Goal: Transaction & Acquisition: Download file/media

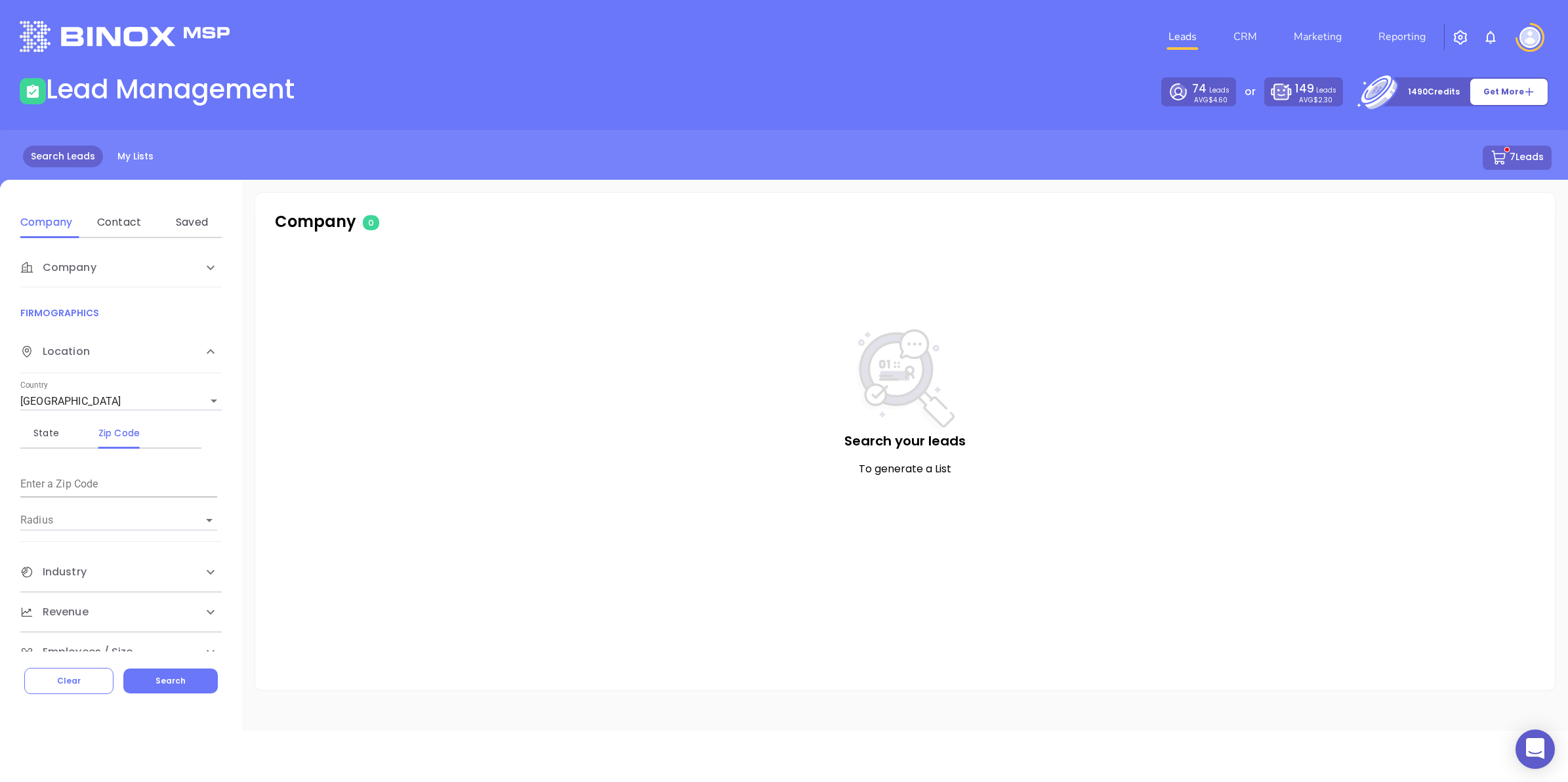
click at [1522, 159] on button "7 Leads" at bounding box center [1518, 158] width 69 height 24
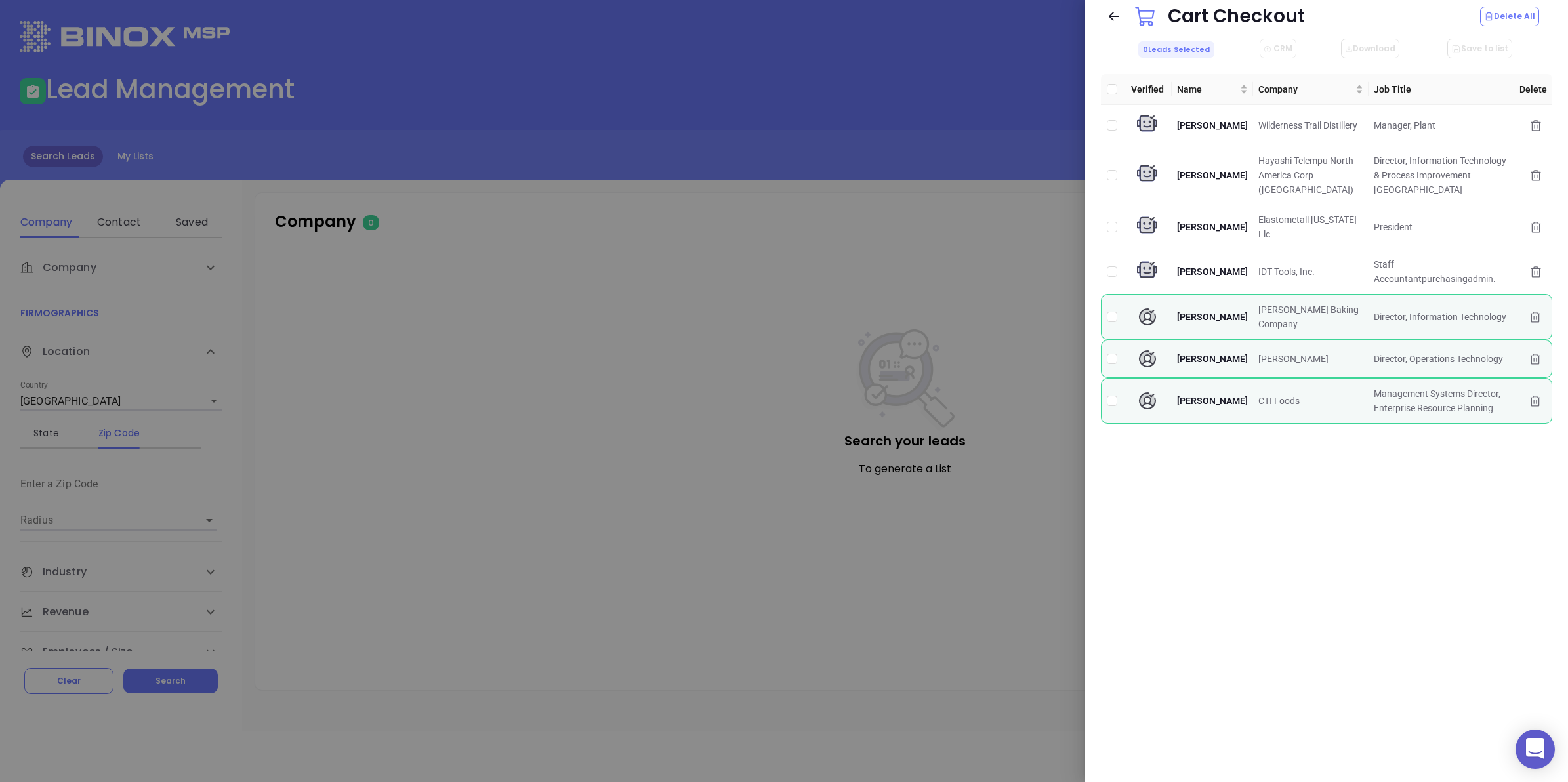
click at [589, 237] on div at bounding box center [784, 391] width 1568 height 782
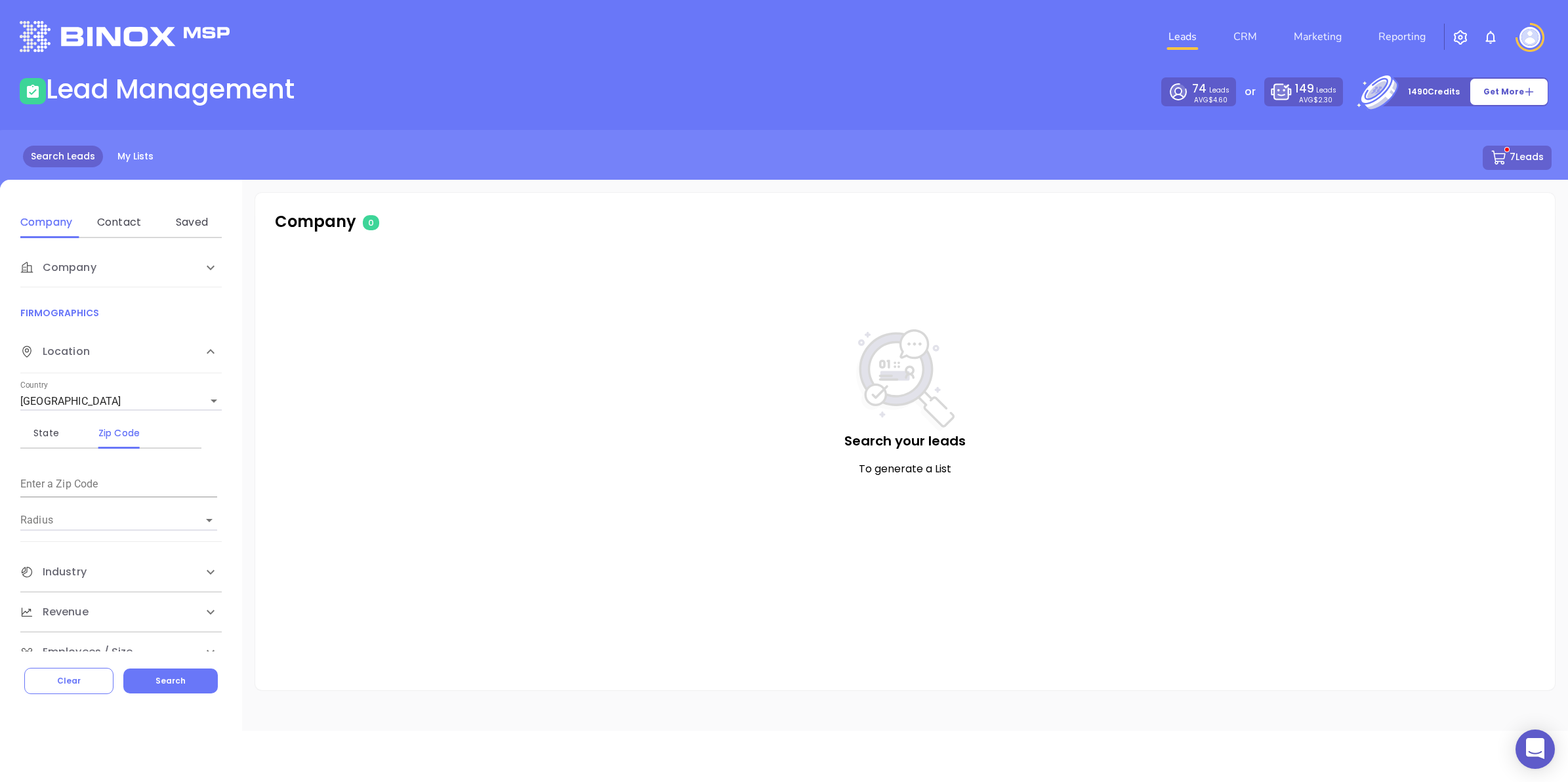
click at [74, 270] on span "Company" at bounding box center [58, 267] width 76 height 16
click at [43, 361] on input "Enter a company name" at bounding box center [119, 367] width 197 height 21
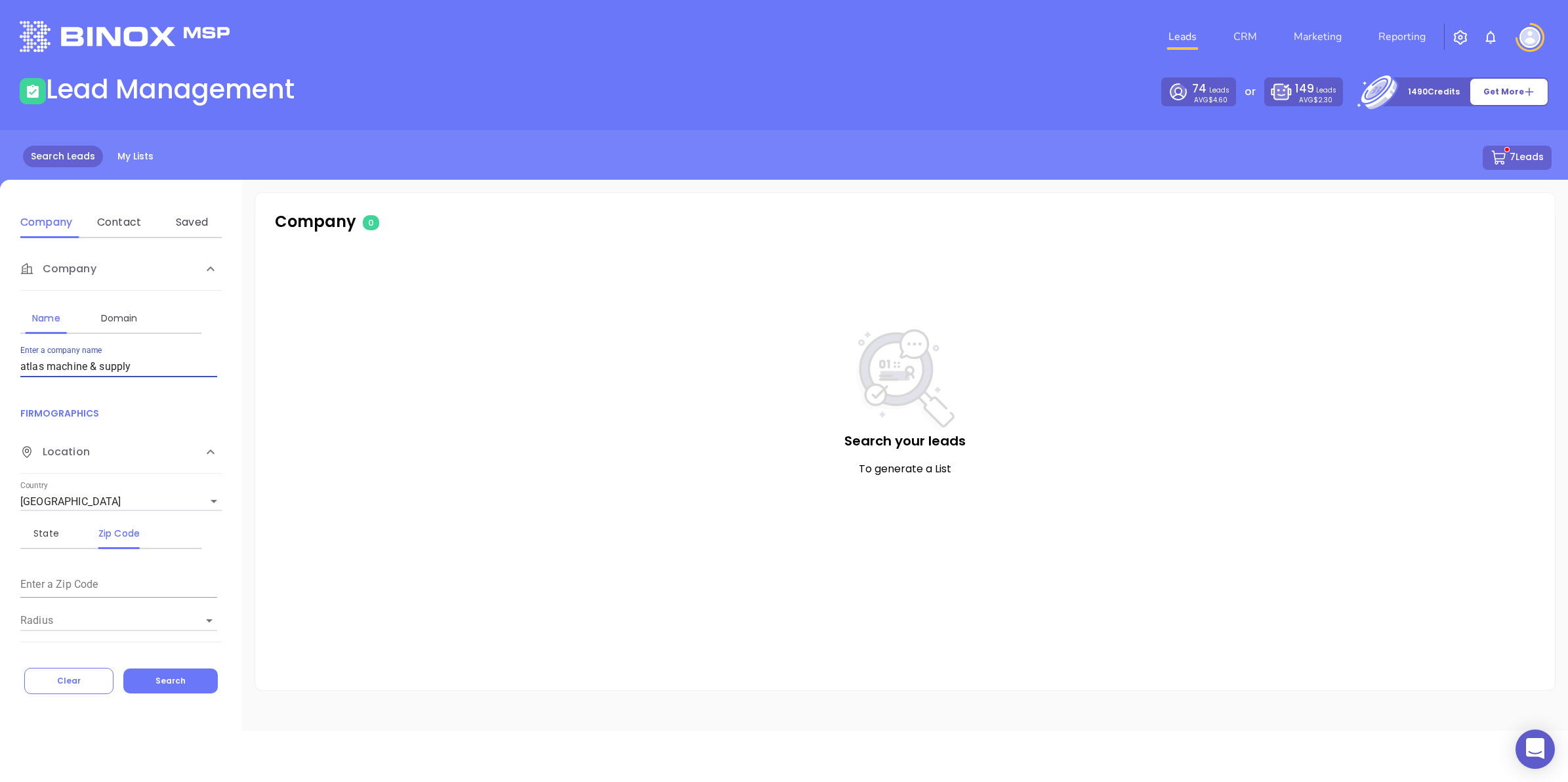
type input "atlas machine & supply"
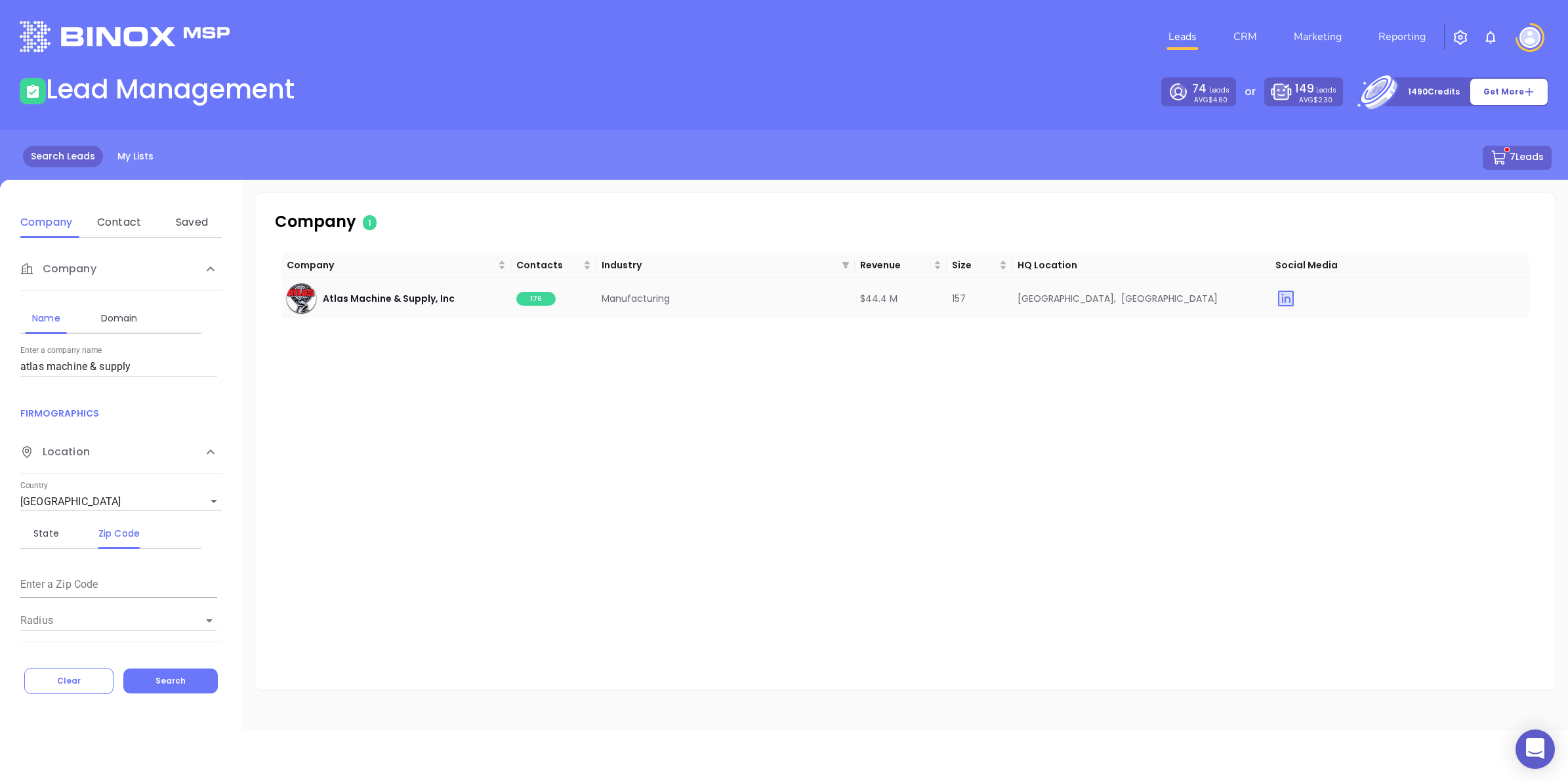
click at [543, 297] on span "176" at bounding box center [536, 299] width 39 height 14
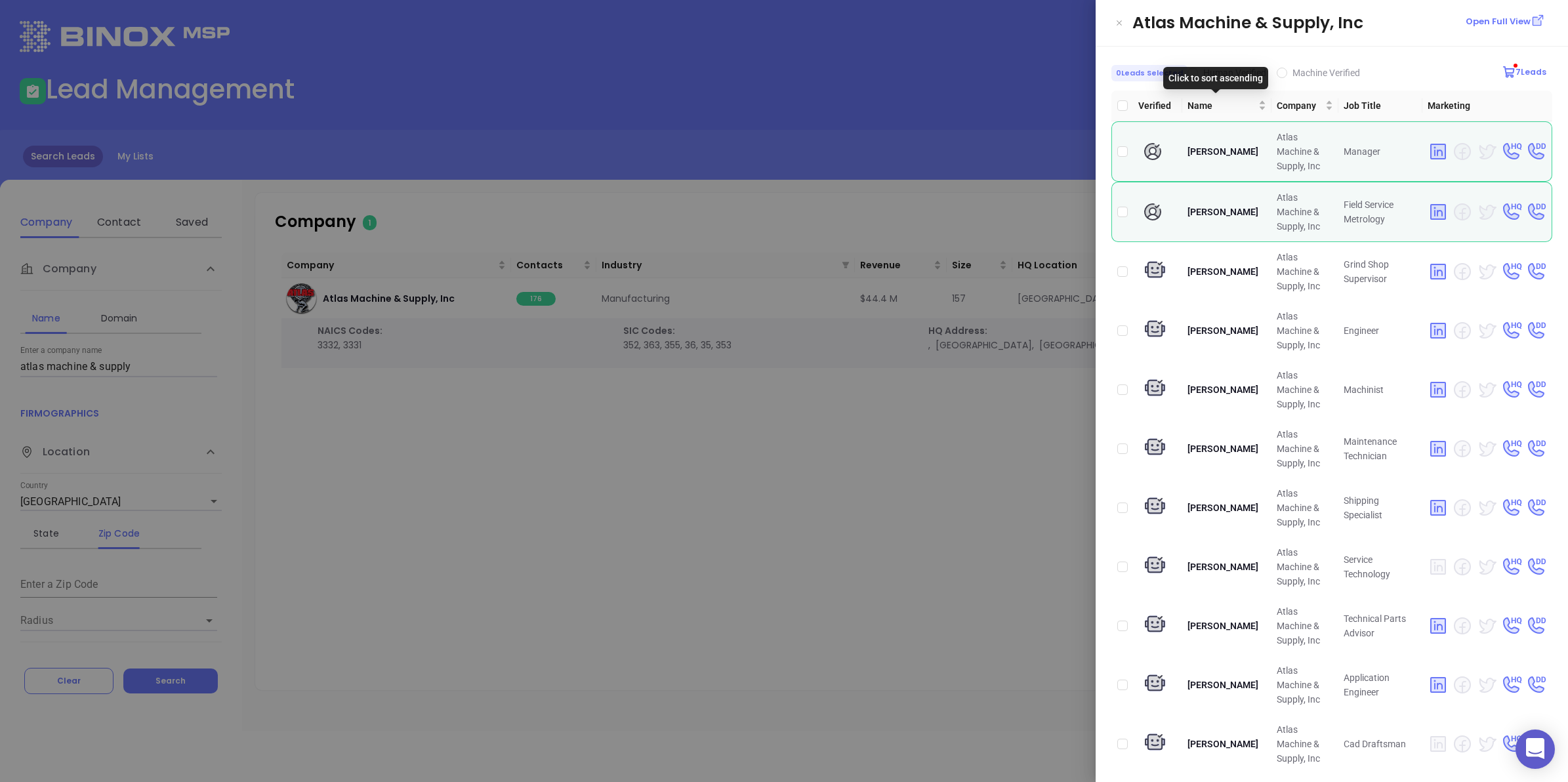
click at [1189, 71] on div "Click to sort ascending" at bounding box center [1216, 78] width 105 height 23
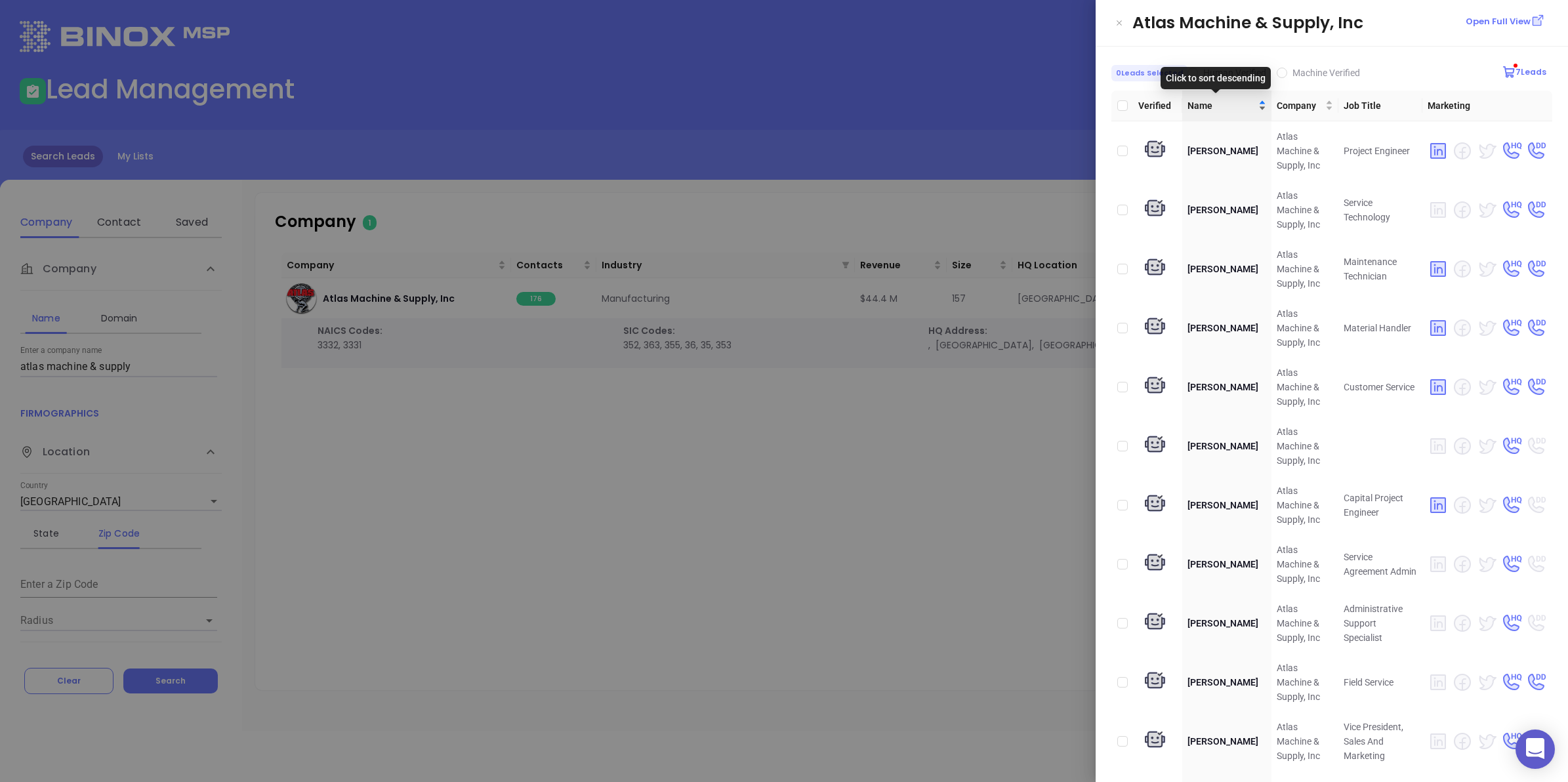
click at [1195, 109] on span "Name" at bounding box center [1222, 105] width 68 height 14
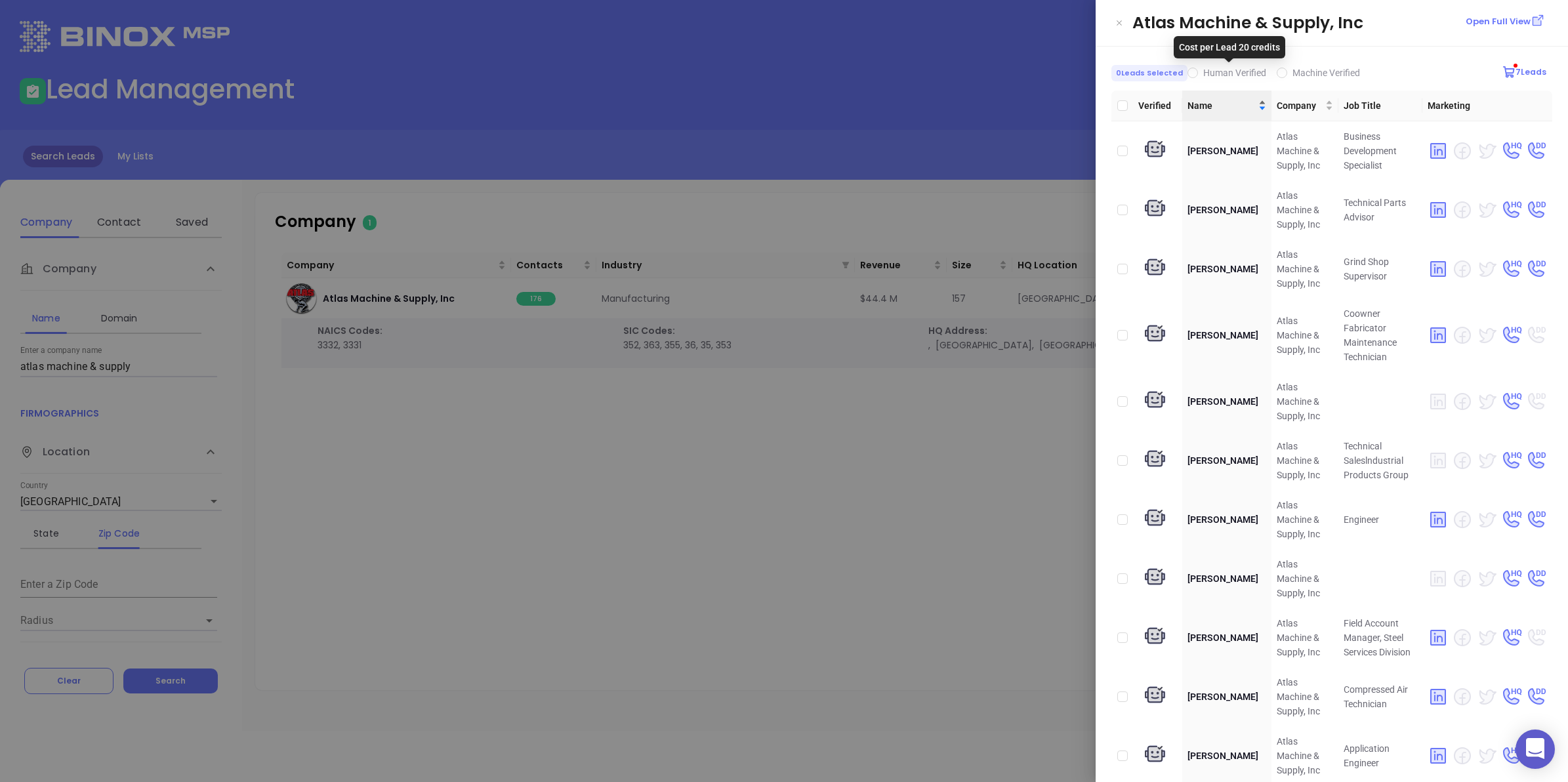
click at [1201, 108] on span "Name" at bounding box center [1222, 105] width 68 height 14
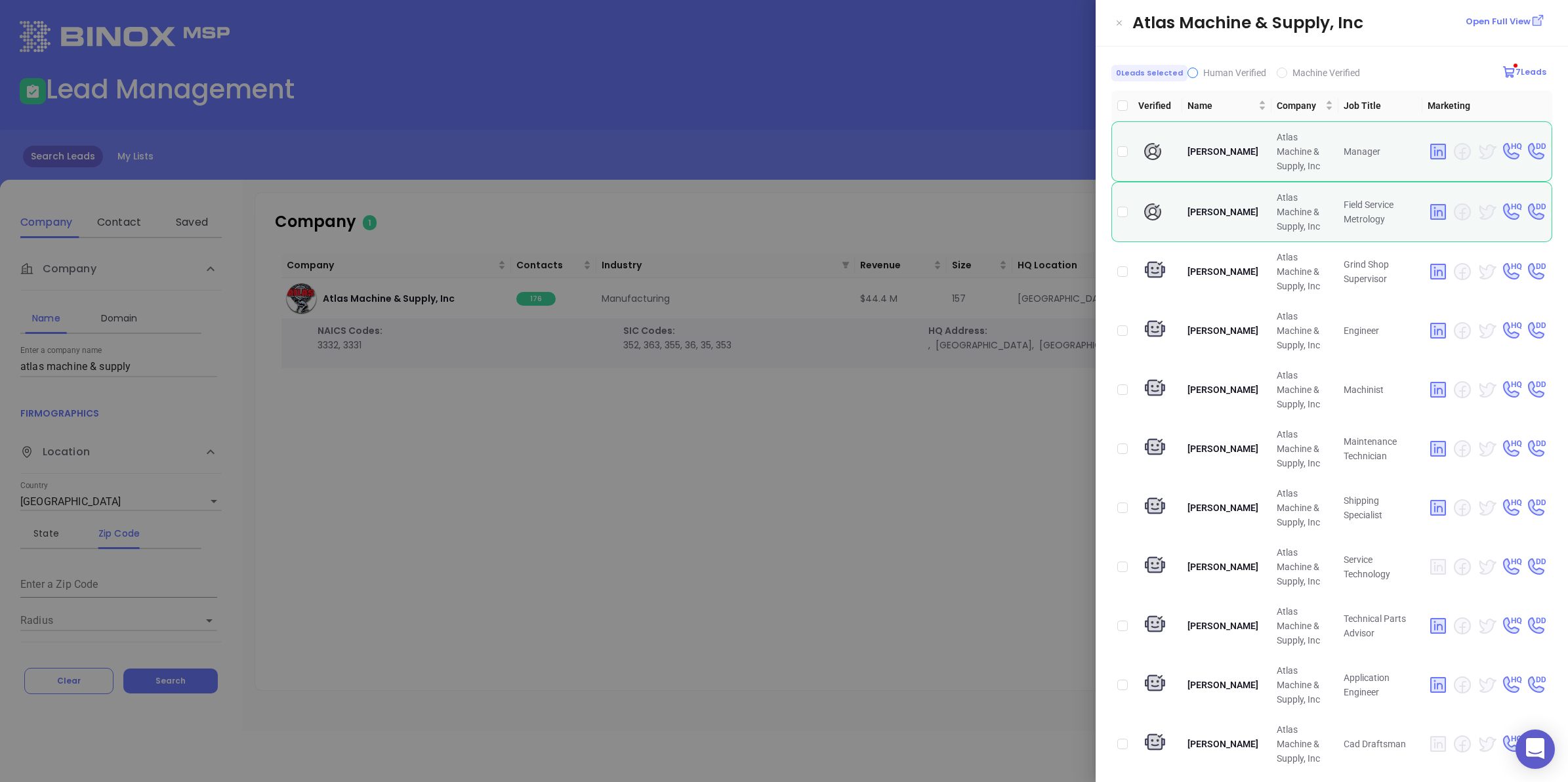
click at [1192, 70] on input "Human Verified" at bounding box center [1193, 73] width 11 height 11
checkbox input "true"
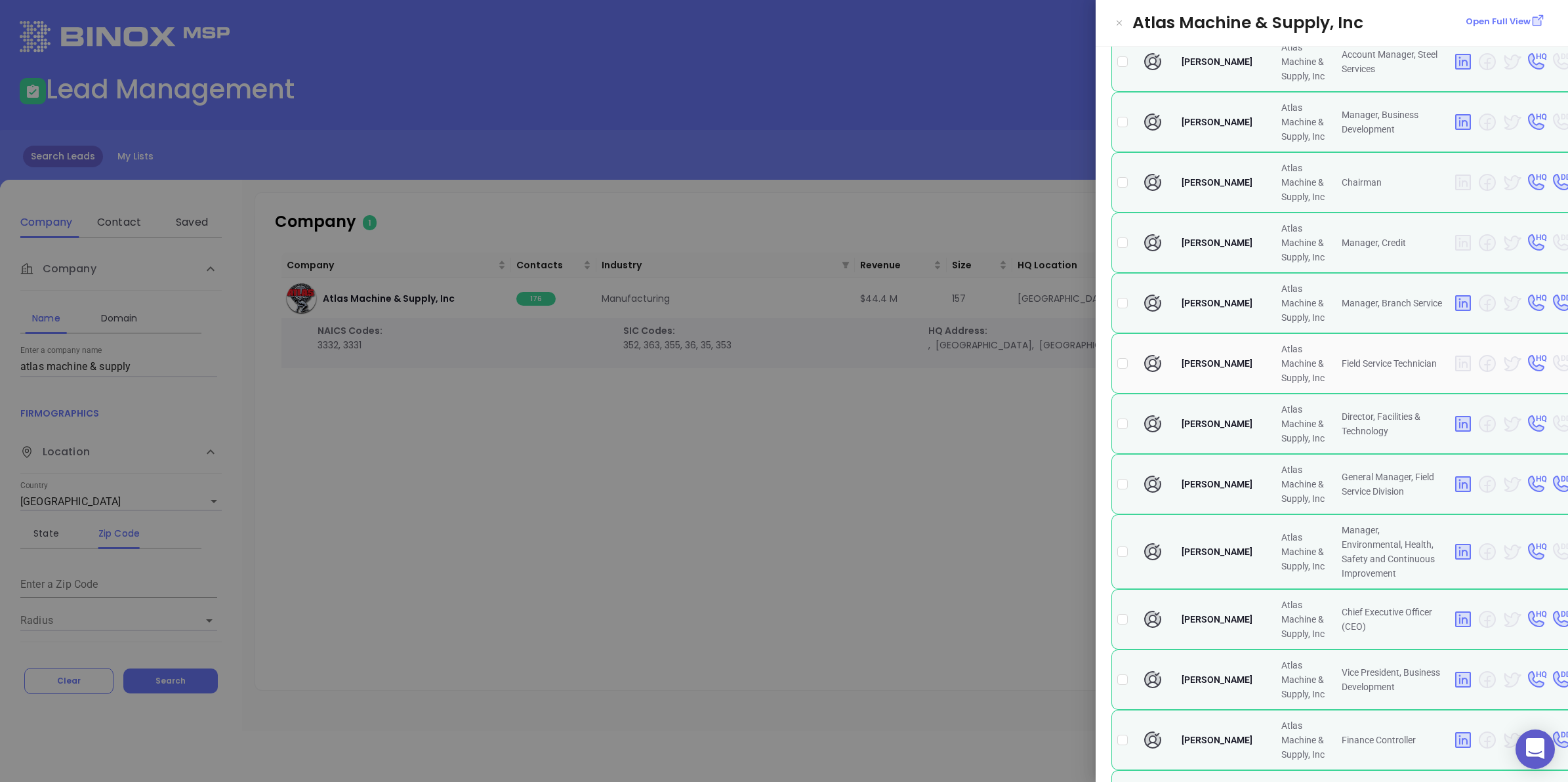
scroll to position [1476, 0]
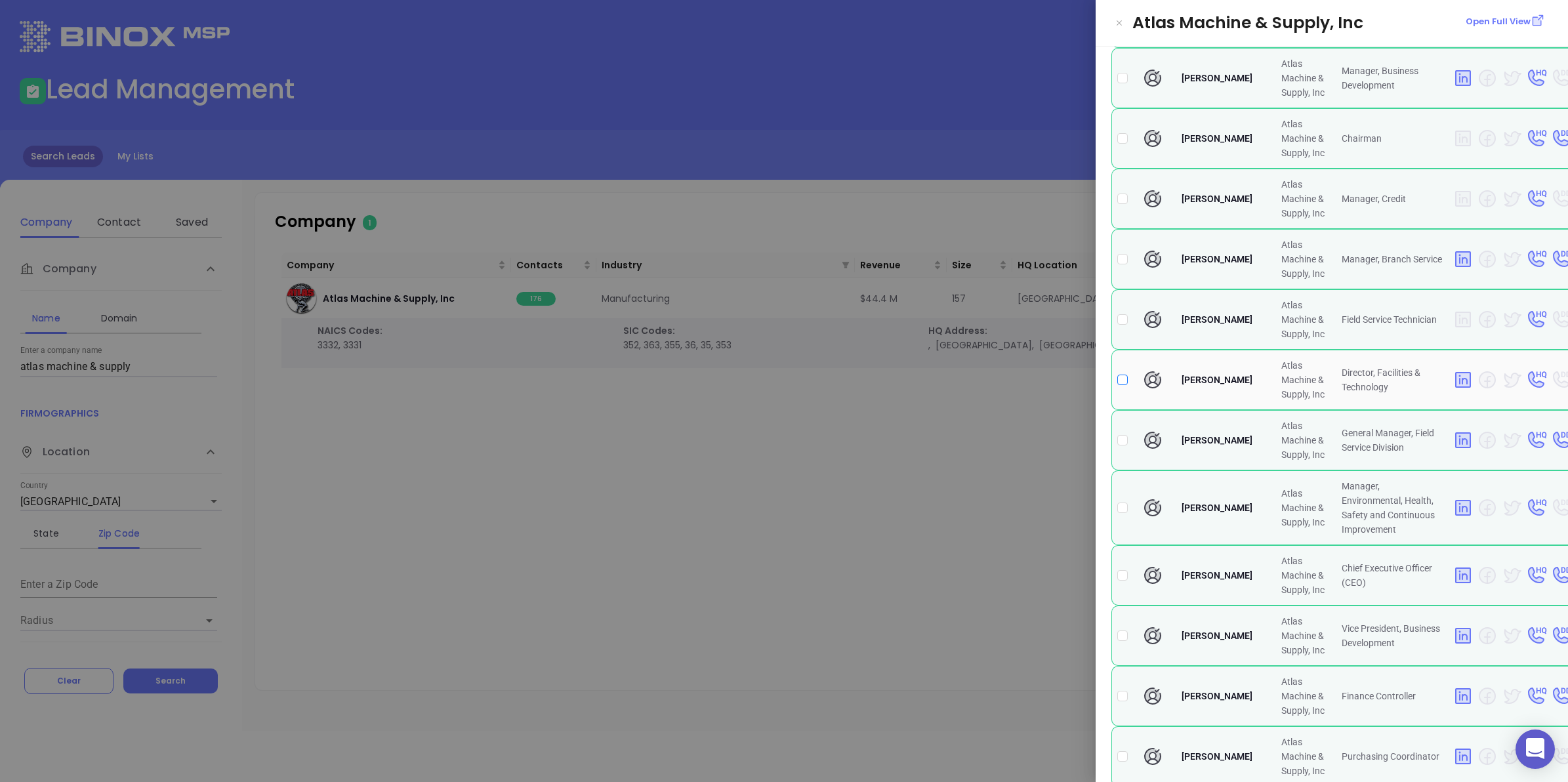
click at [1123, 385] on input "checkbox" at bounding box center [1122, 380] width 11 height 11
checkbox input "true"
click at [1019, 438] on div at bounding box center [784, 391] width 1568 height 782
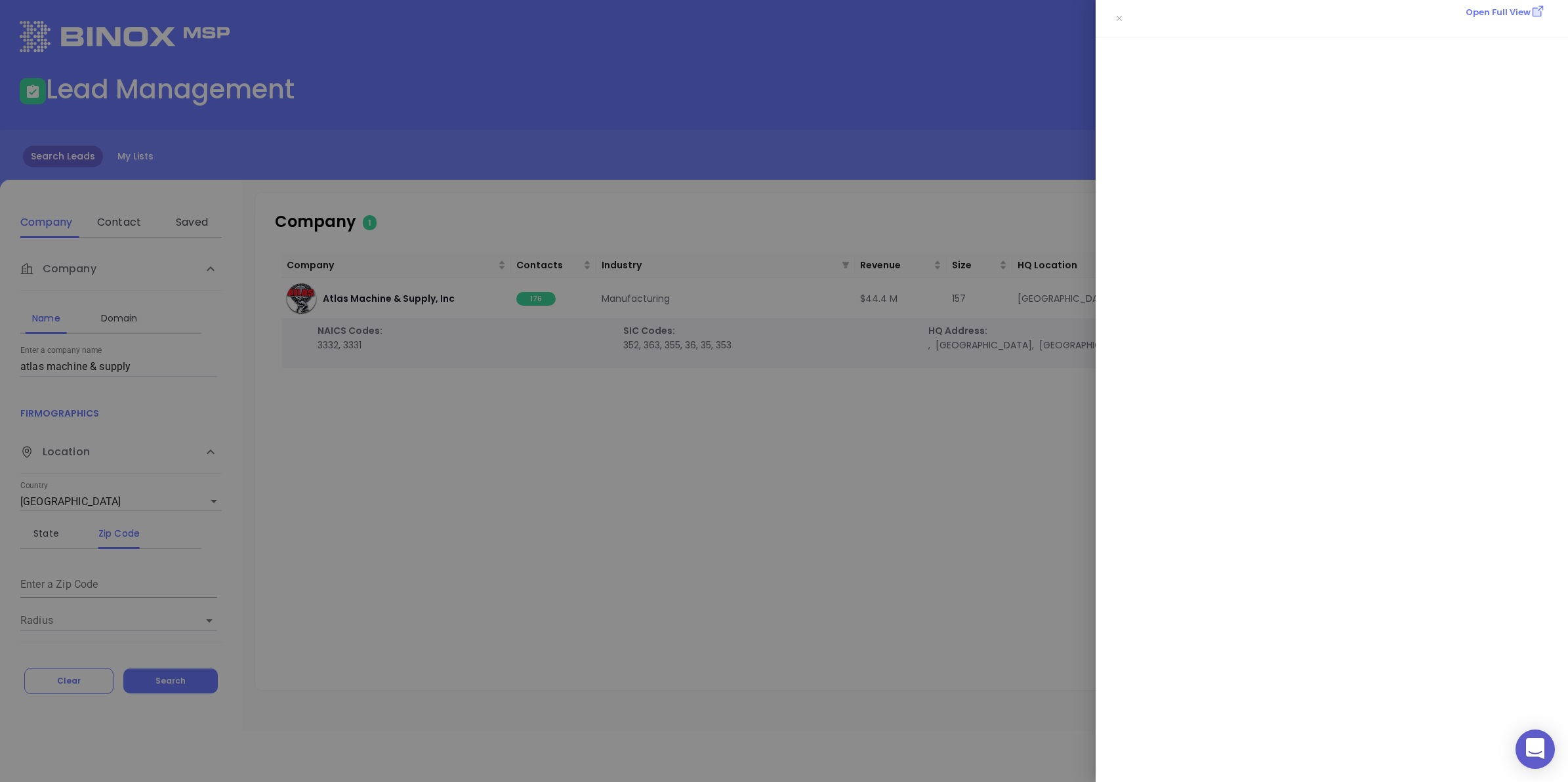
scroll to position [0, 0]
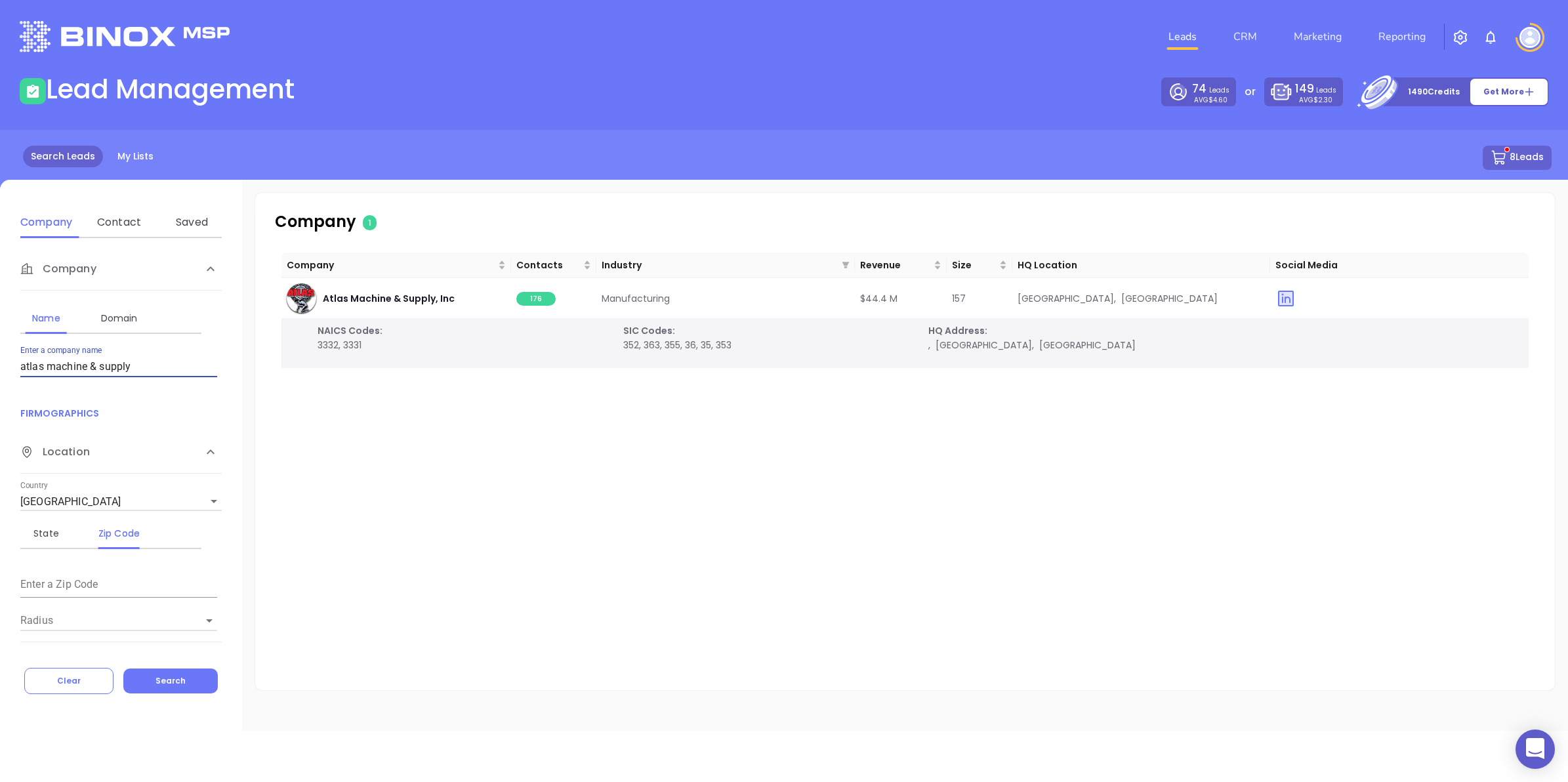
drag, startPoint x: 131, startPoint y: 364, endPoint x: -3, endPoint y: 366, distance: 134.0
click at [0, 366] on html "0 Leads CRM Marketing Reporting Financial Leads Leads Lead Management 74 Leads …" at bounding box center [784, 391] width 1568 height 782
type input "industrial air centers"
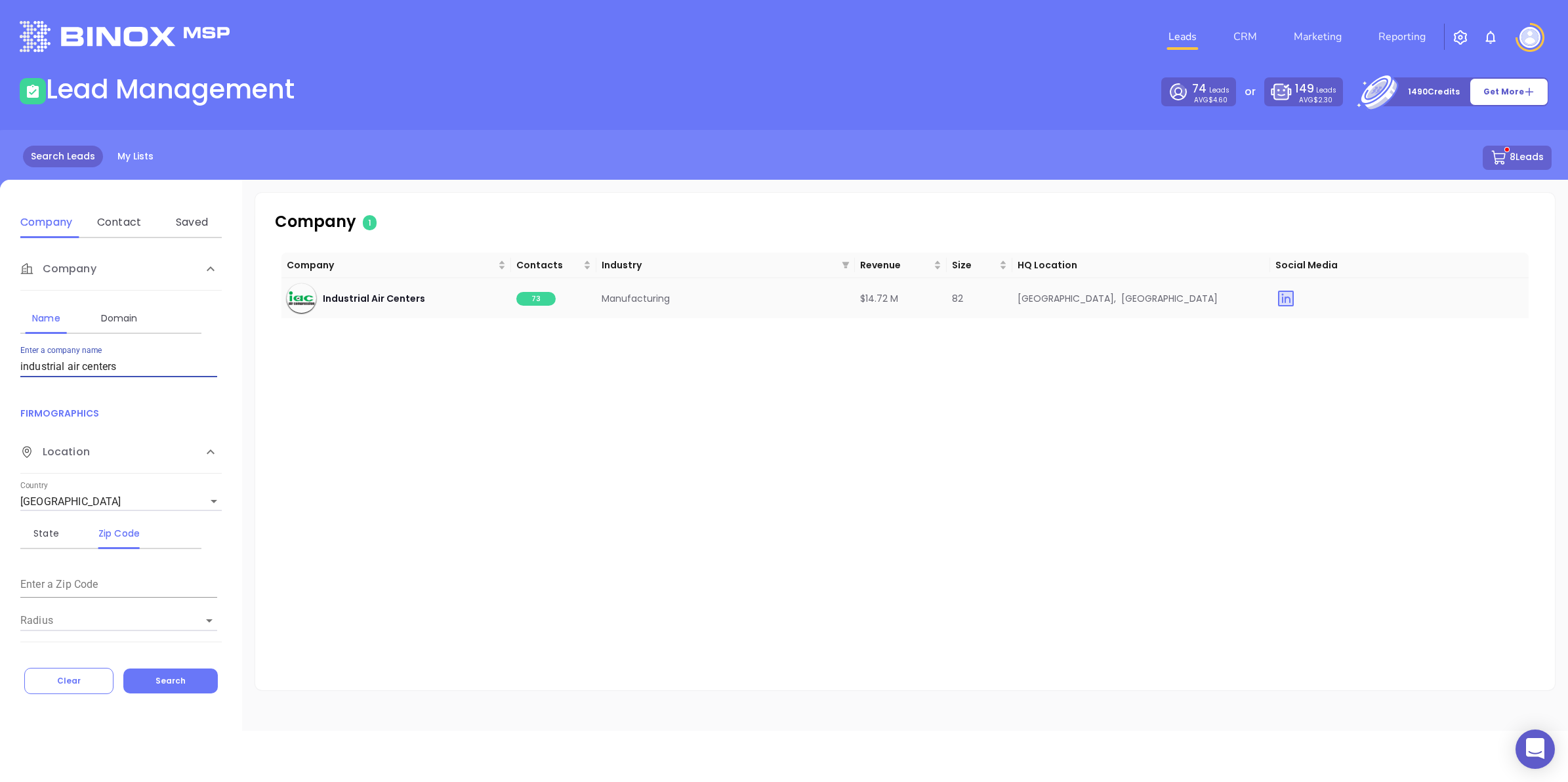
click at [533, 298] on span "73" at bounding box center [536, 299] width 39 height 14
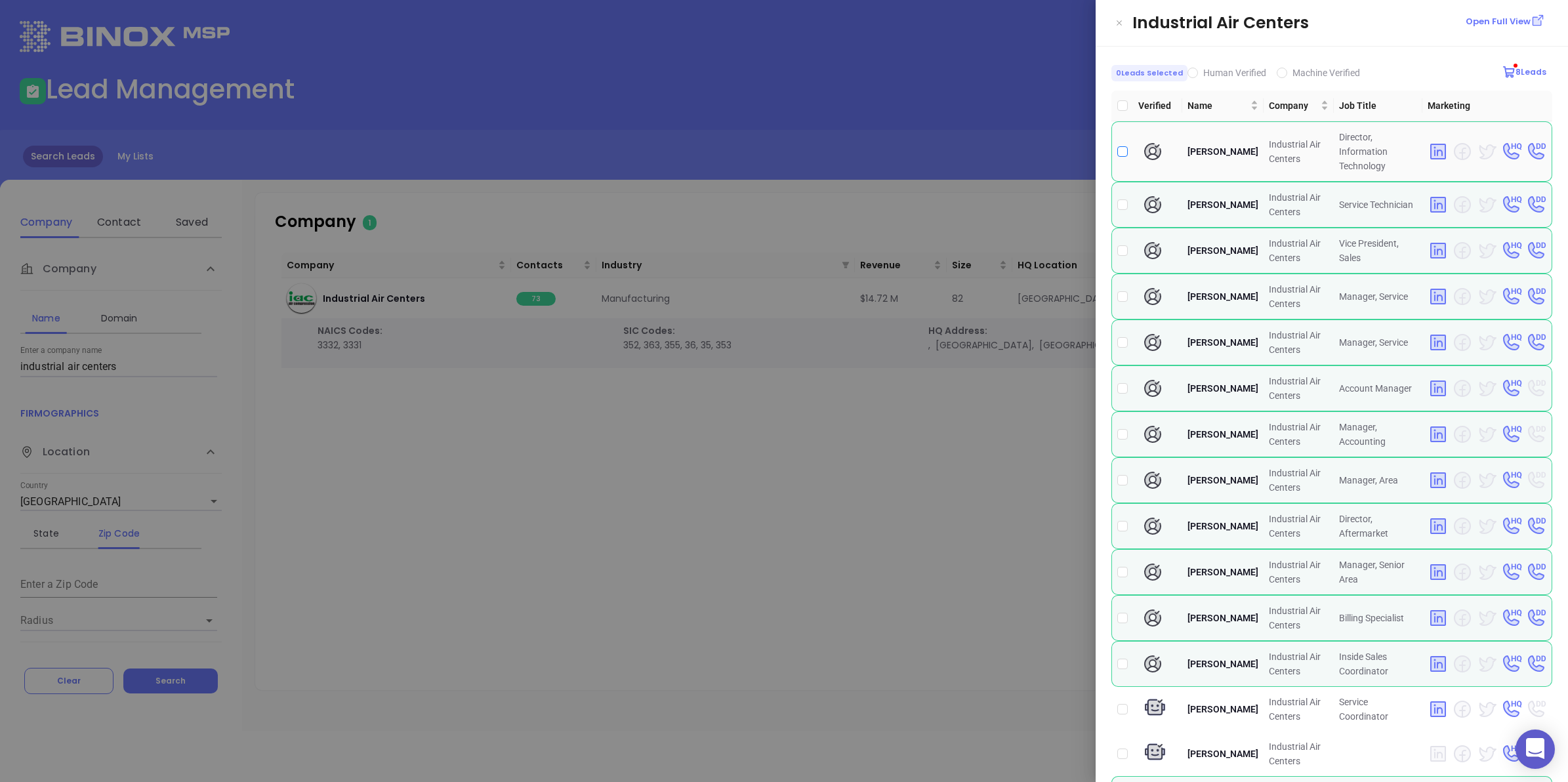
click at [1119, 151] on input "checkbox" at bounding box center [1122, 152] width 11 height 11
checkbox input "true"
drag, startPoint x: 560, startPoint y: 519, endPoint x: 460, endPoint y: 435, distance: 130.6
click at [559, 519] on div at bounding box center [784, 391] width 1568 height 782
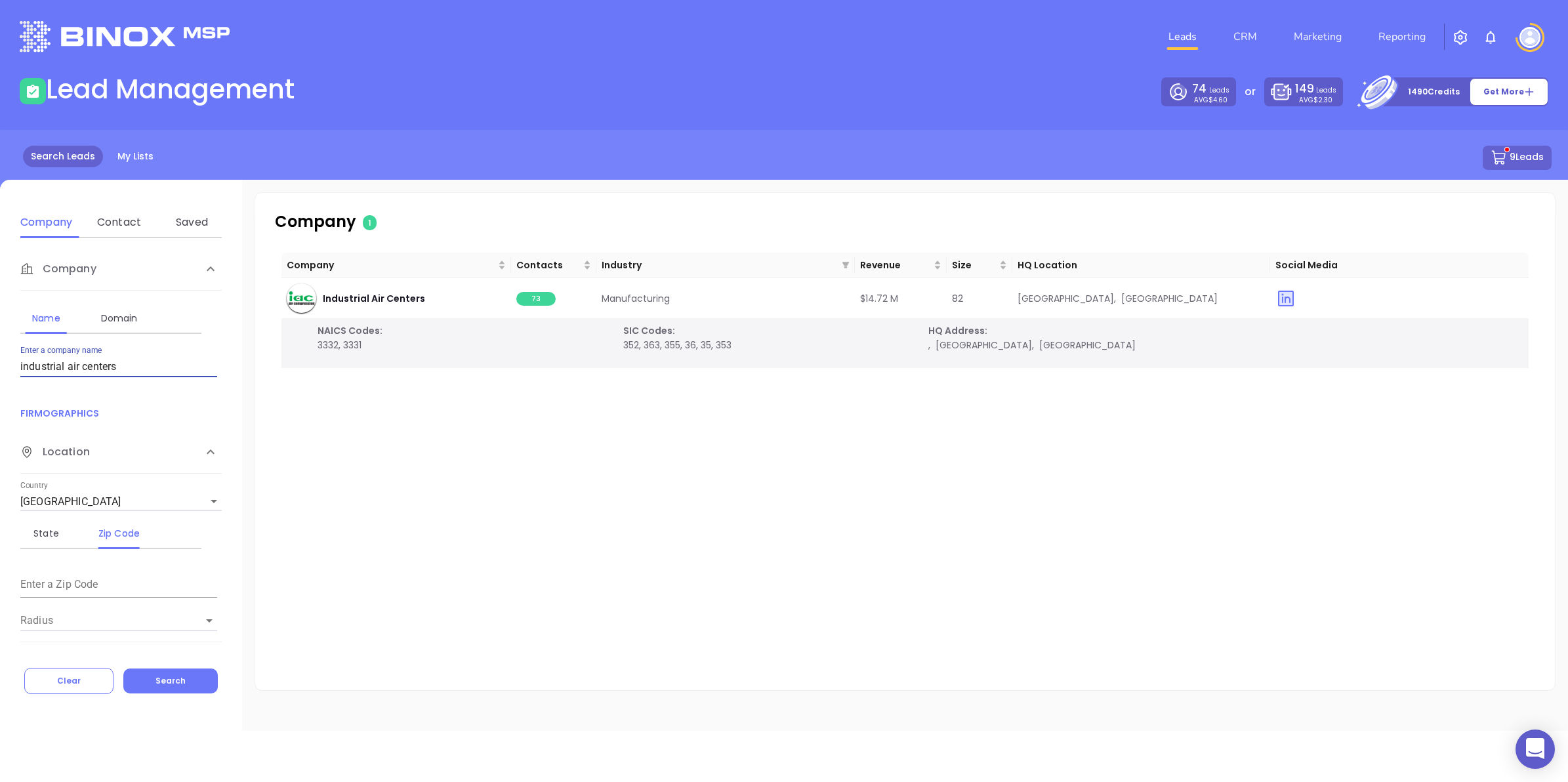
drag, startPoint x: 110, startPoint y: 363, endPoint x: -3, endPoint y: 345, distance: 114.4
click at [0, 345] on html "0 Leads CRM Marketing Reporting Financial Leads Leads Lead Management 74 Leads …" at bounding box center [784, 391] width 1568 height 782
type input "[PERSON_NAME] supply"
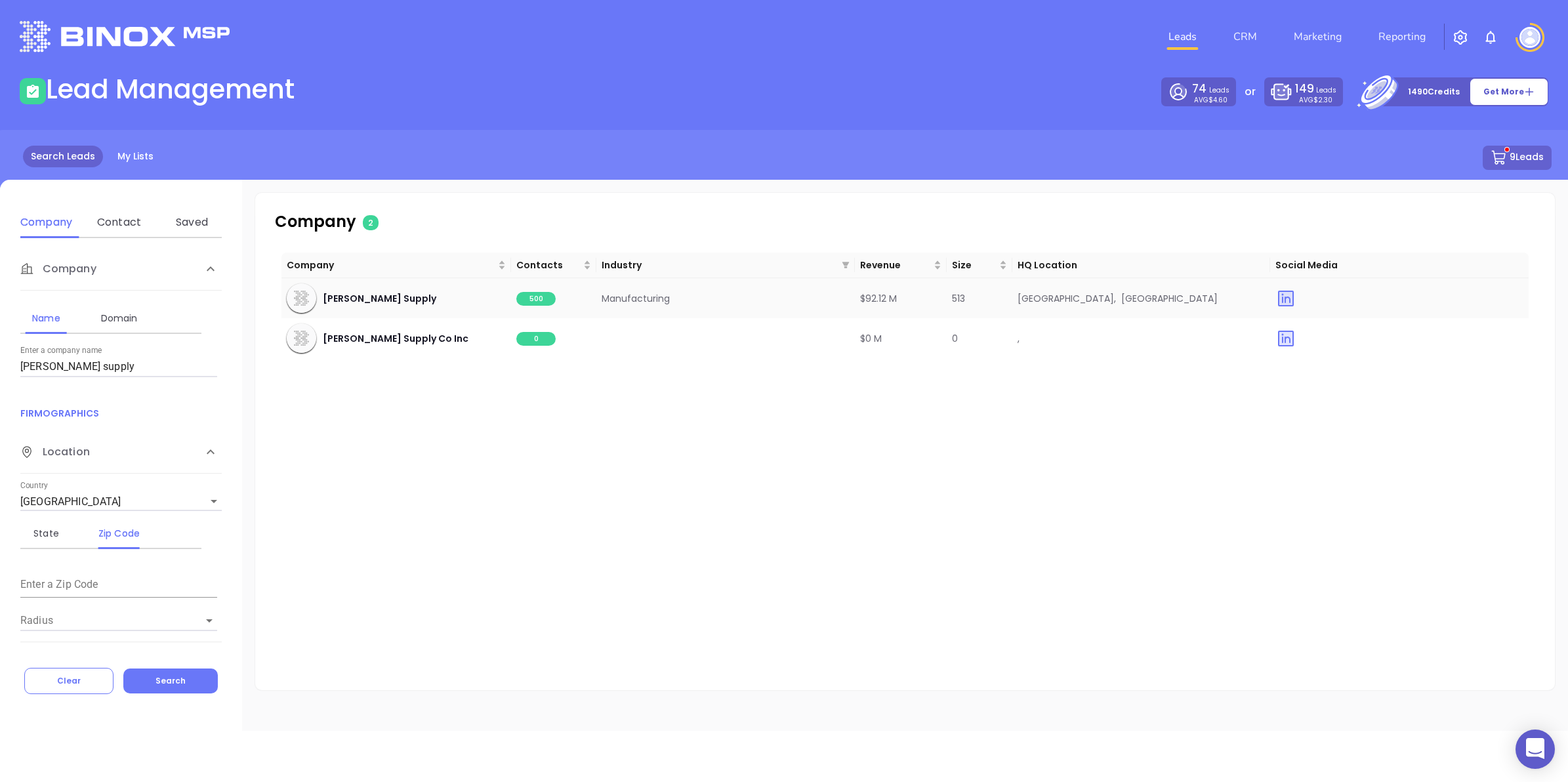
click at [542, 293] on span "500" at bounding box center [536, 299] width 39 height 14
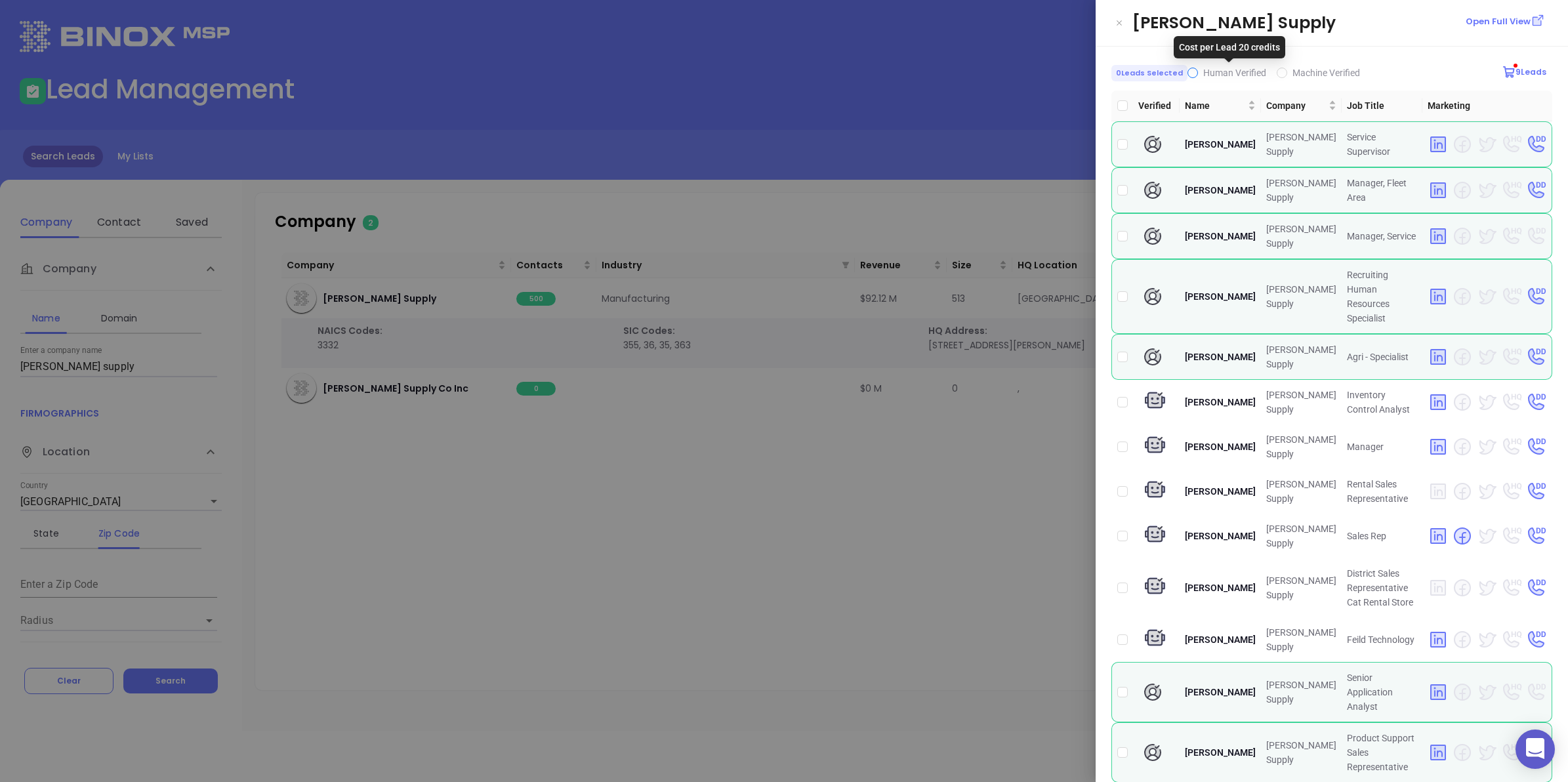
click at [1204, 73] on span "Human Verified" at bounding box center [1235, 73] width 63 height 11
click at [1198, 73] on input "Human Verified" at bounding box center [1193, 73] width 11 height 11
checkbox input "true"
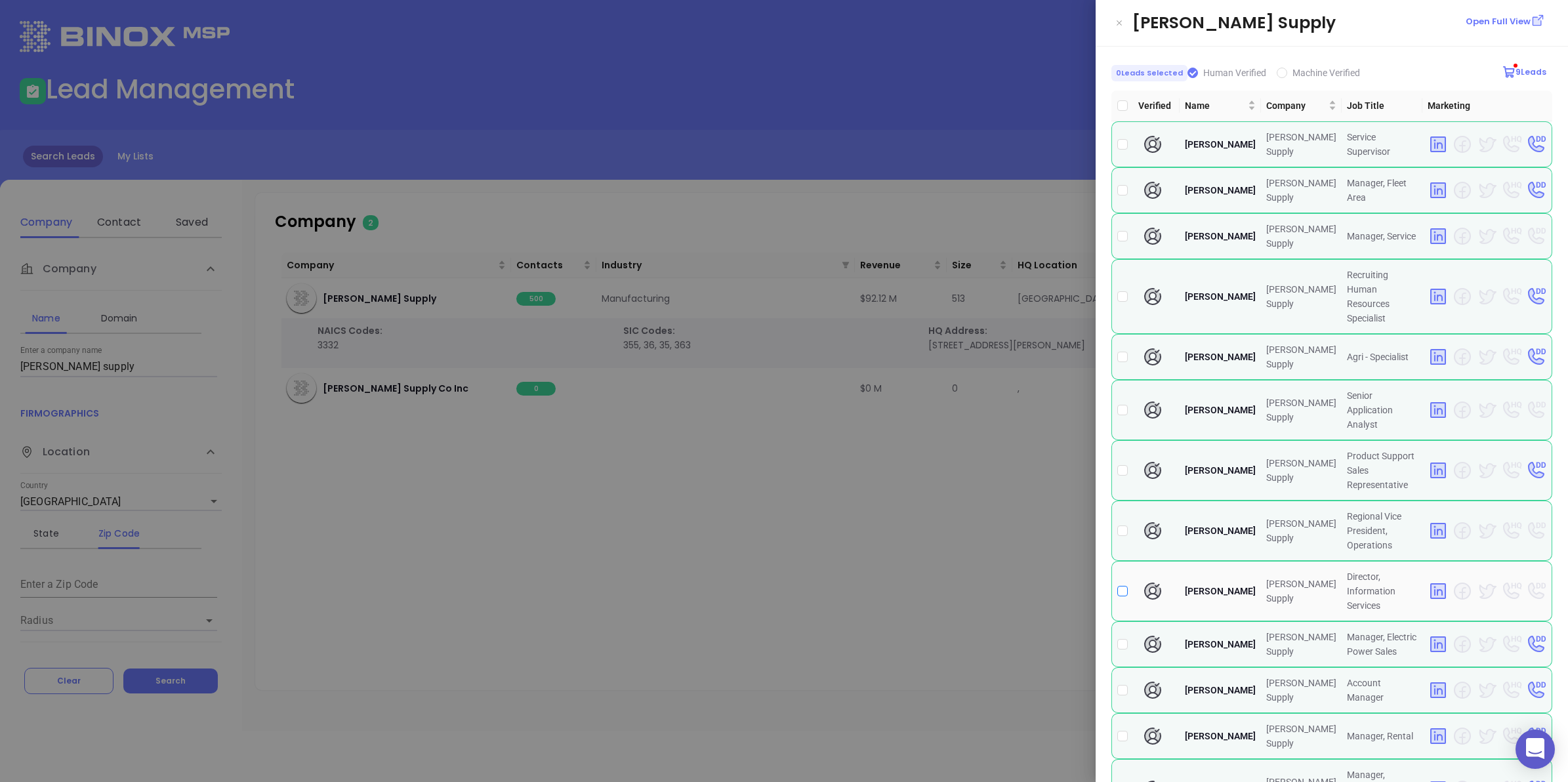
click at [1121, 586] on input "checkbox" at bounding box center [1122, 591] width 11 height 11
checkbox input "true"
click at [679, 531] on div at bounding box center [784, 391] width 1568 height 782
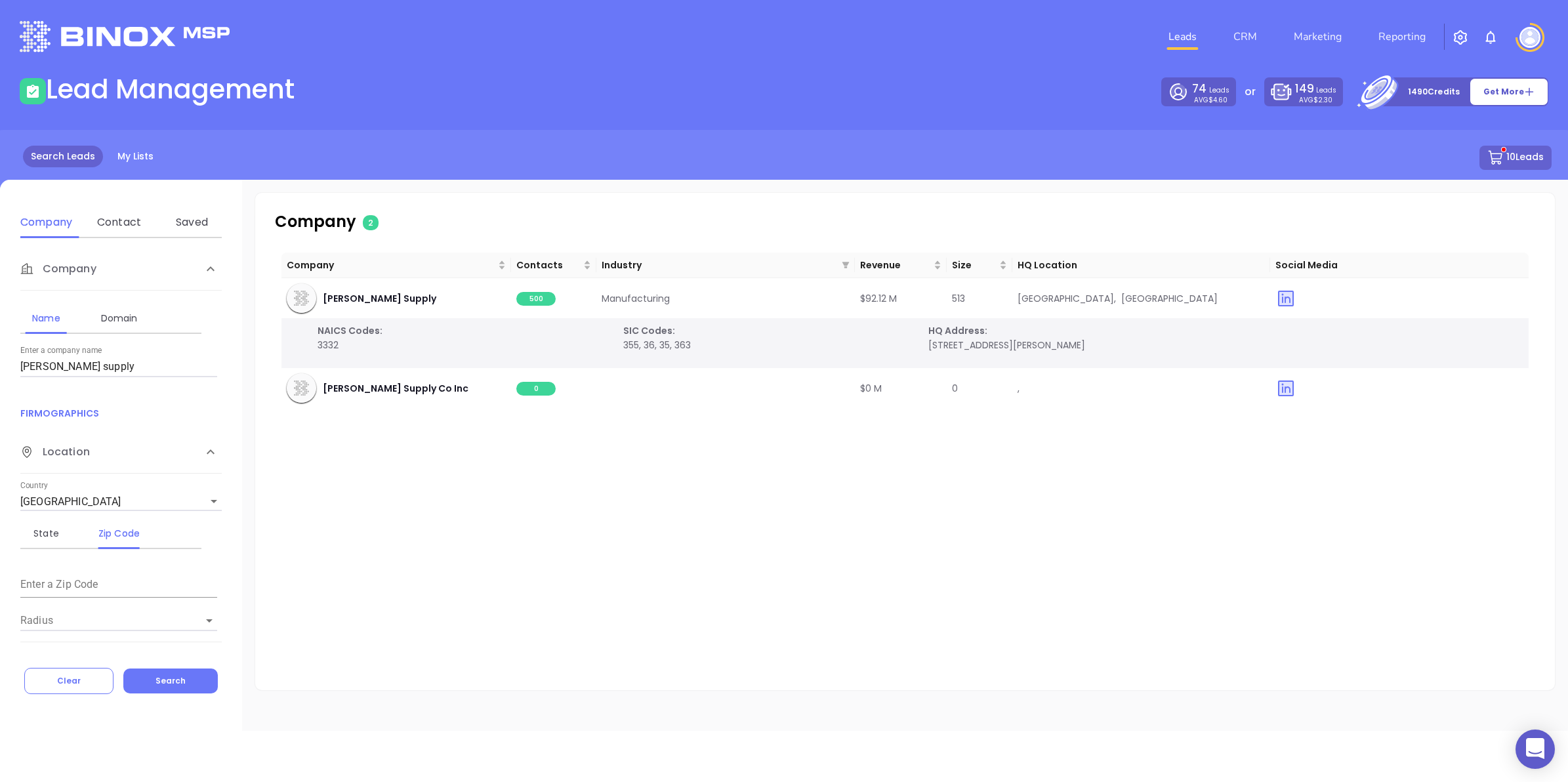
drag, startPoint x: 98, startPoint y: 364, endPoint x: 22, endPoint y: 365, distance: 76.0
click at [22, 365] on input "[PERSON_NAME] supply" at bounding box center [119, 367] width 197 height 21
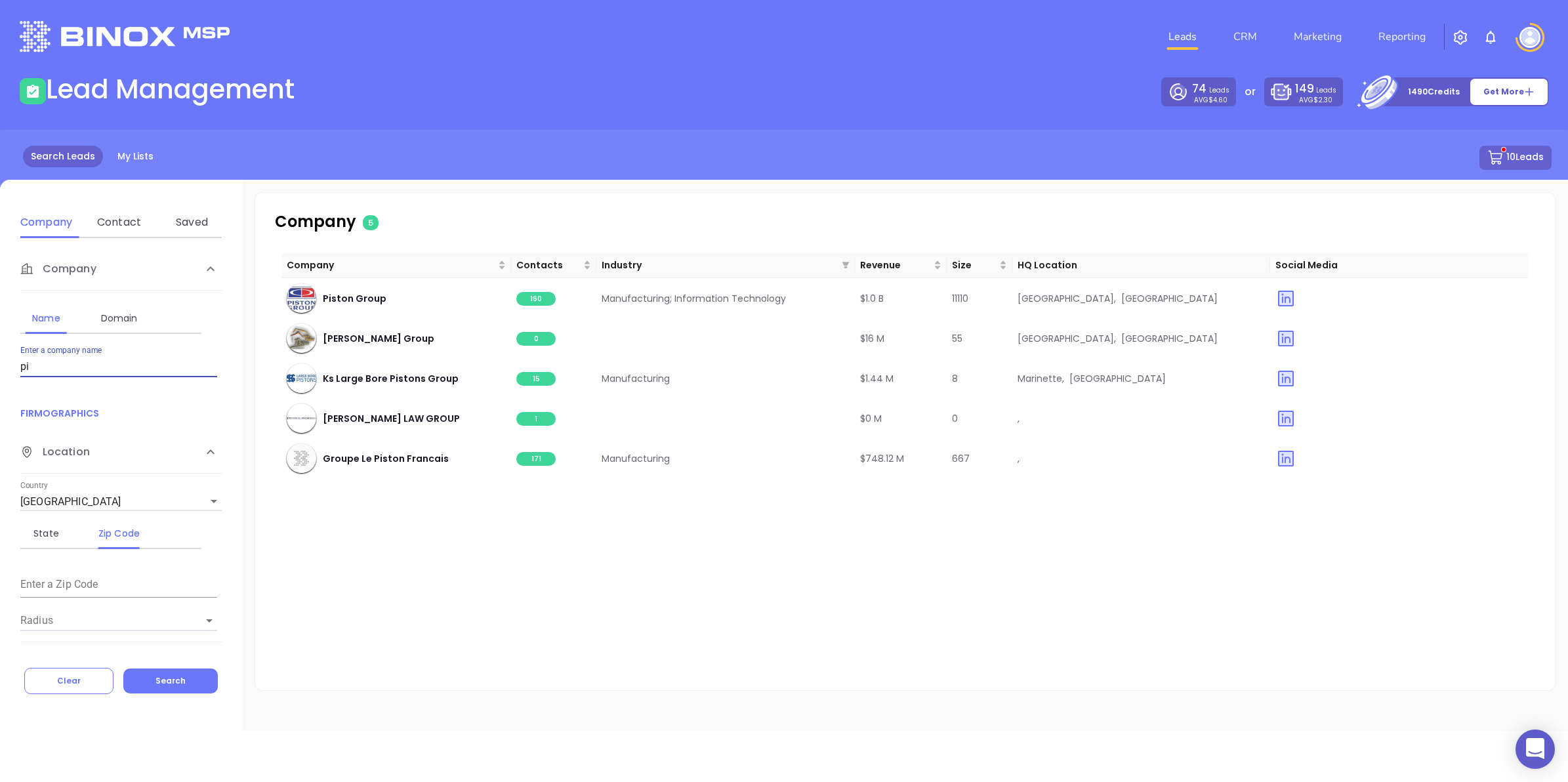
type input "p"
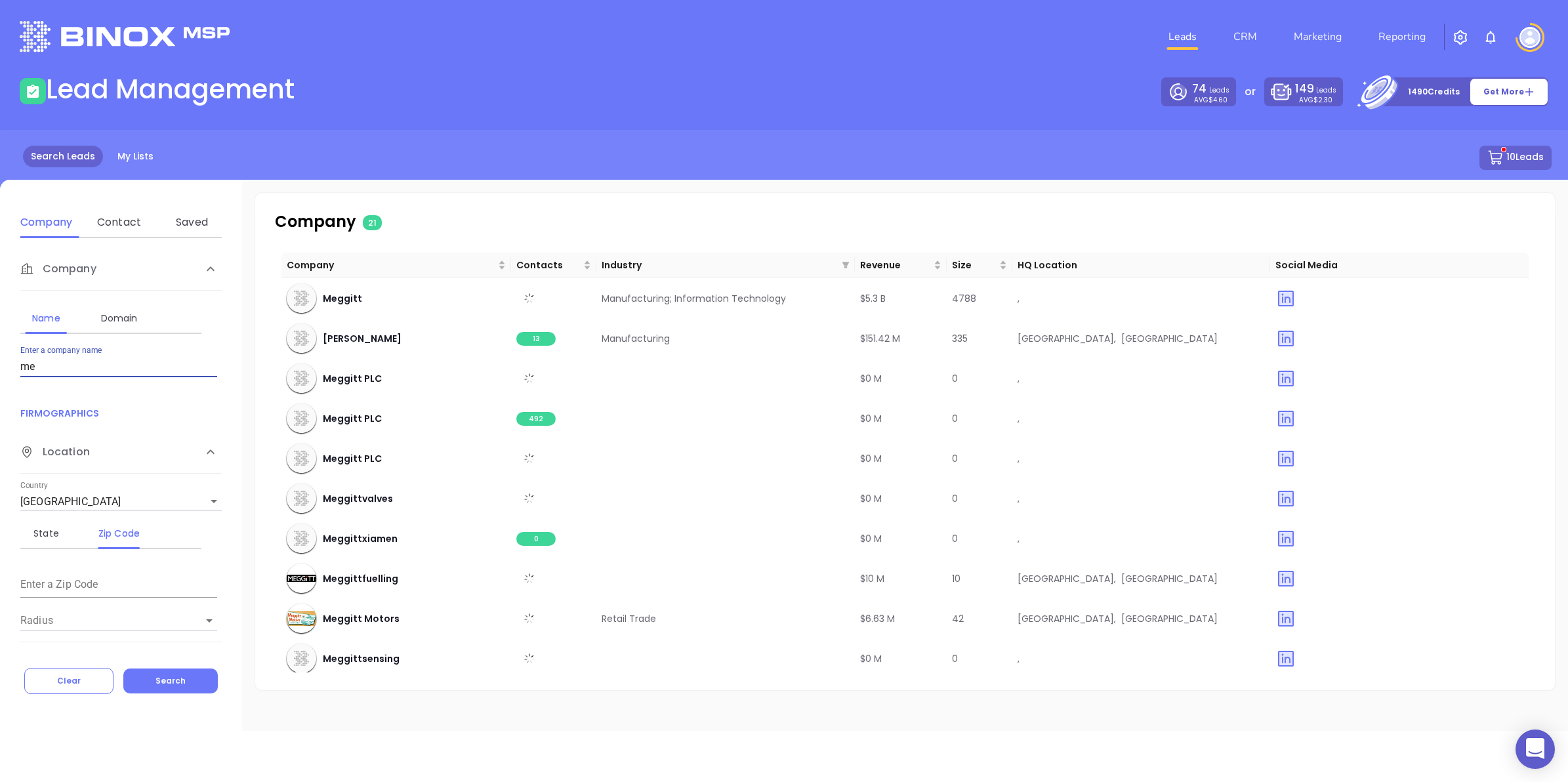
type input "m"
click at [0, 362] on html "0 Leads CRM Marketing Reporting Financial Leads Leads Lead Management 74 Leads …" at bounding box center [784, 391] width 1568 height 782
type input "creform"
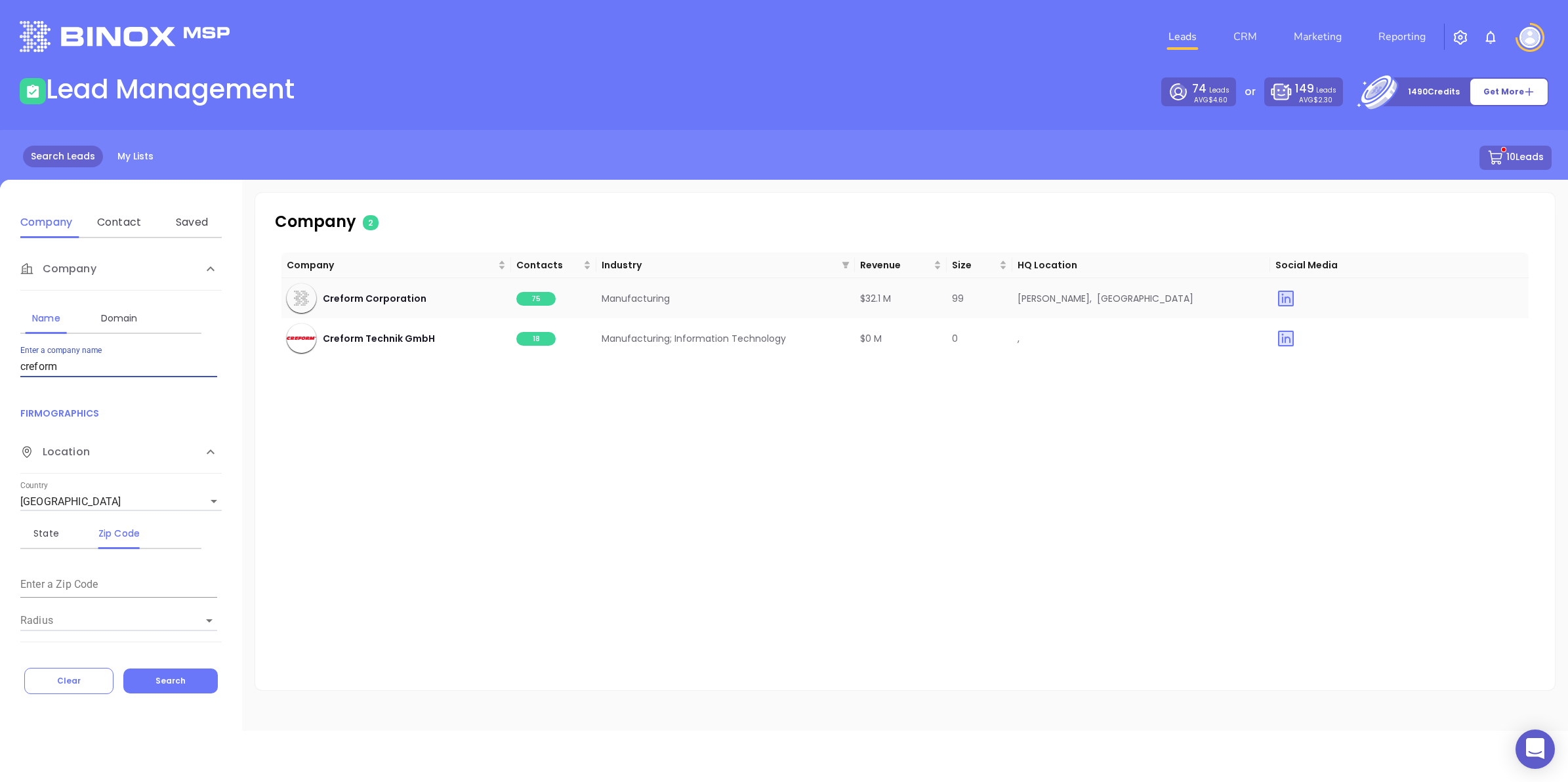
click at [536, 297] on span "75" at bounding box center [536, 299] width 39 height 14
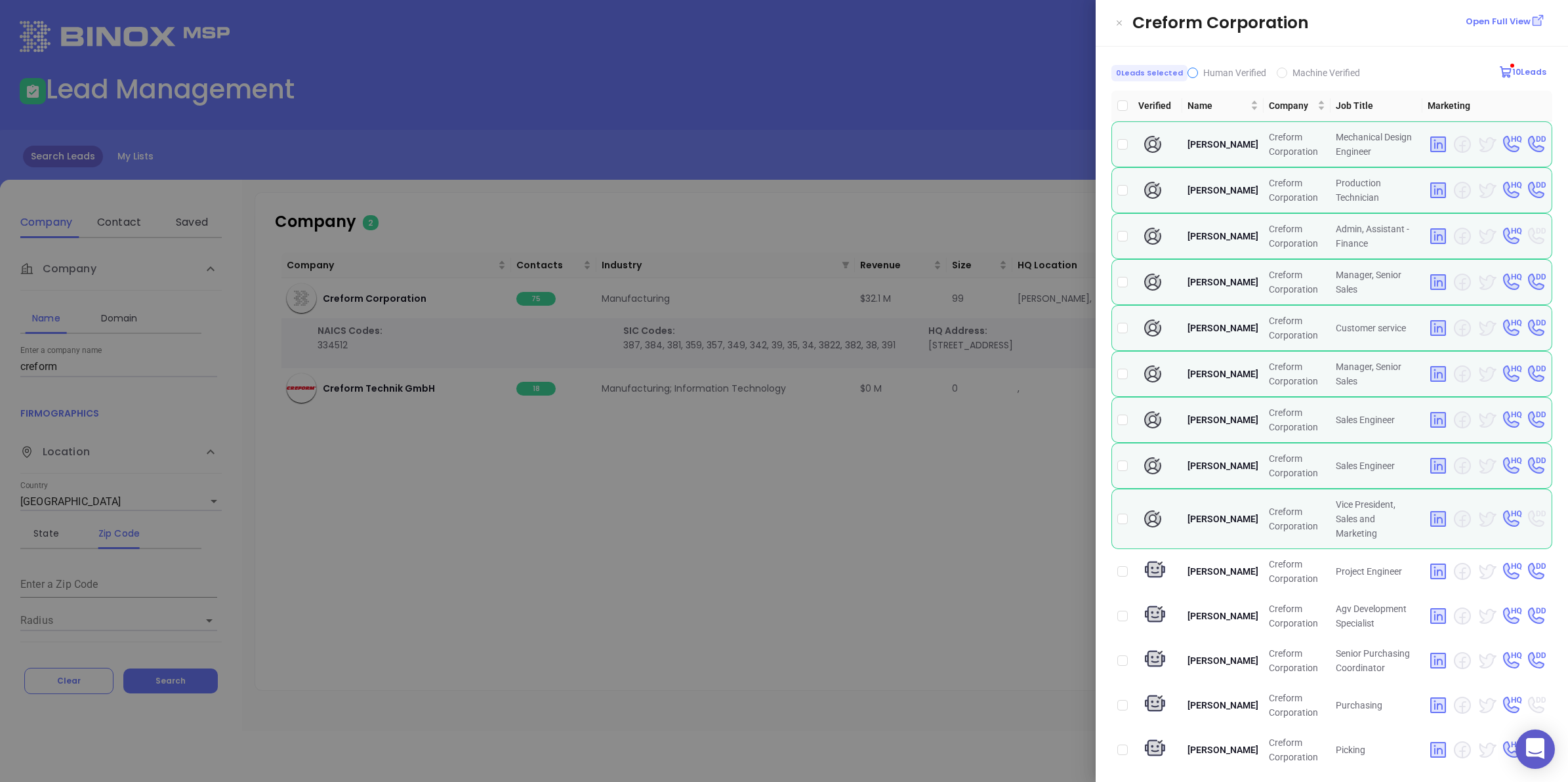
click at [1191, 70] on input "Human Verified" at bounding box center [1193, 73] width 11 height 11
checkbox input "true"
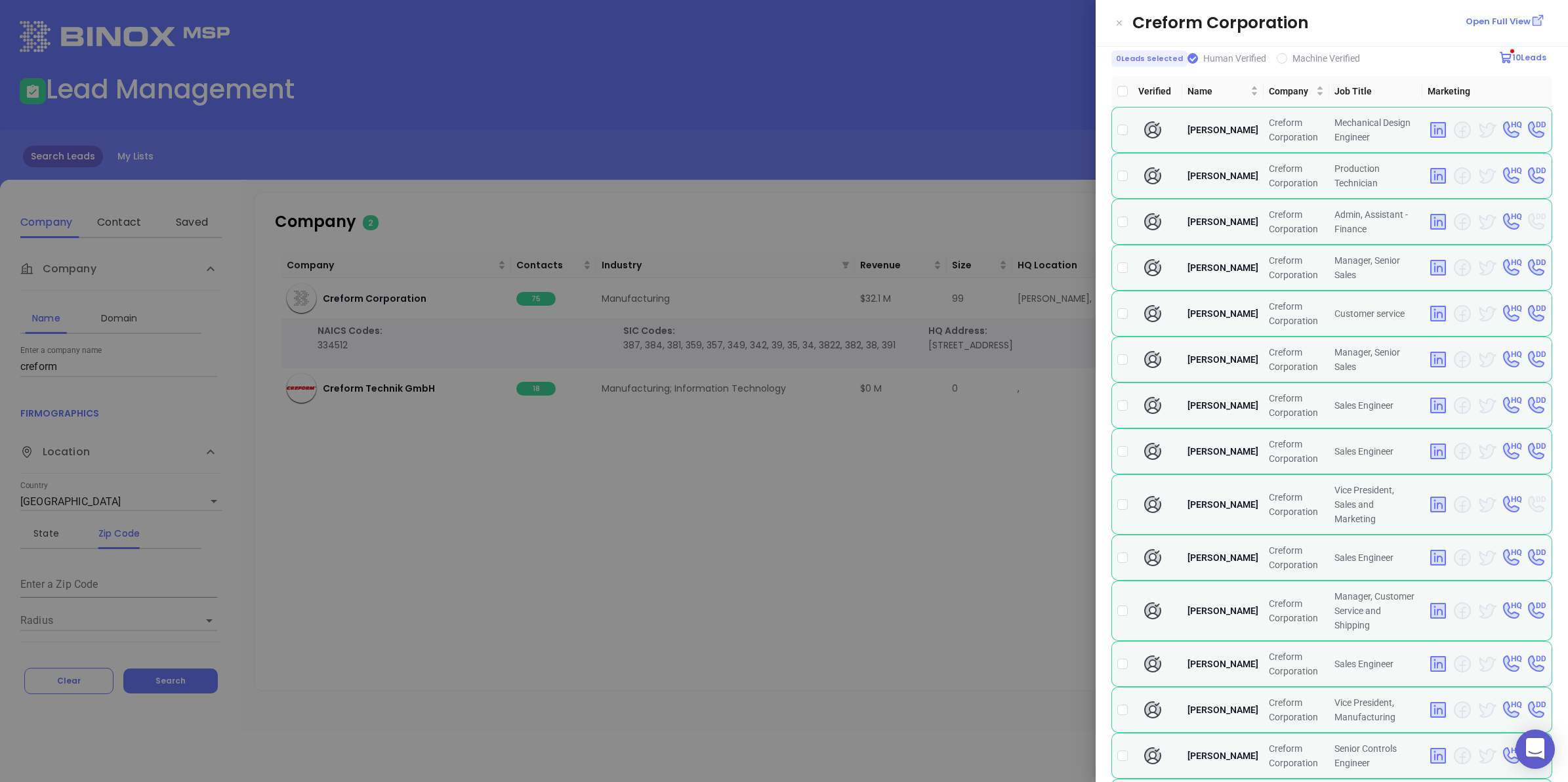
scroll to position [7, 0]
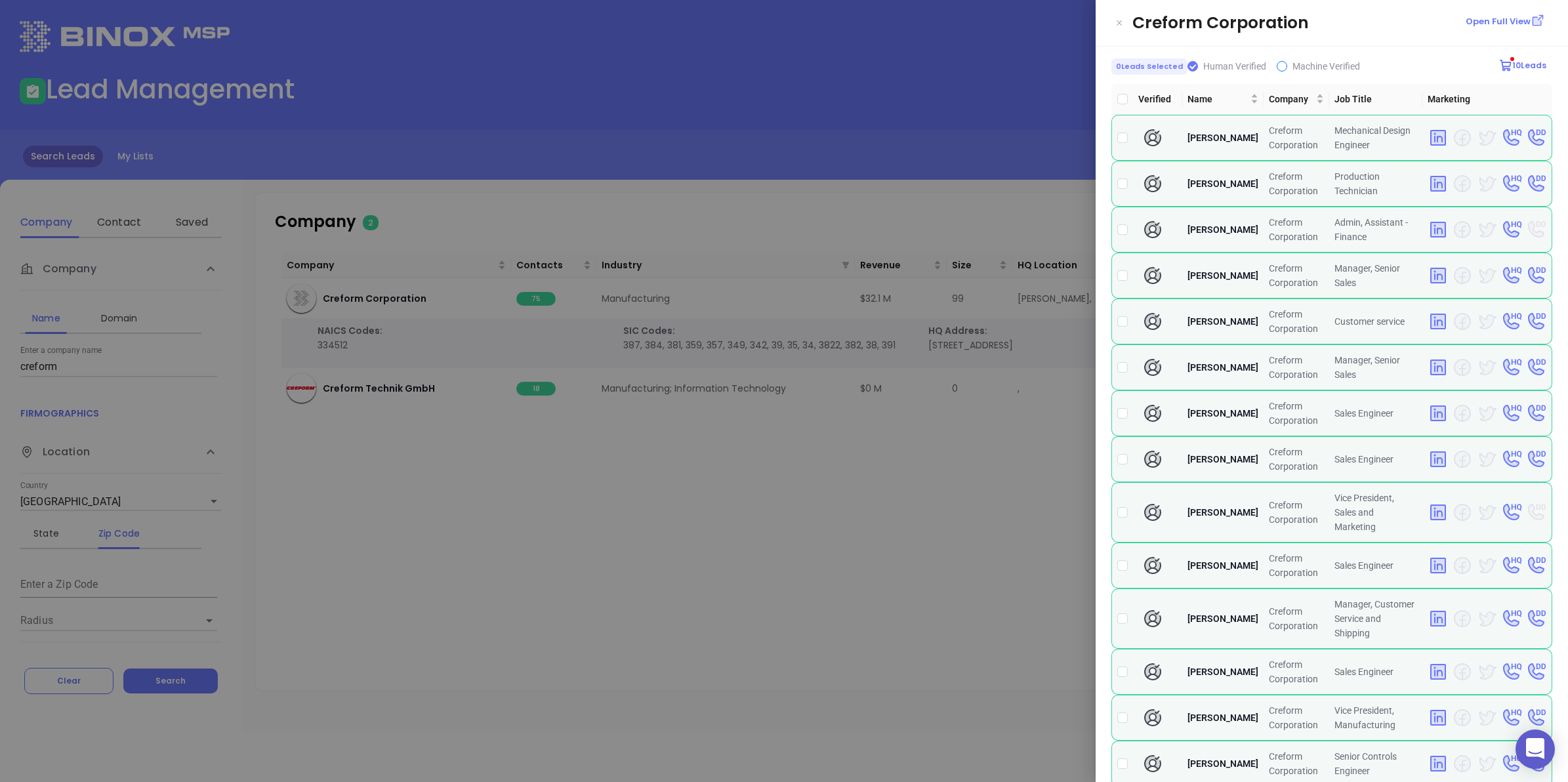
click at [1279, 65] on input "Machine Verified" at bounding box center [1282, 66] width 11 height 11
checkbox input "true"
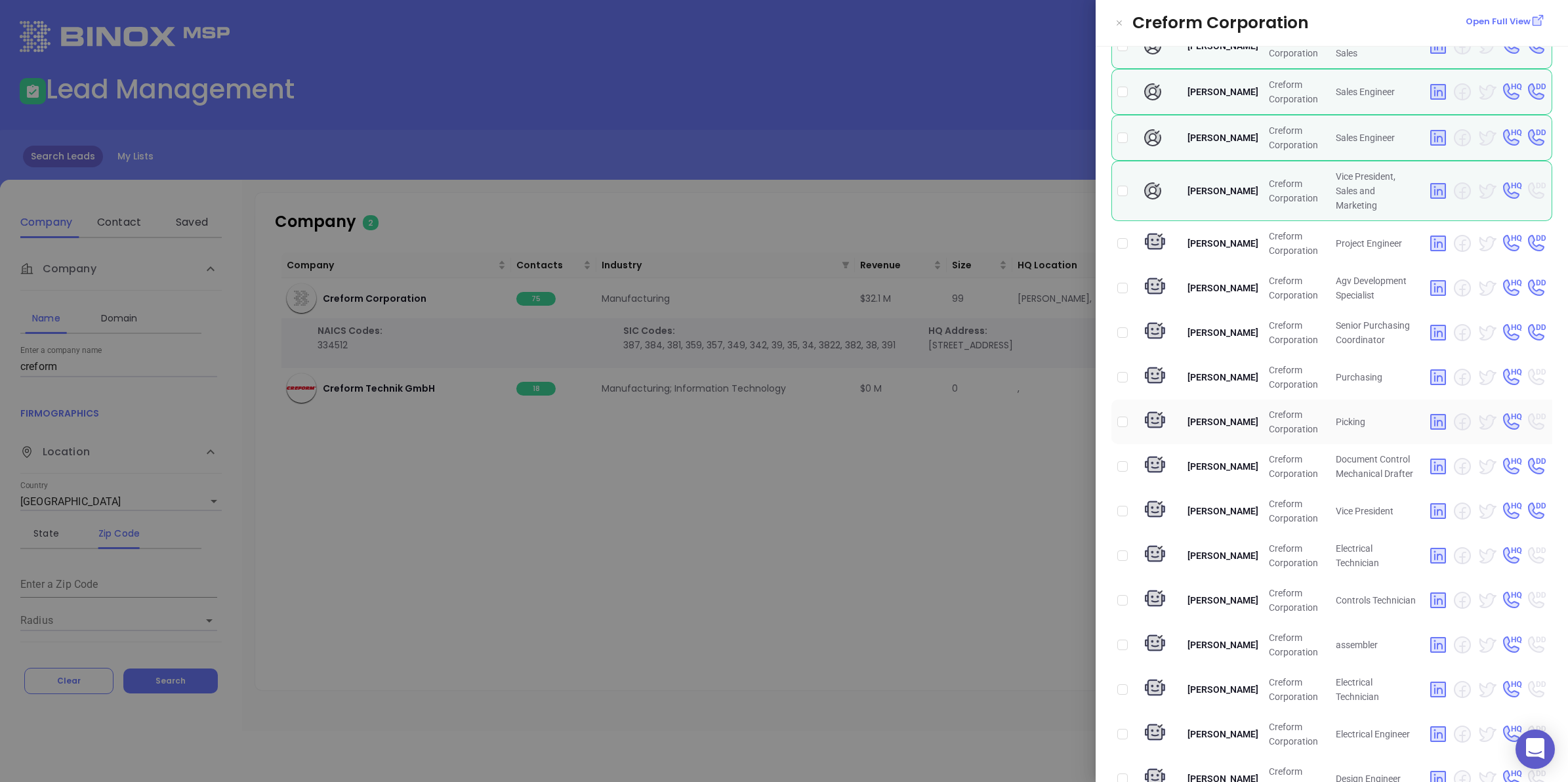
scroll to position [410, 0]
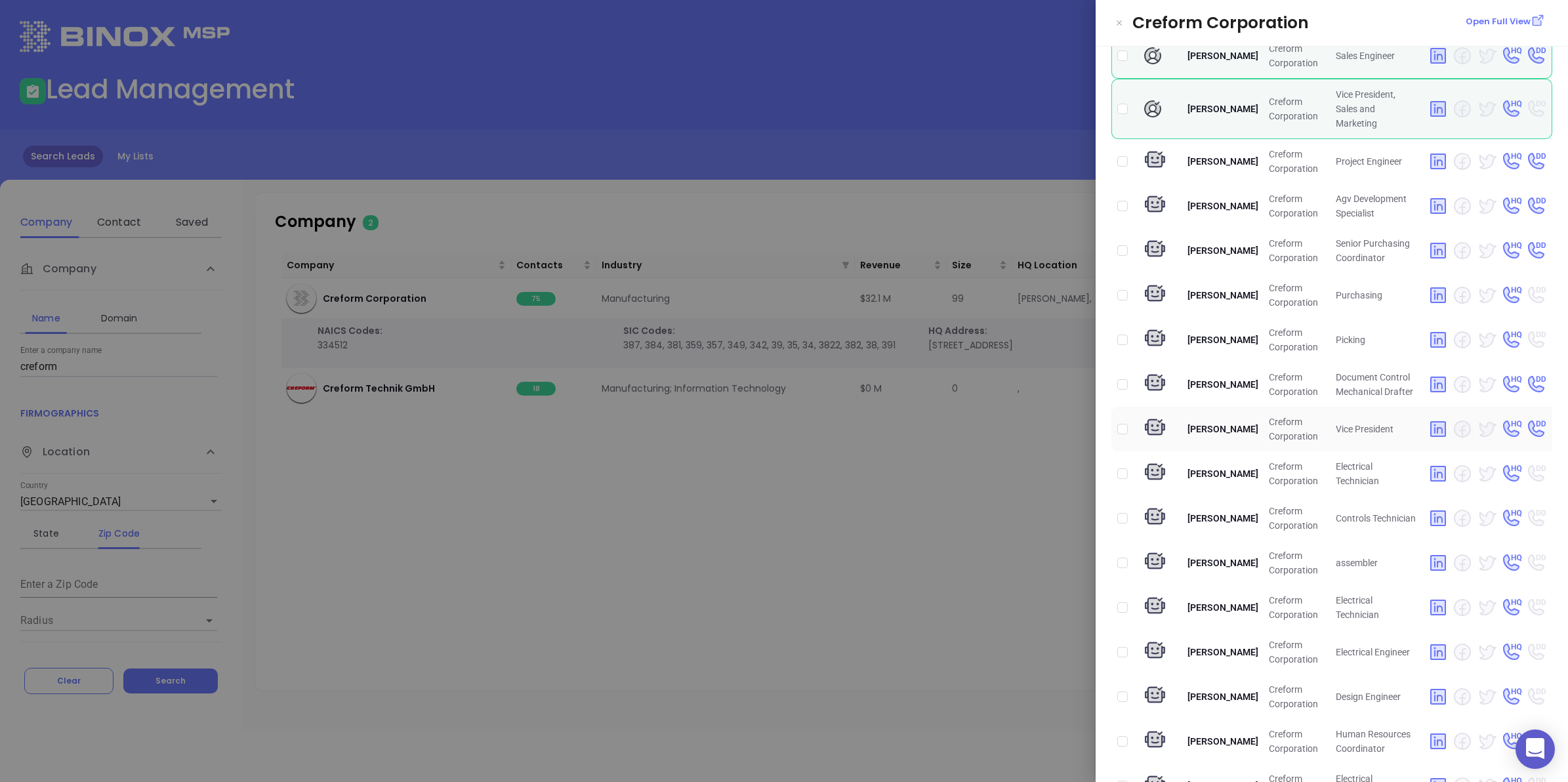
click at [1114, 415] on td at bounding box center [1122, 428] width 22 height 44
click at [1121, 424] on input "checkbox" at bounding box center [1122, 429] width 11 height 11
checkbox input "true"
click at [880, 500] on div at bounding box center [784, 391] width 1568 height 782
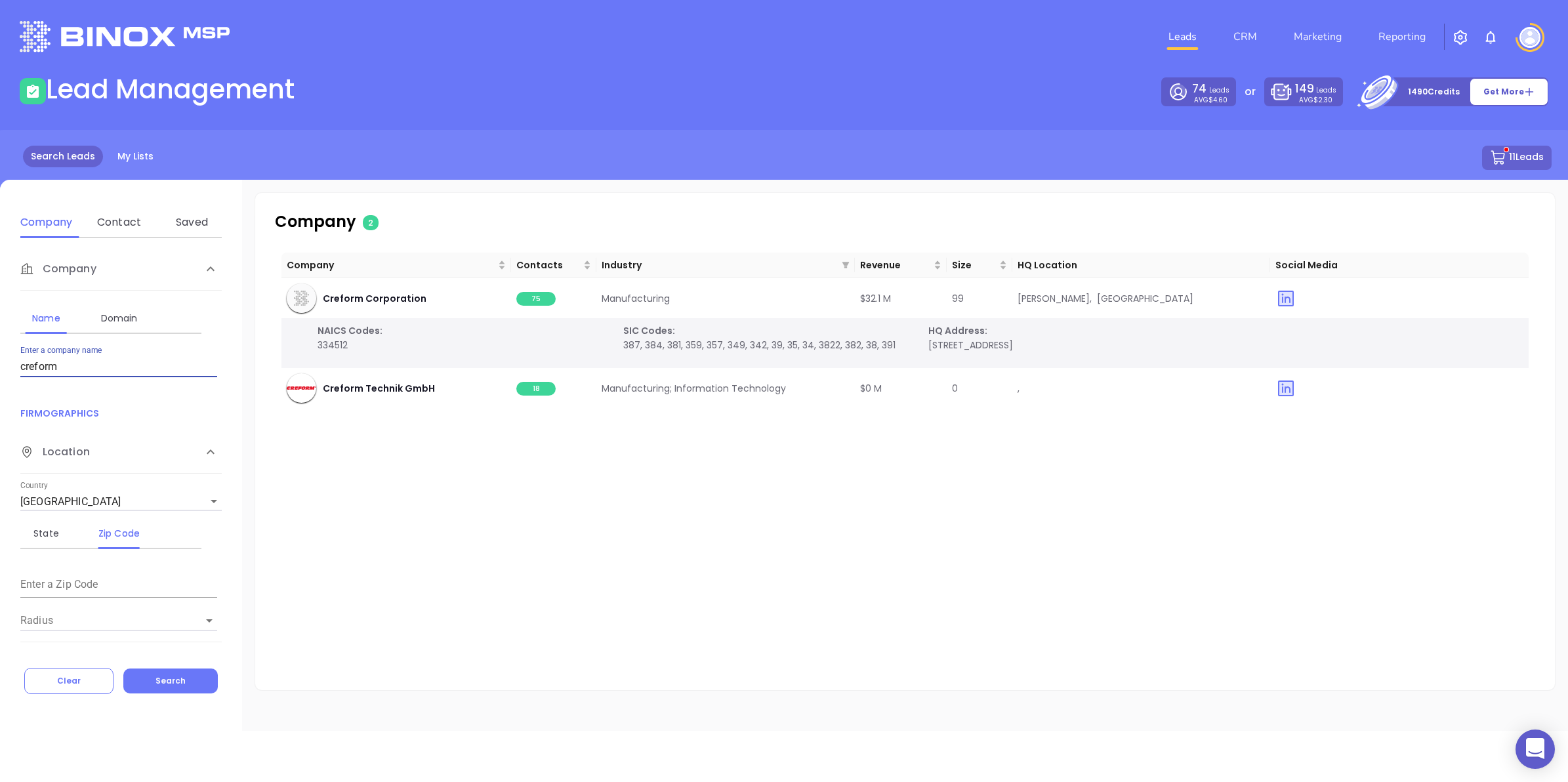
drag, startPoint x: 63, startPoint y: 366, endPoint x: 0, endPoint y: 367, distance: 63.0
click at [0, 367] on html "0 Leads CRM Marketing Reporting Financial Leads Leads Lead Management 74 Leads …" at bounding box center [784, 391] width 1568 height 782
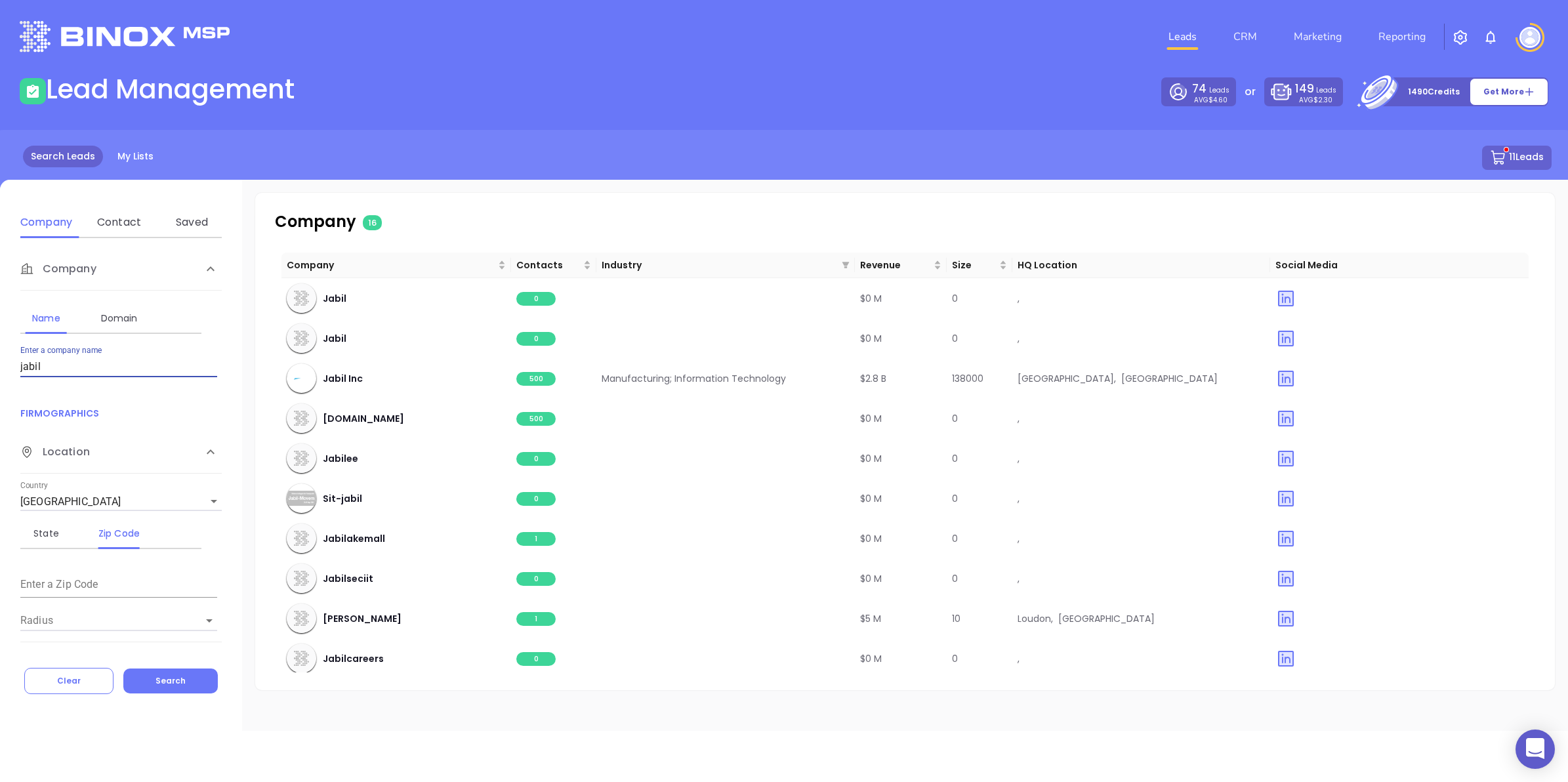
drag, startPoint x: 47, startPoint y: 367, endPoint x: -3, endPoint y: 365, distance: 50.0
click at [0, 365] on html "0 Leads CRM Marketing Reporting Financial Leads Leads Lead Management 74 Leads …" at bounding box center [784, 391] width 1568 height 782
type input "a"
type input "badger technologies"
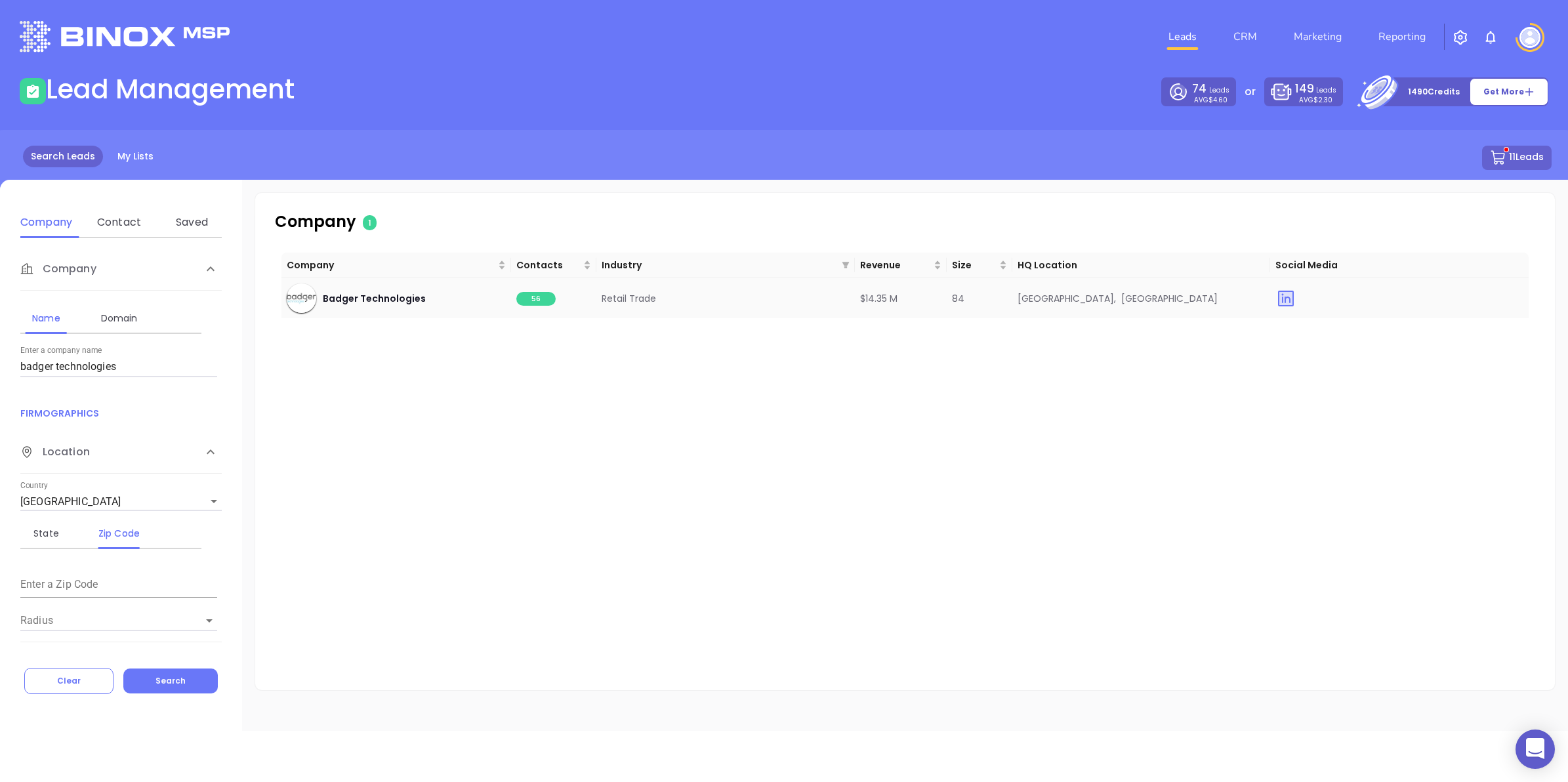
click at [538, 297] on span "56" at bounding box center [536, 299] width 39 height 14
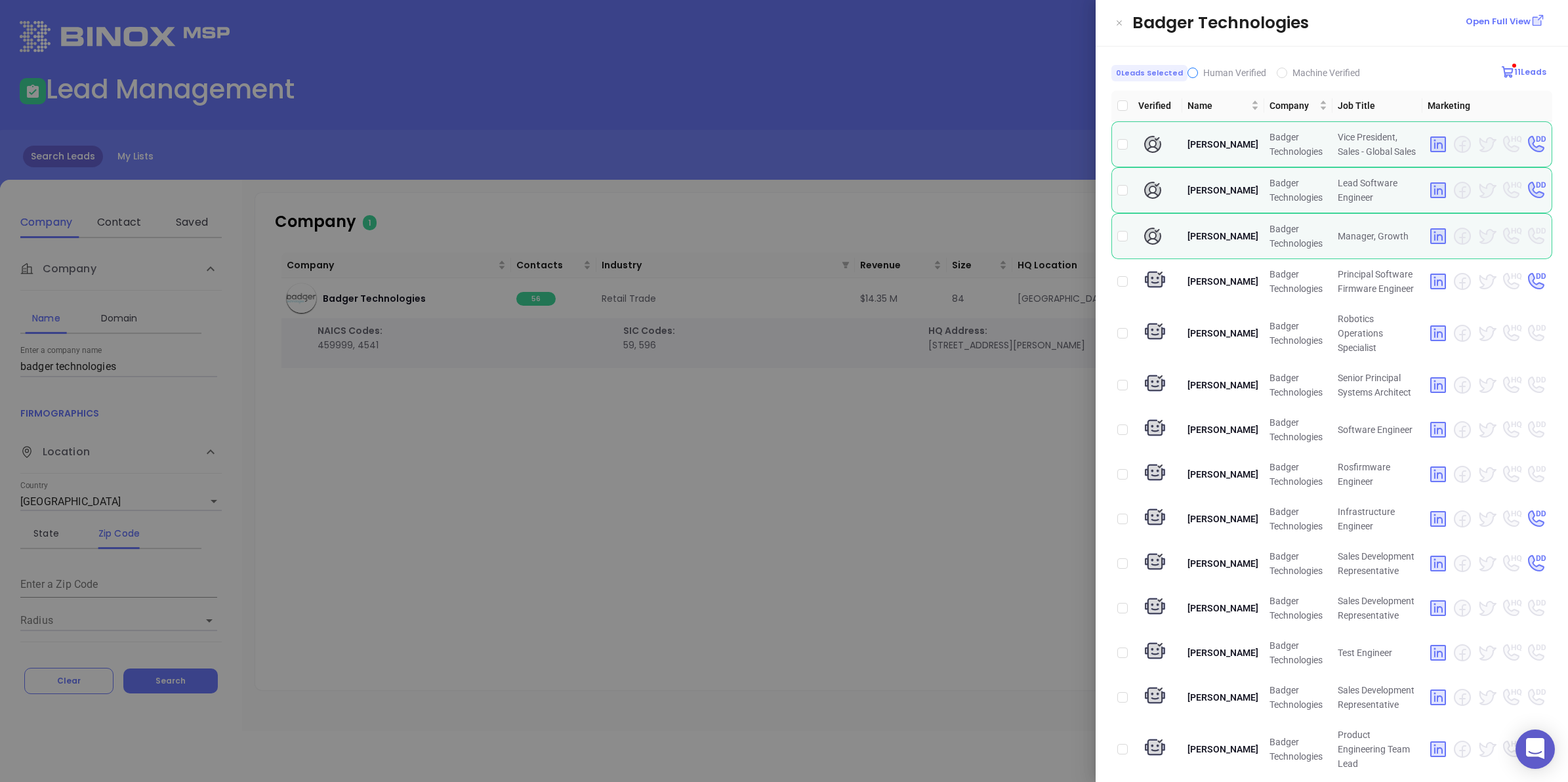
click at [1189, 70] on input "Human Verified" at bounding box center [1193, 73] width 11 height 11
checkbox input "true"
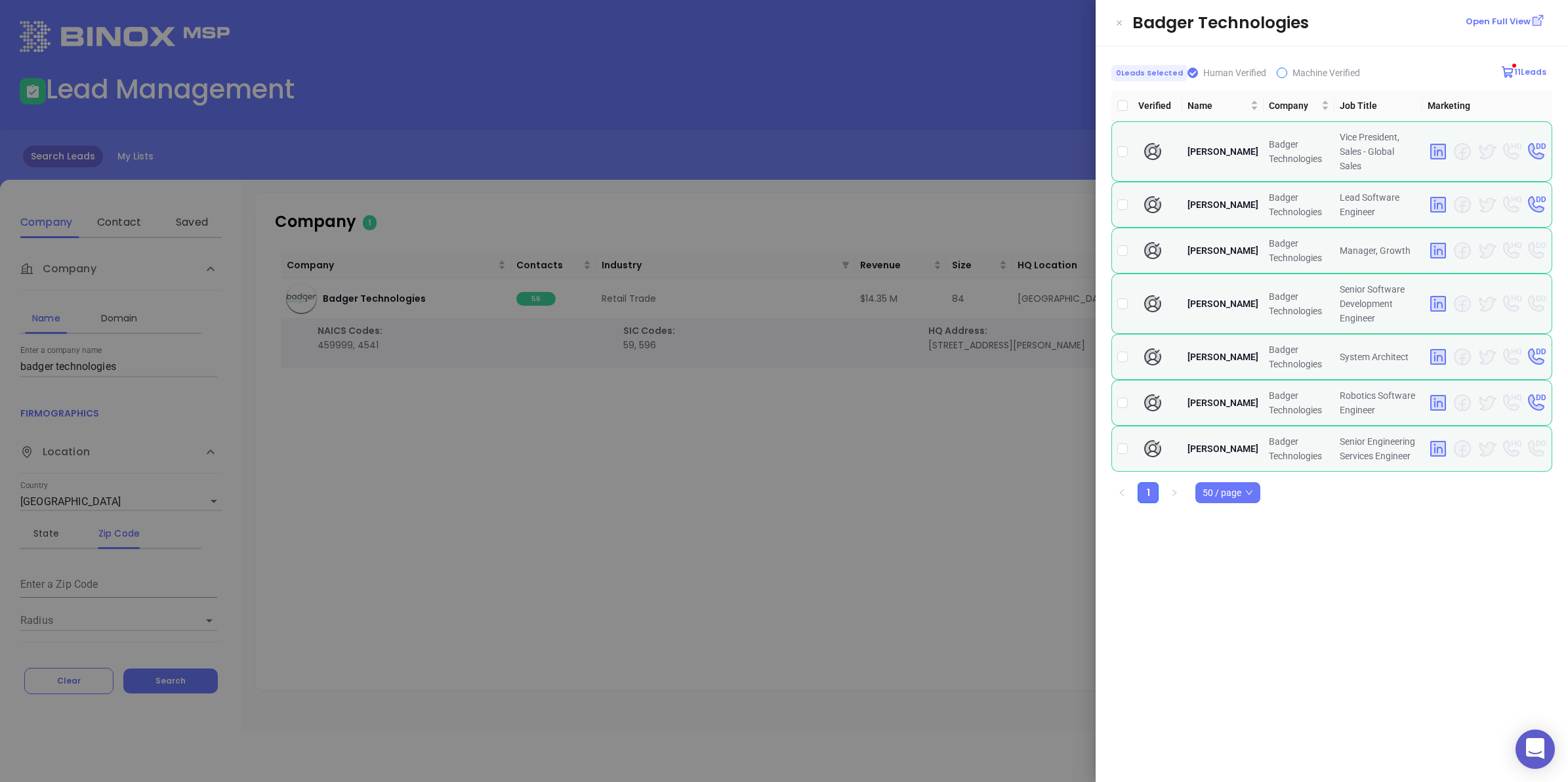
click at [1277, 73] on input "Machine Verified" at bounding box center [1282, 73] width 11 height 11
checkbox input "true"
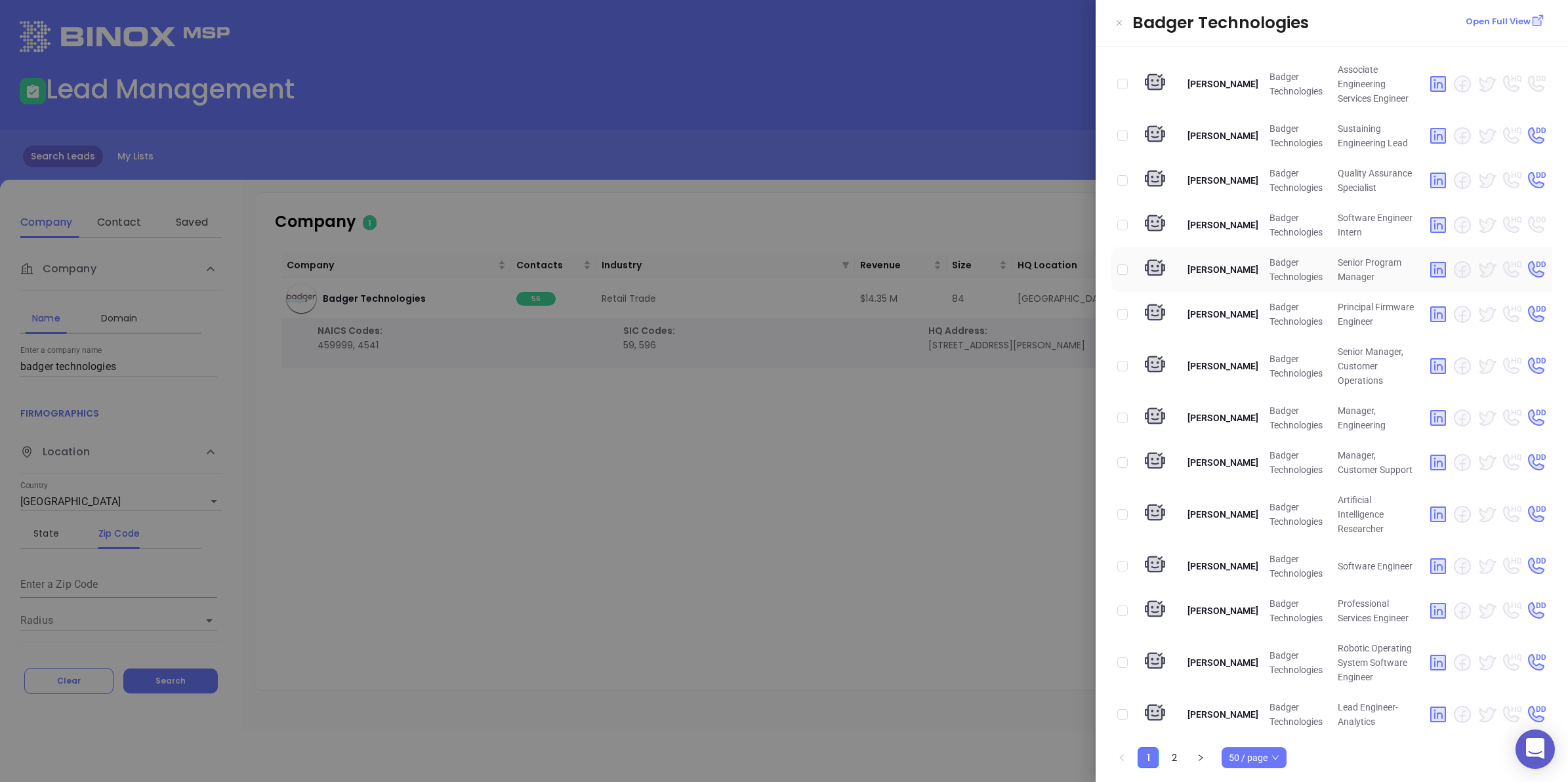
scroll to position [1779, 0]
click at [1176, 758] on link "2" at bounding box center [1174, 757] width 20 height 20
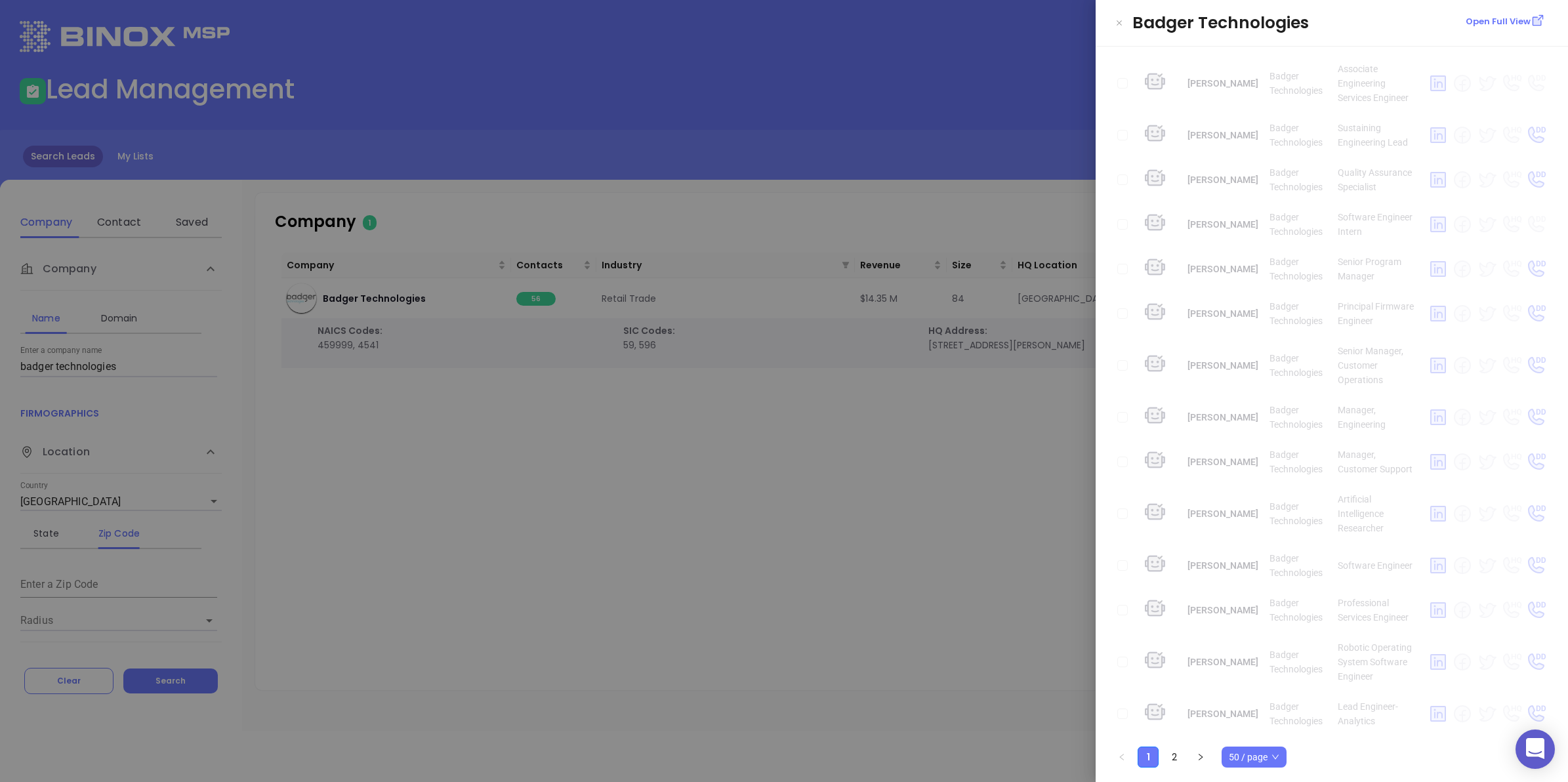
scroll to position [0, 0]
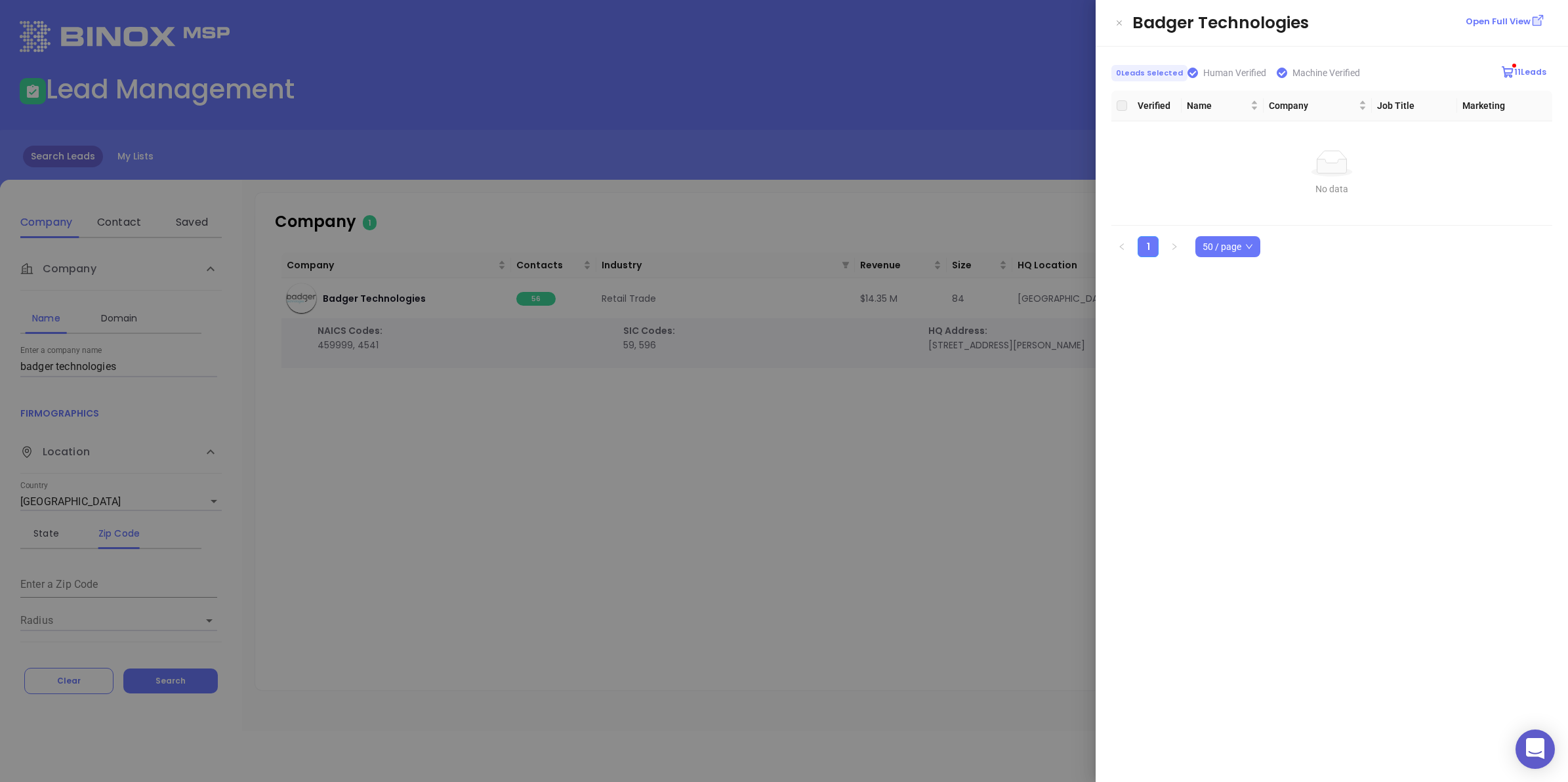
click at [1146, 243] on link "1" at bounding box center [1148, 246] width 20 height 20
click at [752, 516] on div at bounding box center [784, 391] width 1568 height 782
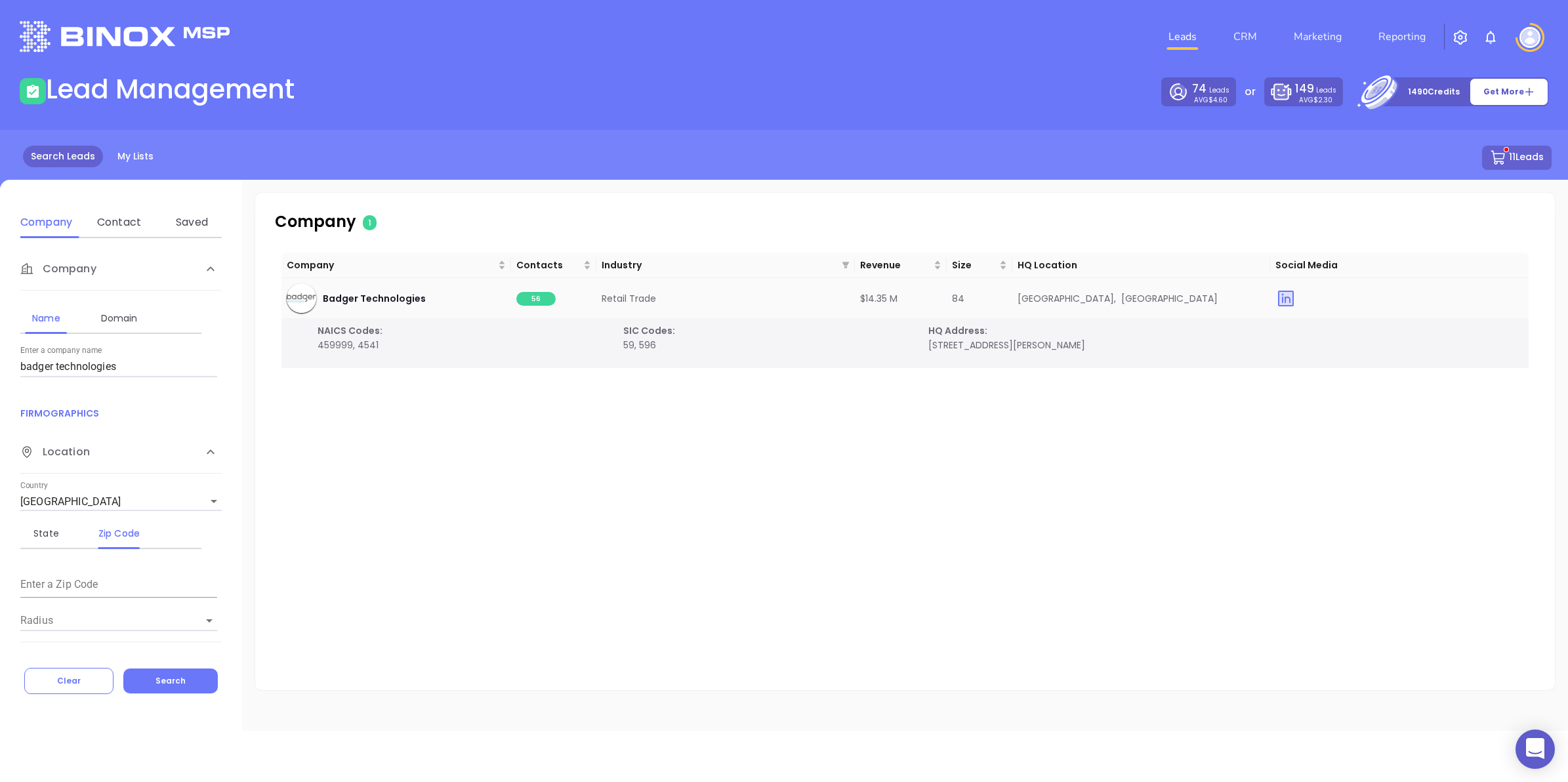
click at [528, 299] on span "56" at bounding box center [536, 299] width 39 height 14
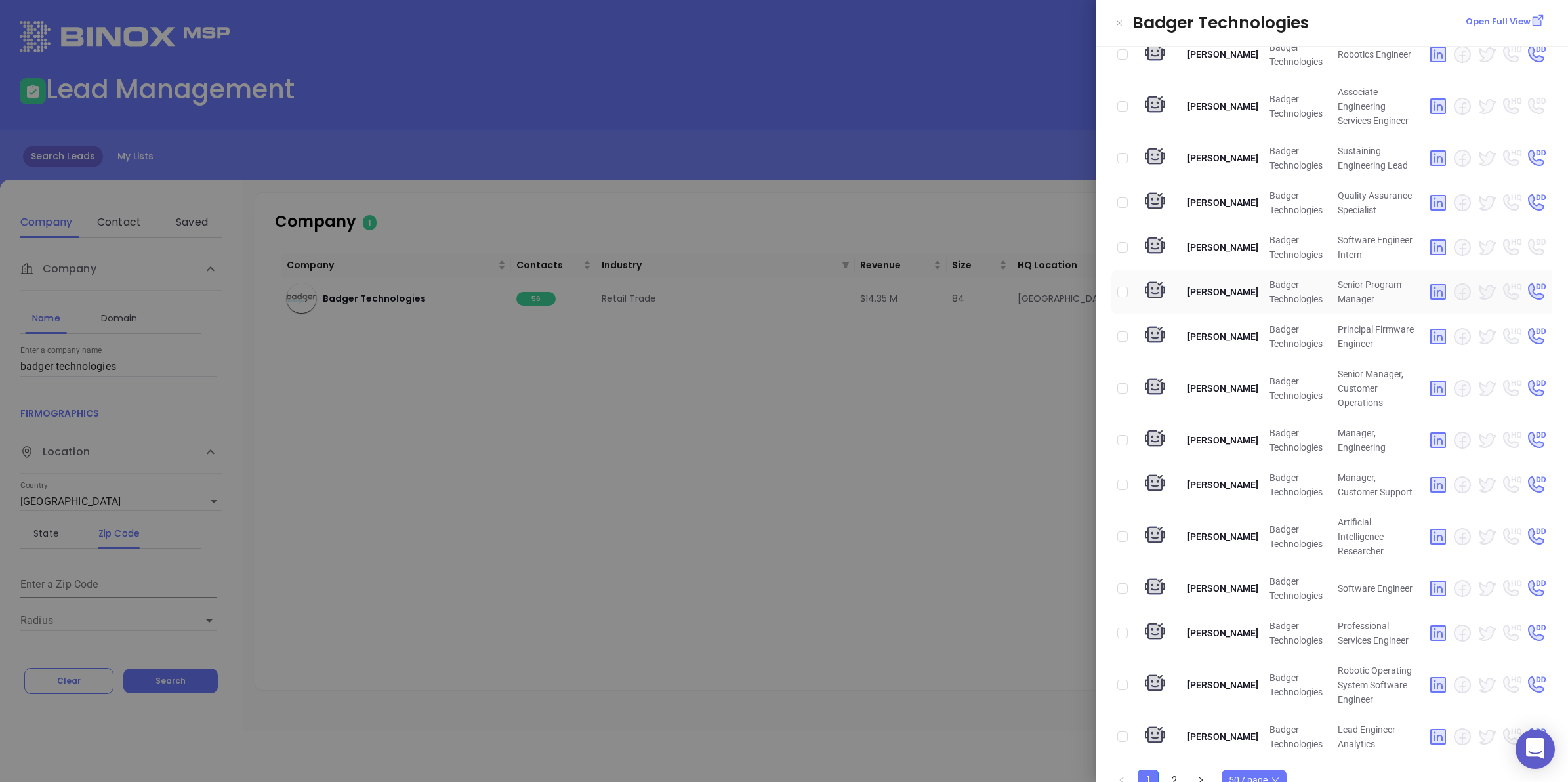
scroll to position [1779, 0]
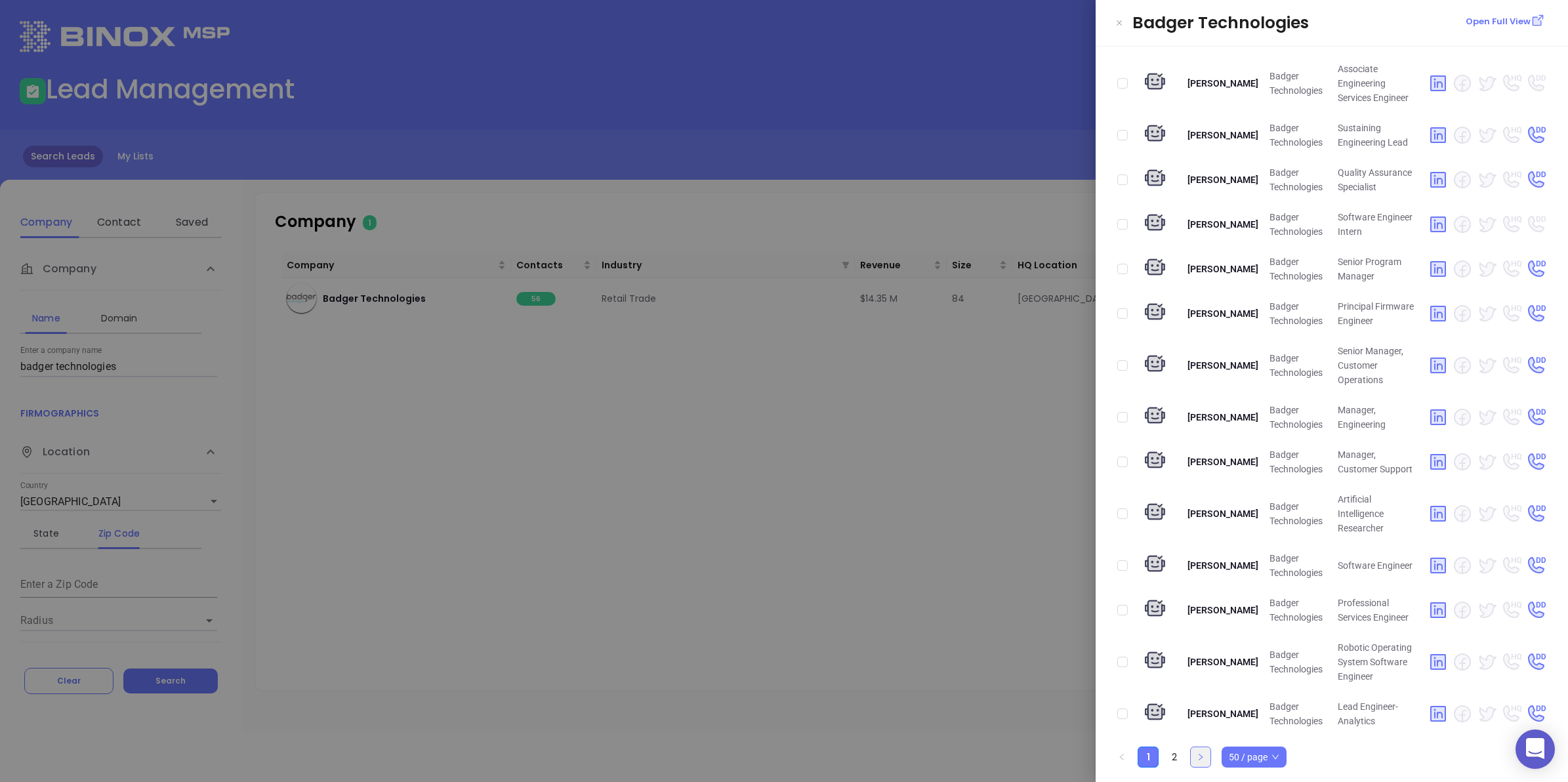
click at [1205, 755] on button "button" at bounding box center [1201, 757] width 21 height 21
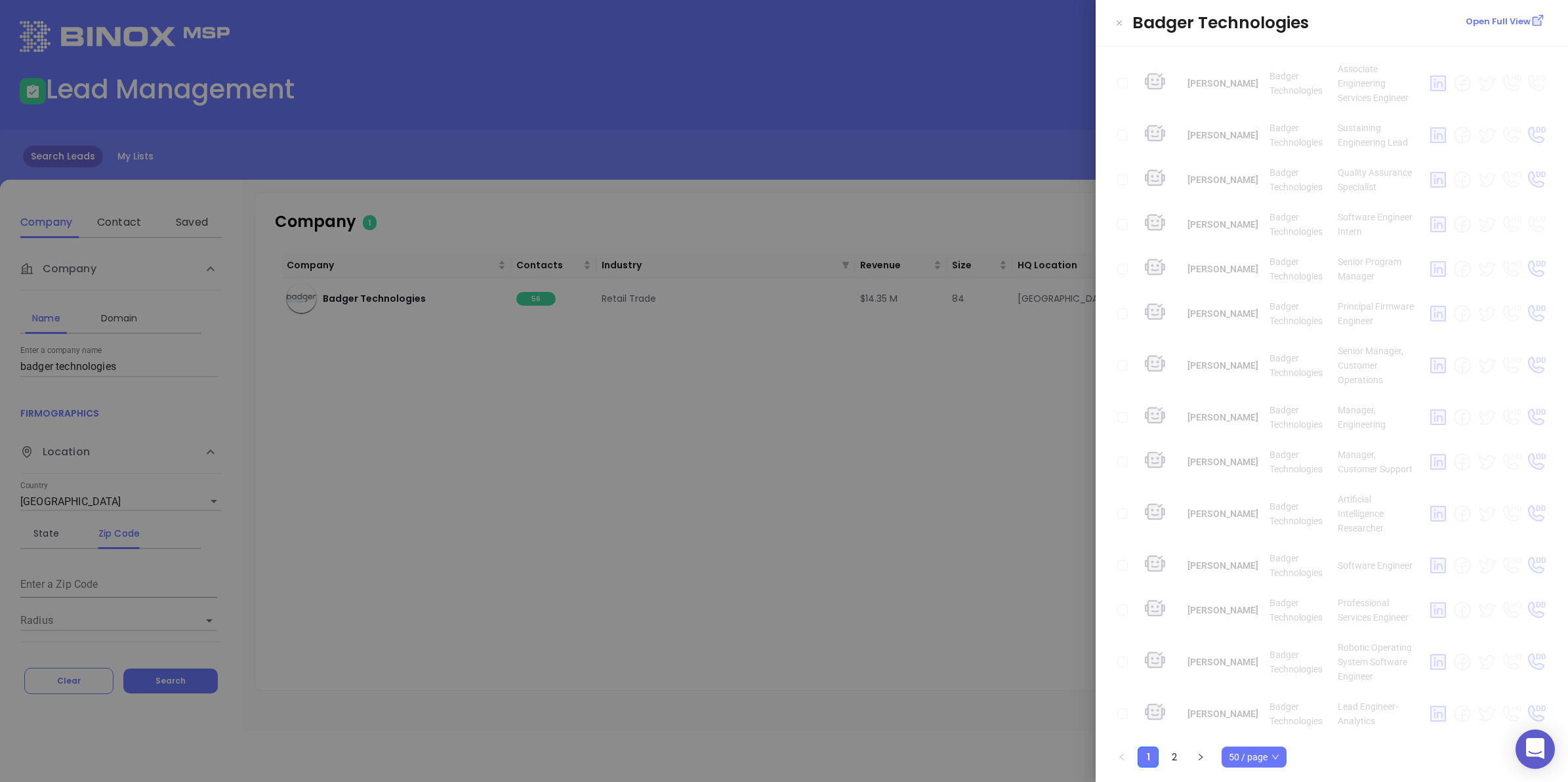
scroll to position [0, 0]
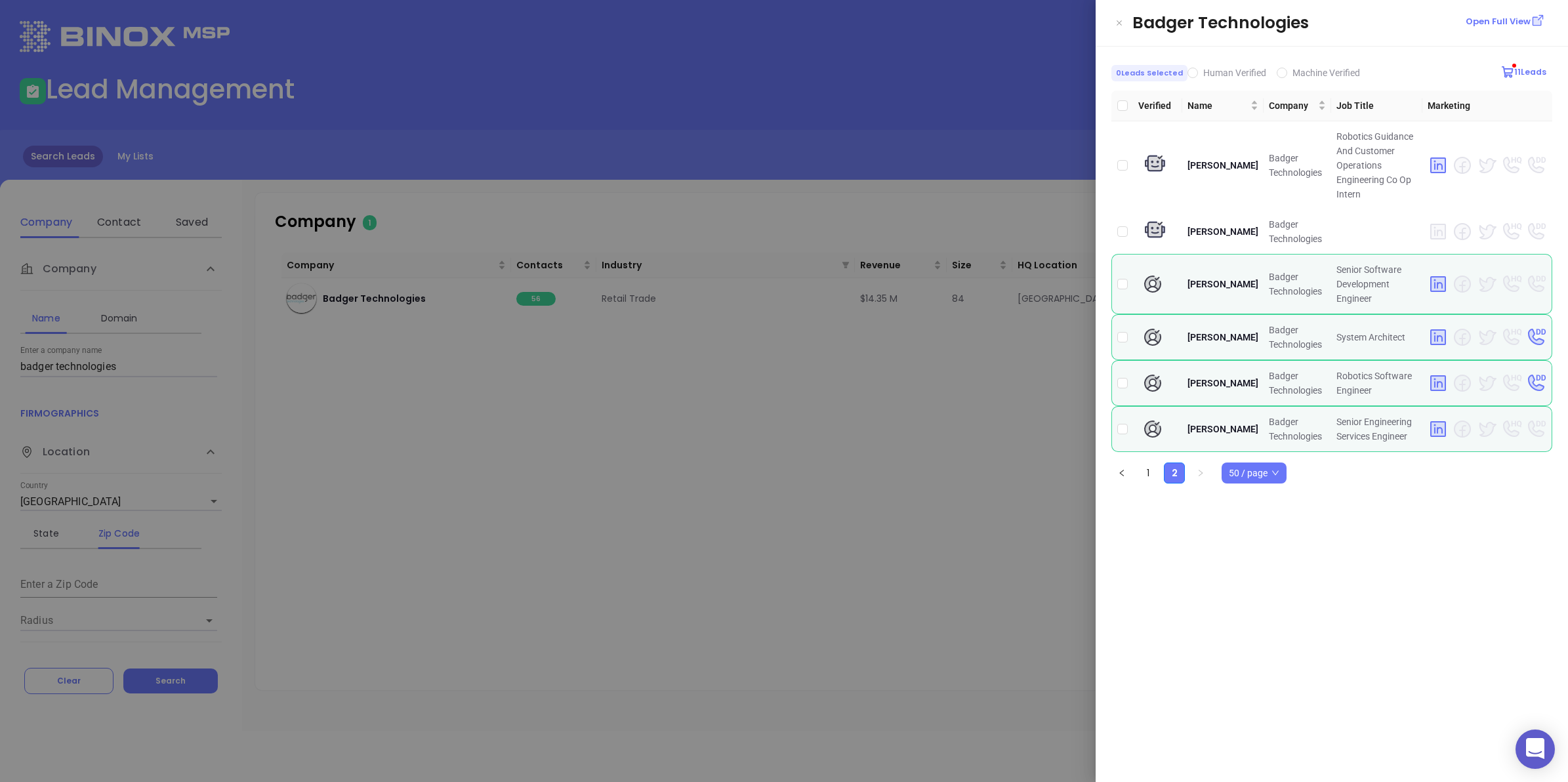
click at [604, 355] on div at bounding box center [784, 391] width 1568 height 782
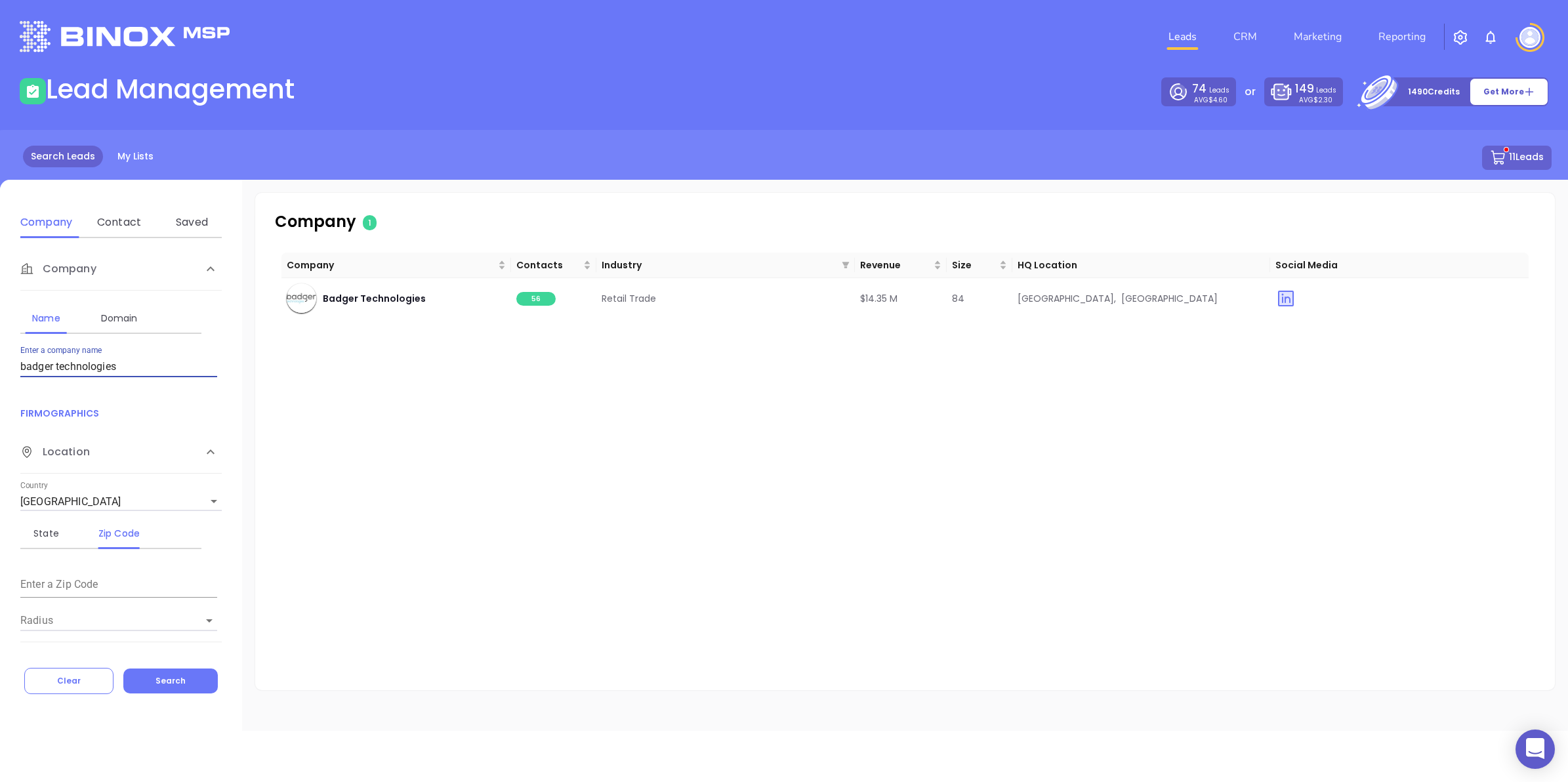
drag, startPoint x: 146, startPoint y: 368, endPoint x: 0, endPoint y: 361, distance: 146.2
click at [0, 361] on div "Company Name Domain Enter a company name badger technologies FIRMOGRAPHICS Loca…" at bounding box center [121, 445] width 242 height 413
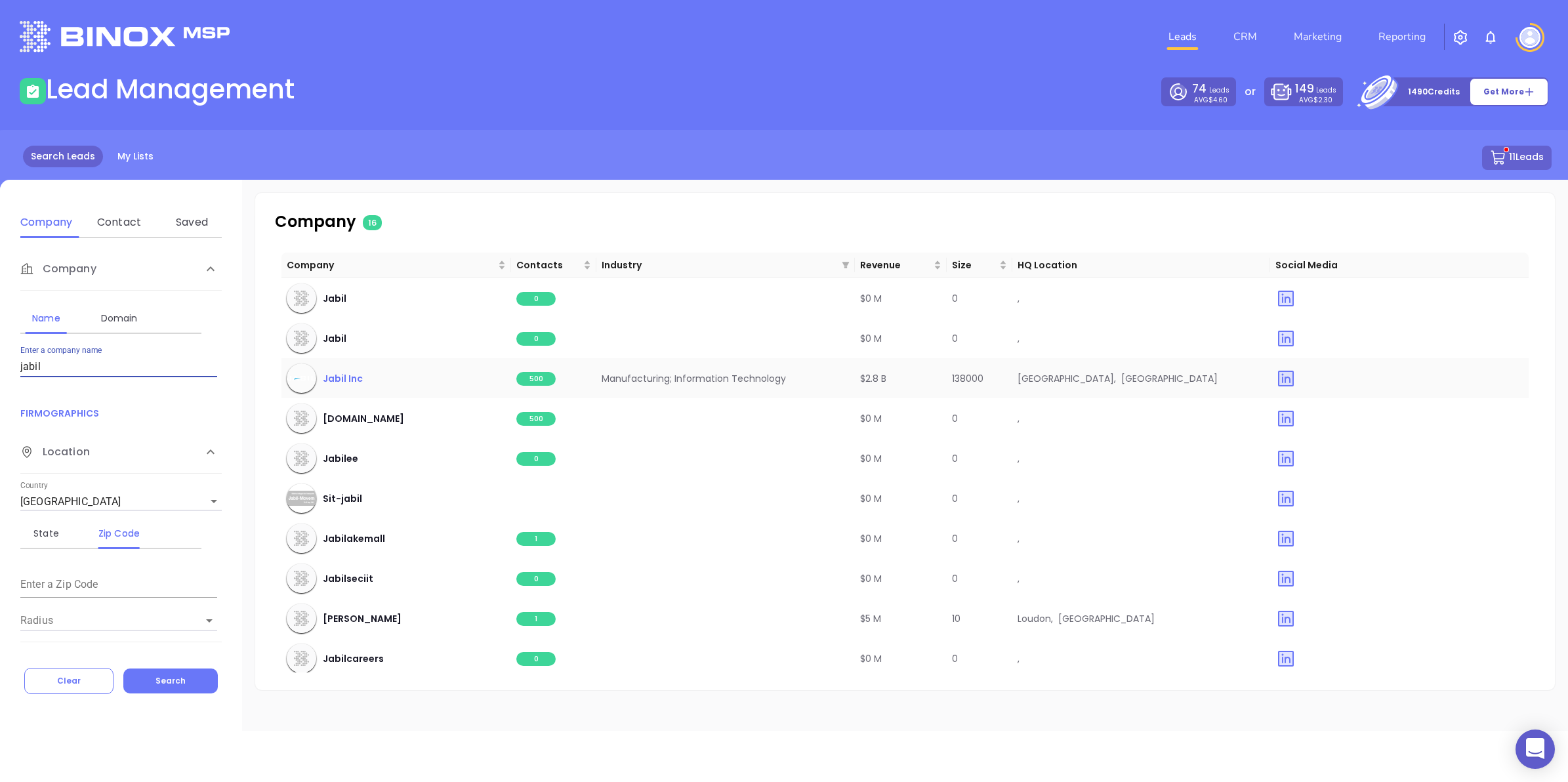
click at [342, 375] on span "Jabil Inc" at bounding box center [343, 378] width 40 height 14
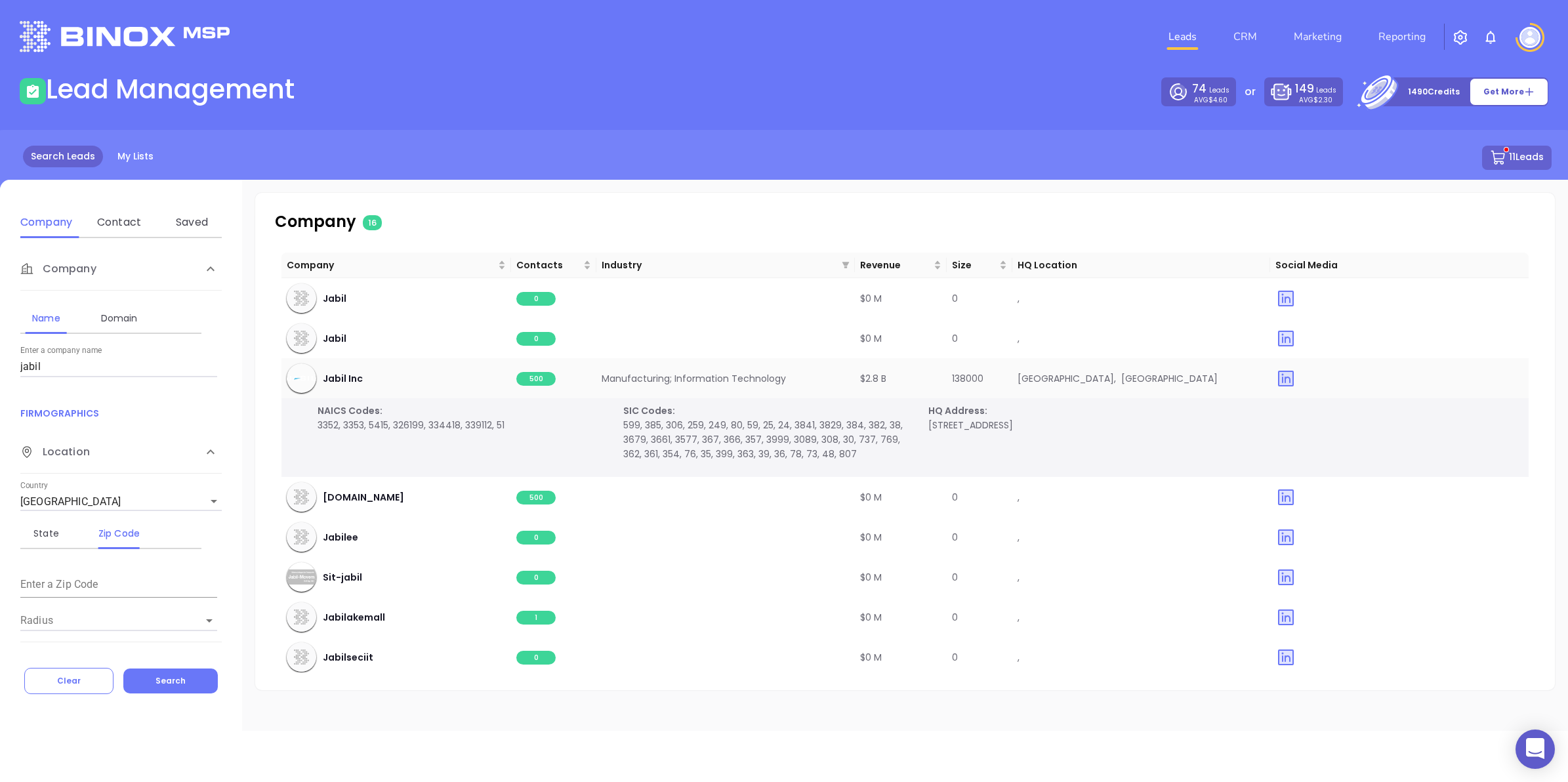
click at [521, 376] on span "500" at bounding box center [536, 379] width 39 height 14
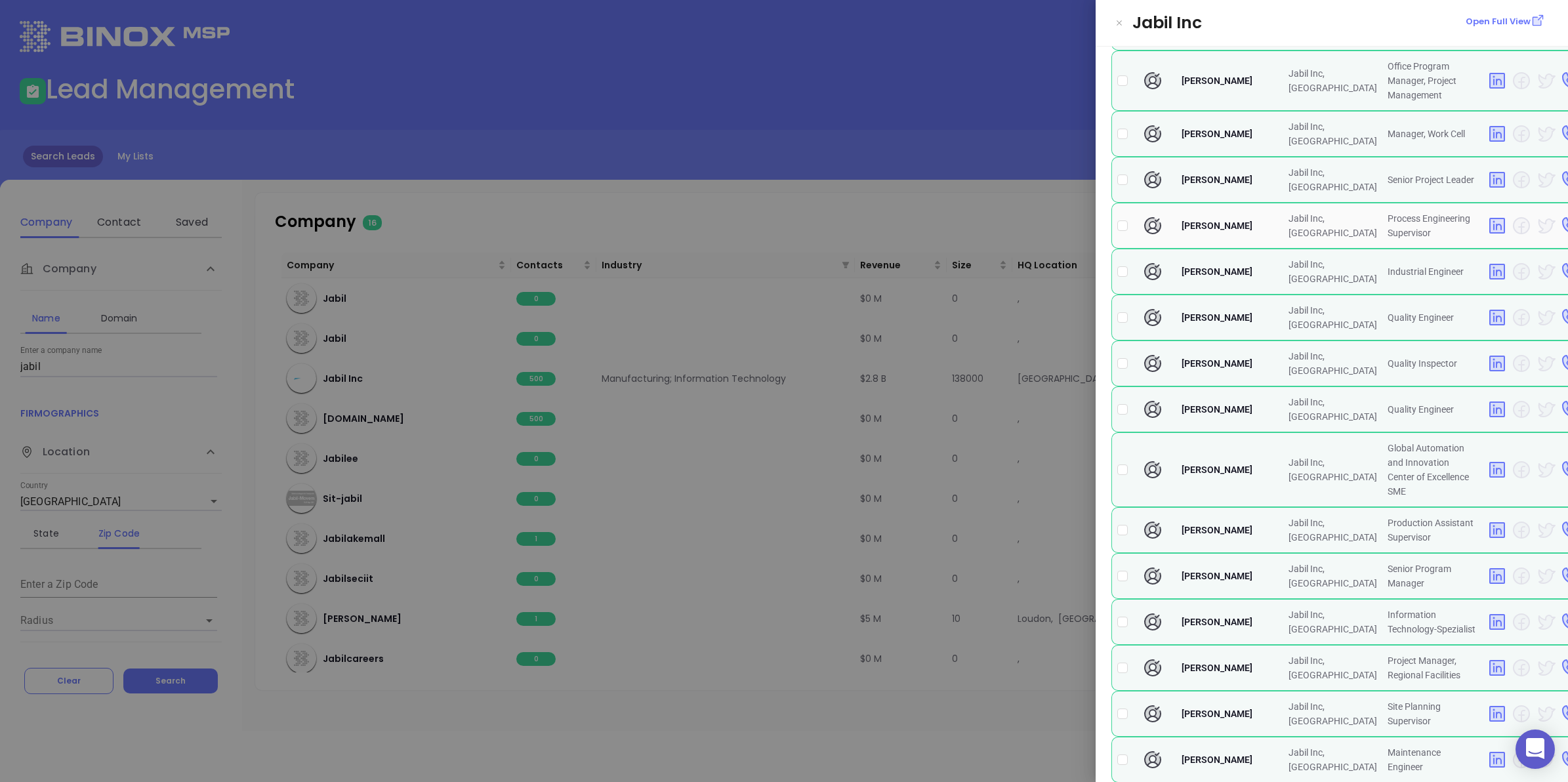
scroll to position [820, 0]
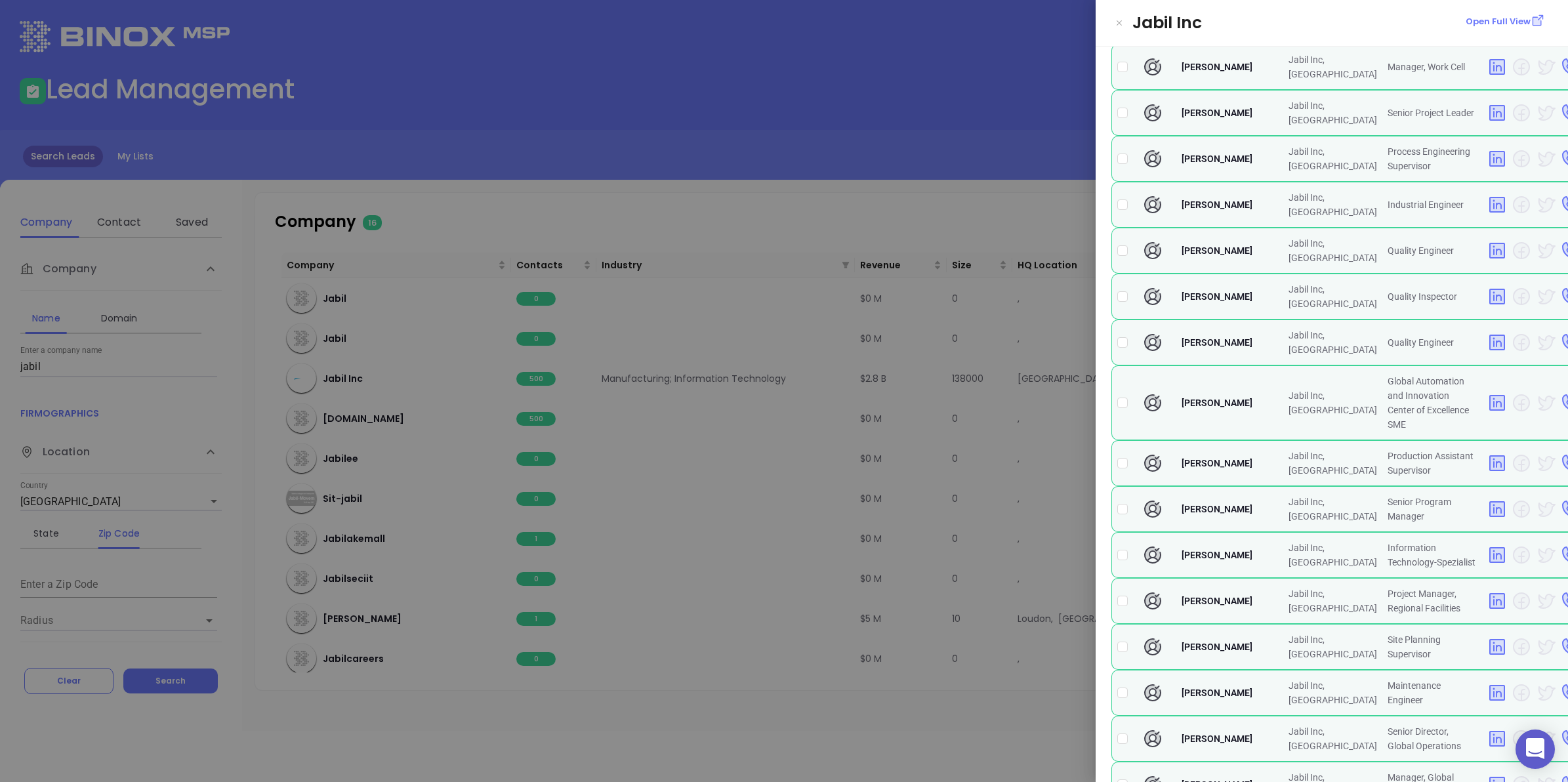
click at [765, 155] on div at bounding box center [784, 391] width 1568 height 782
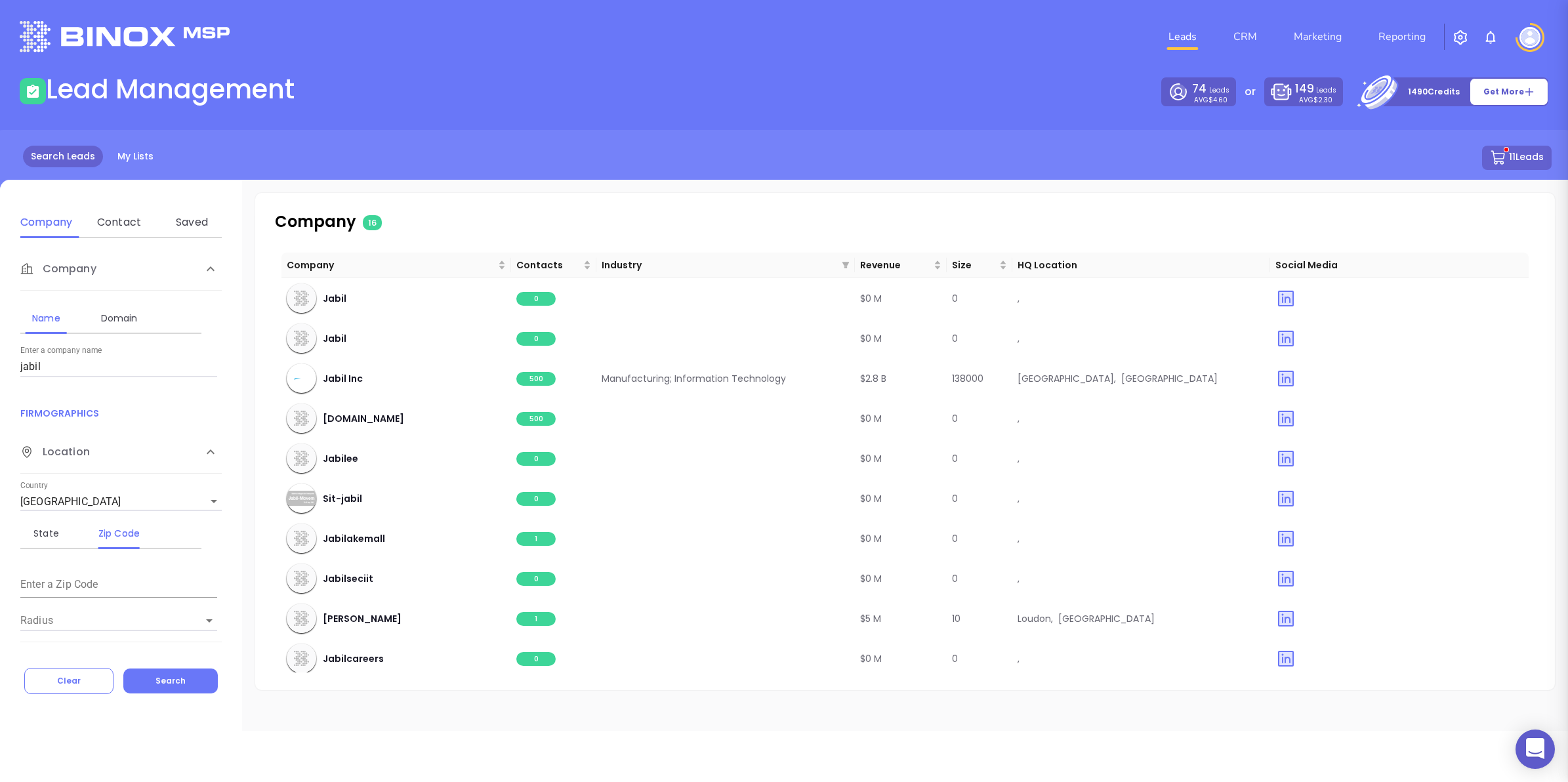
scroll to position [0, 0]
drag, startPoint x: 70, startPoint y: 368, endPoint x: 0, endPoint y: 355, distance: 71.2
click at [0, 355] on html "0 Leads CRM Marketing Reporting Financial Leads Leads Lead Management 74 Leads …" at bounding box center [784, 391] width 1568 height 782
type input "enersys"
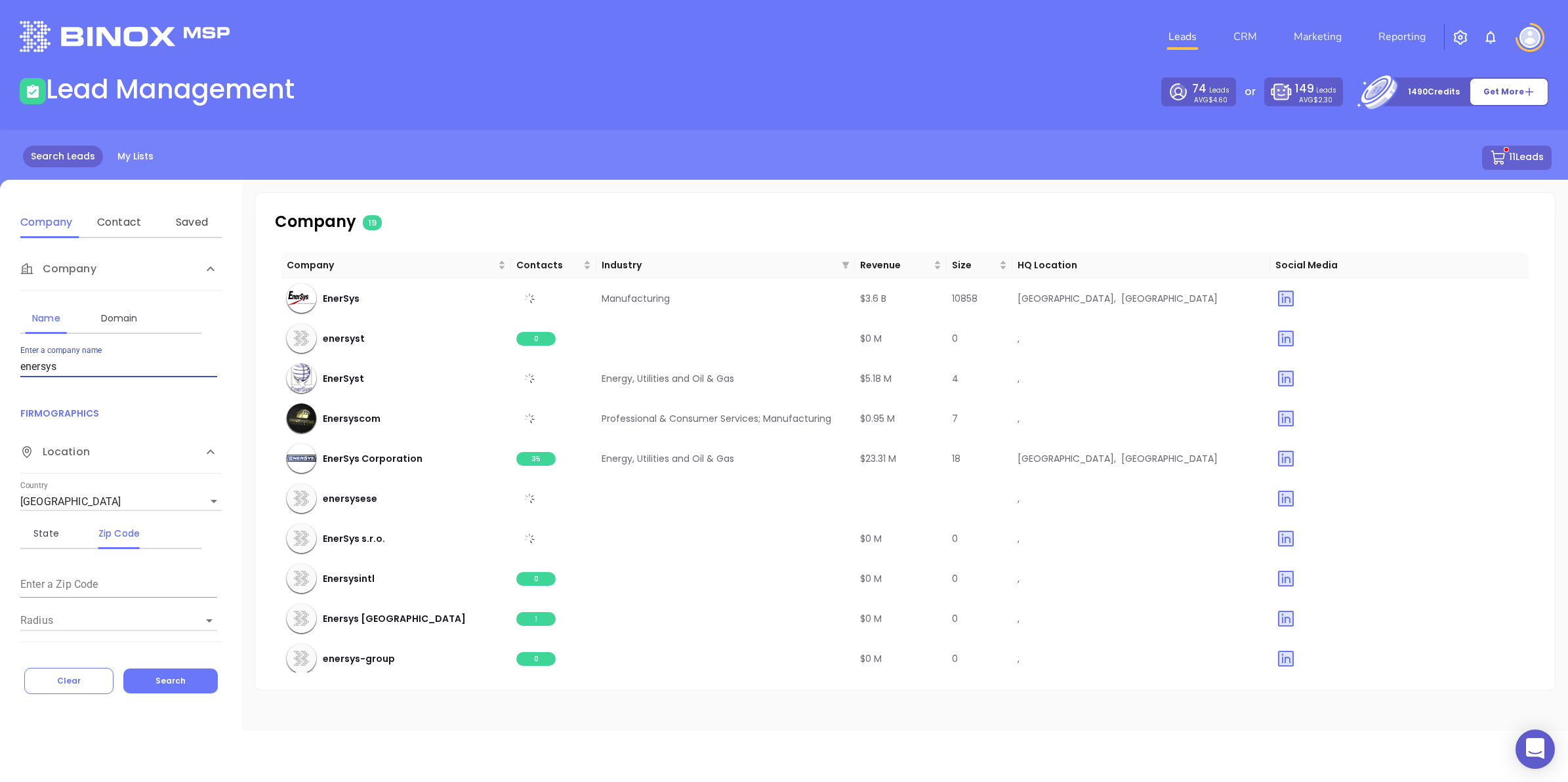
drag, startPoint x: 72, startPoint y: 358, endPoint x: -3, endPoint y: 365, distance: 75.3
click at [0, 365] on html "0 Leads CRM Marketing Reporting Financial Leads Leads Lead Management 74 Leads …" at bounding box center [784, 391] width 1568 height 782
type input "a"
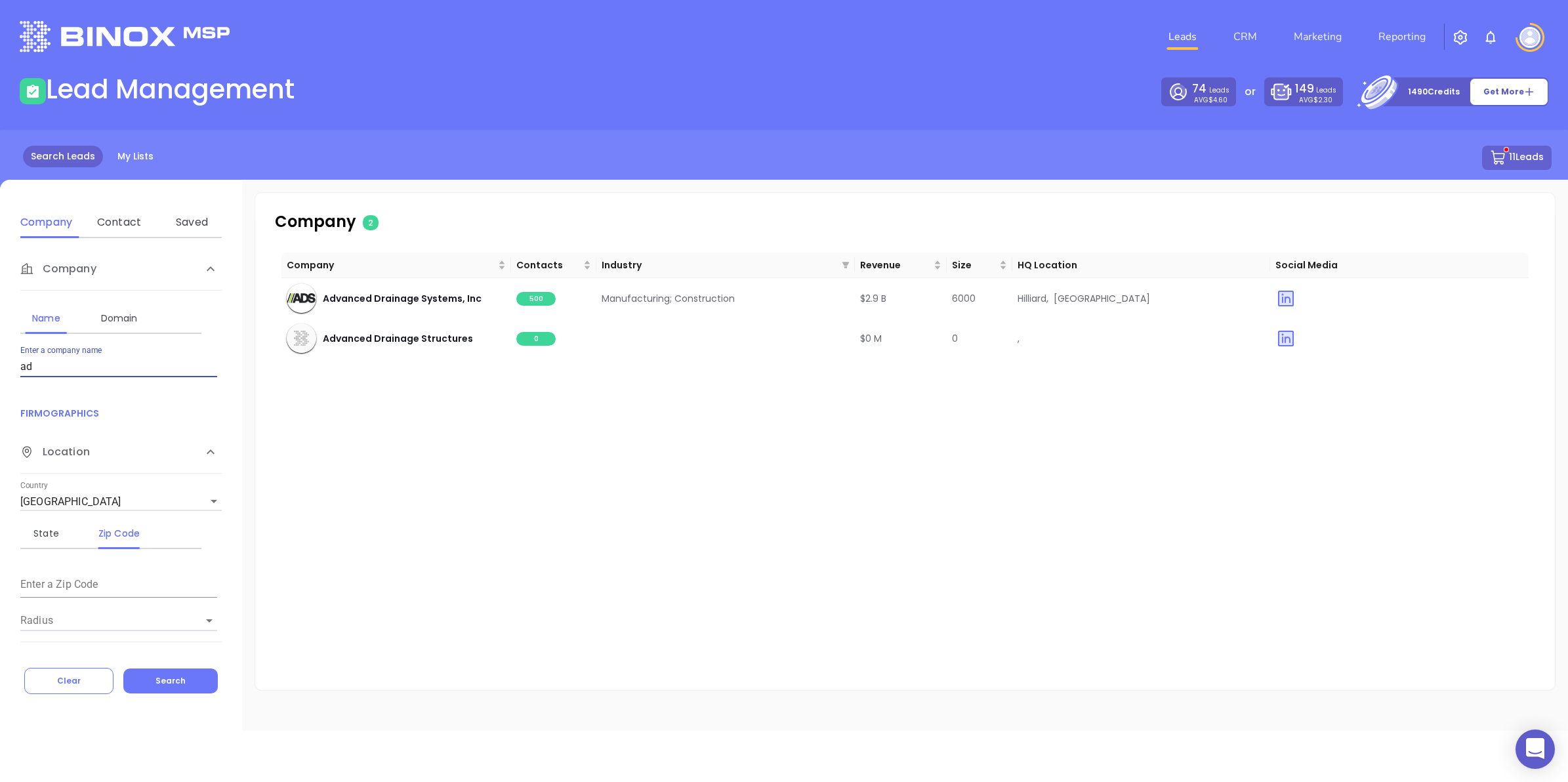
type input "a"
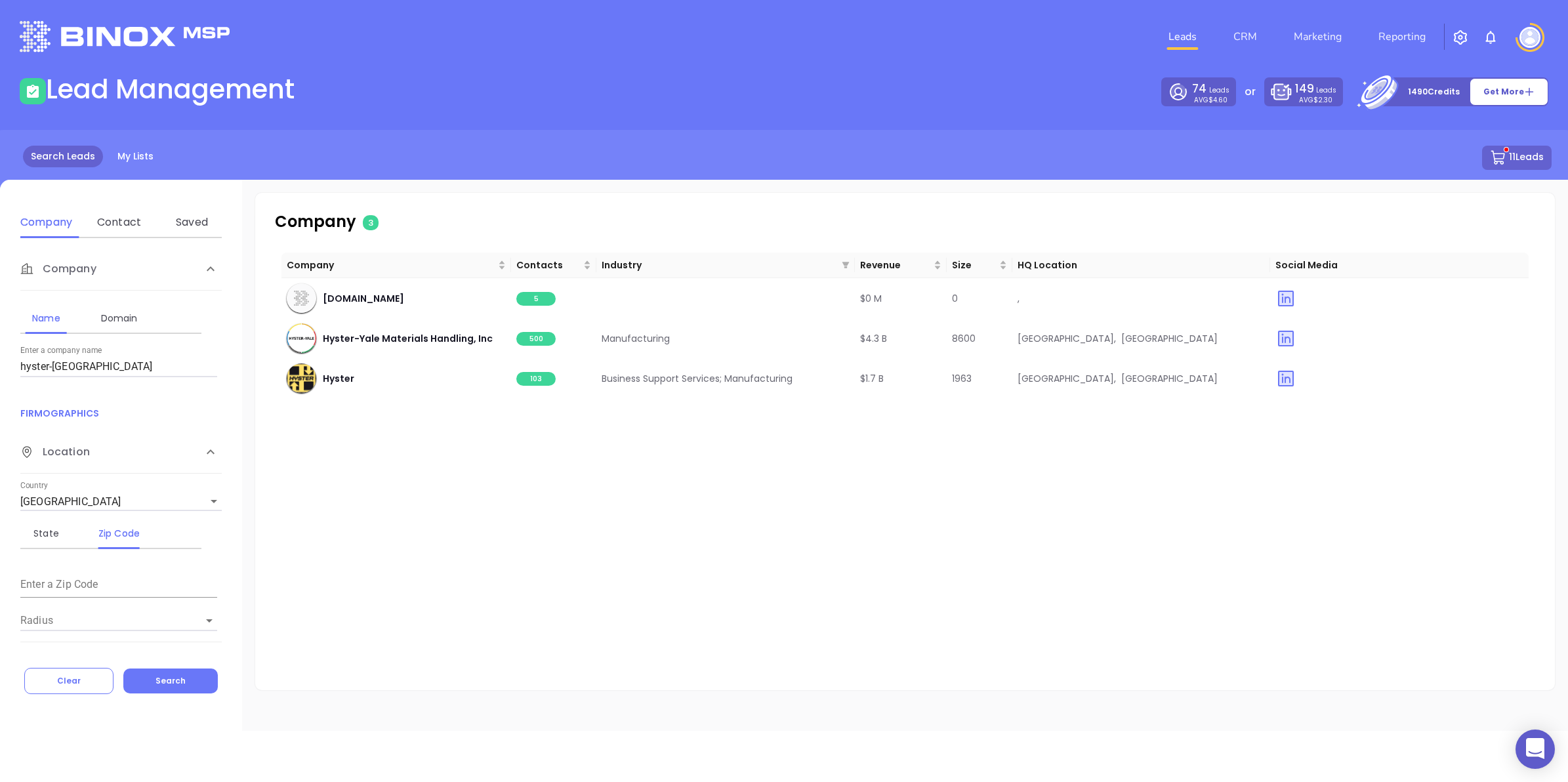
click at [86, 375] on input "hyster-[GEOGRAPHIC_DATA]" at bounding box center [119, 367] width 197 height 21
drag, startPoint x: 86, startPoint y: 375, endPoint x: -3, endPoint y: 360, distance: 90.3
click at [0, 360] on html "0 Leads CRM Marketing Reporting Financial Leads Leads Lead Management 74 Leads …" at bounding box center [784, 391] width 1568 height 782
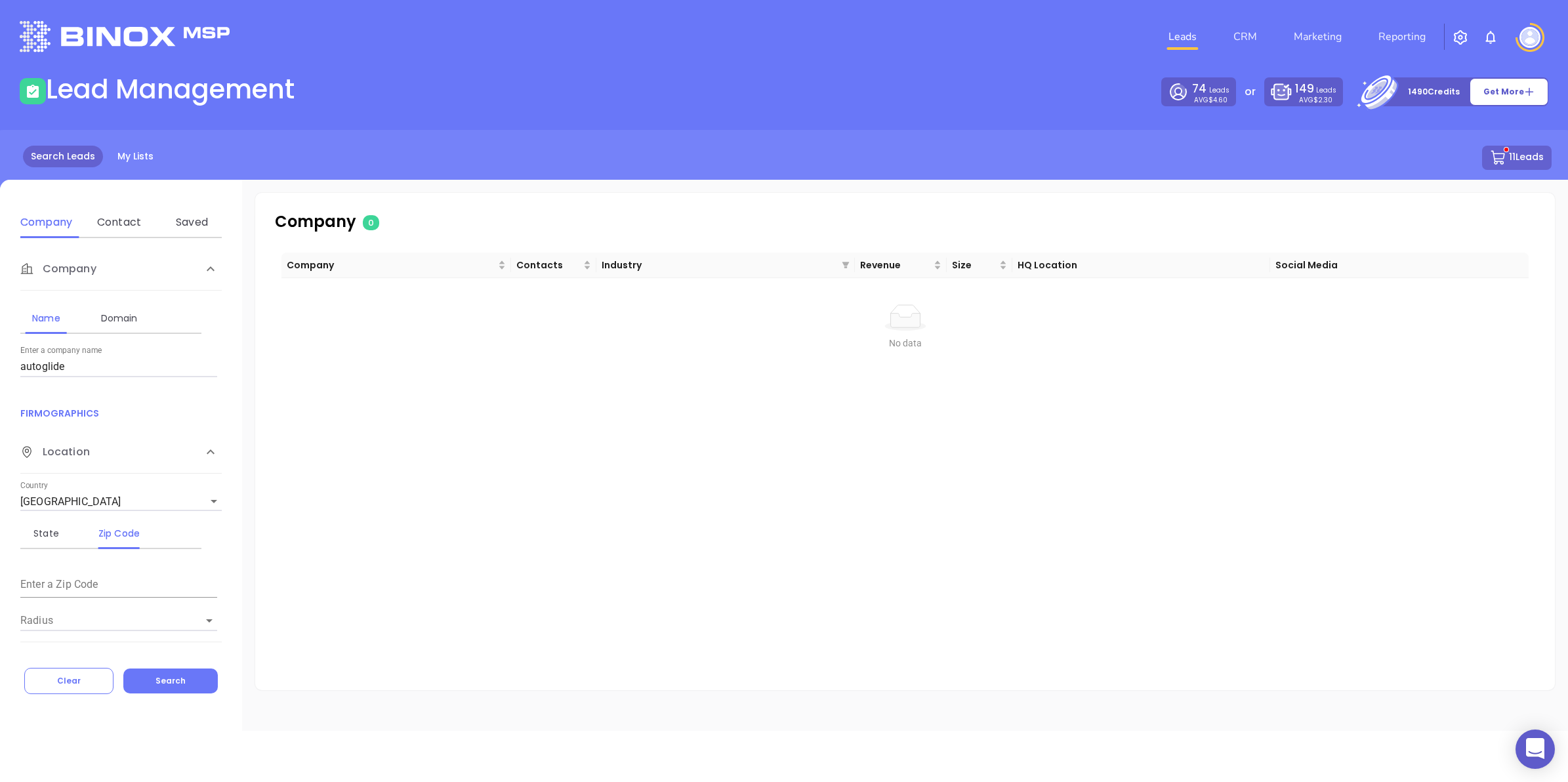
drag, startPoint x: 40, startPoint y: 372, endPoint x: 0, endPoint y: 369, distance: 40.1
click at [0, 369] on html "0 Leads CRM Marketing Reporting Financial Leads Leads Lead Management 74 Leads …" at bounding box center [784, 391] width 1568 height 782
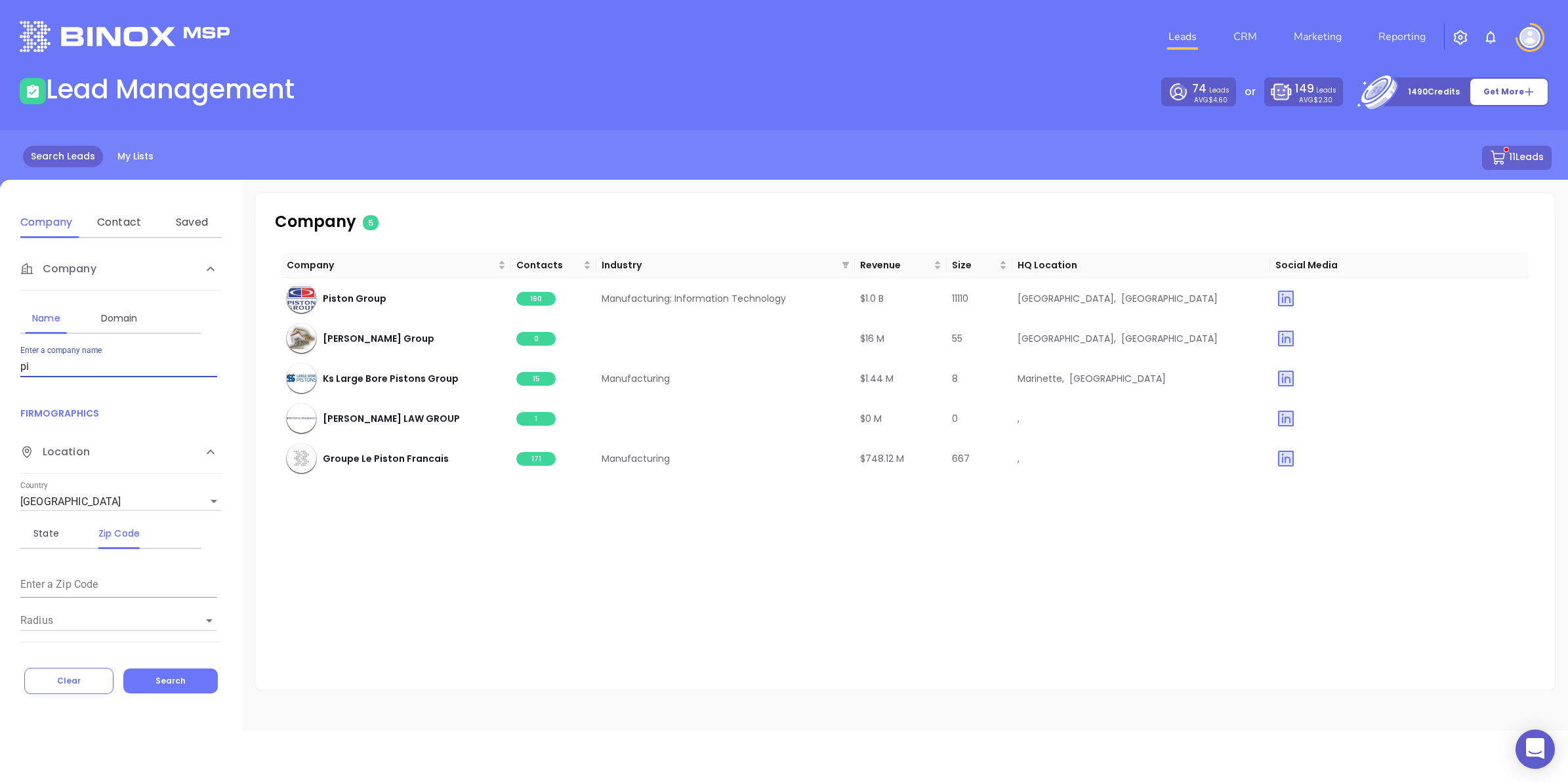
type input "p"
click at [80, 367] on input "Enter a company name" at bounding box center [119, 367] width 197 height 21
type input "piramal pharma"
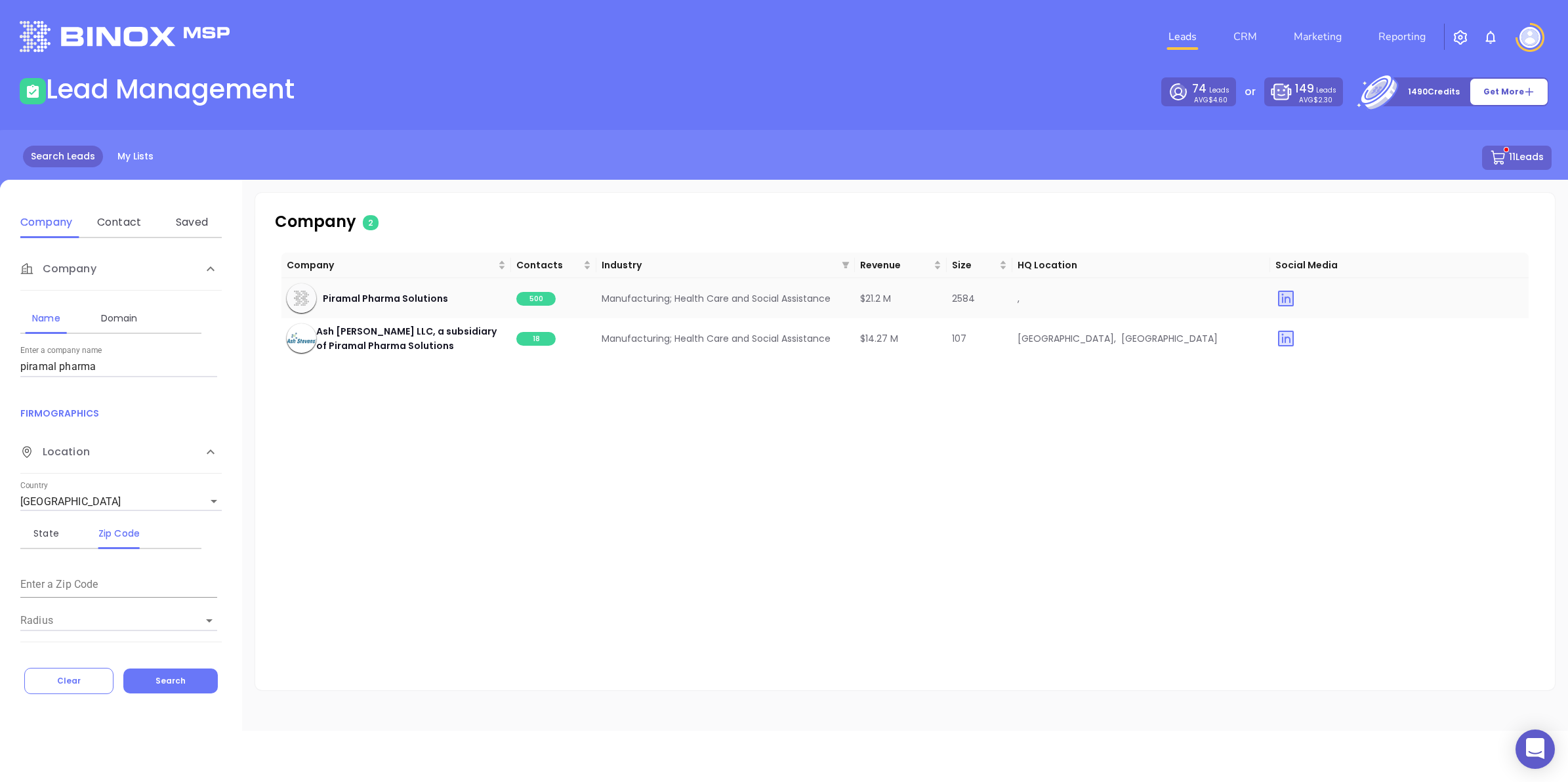
click at [542, 300] on span "500" at bounding box center [536, 299] width 39 height 14
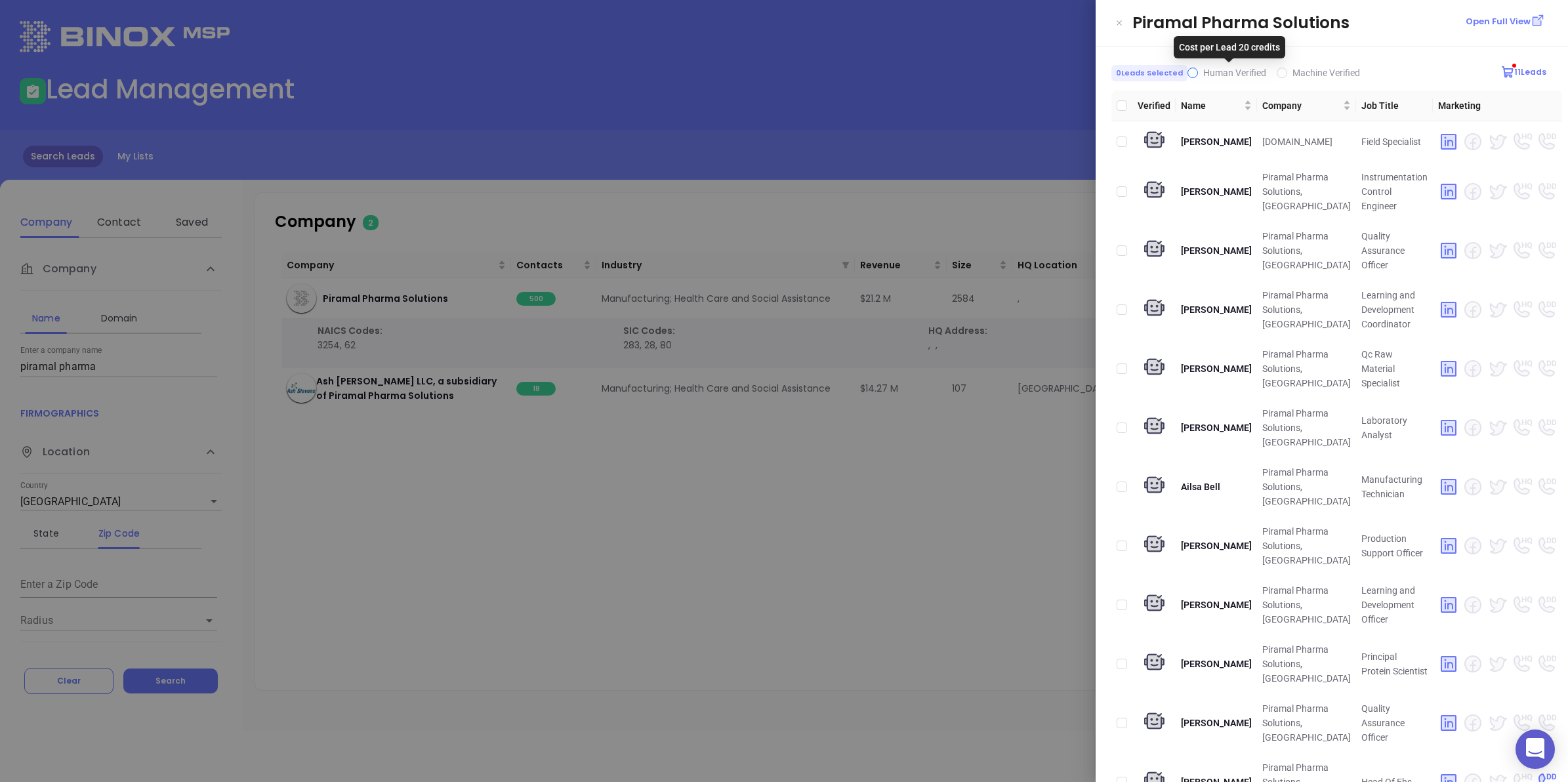
click at [1209, 70] on span "Human Verified" at bounding box center [1235, 73] width 63 height 11
click at [1198, 70] on input "Human Verified" at bounding box center [1193, 73] width 11 height 11
checkbox input "true"
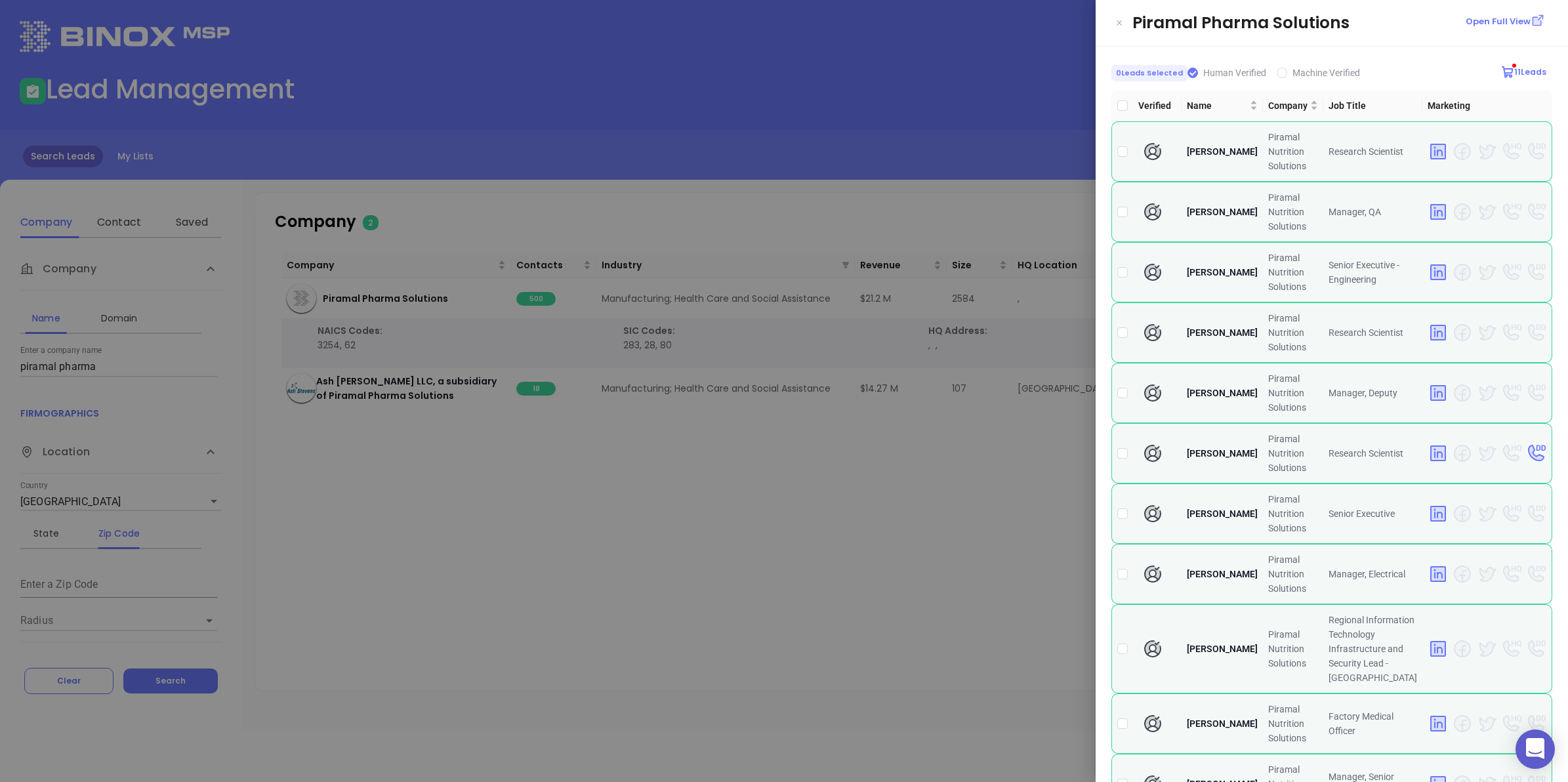
click at [1488, 18] on p "Open Full View" at bounding box center [1498, 21] width 65 height 13
click at [802, 584] on div at bounding box center [784, 391] width 1568 height 782
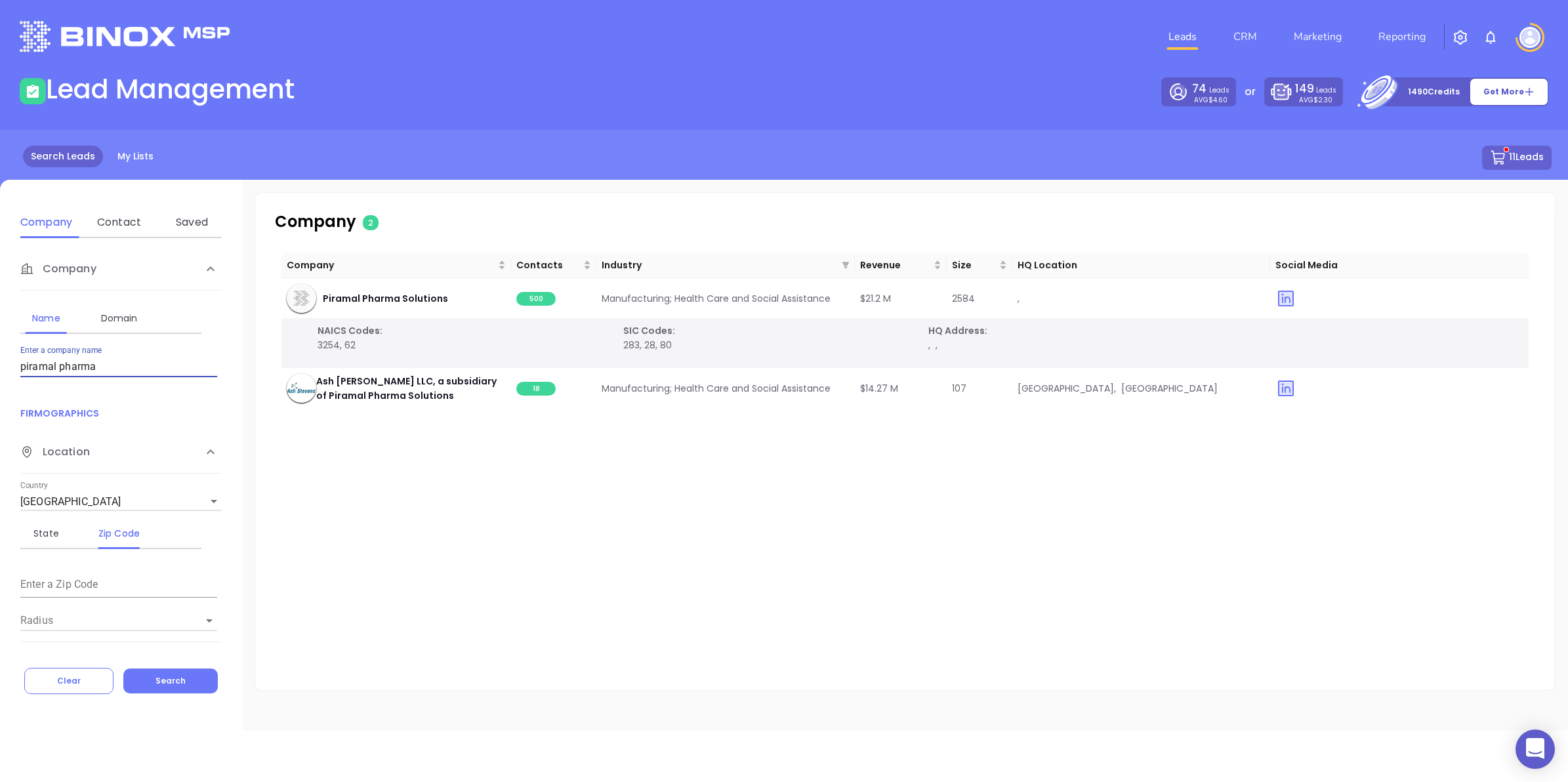
drag, startPoint x: 97, startPoint y: 374, endPoint x: 5, endPoint y: 346, distance: 96.2
click at [8, 345] on div "Company Name Domain Enter a company name piramal pharma FIRMOGRAPHICS Location …" at bounding box center [121, 445] width 242 height 413
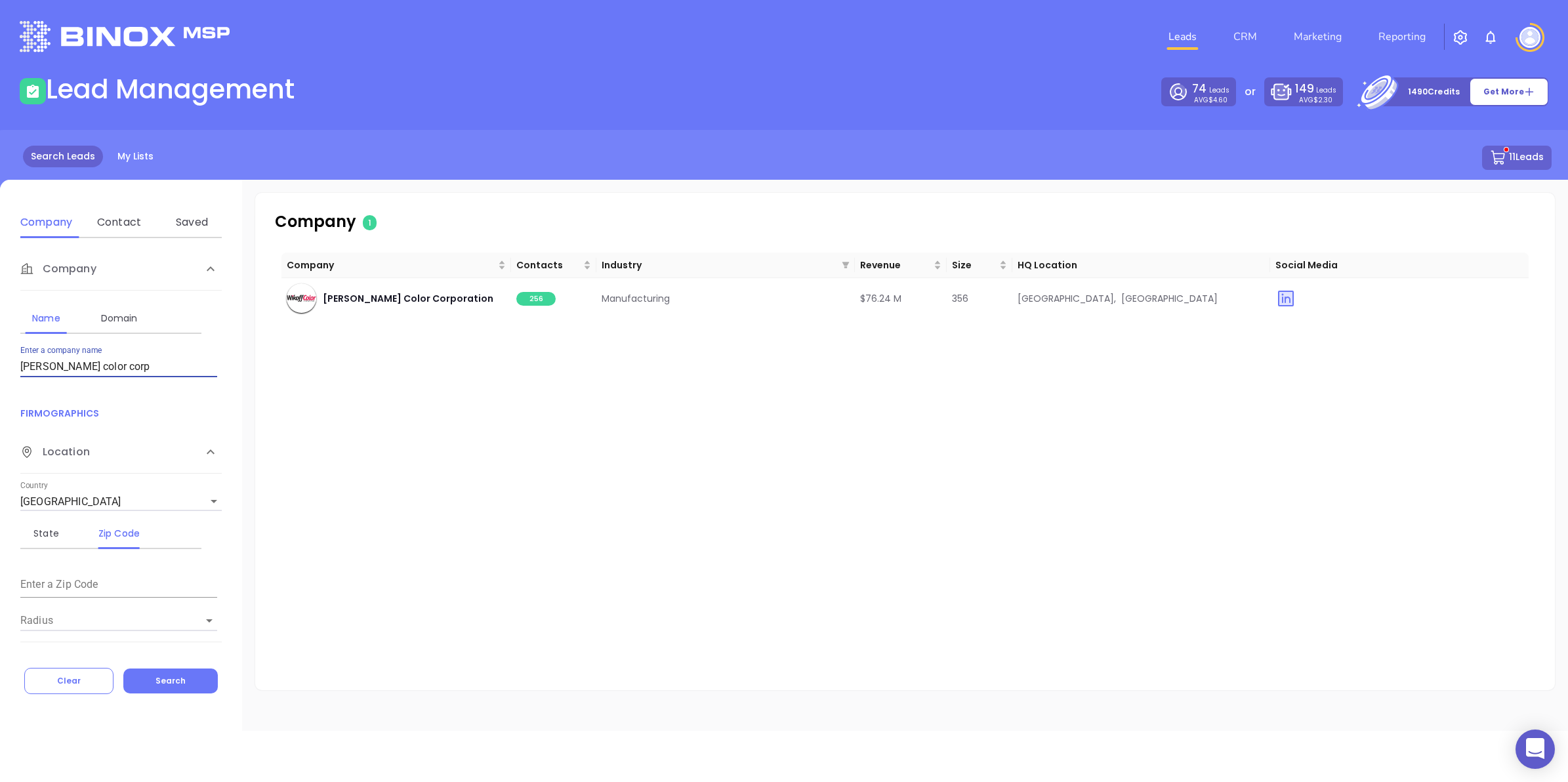
drag, startPoint x: 169, startPoint y: 361, endPoint x: -3, endPoint y: 365, distance: 172.0
click at [0, 365] on html "0 Leads CRM Marketing Reporting Financial Leads Leads Lead Management 74 Leads …" at bounding box center [784, 391] width 1568 height 782
type input "g&j pepsi"
click at [518, 294] on span "478" at bounding box center [536, 299] width 39 height 14
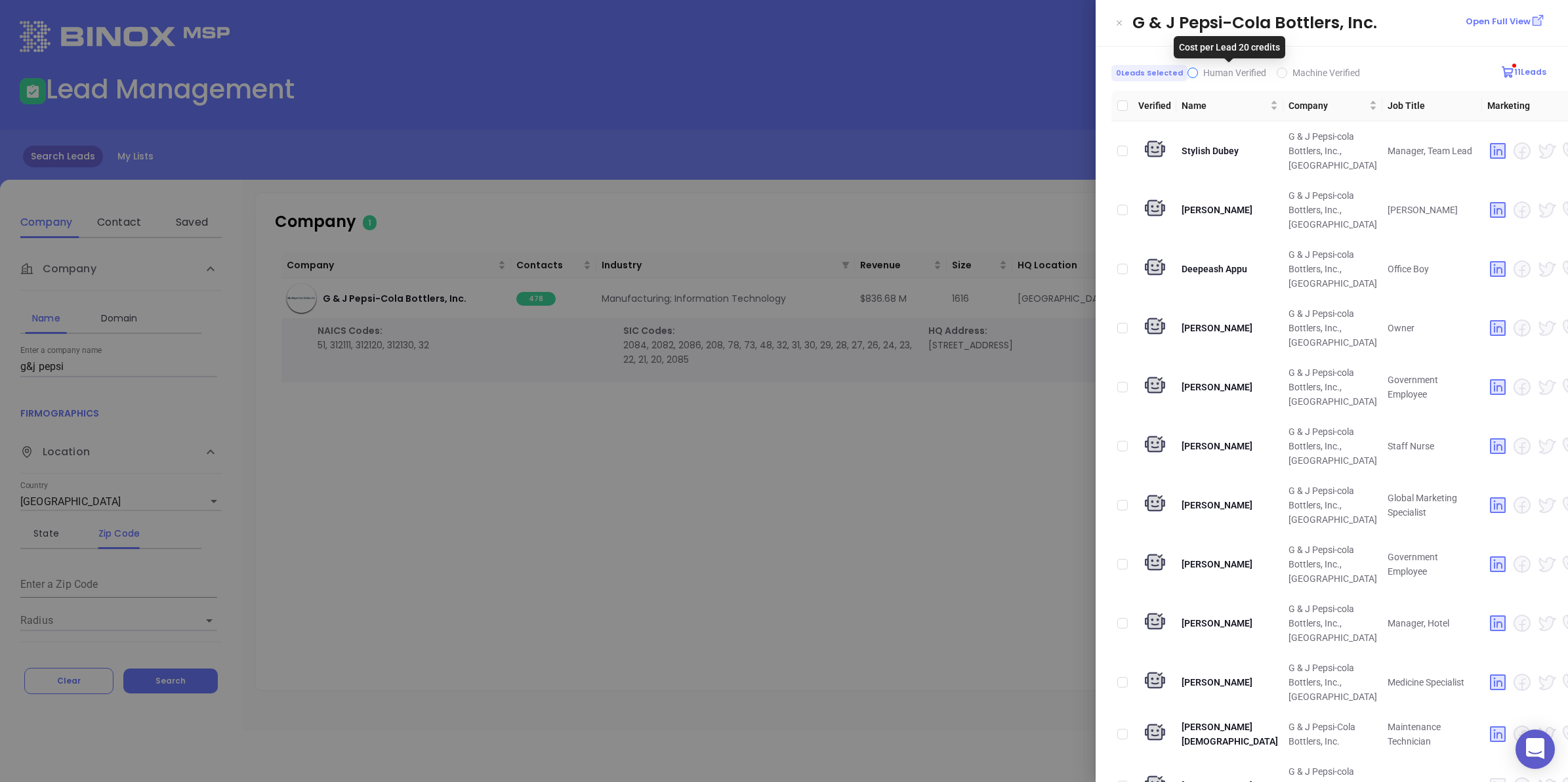
click at [1204, 77] on span "Human Verified" at bounding box center [1235, 73] width 63 height 11
click at [1198, 77] on input "Human Verified" at bounding box center [1193, 73] width 11 height 11
checkbox input "true"
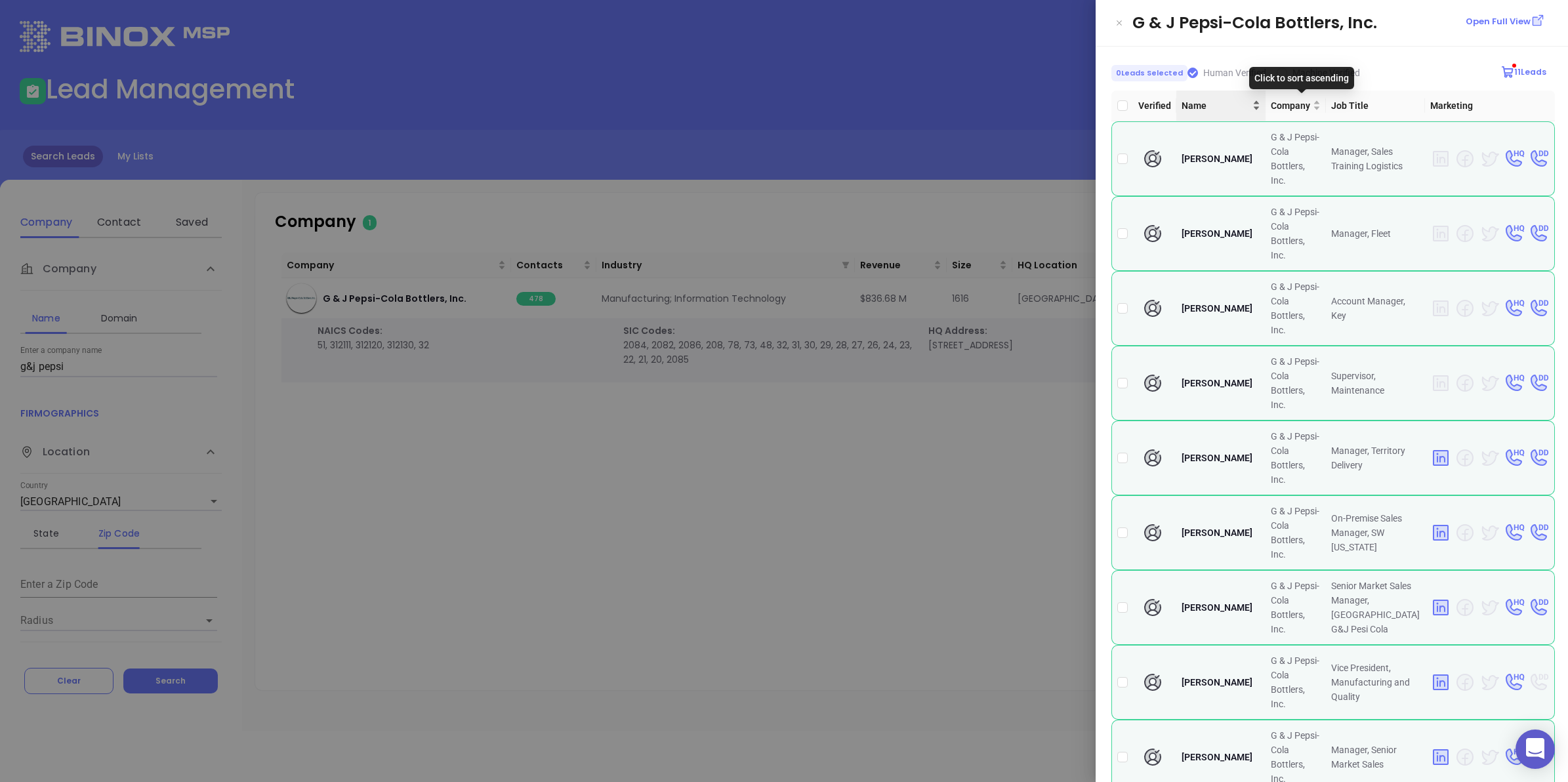
click at [1258, 106] on div "Name" at bounding box center [1221, 105] width 79 height 14
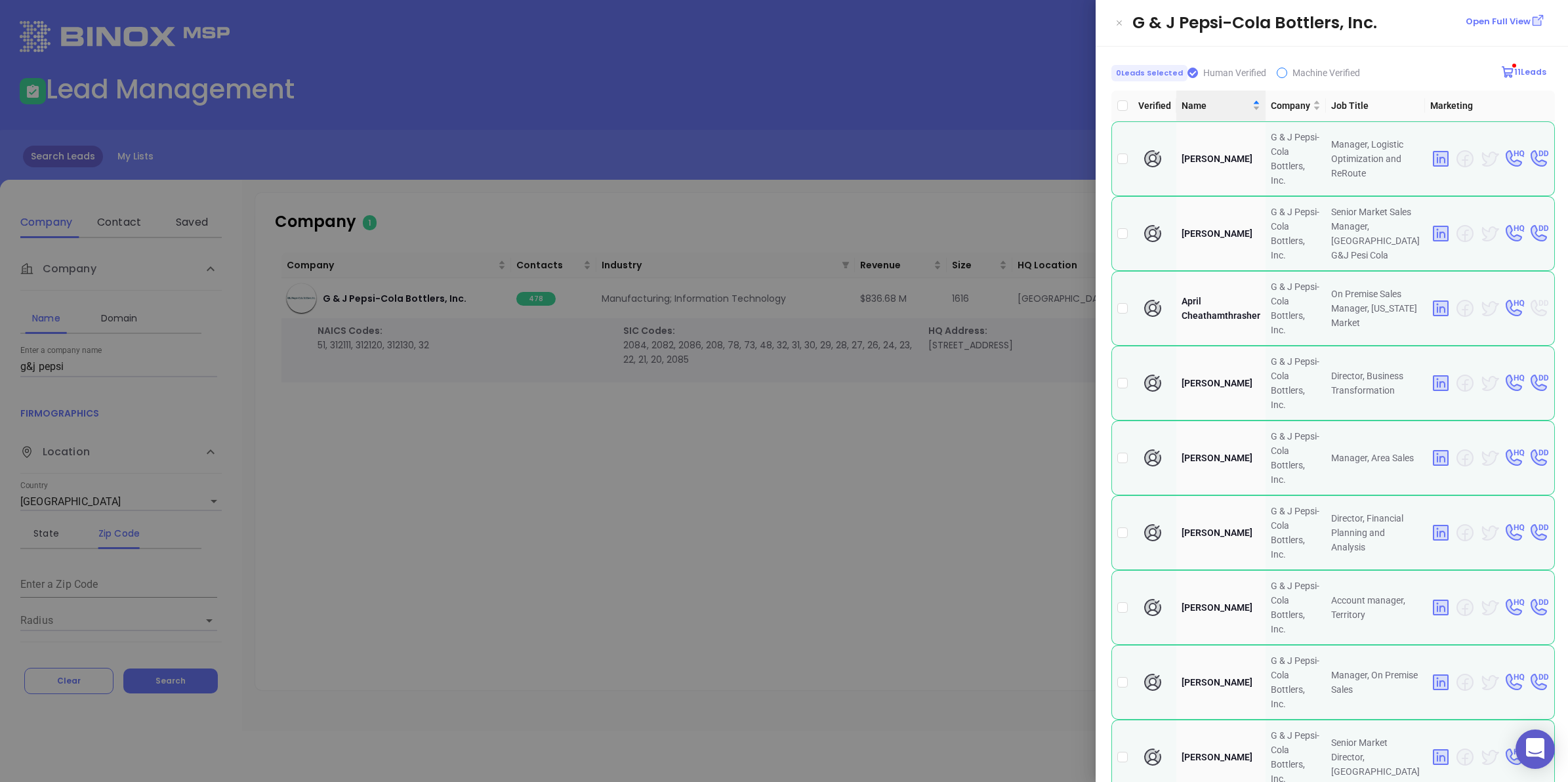
click at [1277, 71] on input "Machine Verified" at bounding box center [1282, 73] width 11 height 11
checkbox input "true"
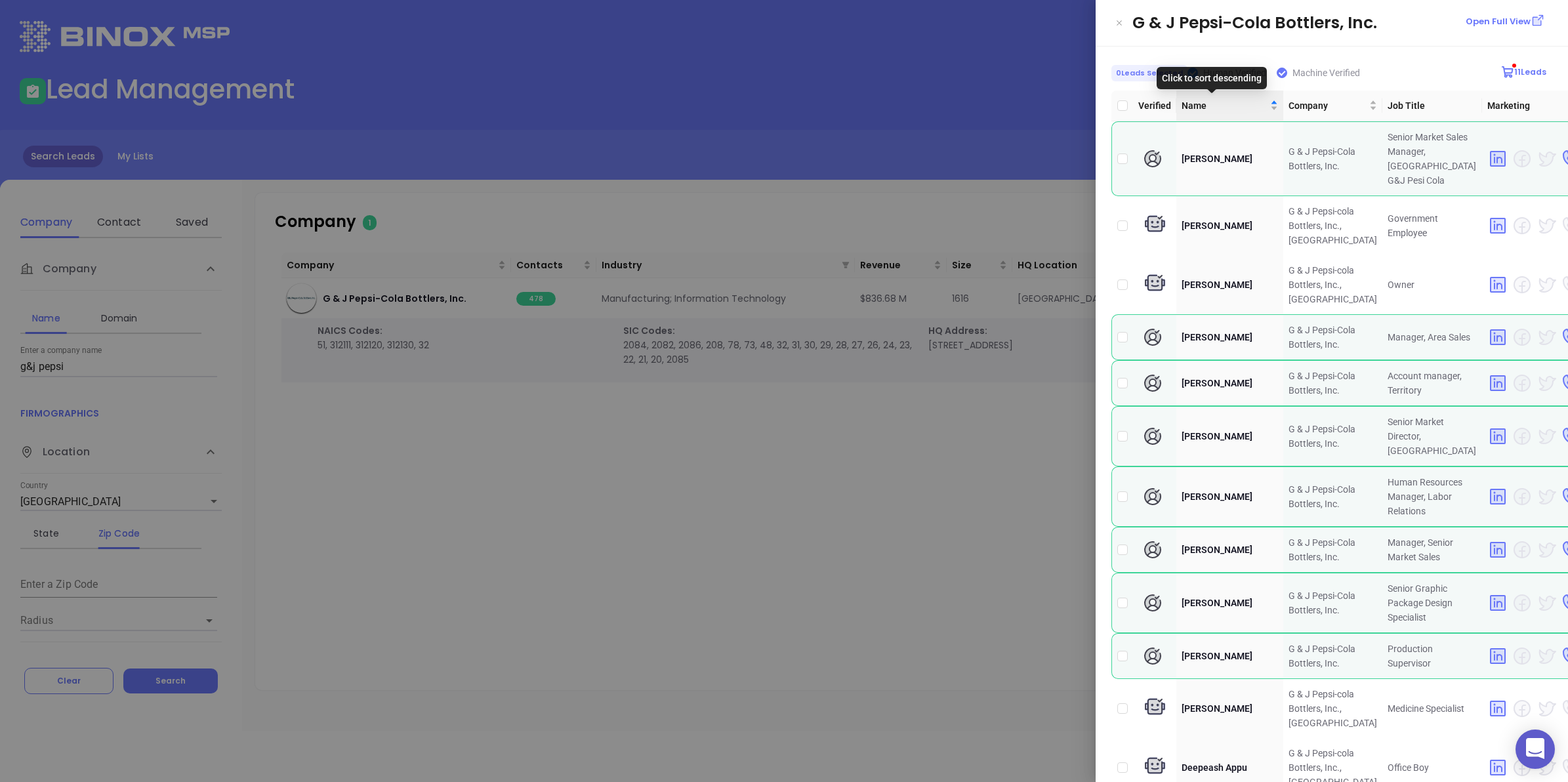
click at [1198, 66] on span "Human Verified" at bounding box center [1235, 72] width 74 height 14
click at [1193, 68] on input "Human Verified" at bounding box center [1193, 73] width 11 height 11
checkbox input "false"
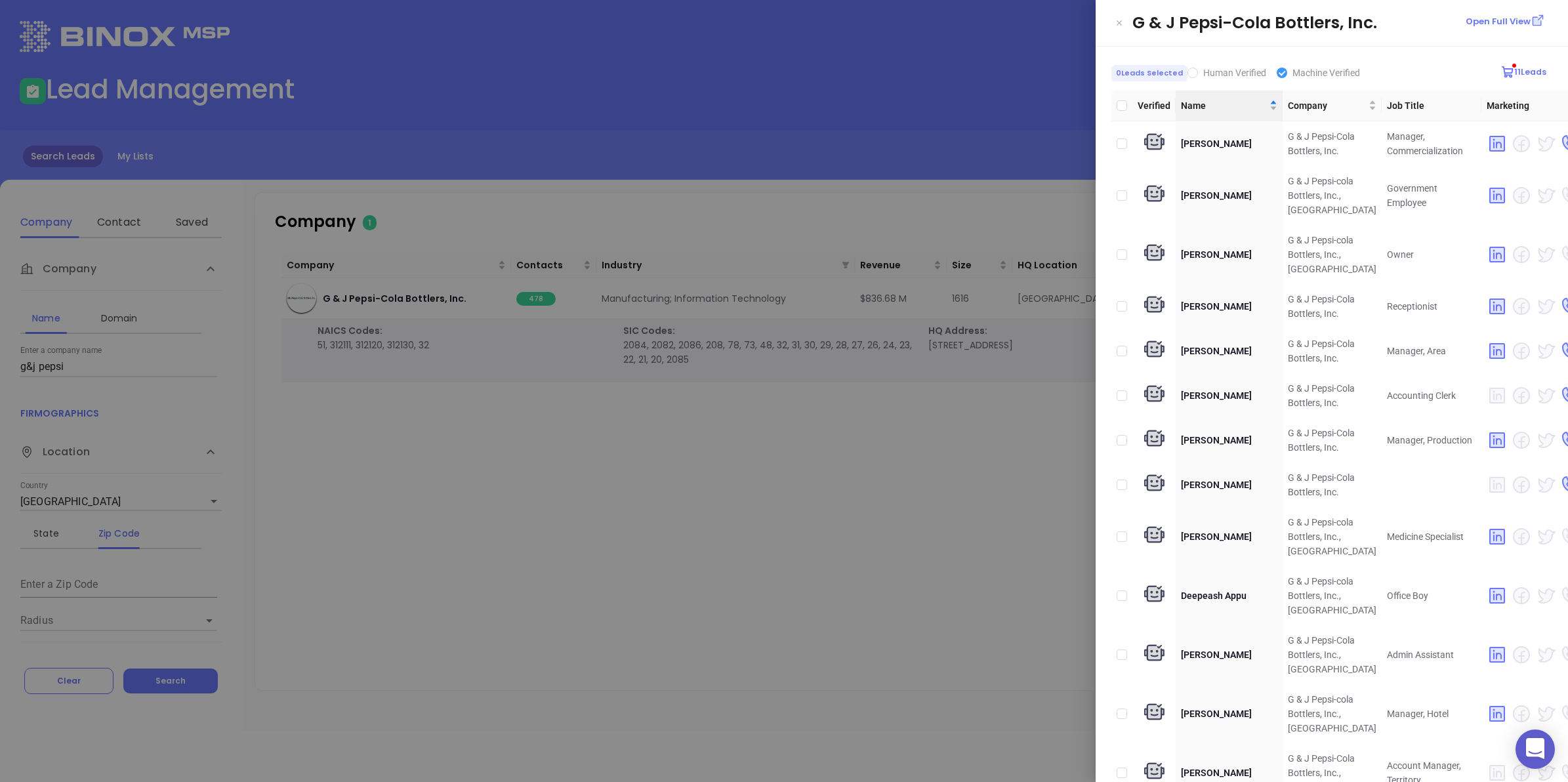
click at [1288, 77] on span "Machine Verified" at bounding box center [1327, 72] width 78 height 14
click at [1282, 77] on input "Machine Verified" at bounding box center [1282, 73] width 11 height 11
checkbox input "false"
click at [884, 486] on div at bounding box center [784, 391] width 1568 height 782
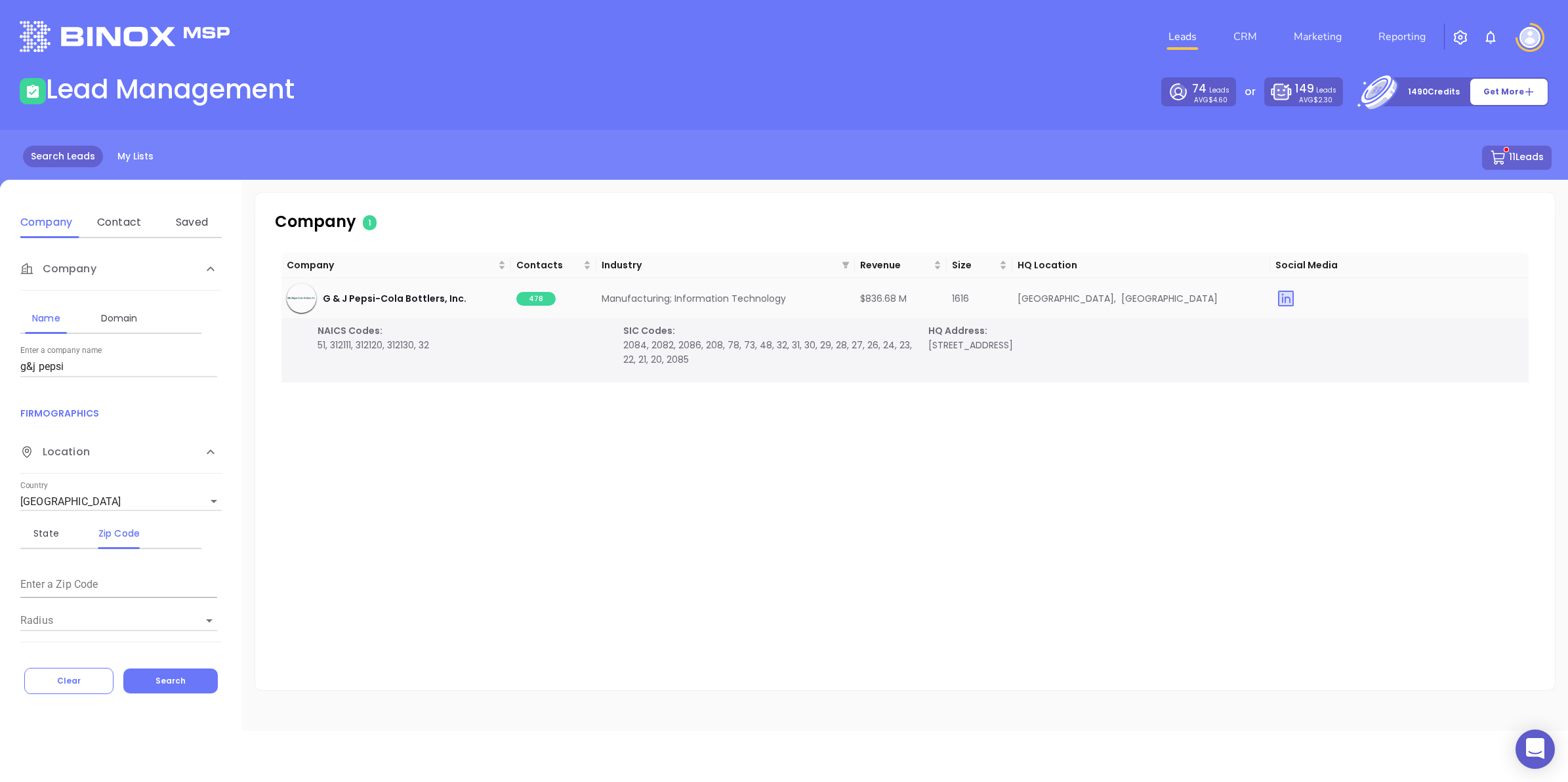
click at [533, 294] on span "478" at bounding box center [536, 299] width 39 height 14
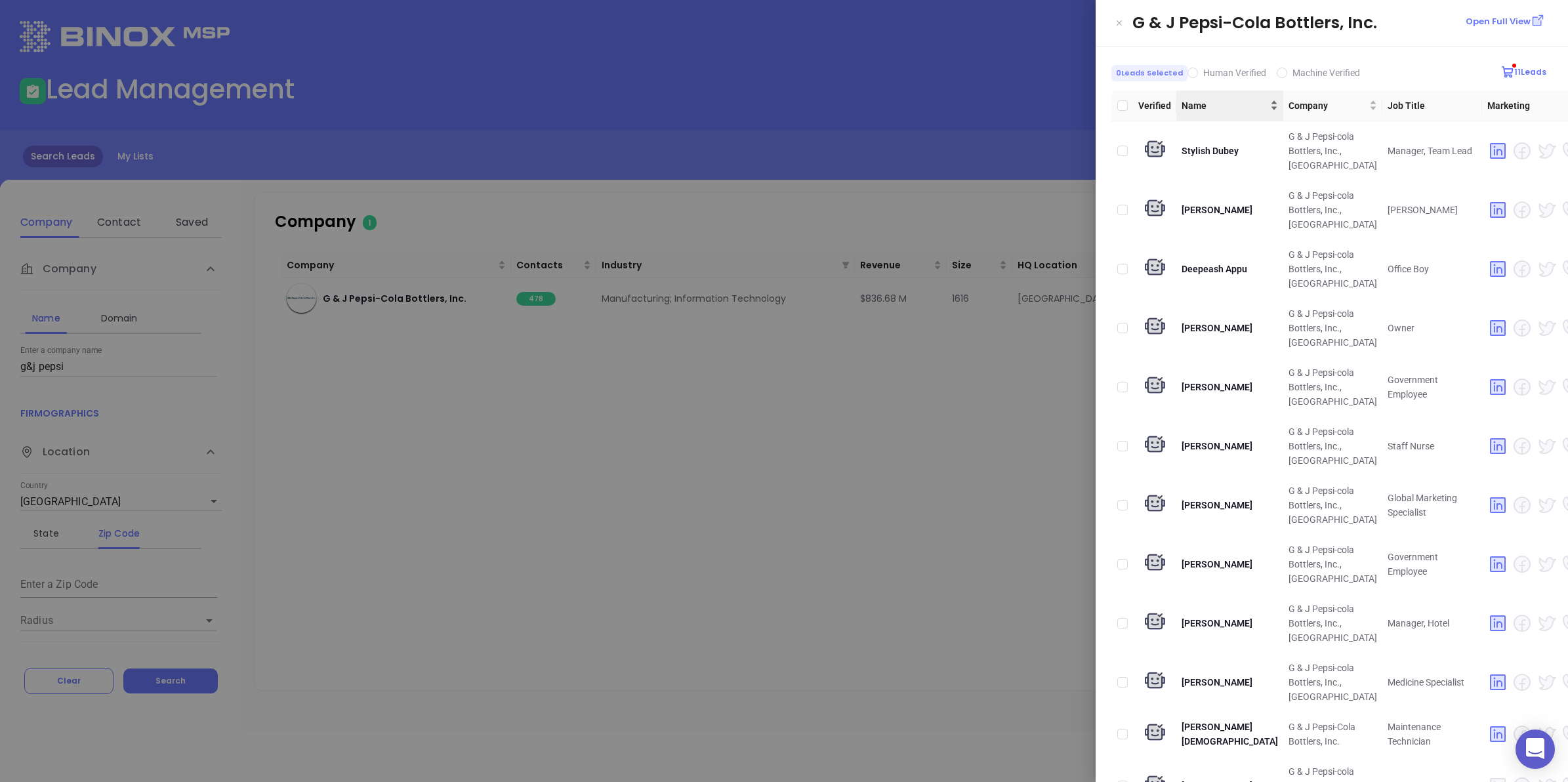
click at [1234, 105] on div "Name" at bounding box center [1230, 105] width 96 height 14
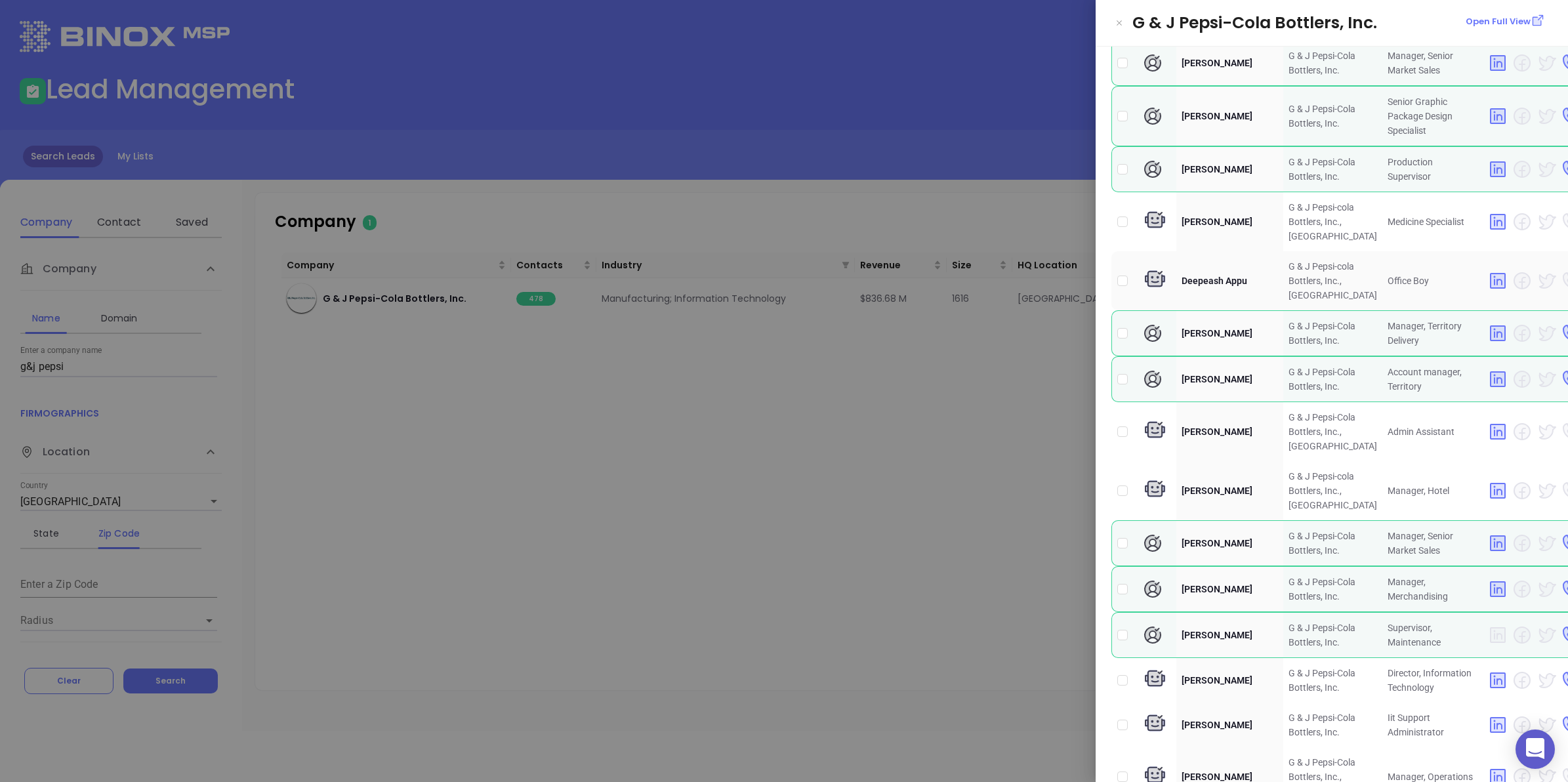
scroll to position [492, 0]
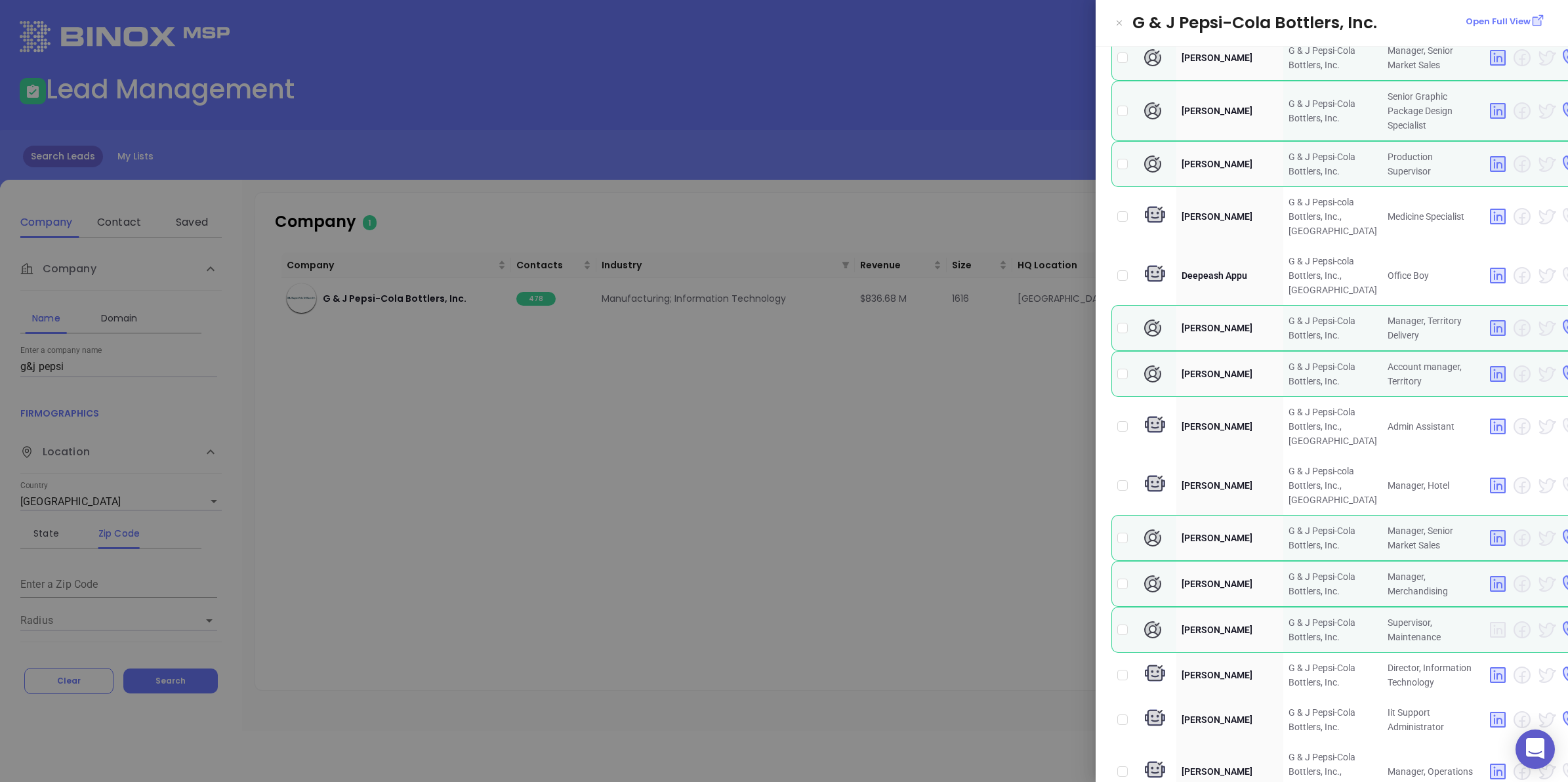
click at [869, 454] on div at bounding box center [784, 391] width 1568 height 782
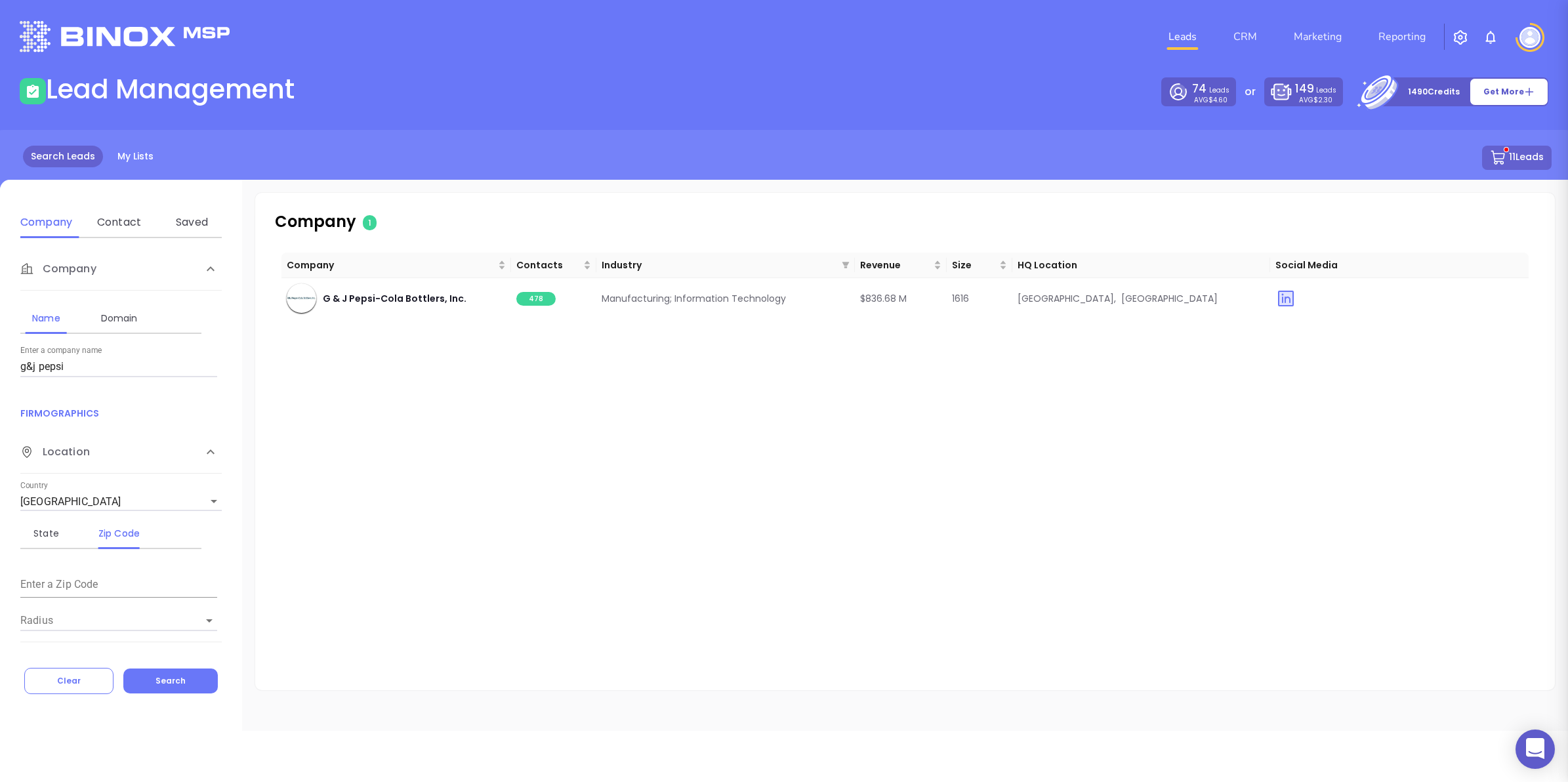
scroll to position [0, 0]
drag, startPoint x: 109, startPoint y: 359, endPoint x: -3, endPoint y: 361, distance: 112.0
click at [0, 361] on html "0 Leads CRM Marketing Reporting Financial Leads Leads Lead Management 74 Leads …" at bounding box center [784, 391] width 1568 height 782
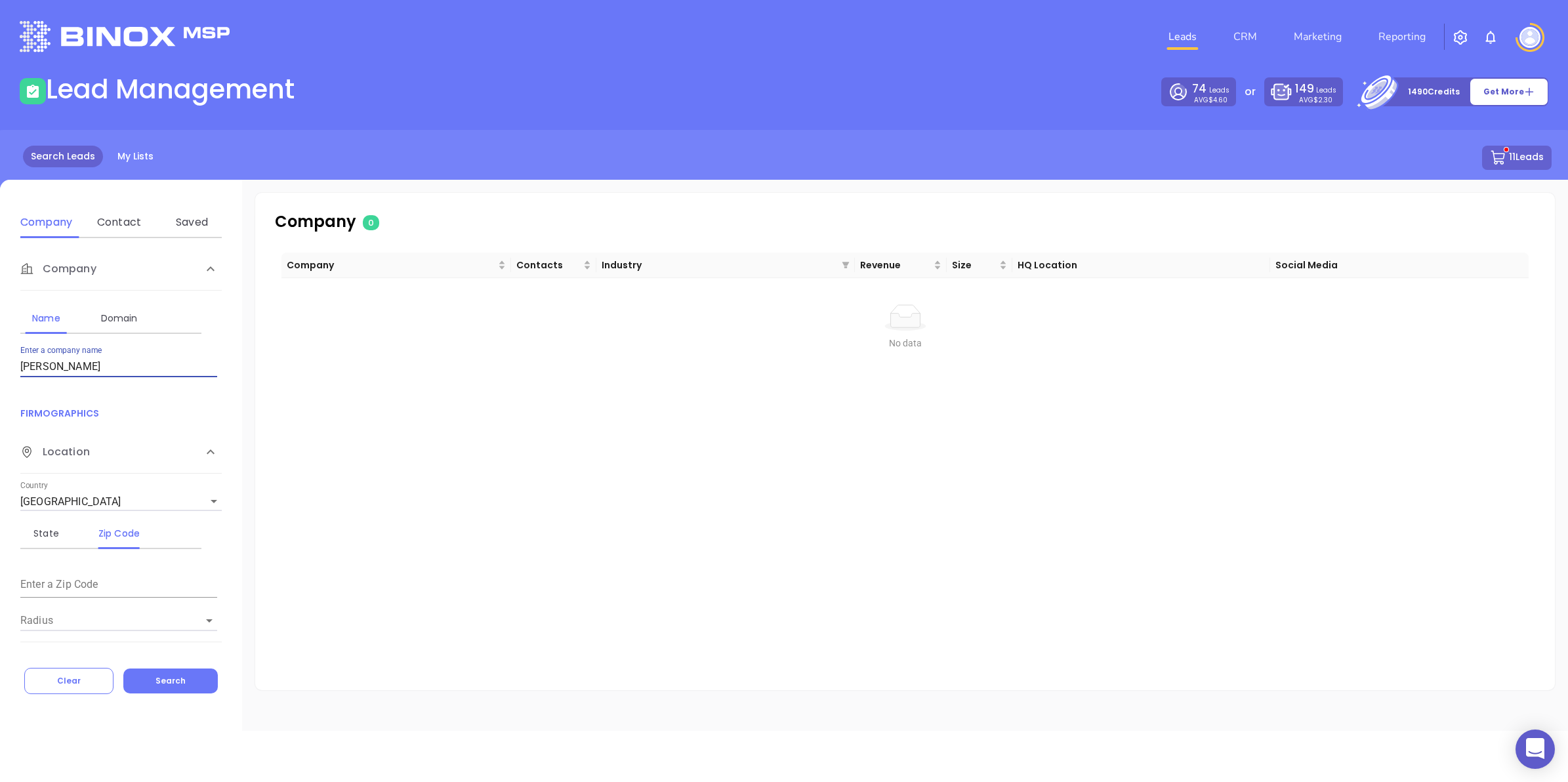
click at [92, 368] on input "[PERSON_NAME]" at bounding box center [119, 367] width 197 height 21
type input "[PERSON_NAME]"
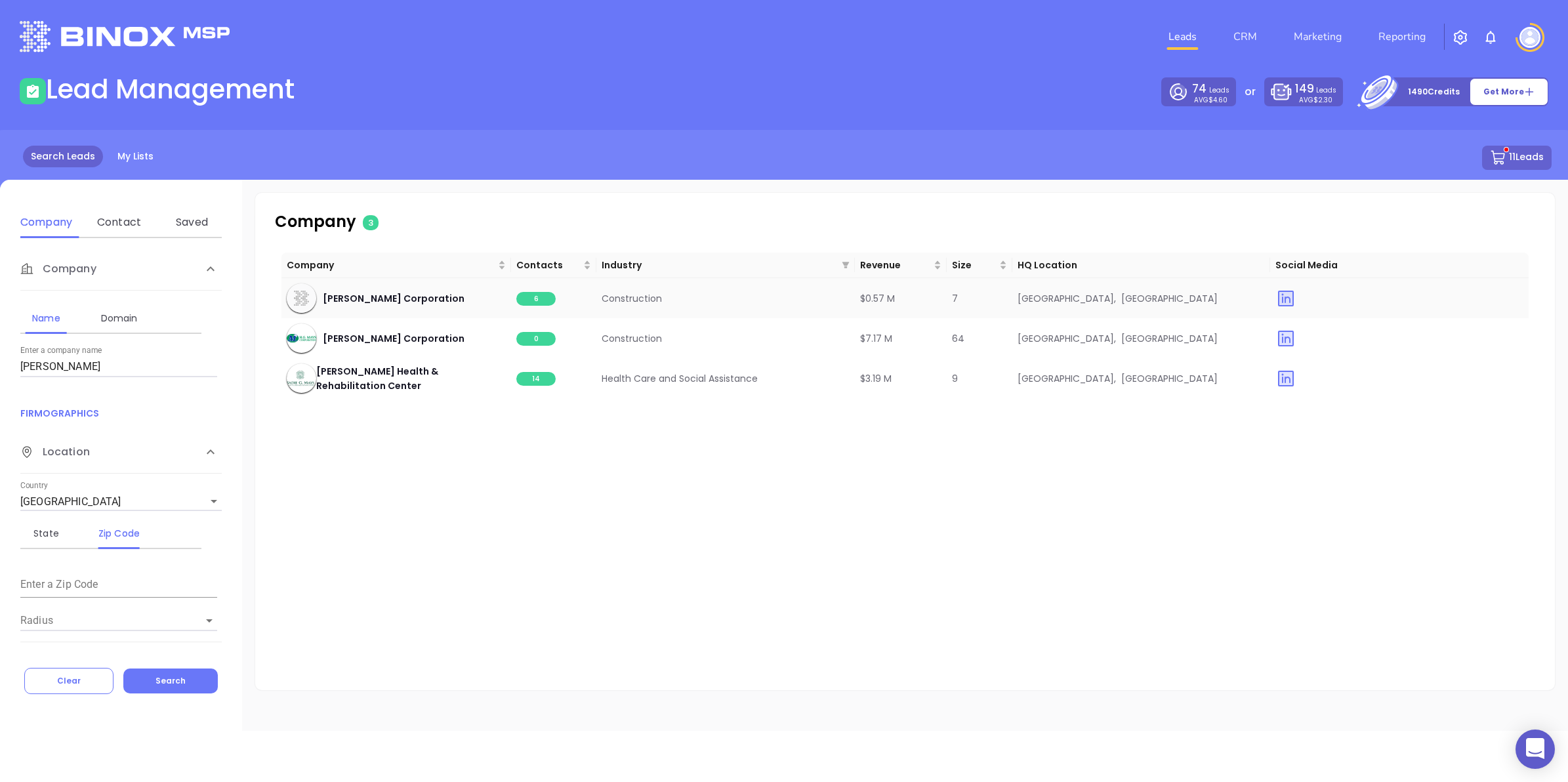
click at [531, 299] on span "6" at bounding box center [536, 299] width 39 height 14
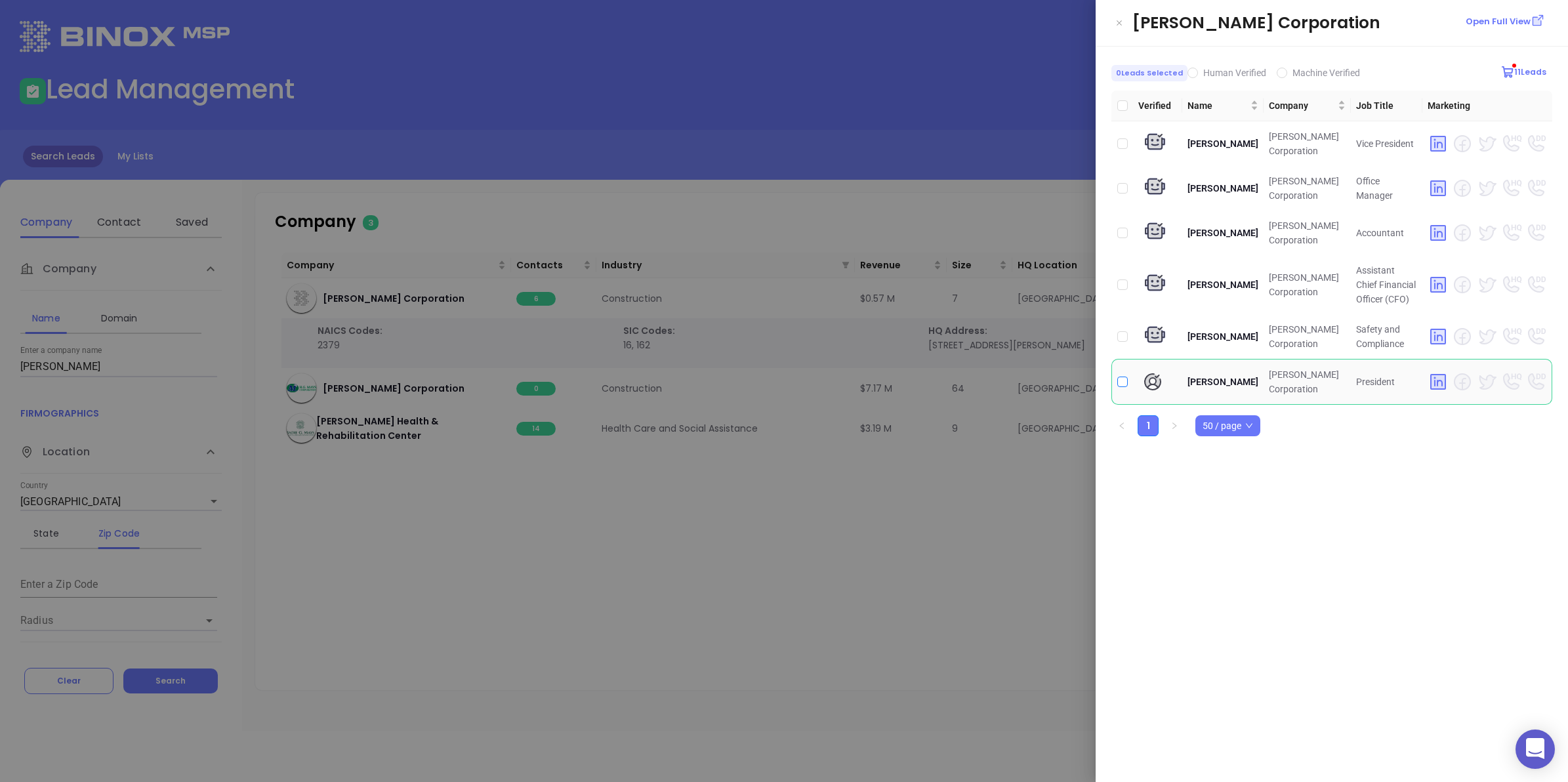
click at [1123, 382] on input "checkbox" at bounding box center [1122, 382] width 11 height 11
checkbox input "true"
click at [858, 500] on div at bounding box center [784, 391] width 1568 height 782
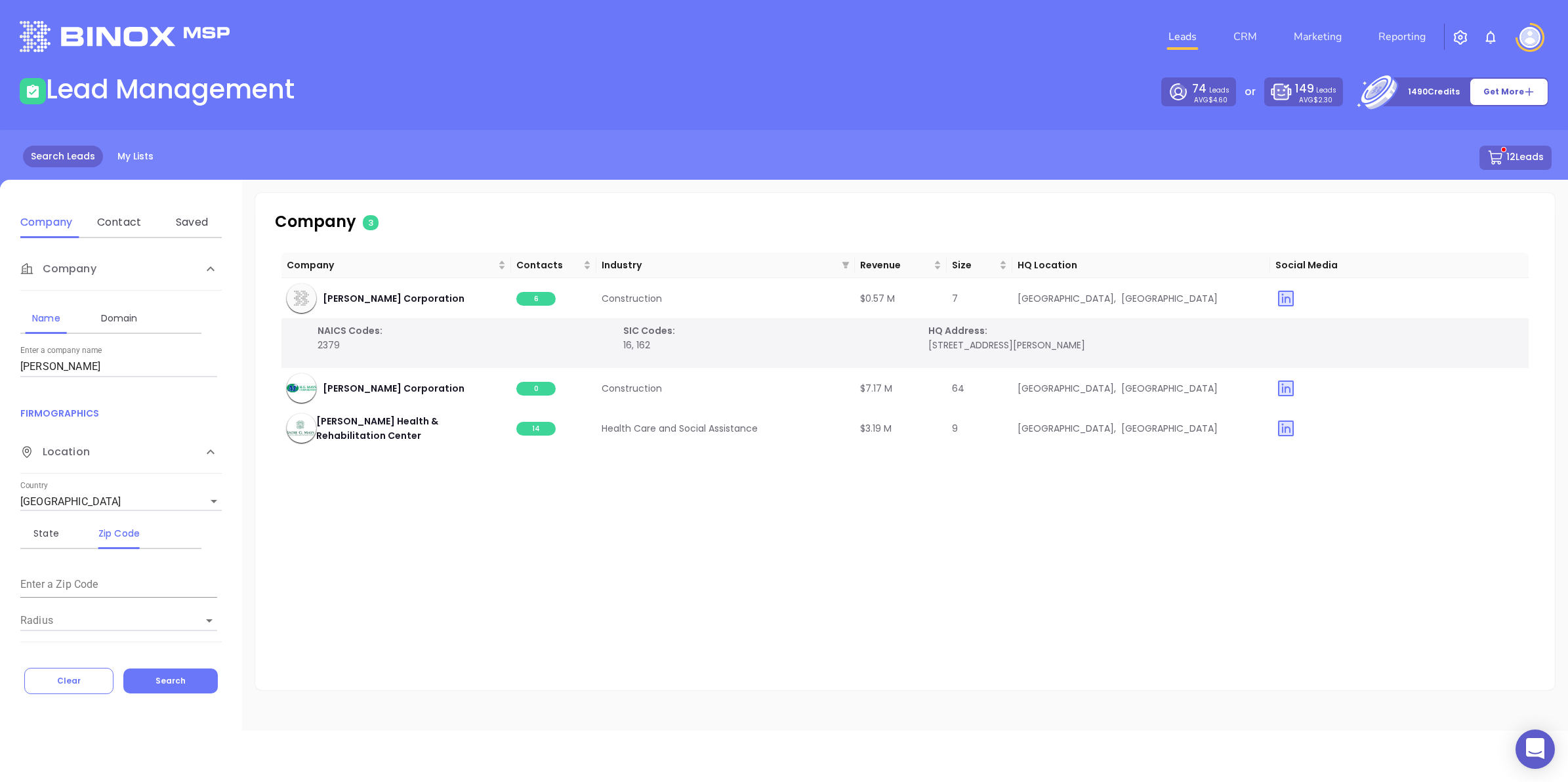
drag, startPoint x: 89, startPoint y: 367, endPoint x: -3, endPoint y: 358, distance: 92.4
click at [0, 358] on html "0 Leads CRM Marketing Reporting Financial Leads Leads Lead Management 74 Leads …" at bounding box center [784, 391] width 1568 height 782
type input "greenheck"
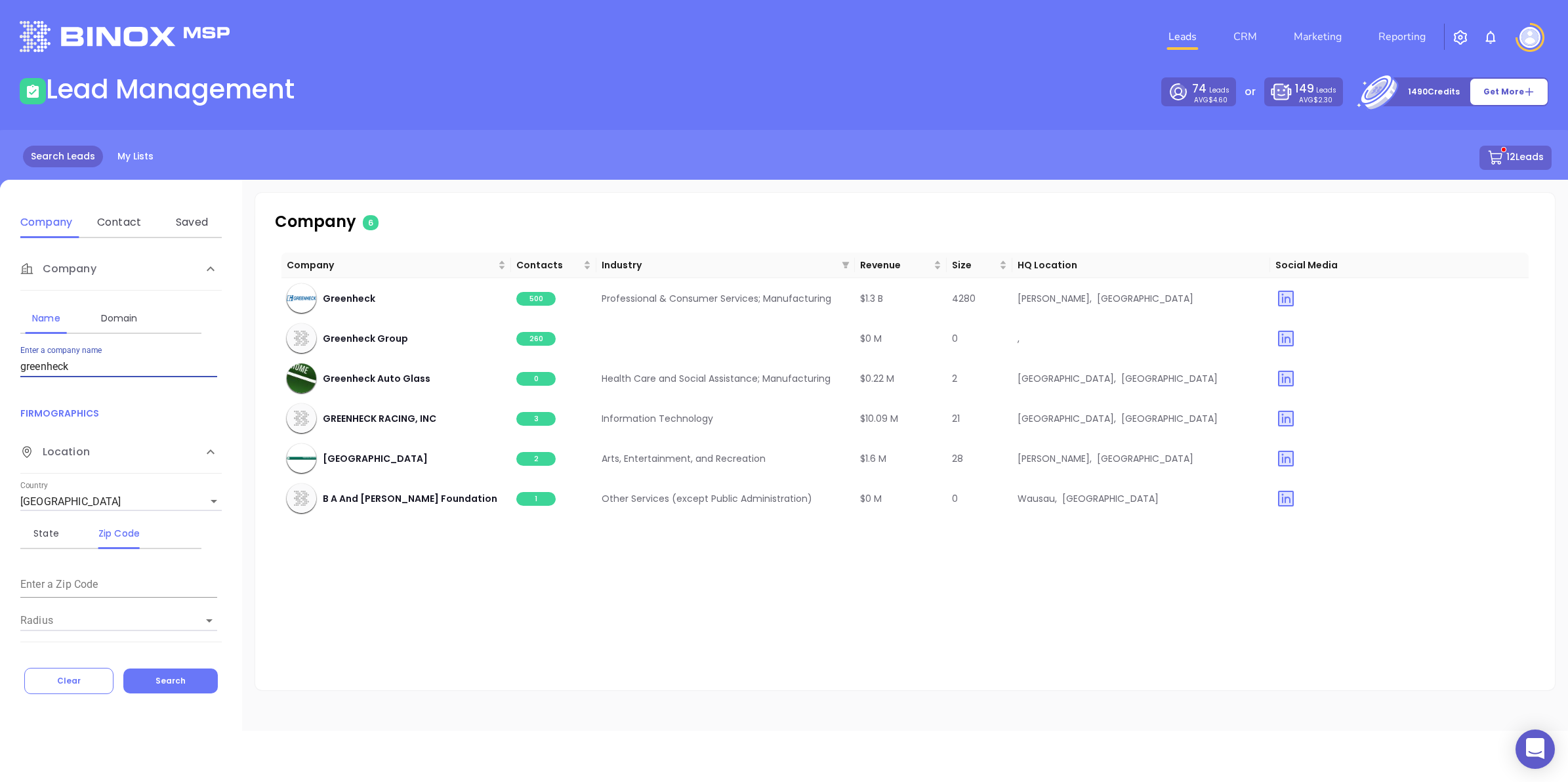
drag, startPoint x: 86, startPoint y: 376, endPoint x: -3, endPoint y: 368, distance: 89.4
click at [0, 368] on html "0 Leads CRM Marketing Reporting Financial Leads Leads Lead Management 74 Leads …" at bounding box center [784, 391] width 1568 height 782
type input "n"
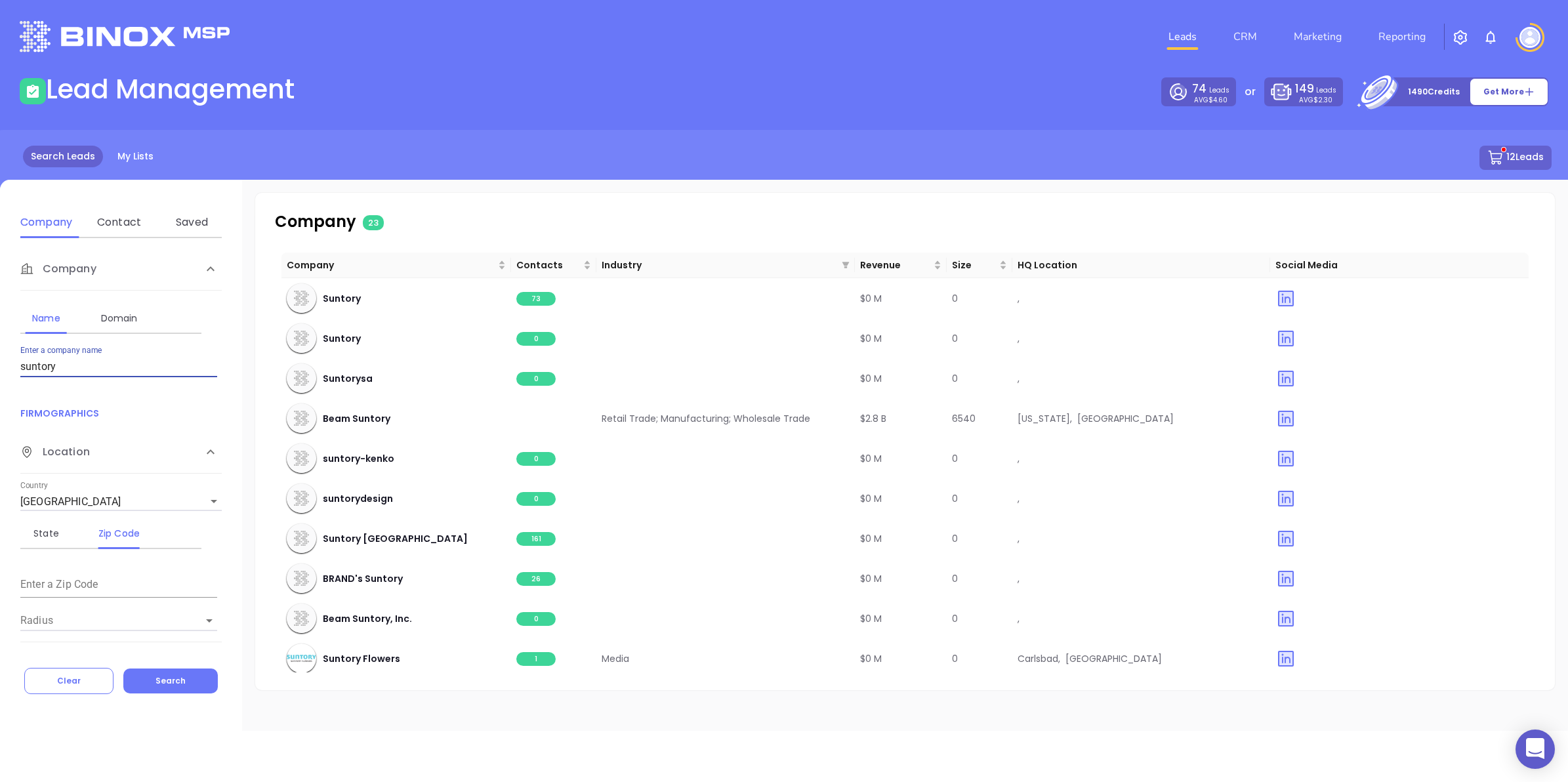
drag, startPoint x: 76, startPoint y: 375, endPoint x: 0, endPoint y: 364, distance: 76.8
click at [0, 364] on html "0 Leads CRM Marketing Reporting Financial Leads Leads Lead Management 74 Leads …" at bounding box center [784, 391] width 1568 height 782
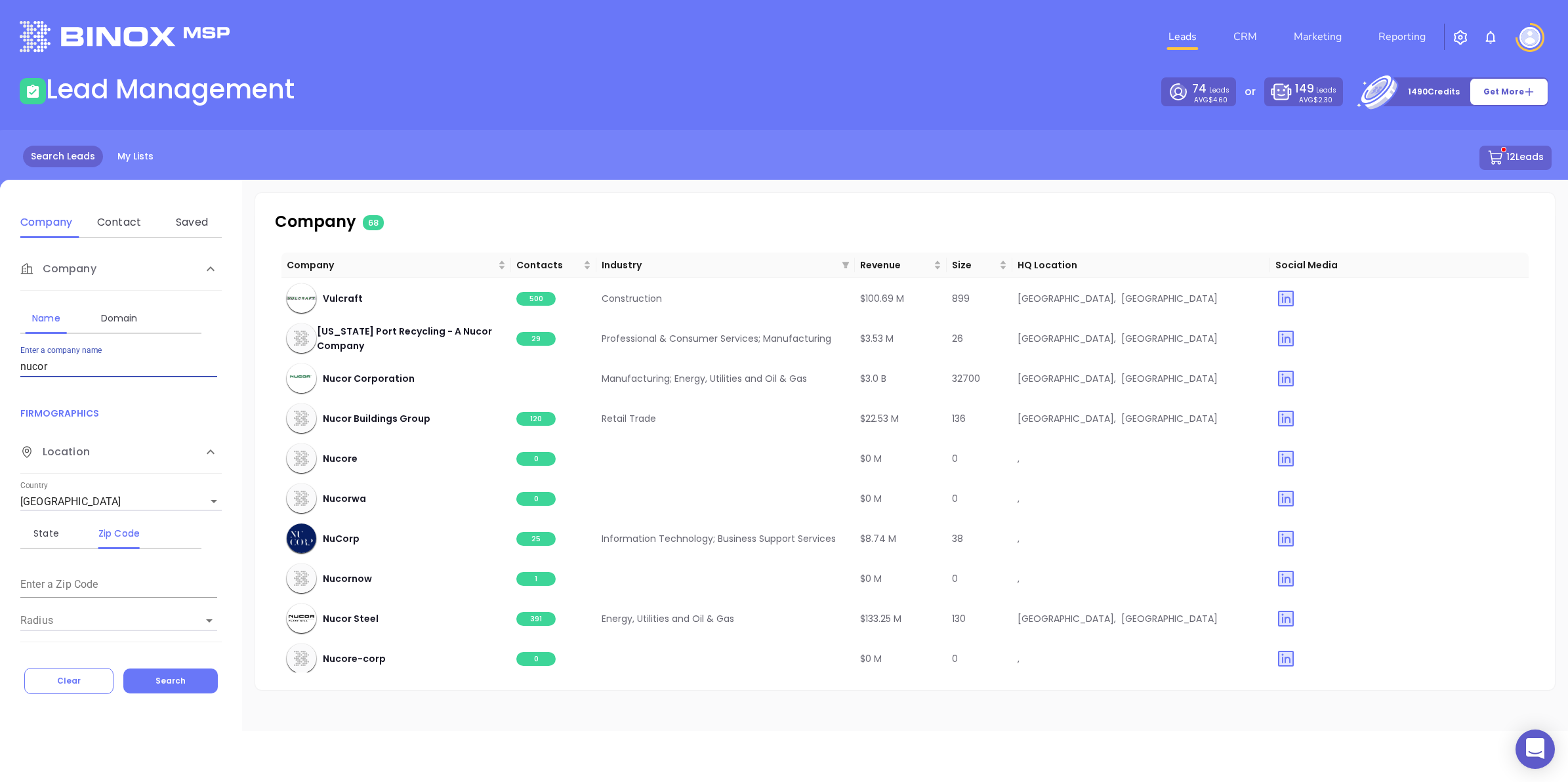
drag, startPoint x: 56, startPoint y: 362, endPoint x: 0, endPoint y: 362, distance: 56.0
click at [0, 362] on html "0 Leads CRM Marketing Reporting Financial Leads Leads Lead Management 74 Leads …" at bounding box center [784, 391] width 1568 height 782
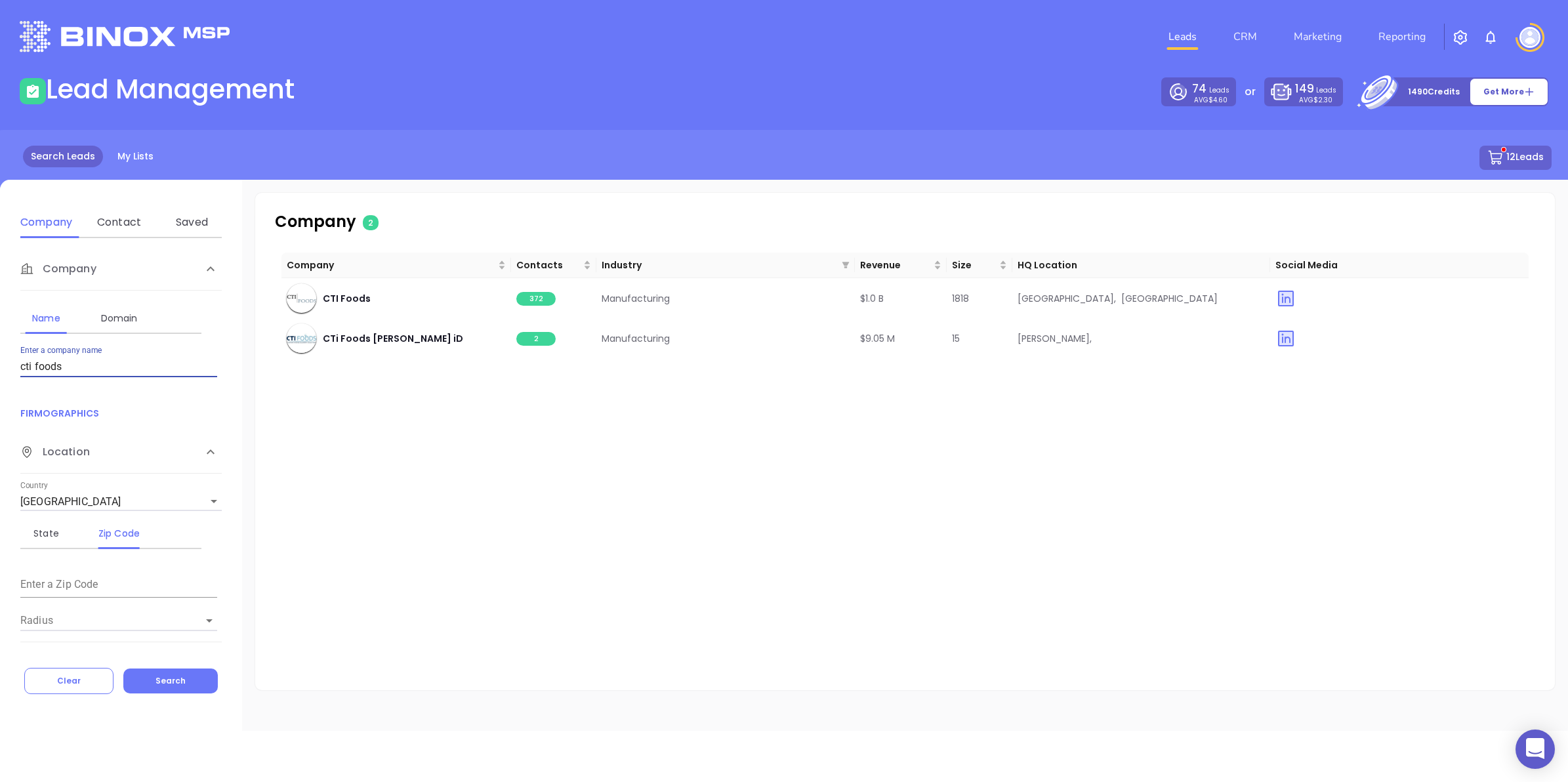
drag, startPoint x: 87, startPoint y: 365, endPoint x: -3, endPoint y: 361, distance: 90.1
click at [0, 361] on html "0 Leads CRM Marketing Reporting Financial Leads Leads Lead Management 74 Leads …" at bounding box center [784, 391] width 1568 height 782
type input "nashville wire"
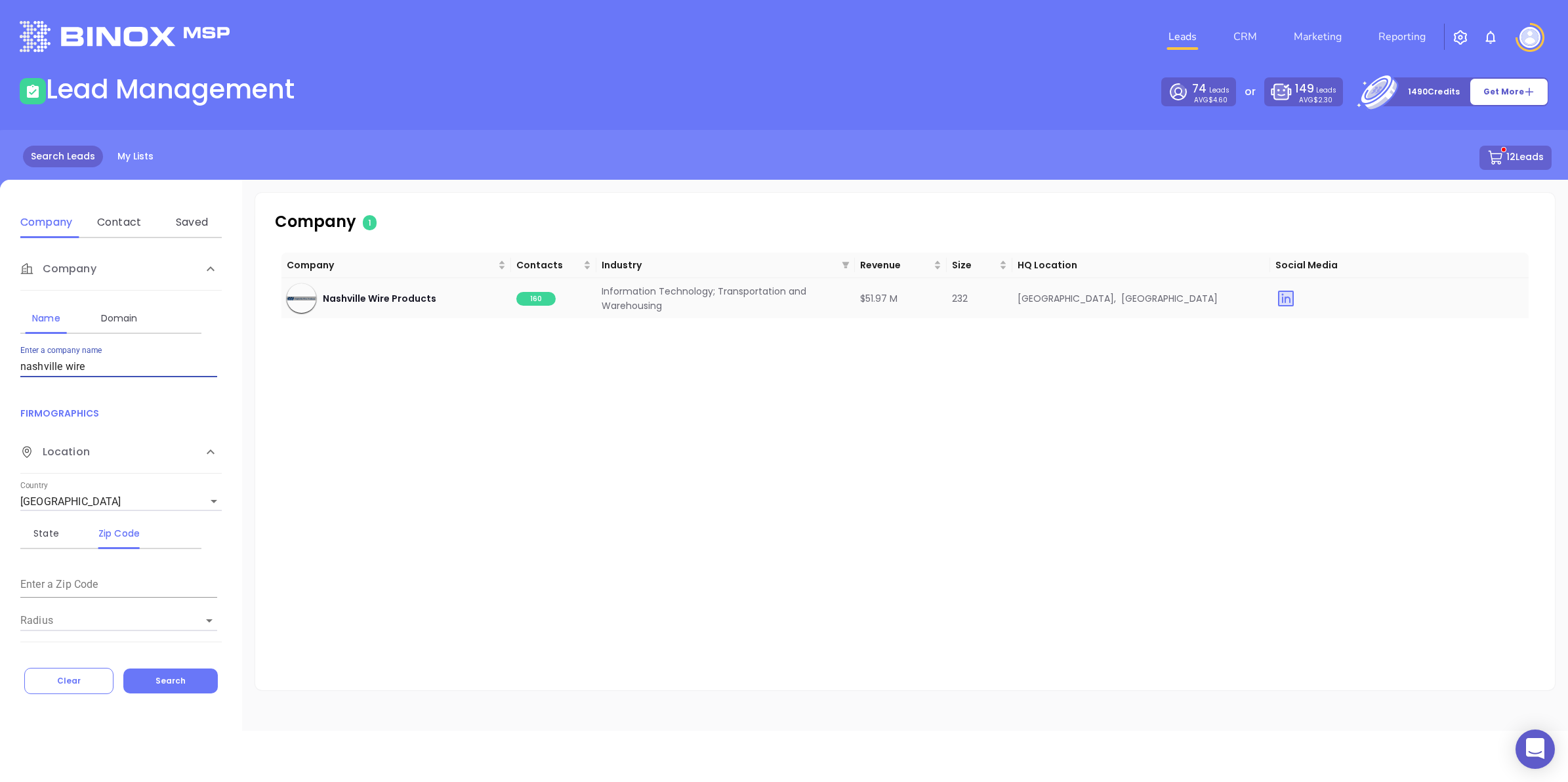
click at [545, 293] on span "160" at bounding box center [536, 299] width 39 height 14
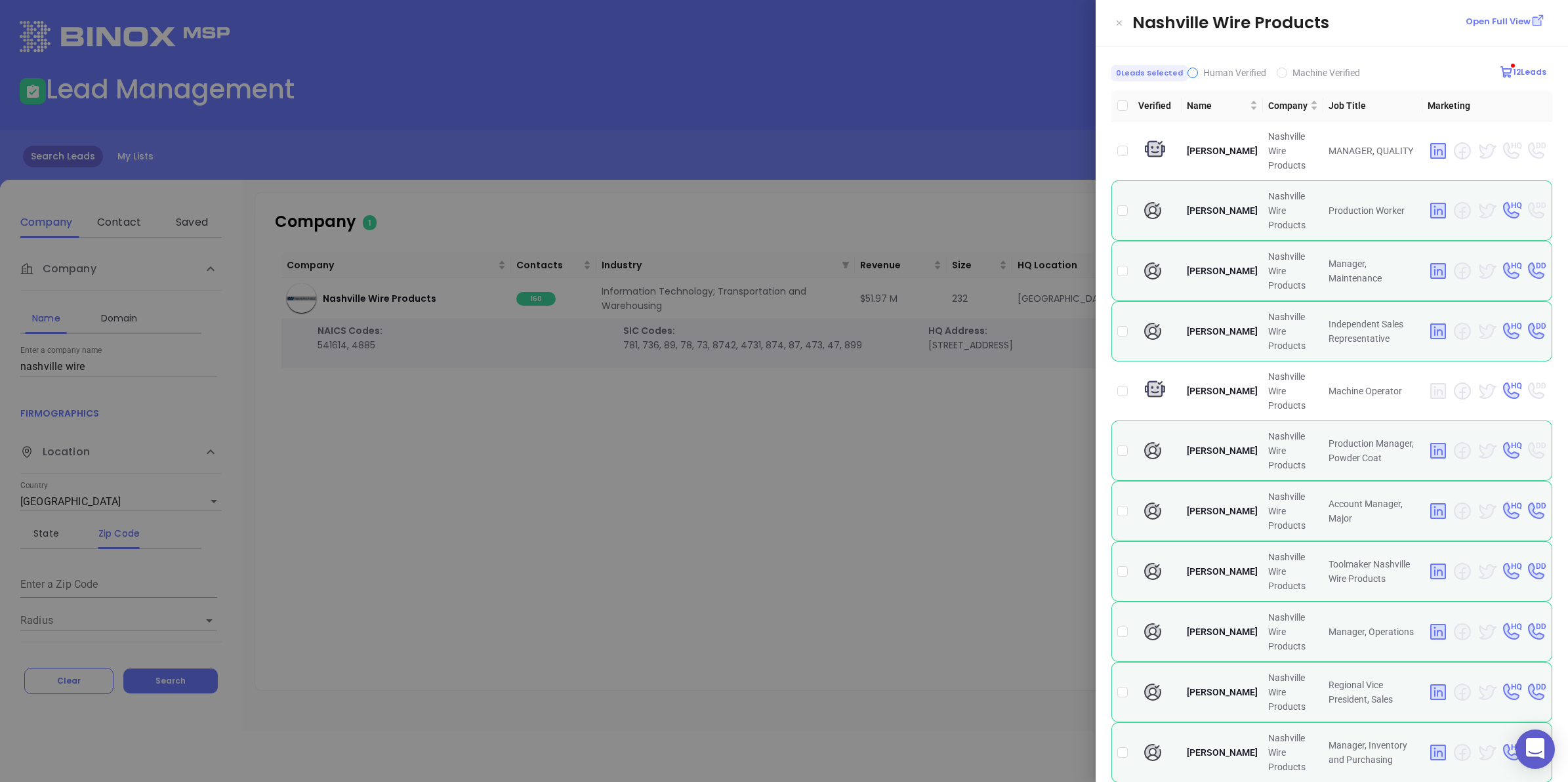
click at [1217, 71] on span "Human Verified" at bounding box center [1235, 73] width 63 height 11
click at [1198, 71] on input "Human Verified" at bounding box center [1193, 73] width 11 height 11
checkbox input "true"
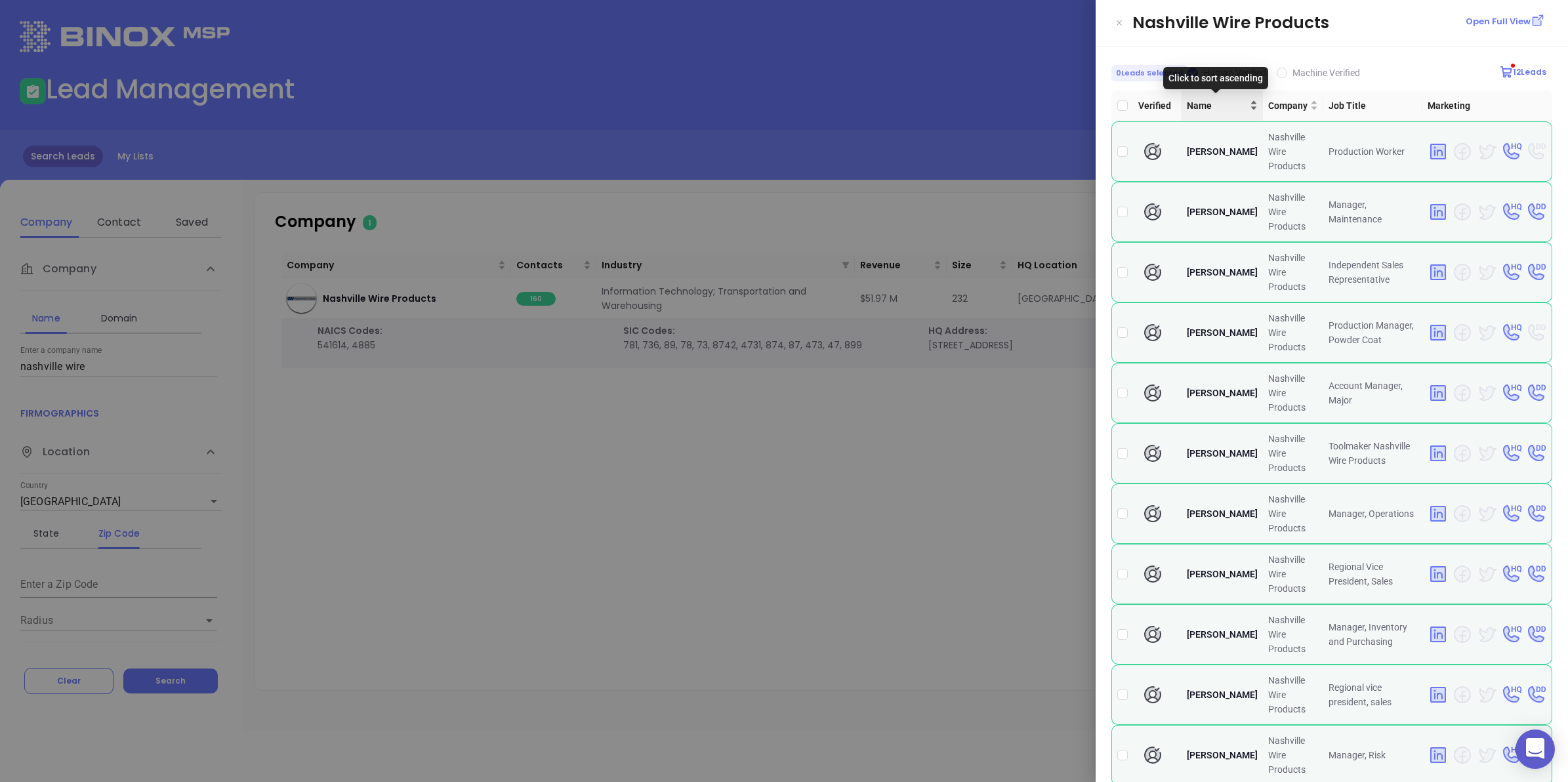
click at [1209, 108] on span "Name" at bounding box center [1217, 105] width 60 height 14
click at [968, 490] on div at bounding box center [784, 391] width 1568 height 782
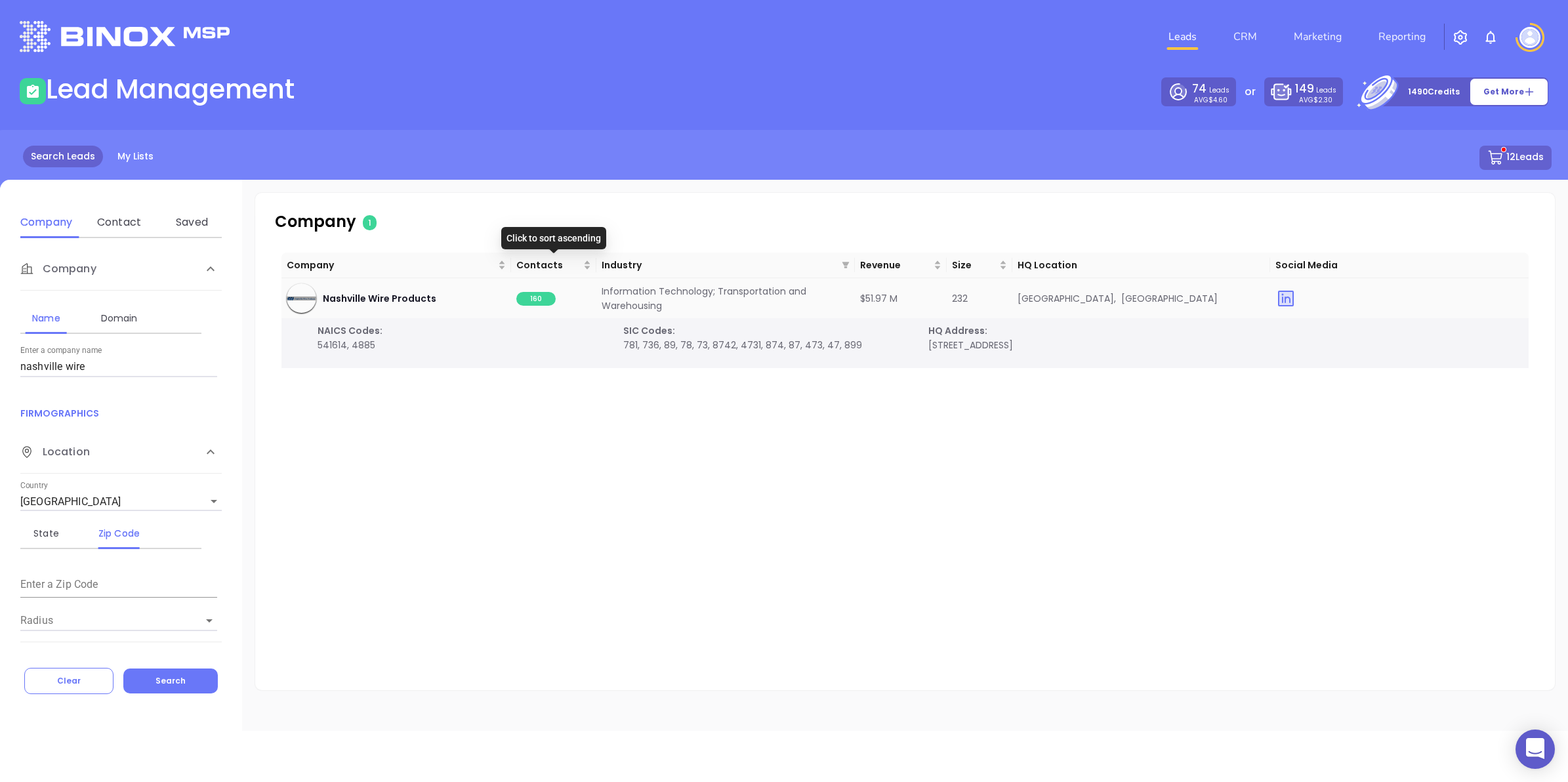
click at [529, 303] on span "160" at bounding box center [536, 299] width 39 height 14
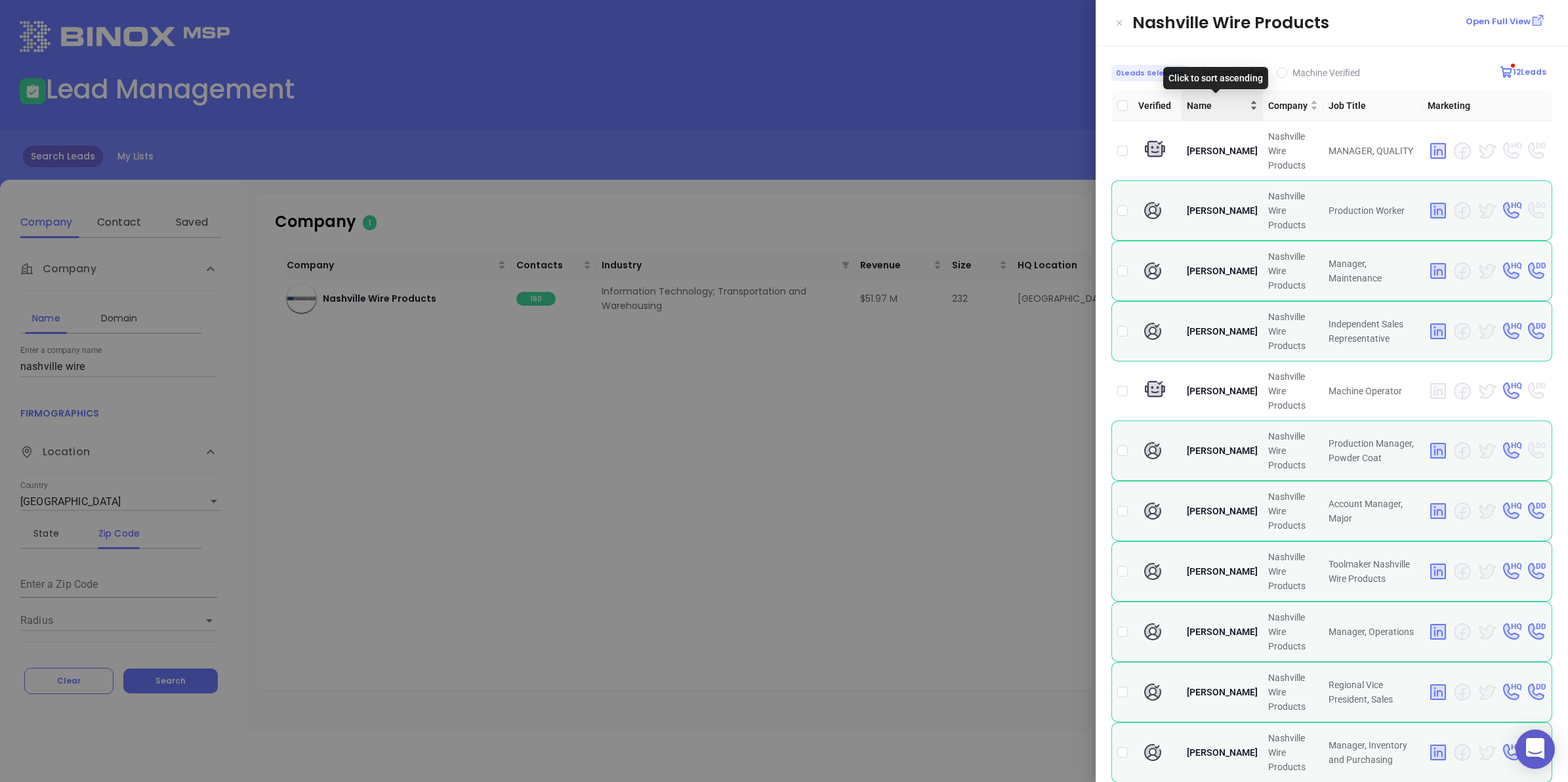
click at [1231, 104] on span "Name" at bounding box center [1217, 105] width 60 height 14
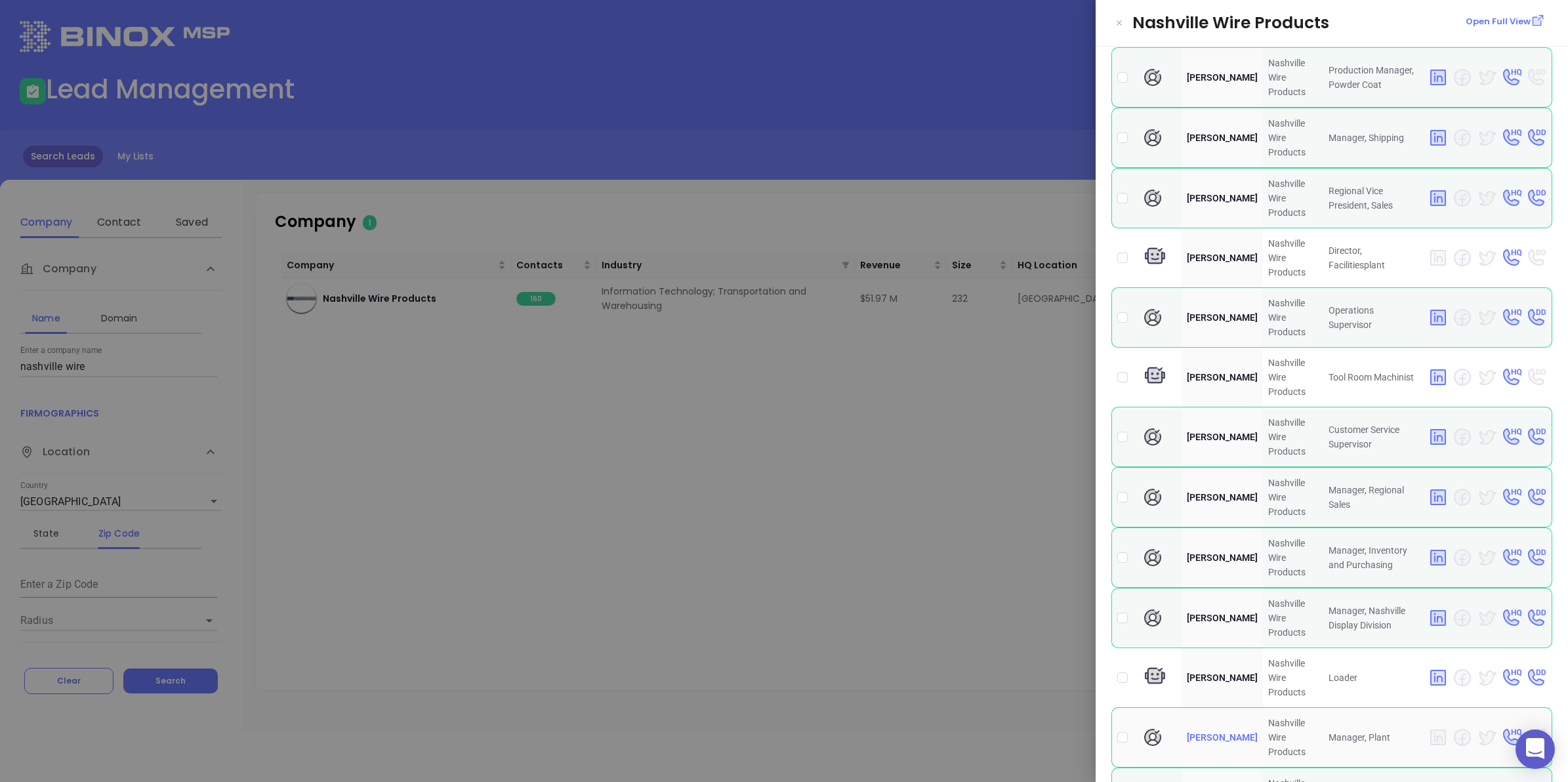
scroll to position [1476, 0]
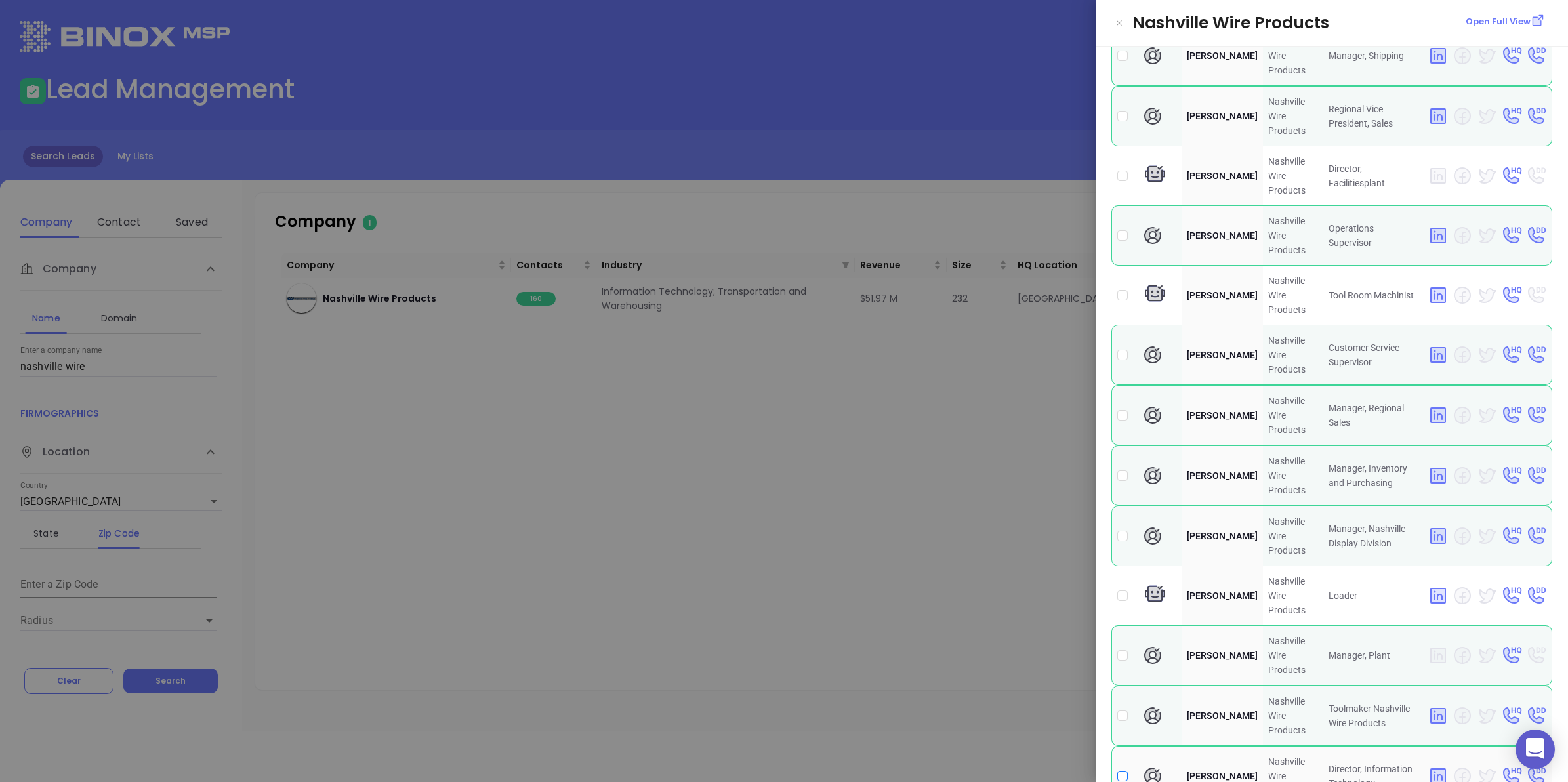
click at [1119, 771] on input "checkbox" at bounding box center [1122, 776] width 11 height 11
checkbox input "true"
click at [920, 421] on div at bounding box center [784, 391] width 1568 height 782
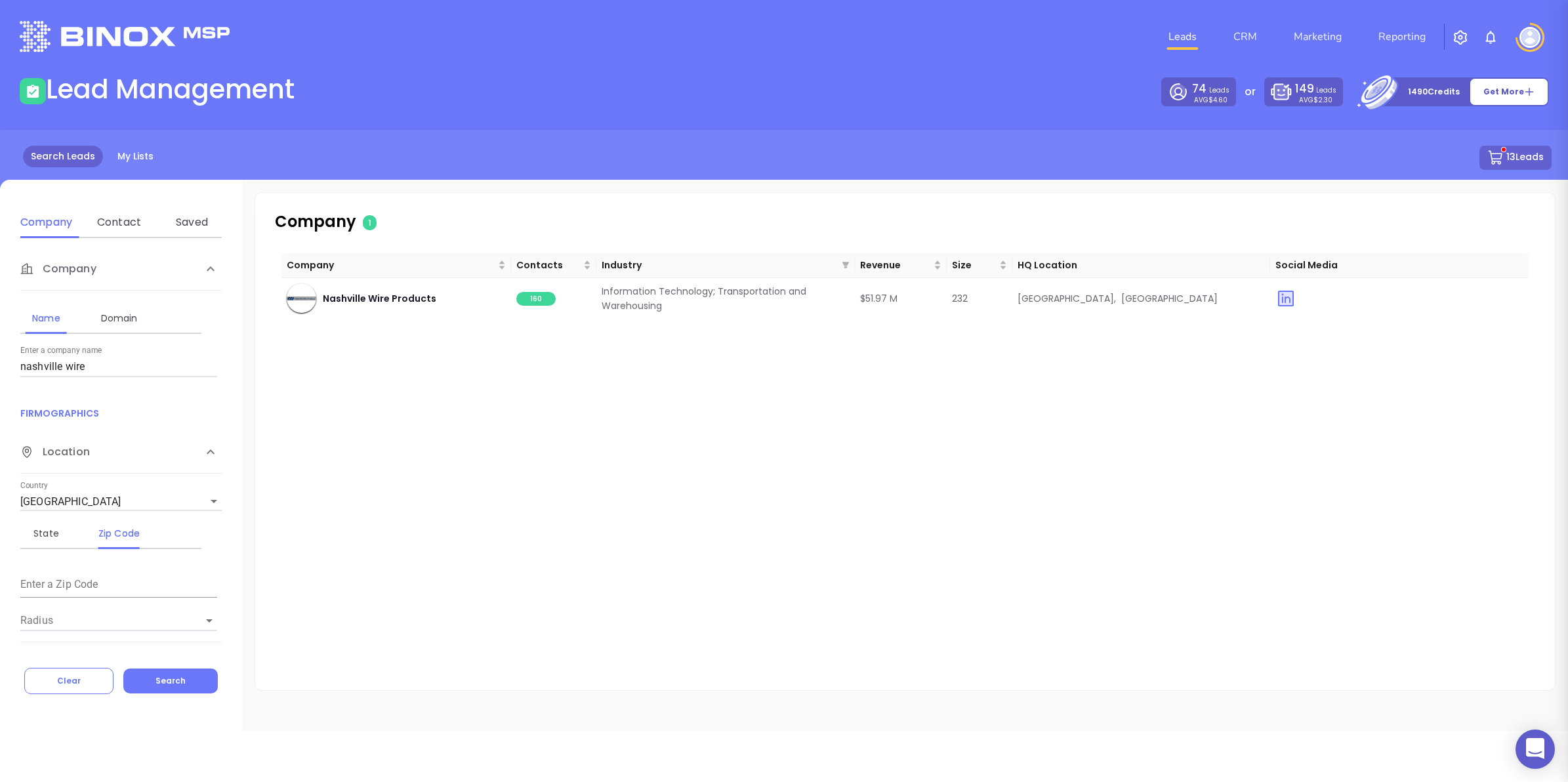
scroll to position [0, 0]
drag, startPoint x: 11, startPoint y: 362, endPoint x: 0, endPoint y: 359, distance: 11.4
click at [0, 361] on html "0 Leads CRM Marketing Reporting Financial Leads Leads Lead Management 74 Leads …" at bounding box center [784, 391] width 1568 height 782
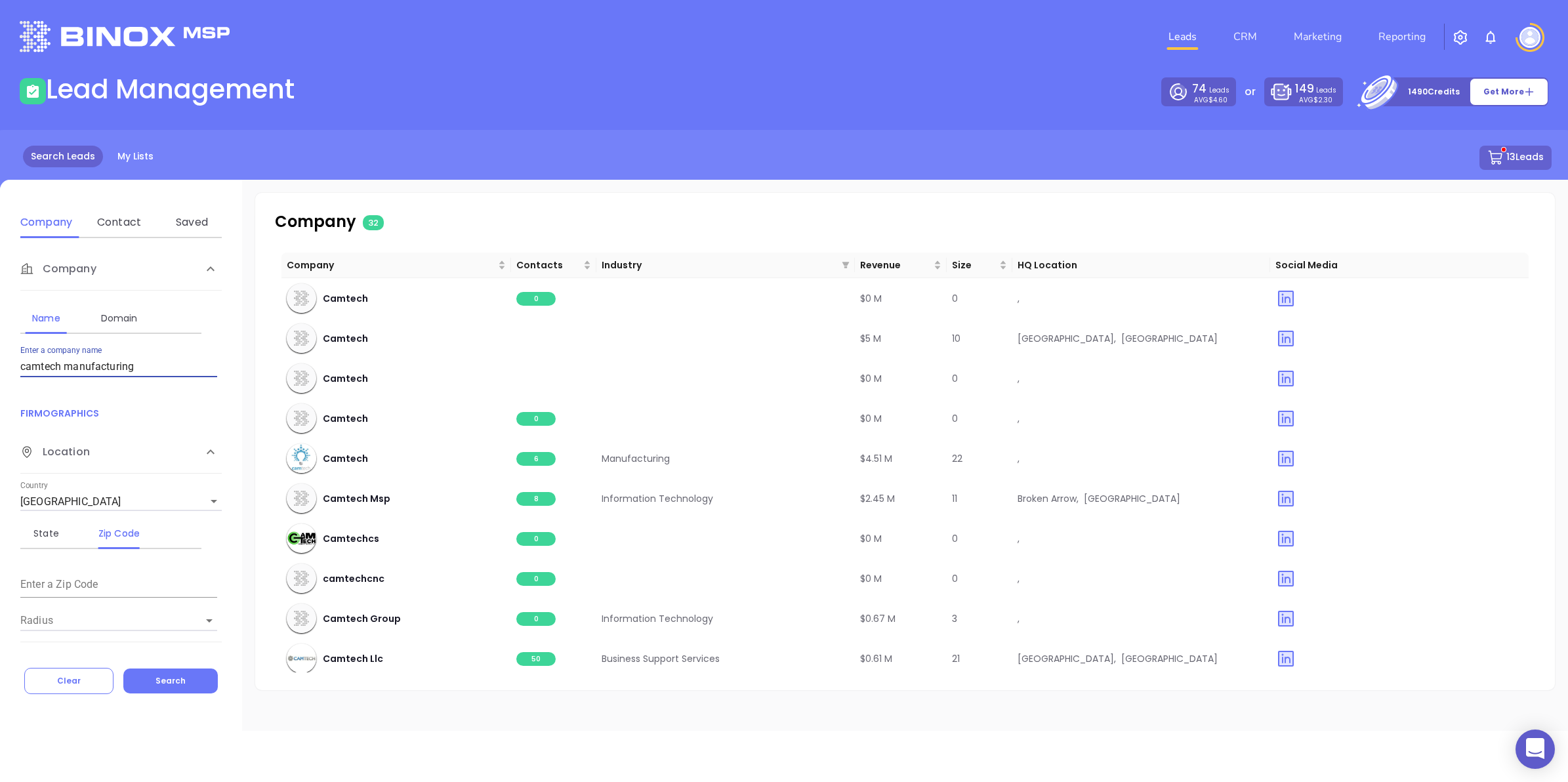
type input "camtech manufacturing"
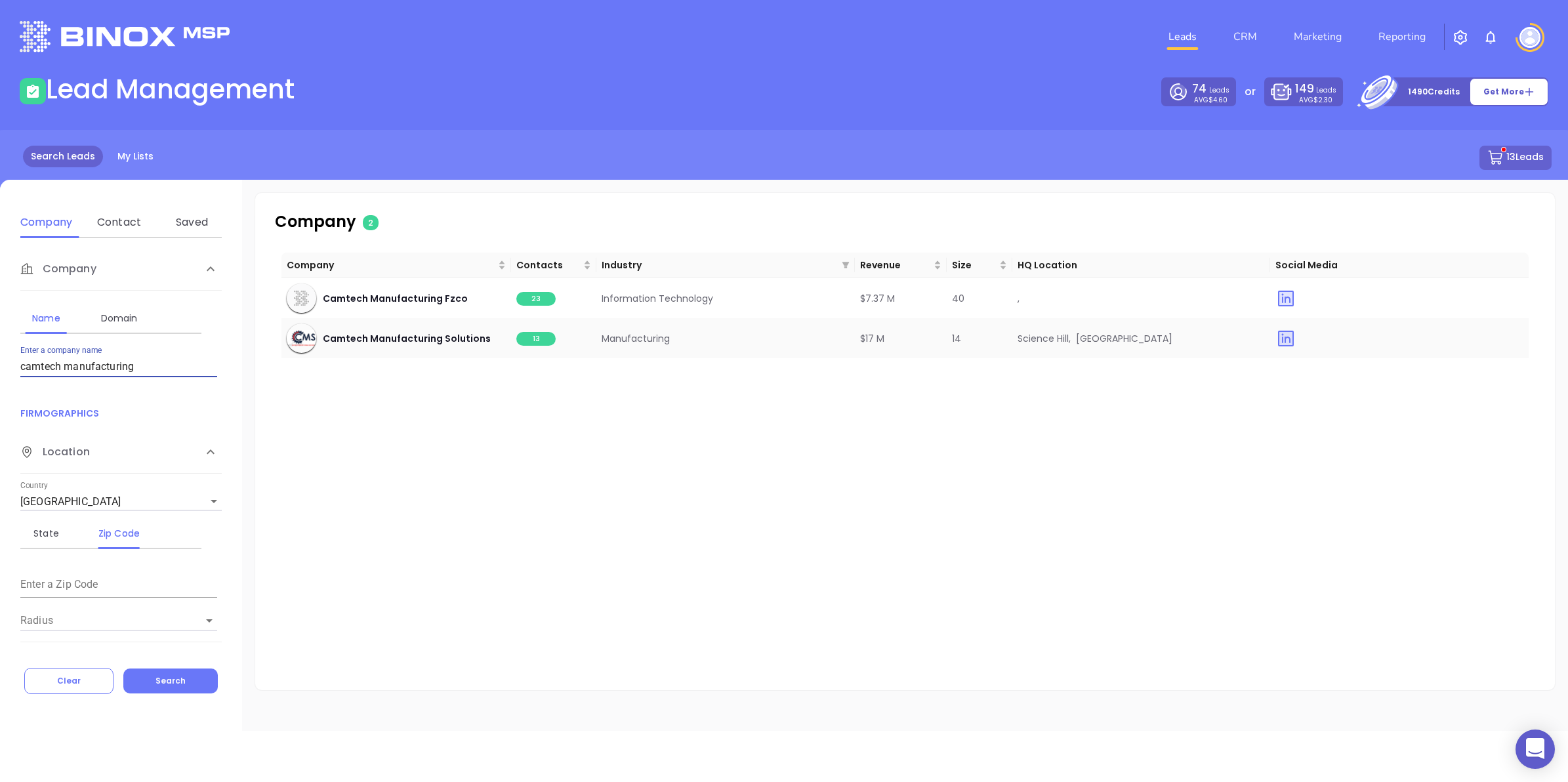
click at [548, 337] on span "13" at bounding box center [536, 339] width 39 height 14
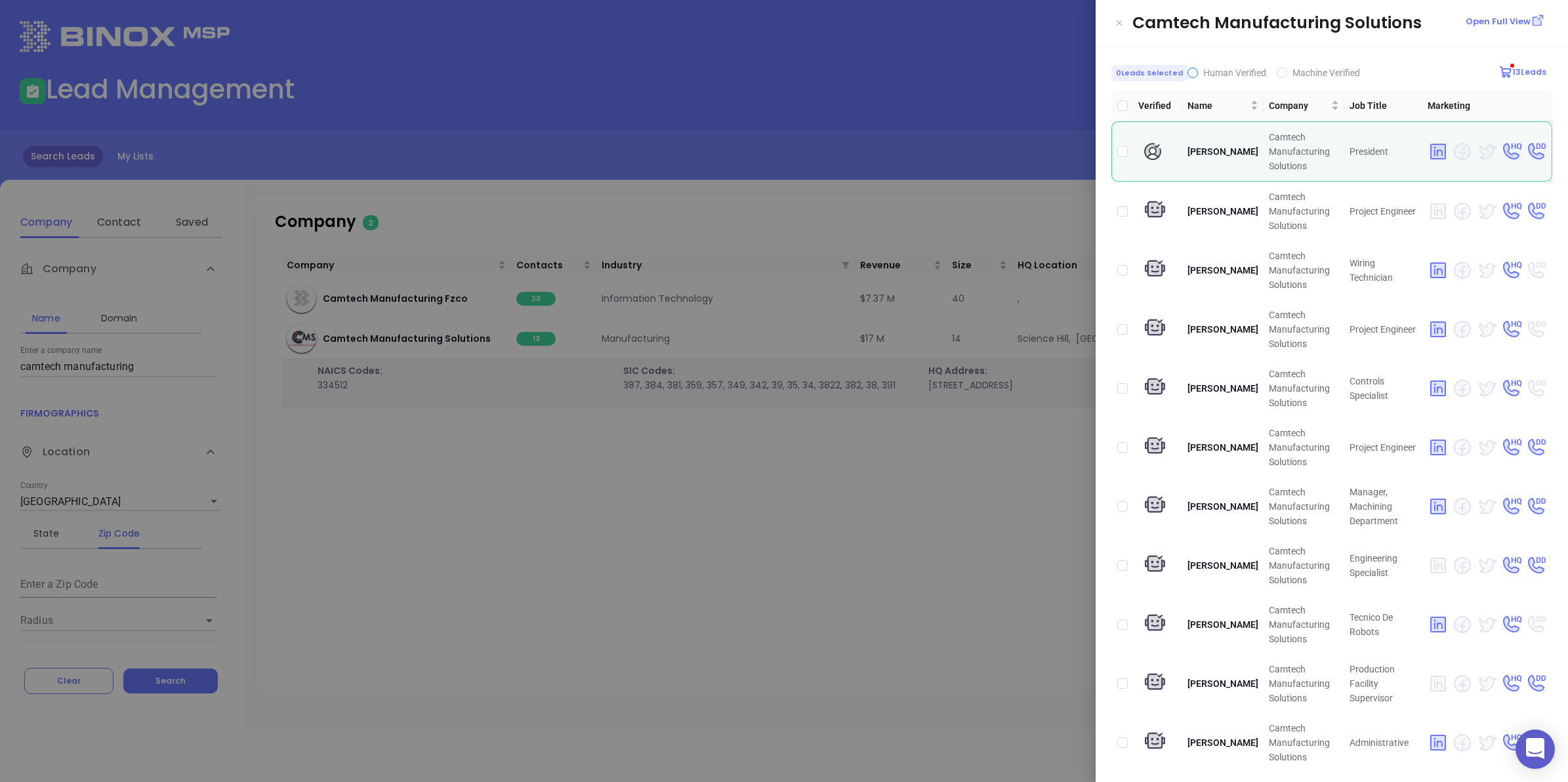
click at [1198, 70] on span "Human Verified" at bounding box center [1235, 72] width 74 height 14
click at [1193, 70] on input "Human Verified" at bounding box center [1193, 73] width 11 height 11
checkbox input "true"
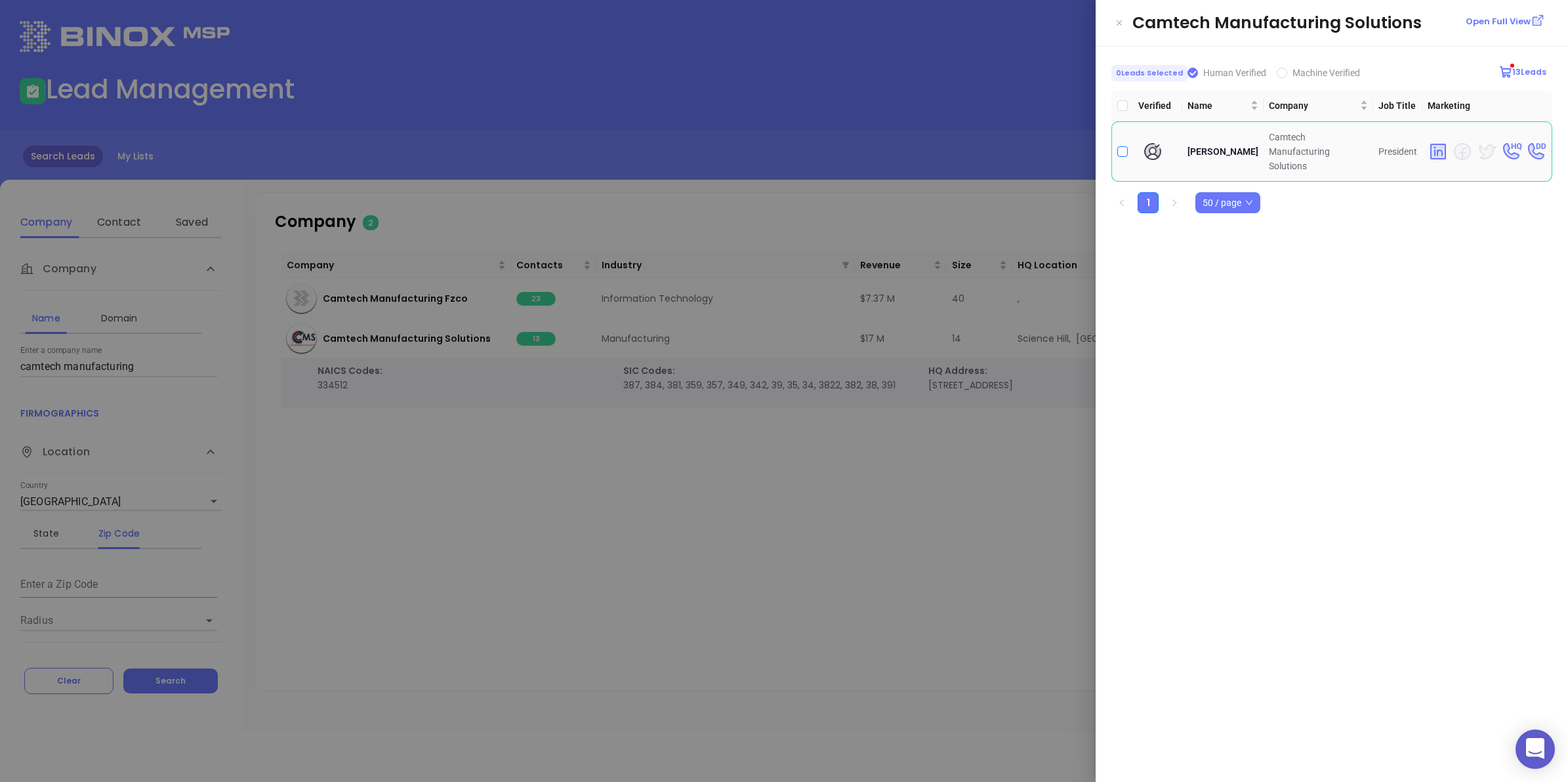
click at [1120, 146] on input "checkbox" at bounding box center [1122, 152] width 11 height 11
checkbox input "true"
click at [801, 482] on div at bounding box center [784, 391] width 1568 height 782
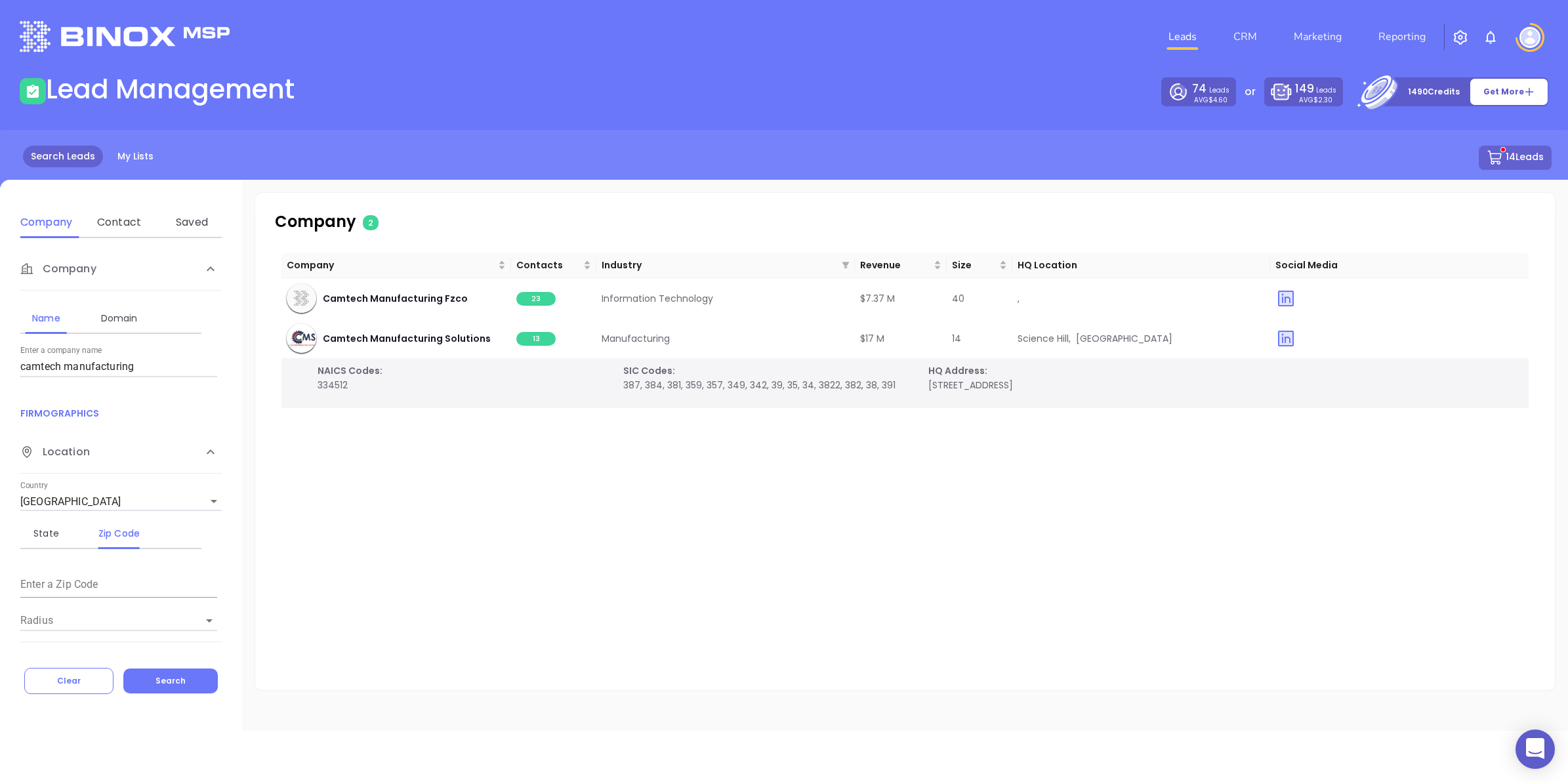
drag, startPoint x: 144, startPoint y: 366, endPoint x: -3, endPoint y: 361, distance: 147.1
click at [0, 361] on html "0 Leads CRM Marketing Reporting Financial Leads Leads Lead Management 74 Leads …" at bounding box center [784, 391] width 1568 height 782
type input "helios aero"
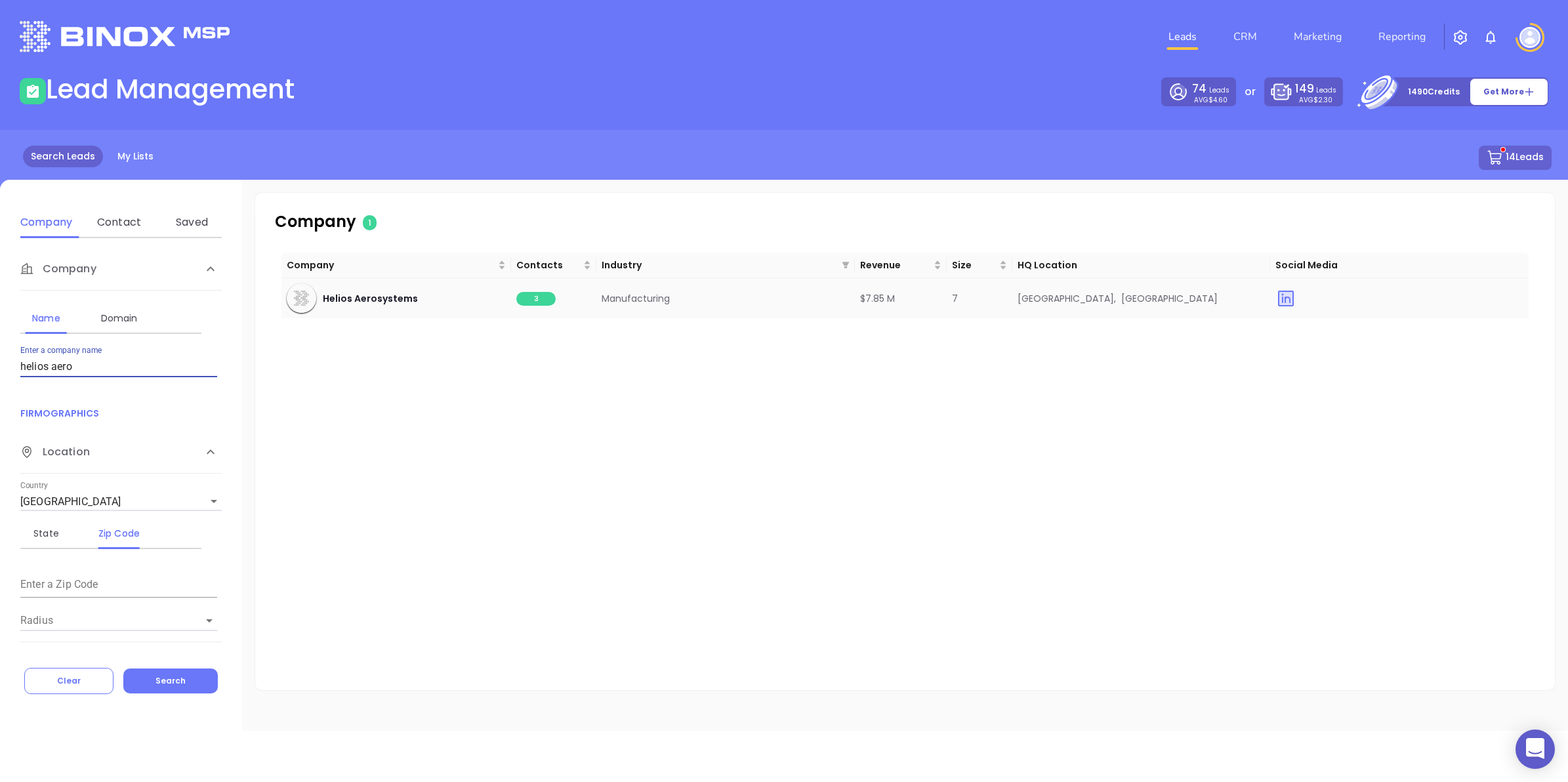
click at [539, 300] on span "3" at bounding box center [536, 299] width 39 height 14
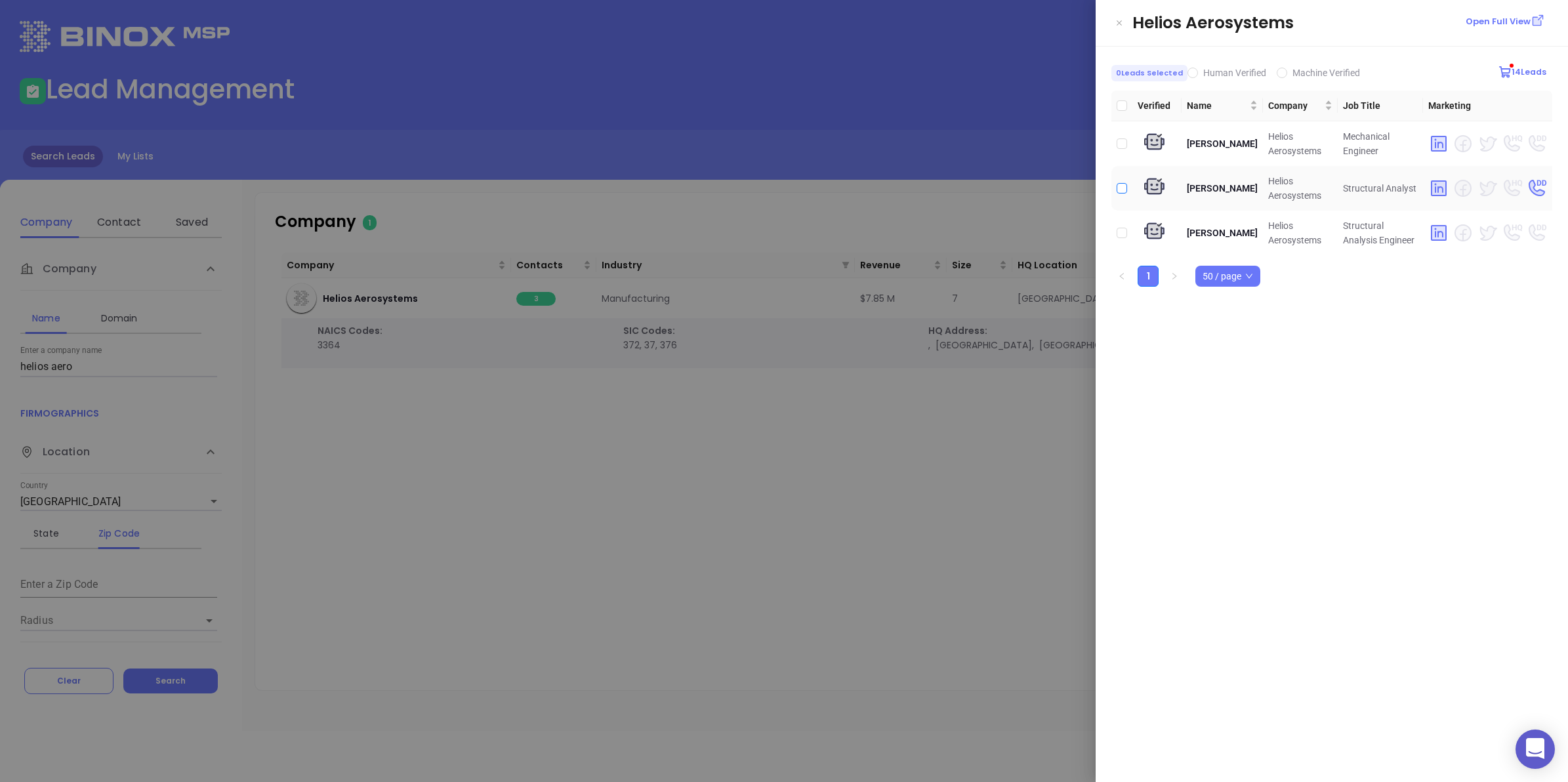
click at [1123, 185] on input "checkbox" at bounding box center [1122, 189] width 11 height 11
checkbox input "true"
drag, startPoint x: 554, startPoint y: 491, endPoint x: 479, endPoint y: 415, distance: 106.8
click at [552, 488] on div at bounding box center [784, 391] width 1568 height 782
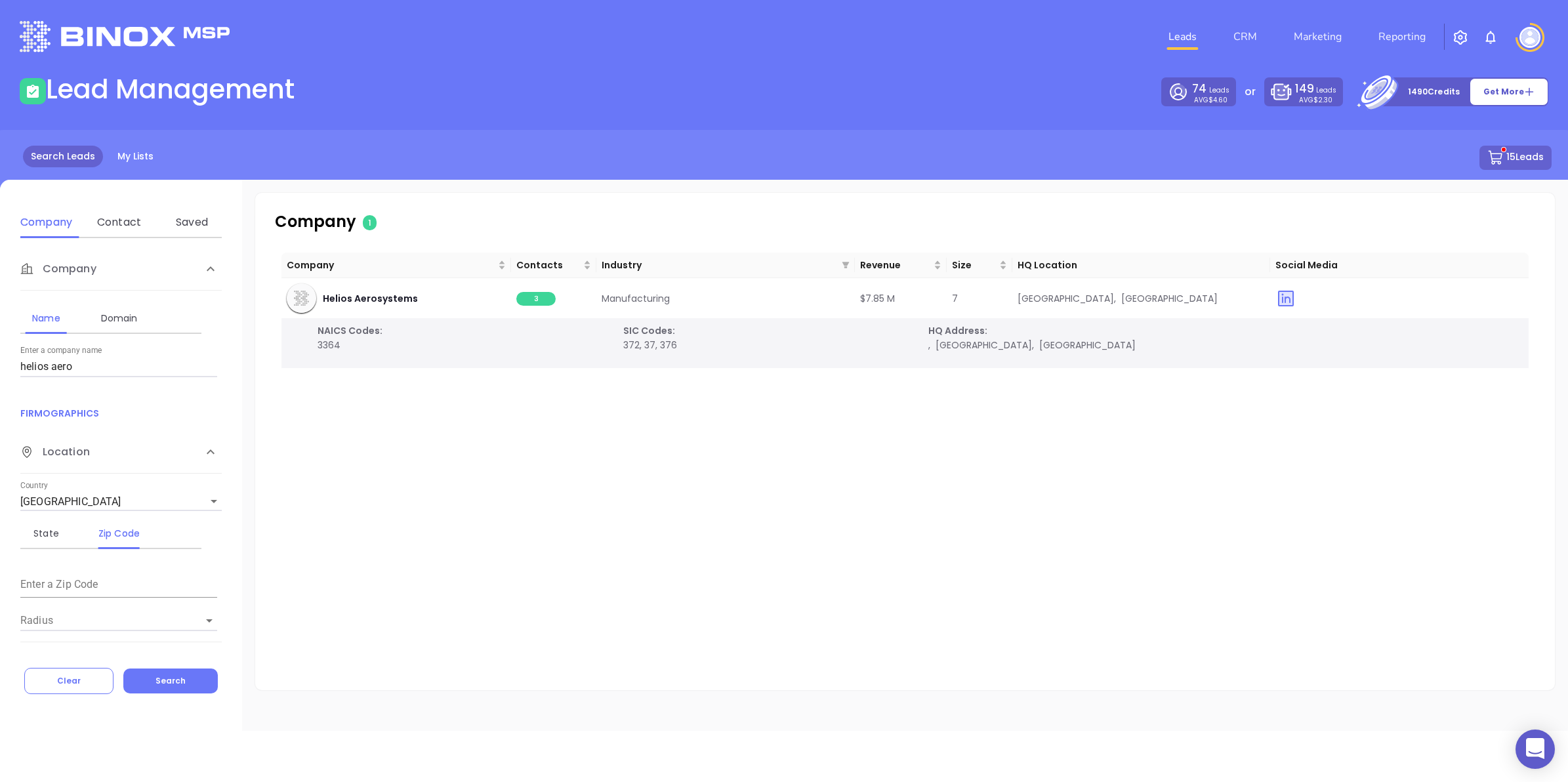
click at [0, 358] on html "0 Leads CRM Marketing Reporting Financial Leads Leads Lead Management 74 Leads …" at bounding box center [784, 391] width 1568 height 782
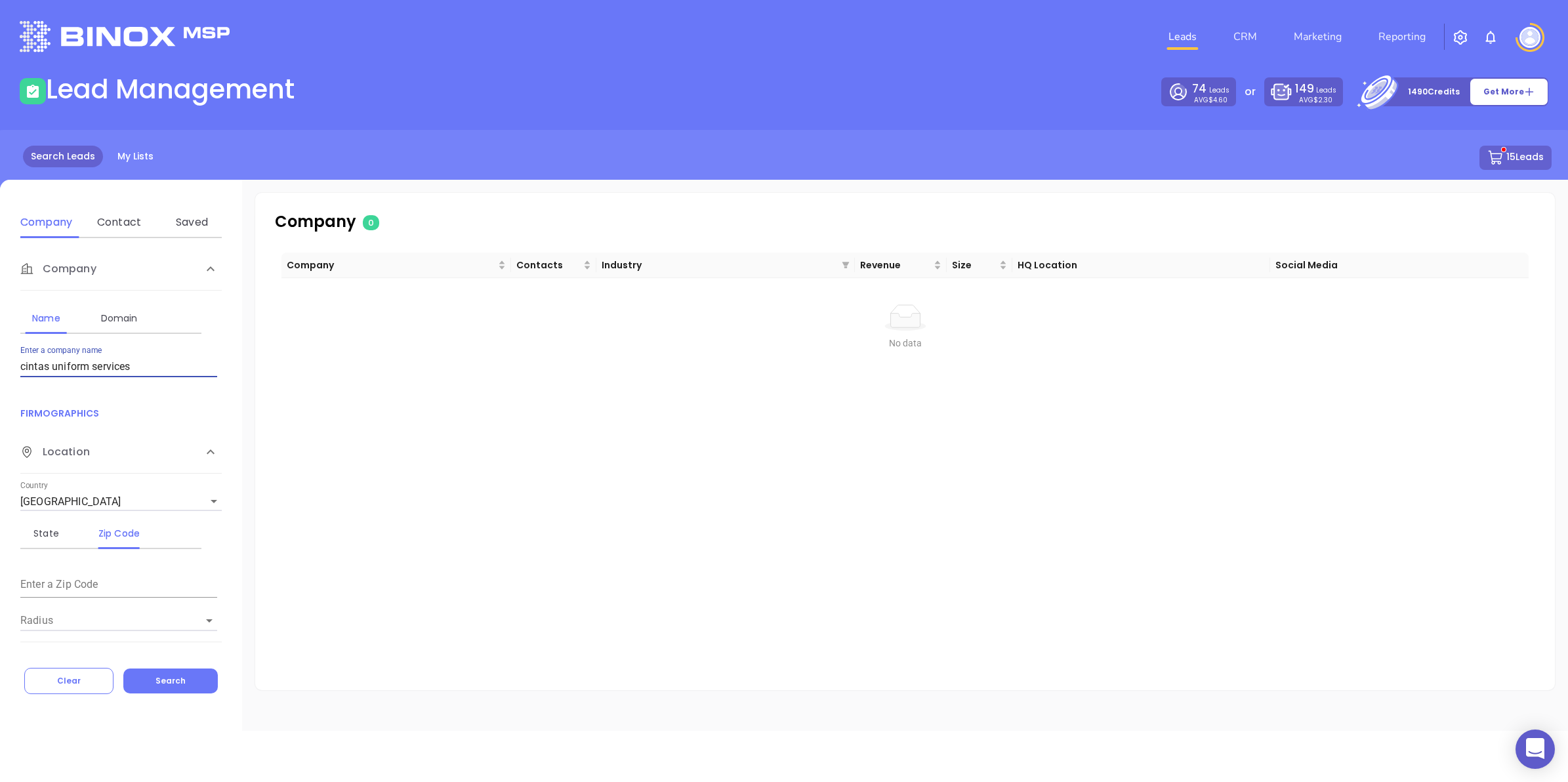
click at [113, 361] on input "cintas uniform services" at bounding box center [119, 367] width 197 height 21
click at [72, 371] on input "cintas uniform" at bounding box center [119, 367] width 197 height 21
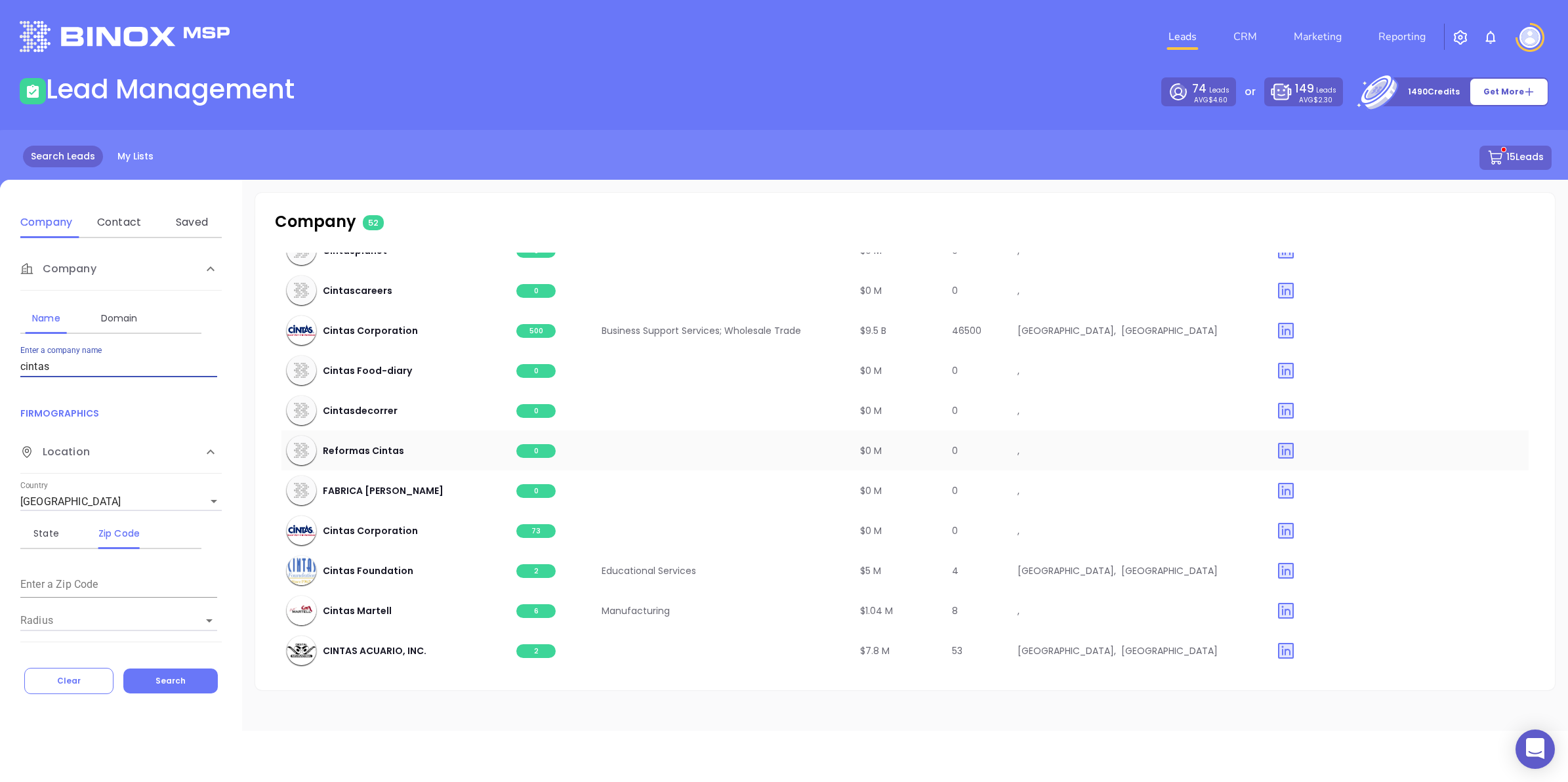
scroll to position [820, 0]
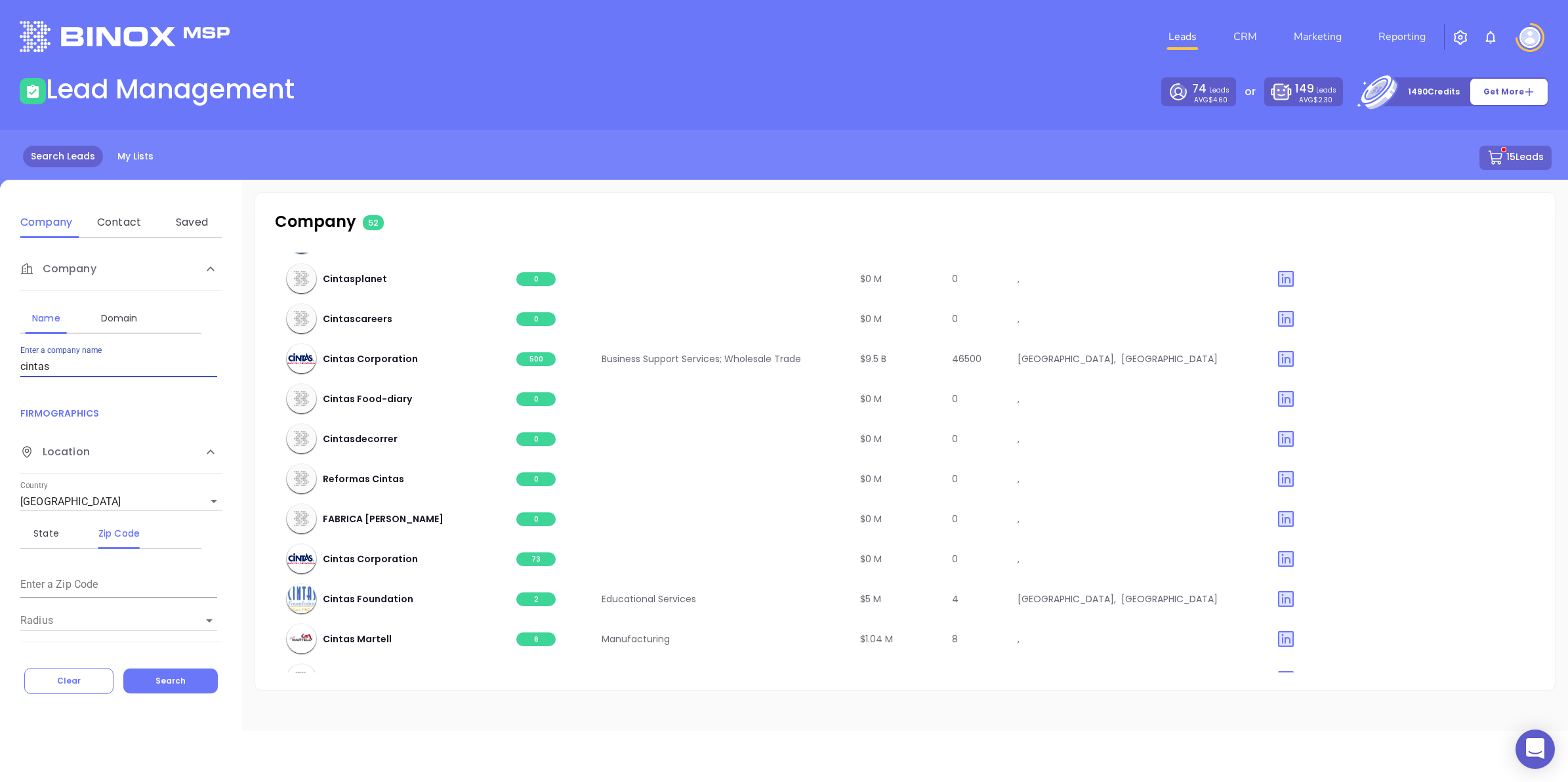
drag, startPoint x: 72, startPoint y: 365, endPoint x: 0, endPoint y: 361, distance: 72.1
click at [0, 367] on html "0 Leads CRM Marketing Reporting Financial Leads Leads Lead Management 74 Leads …" at bounding box center [784, 391] width 1568 height 782
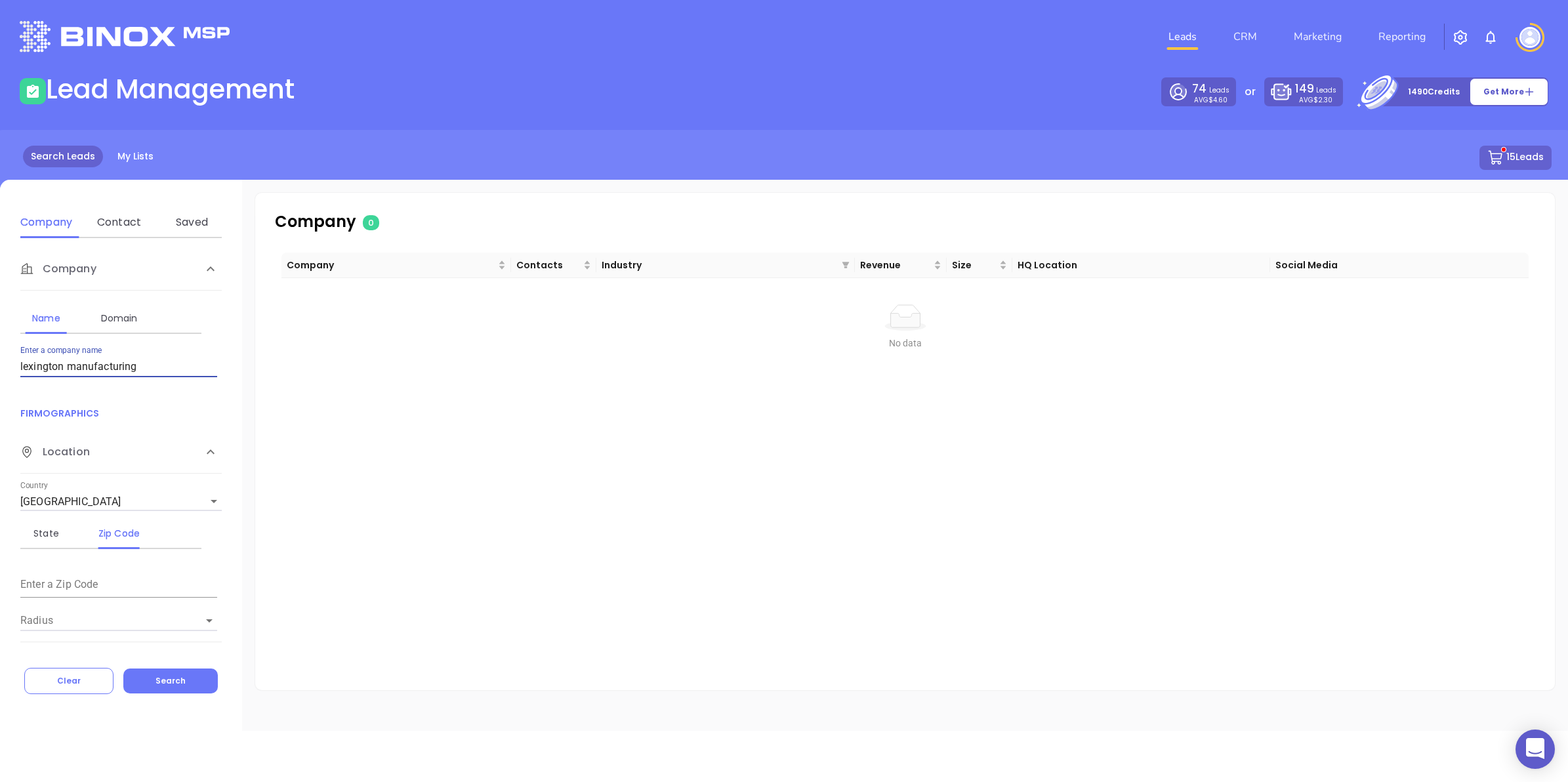
type input "lexington manufacturing"
drag, startPoint x: 143, startPoint y: 364, endPoint x: 0, endPoint y: 364, distance: 143.0
click at [2, 365] on div "Company Name Domain Enter a company name [GEOGRAPHIC_DATA] manufacturing FIRMOG…" at bounding box center [121, 445] width 242 height 413
type input "more than a bakery"
click at [532, 292] on span "23" at bounding box center [536, 299] width 39 height 14
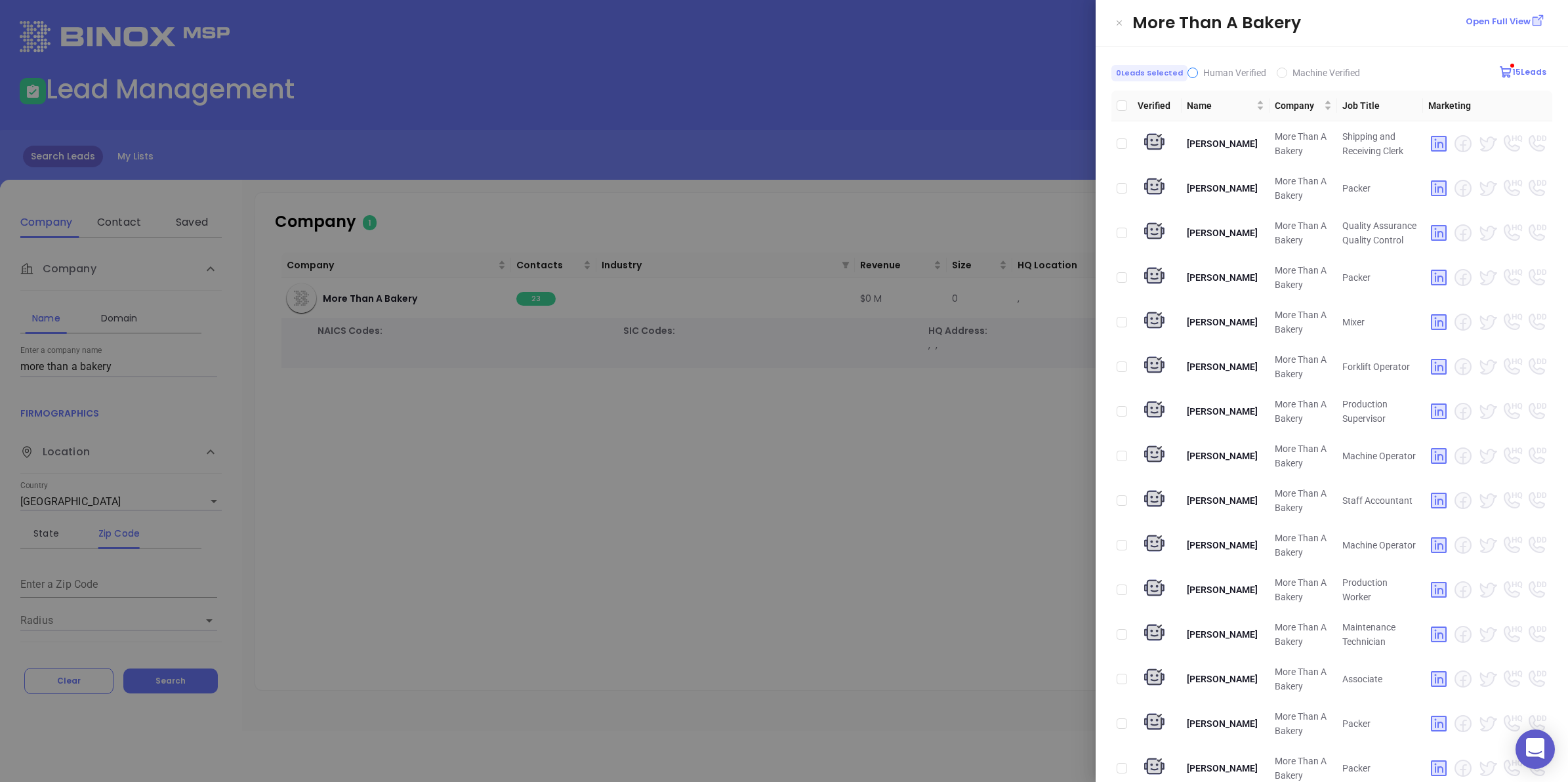
click at [1191, 75] on input "Human Verified" at bounding box center [1193, 73] width 11 height 11
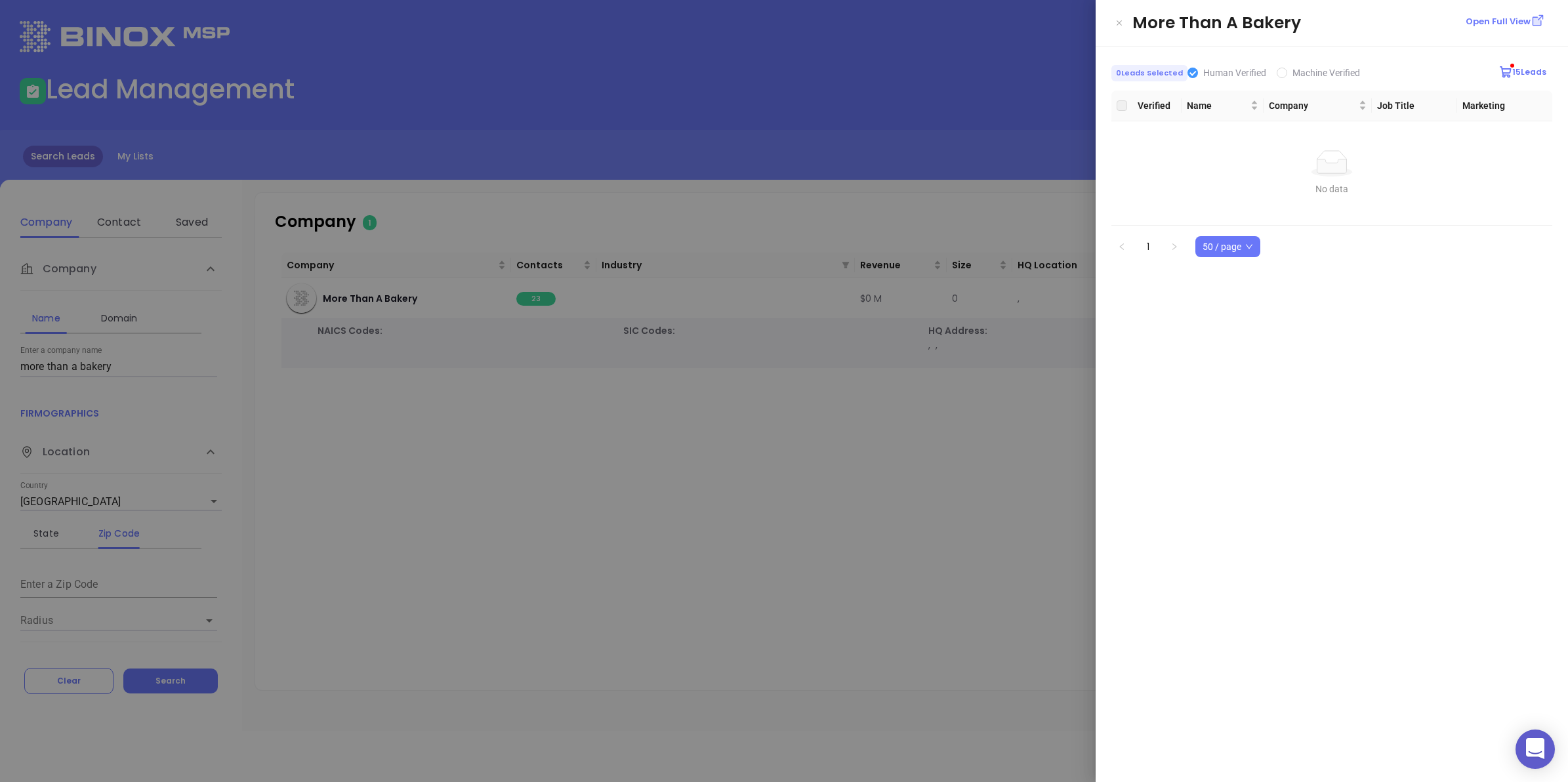
click at [1191, 75] on input "Human Verified" at bounding box center [1193, 73] width 11 height 11
checkbox input "false"
click at [932, 477] on div at bounding box center [784, 391] width 1568 height 782
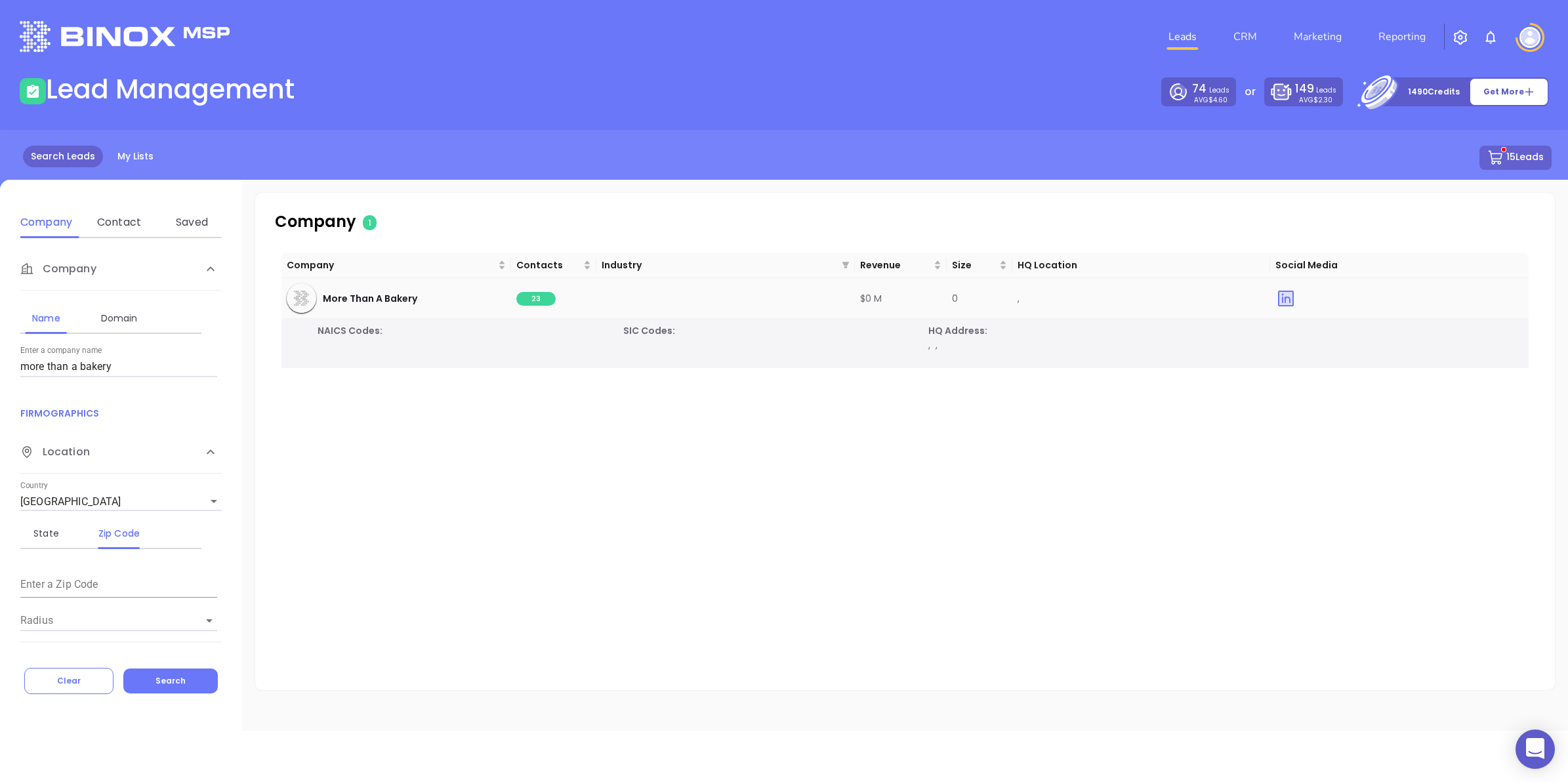
click at [536, 296] on span "23" at bounding box center [536, 299] width 39 height 14
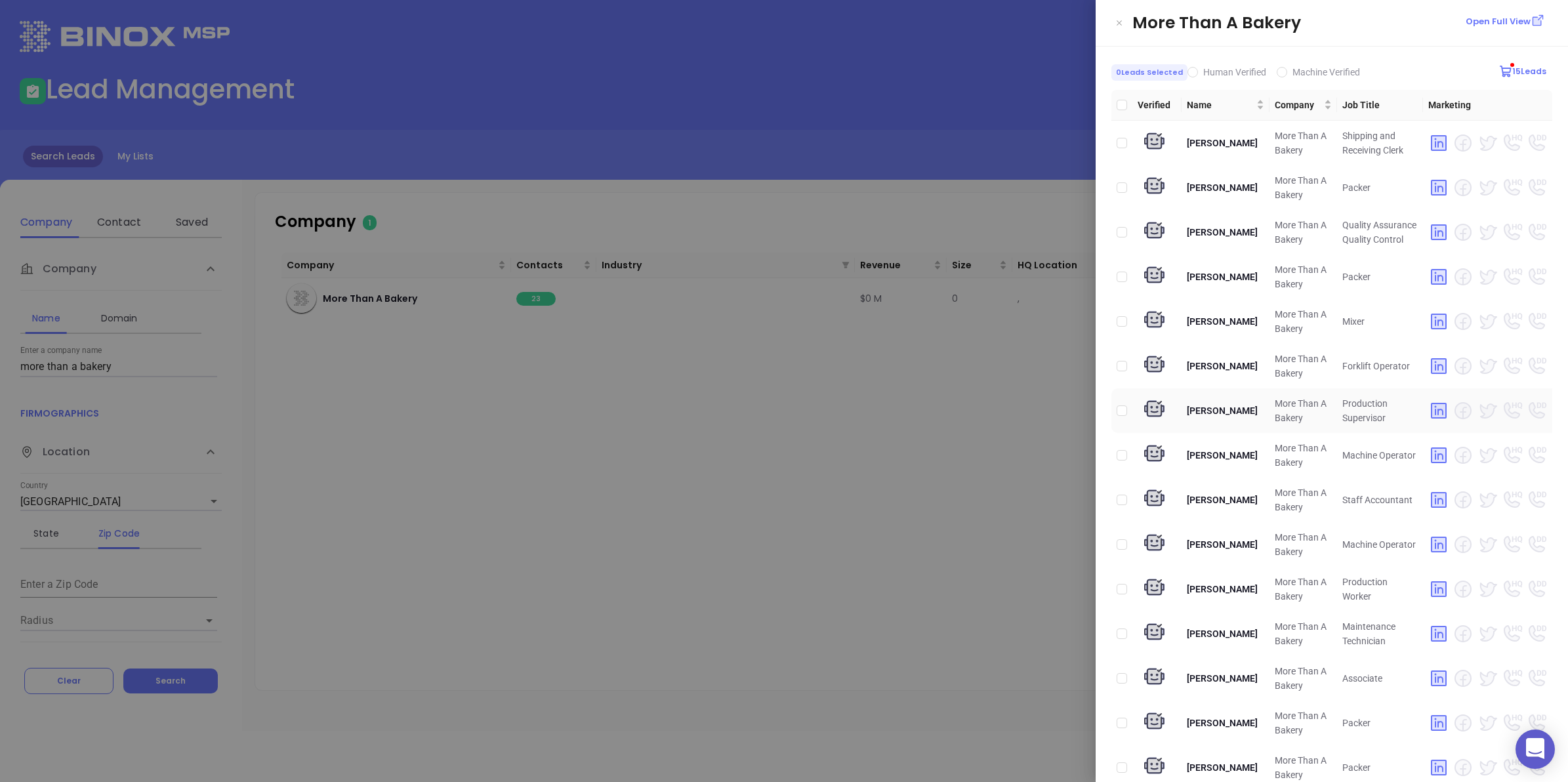
scroll to position [0, 0]
click at [1124, 500] on input "checkbox" at bounding box center [1122, 500] width 11 height 11
checkbox input "true"
click at [808, 466] on div at bounding box center [784, 391] width 1568 height 782
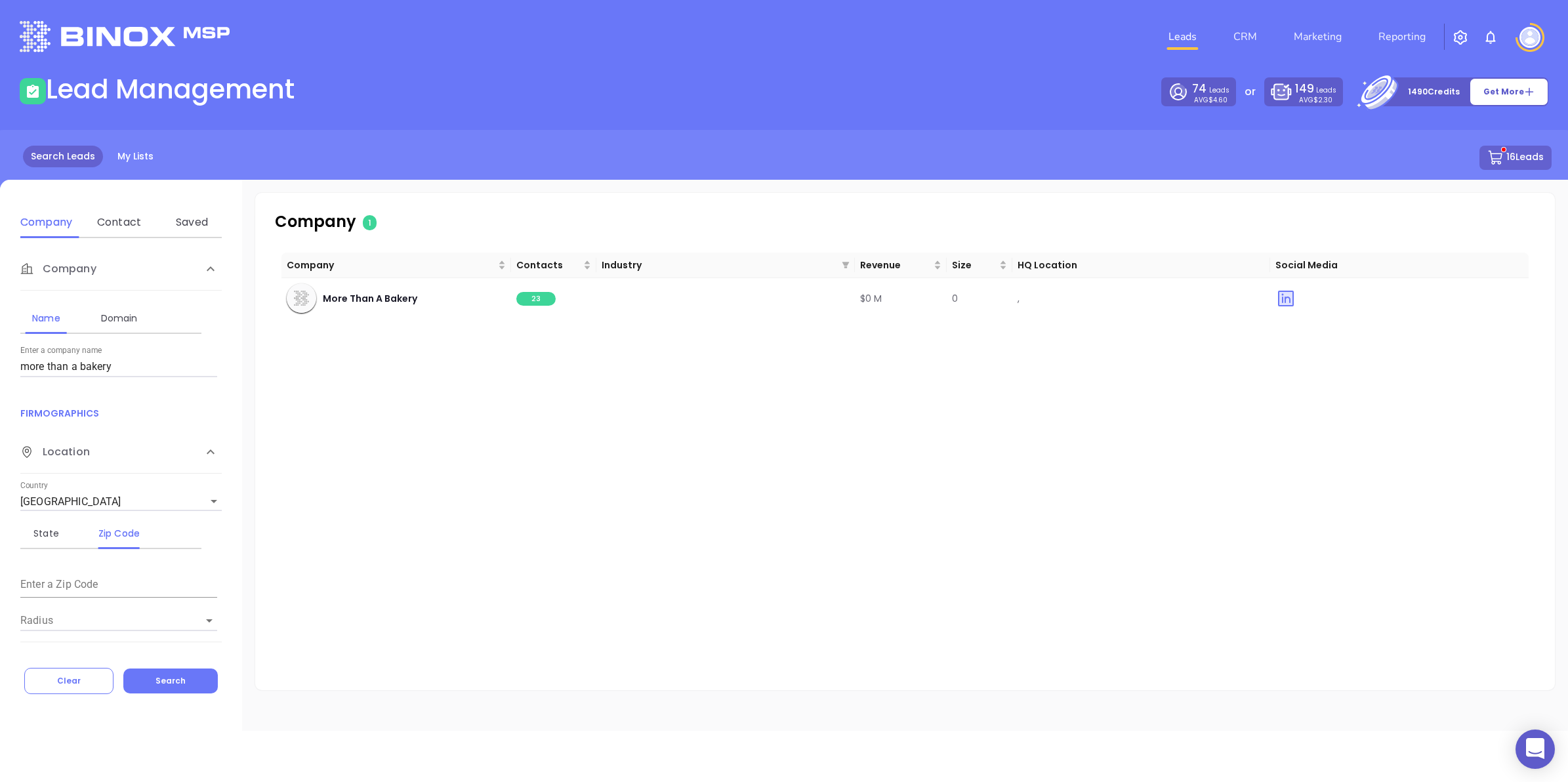
drag, startPoint x: 122, startPoint y: 373, endPoint x: 0, endPoint y: 345, distance: 125.2
click at [0, 348] on html "0 Leads CRM Marketing Reporting Financial Leads Leads Lead Management 74 Leads …" at bounding box center [784, 391] width 1568 height 782
type input "[PERSON_NAME]"
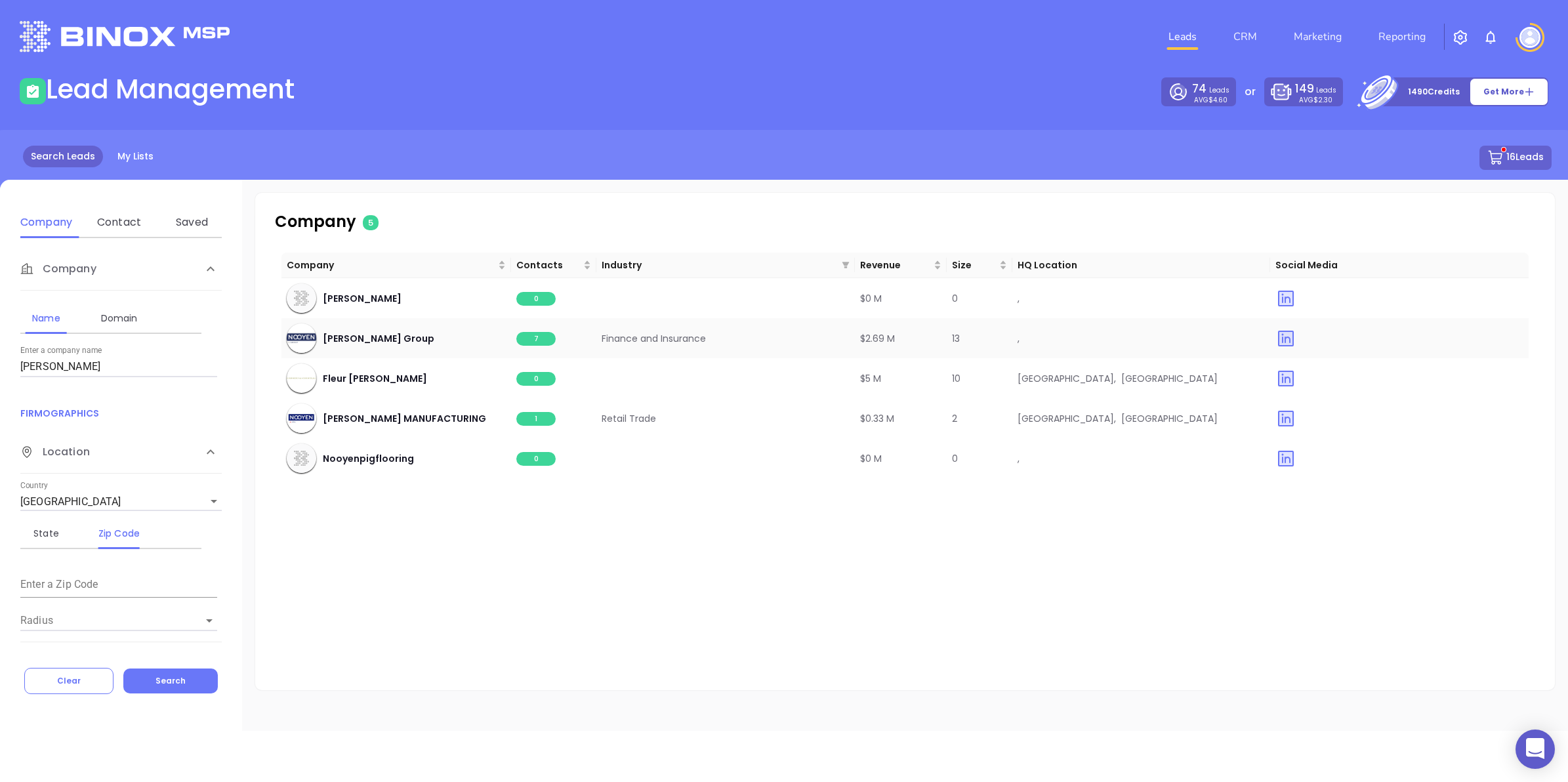
click at [542, 335] on span "7" at bounding box center [536, 339] width 39 height 14
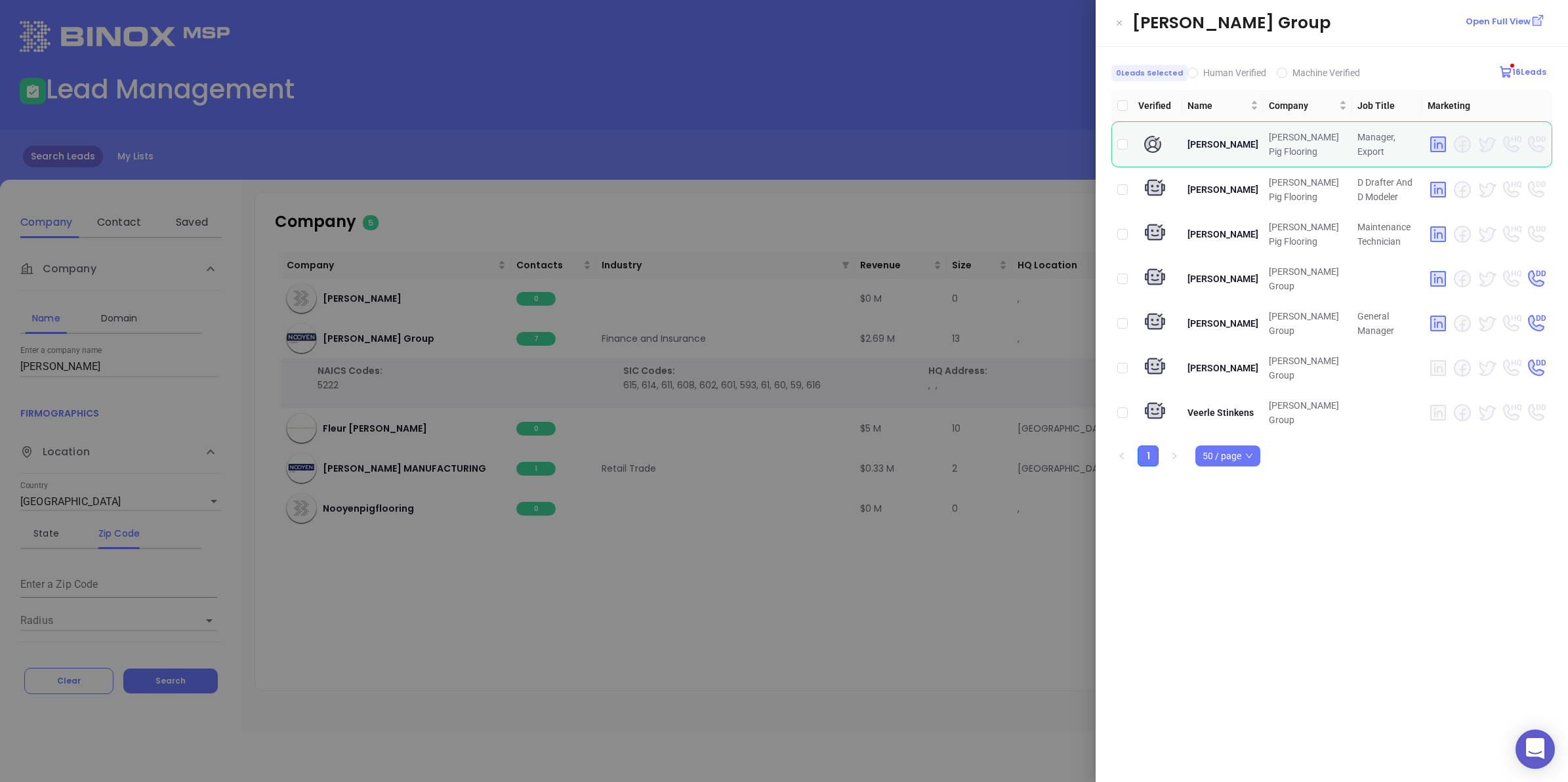
click at [515, 467] on div at bounding box center [784, 391] width 1568 height 782
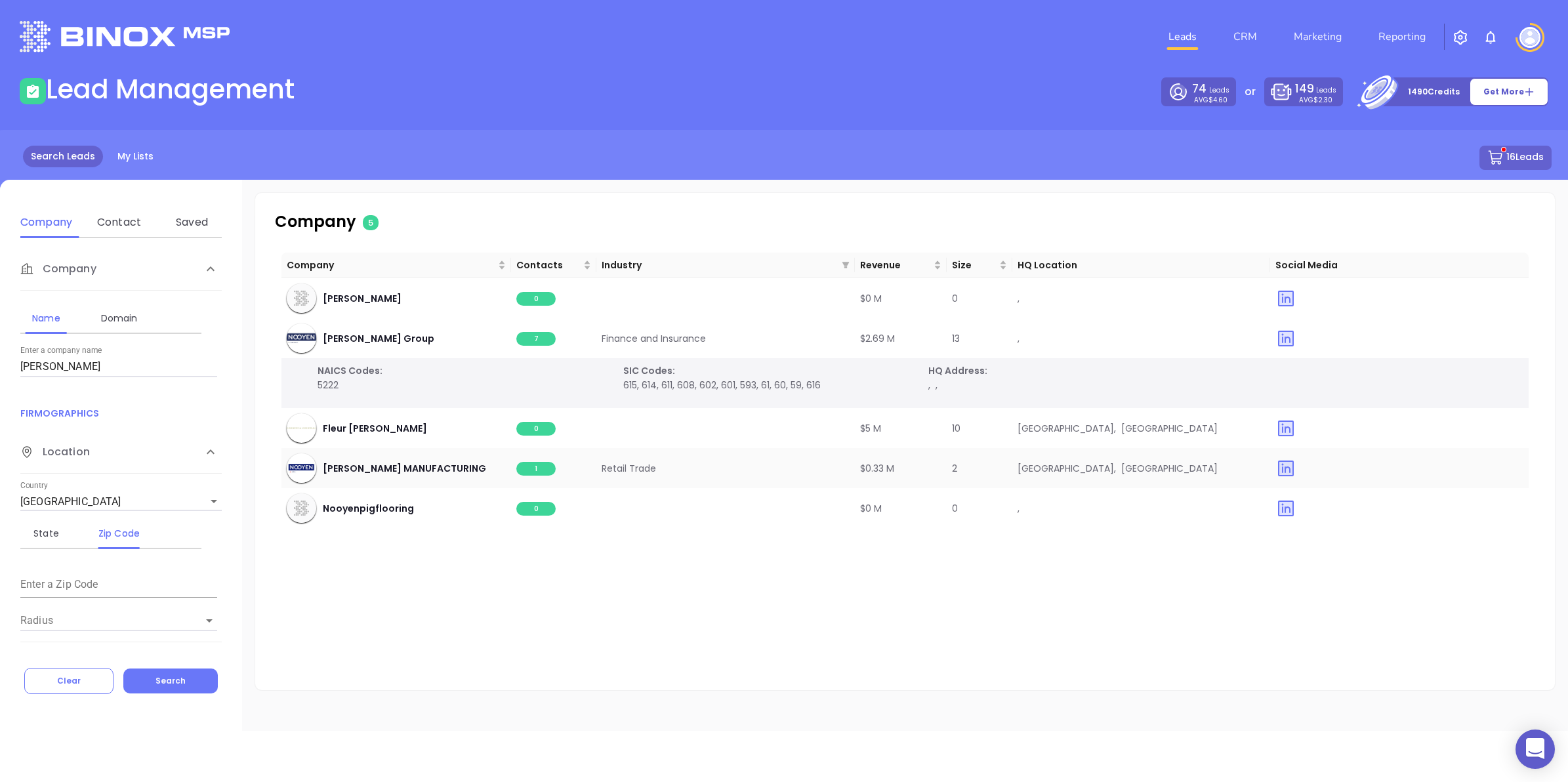
click at [538, 467] on span "1" at bounding box center [536, 469] width 39 height 14
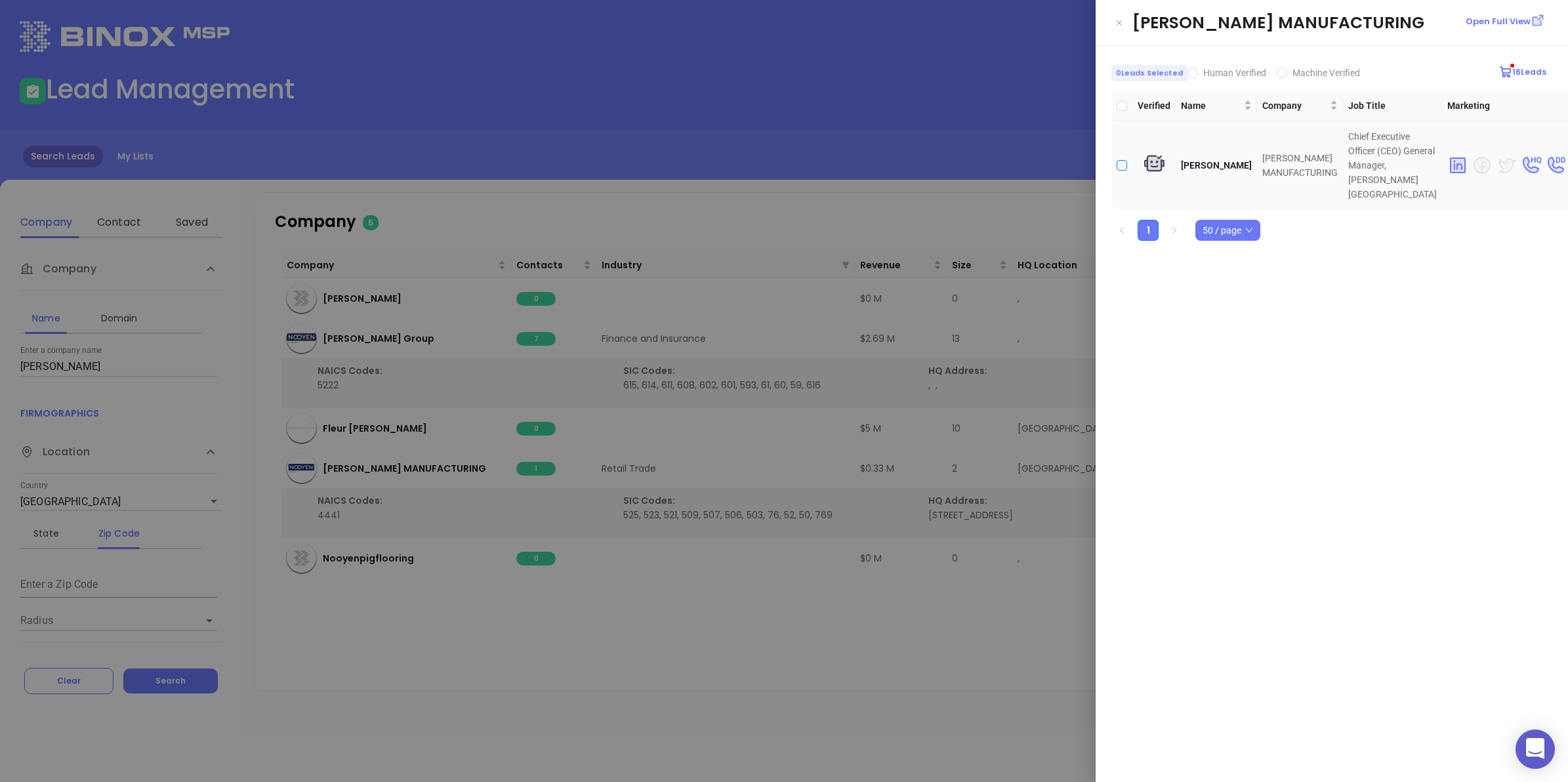
click at [1126, 160] on input "checkbox" at bounding box center [1122, 165] width 11 height 11
checkbox input "true"
click at [780, 608] on div at bounding box center [784, 391] width 1568 height 782
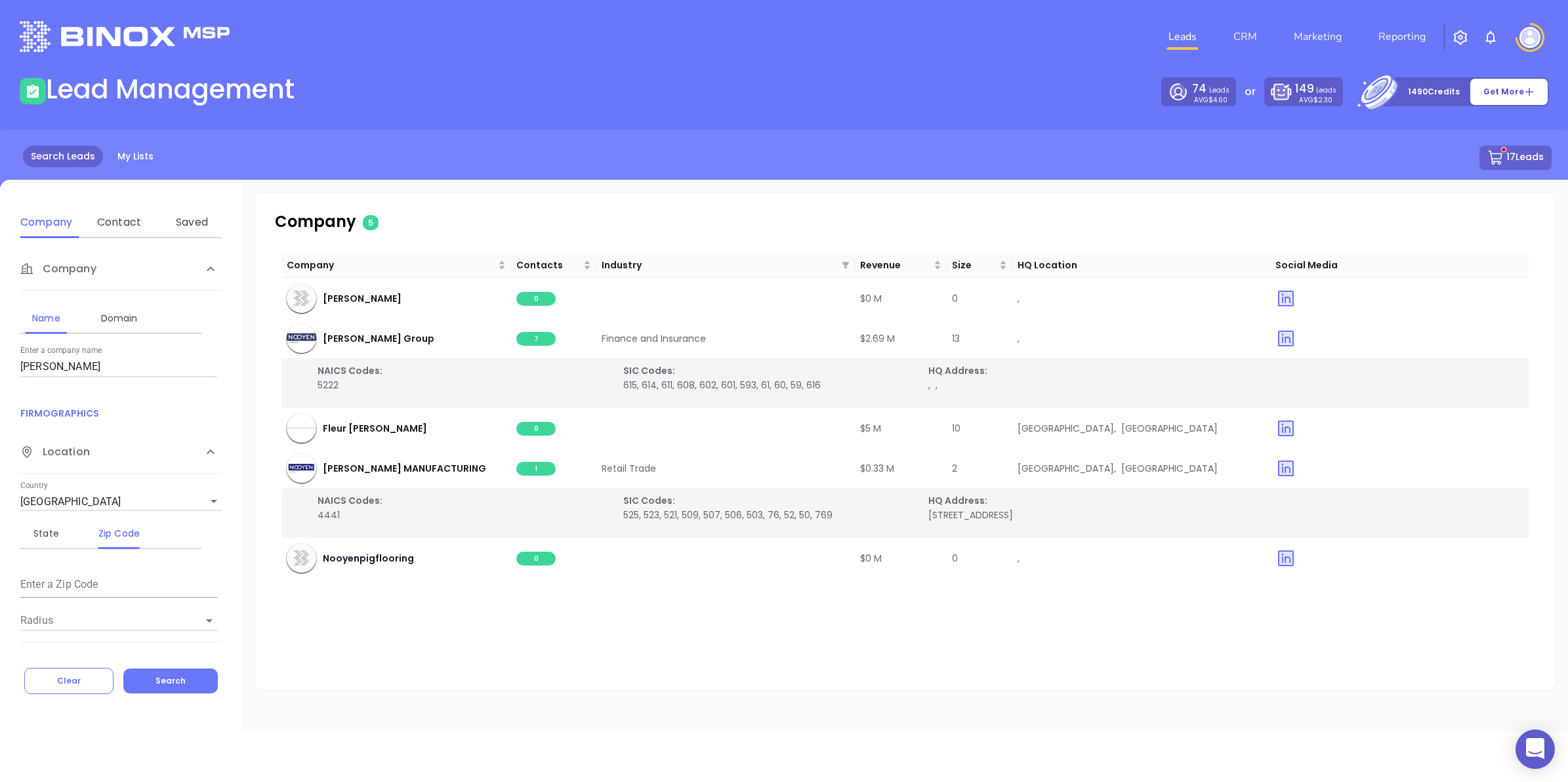
drag, startPoint x: 38, startPoint y: 369, endPoint x: 0, endPoint y: 360, distance: 39.1
click at [0, 359] on html "0 Leads CRM Marketing Reporting Financial Leads Leads Lead Management 74 Leads …" at bounding box center [784, 391] width 1568 height 782
type input "pneu-draulics"
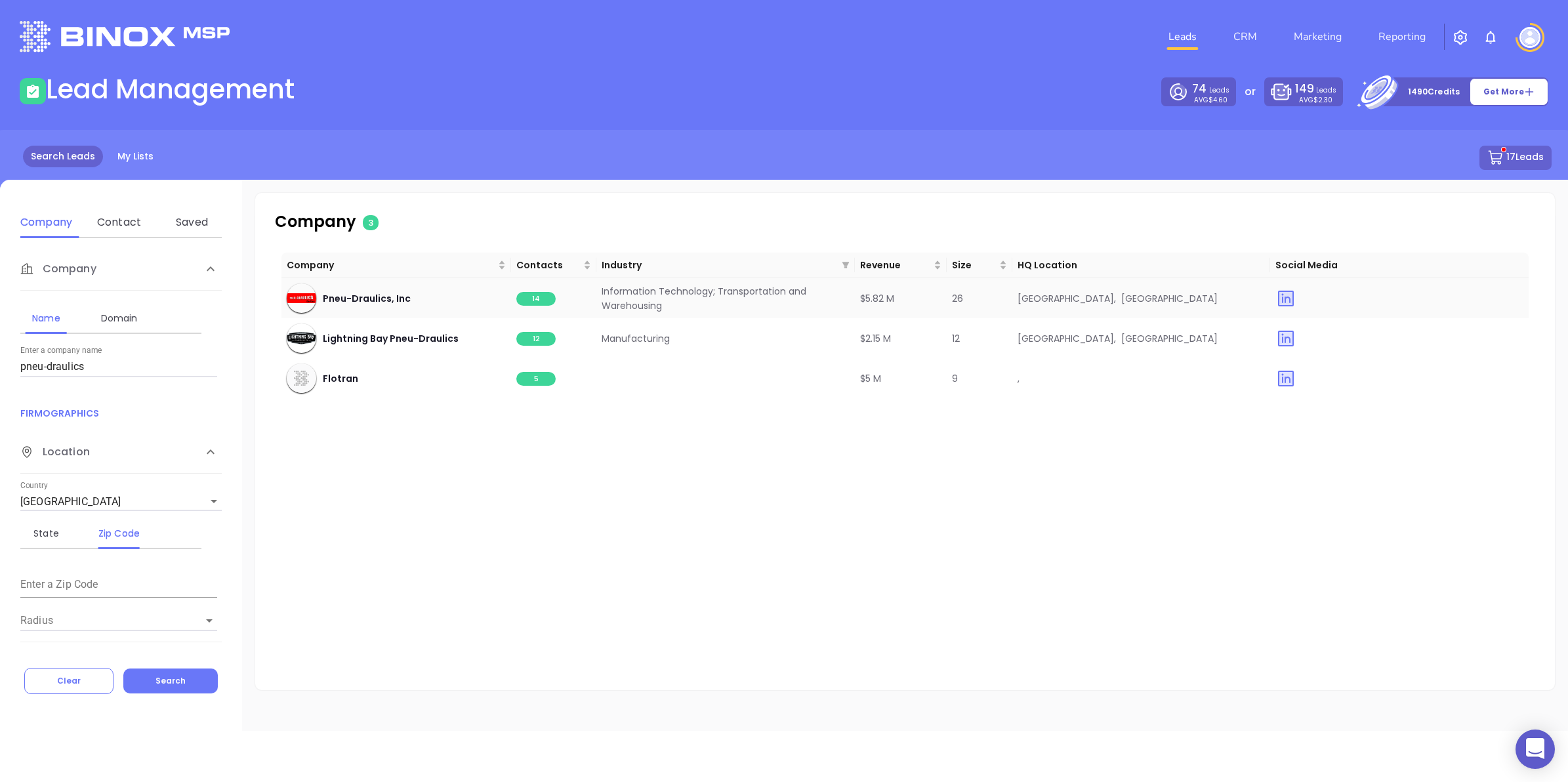
click at [530, 297] on span "14" at bounding box center [536, 299] width 39 height 14
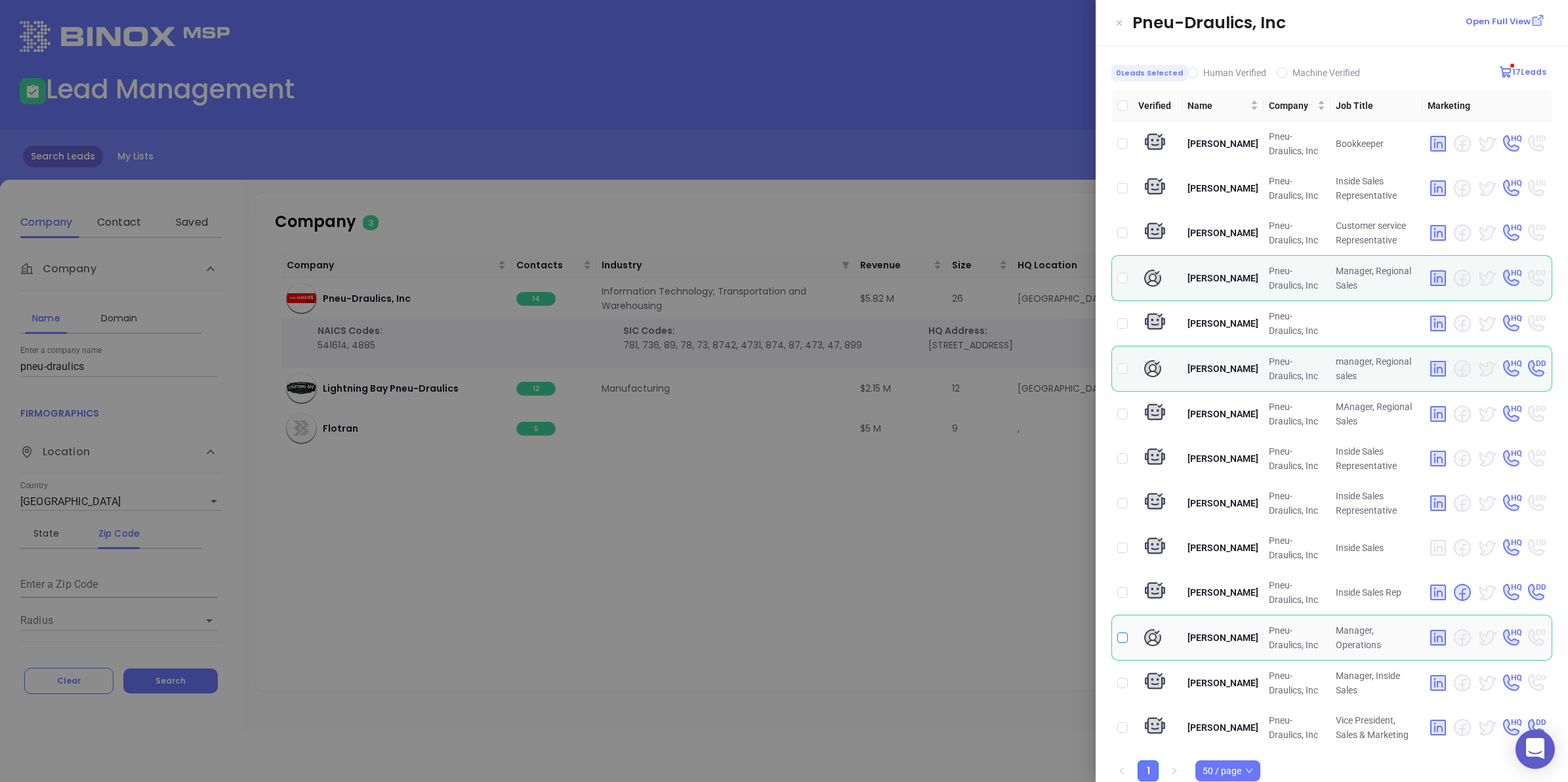
click at [1125, 640] on input "checkbox" at bounding box center [1122, 638] width 11 height 11
checkbox input "true"
click at [879, 569] on div at bounding box center [784, 391] width 1568 height 782
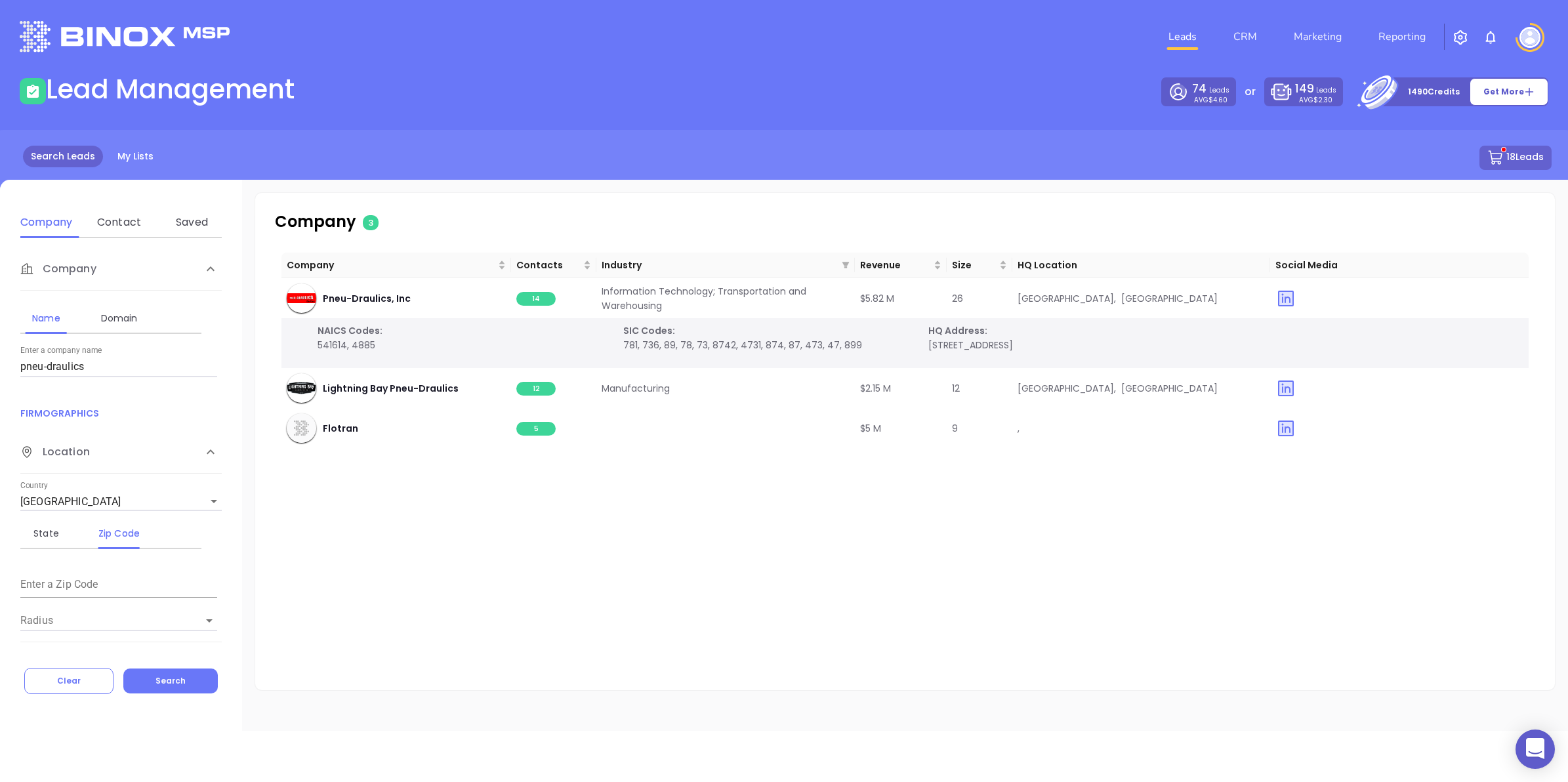
drag, startPoint x: 101, startPoint y: 358, endPoint x: 0, endPoint y: 352, distance: 101.2
click at [0, 353] on html "0 Leads CRM Marketing Reporting Financial Leads Leads Lead Management 74 Leads …" at bounding box center [784, 391] width 1568 height 782
type input "shieldworks"
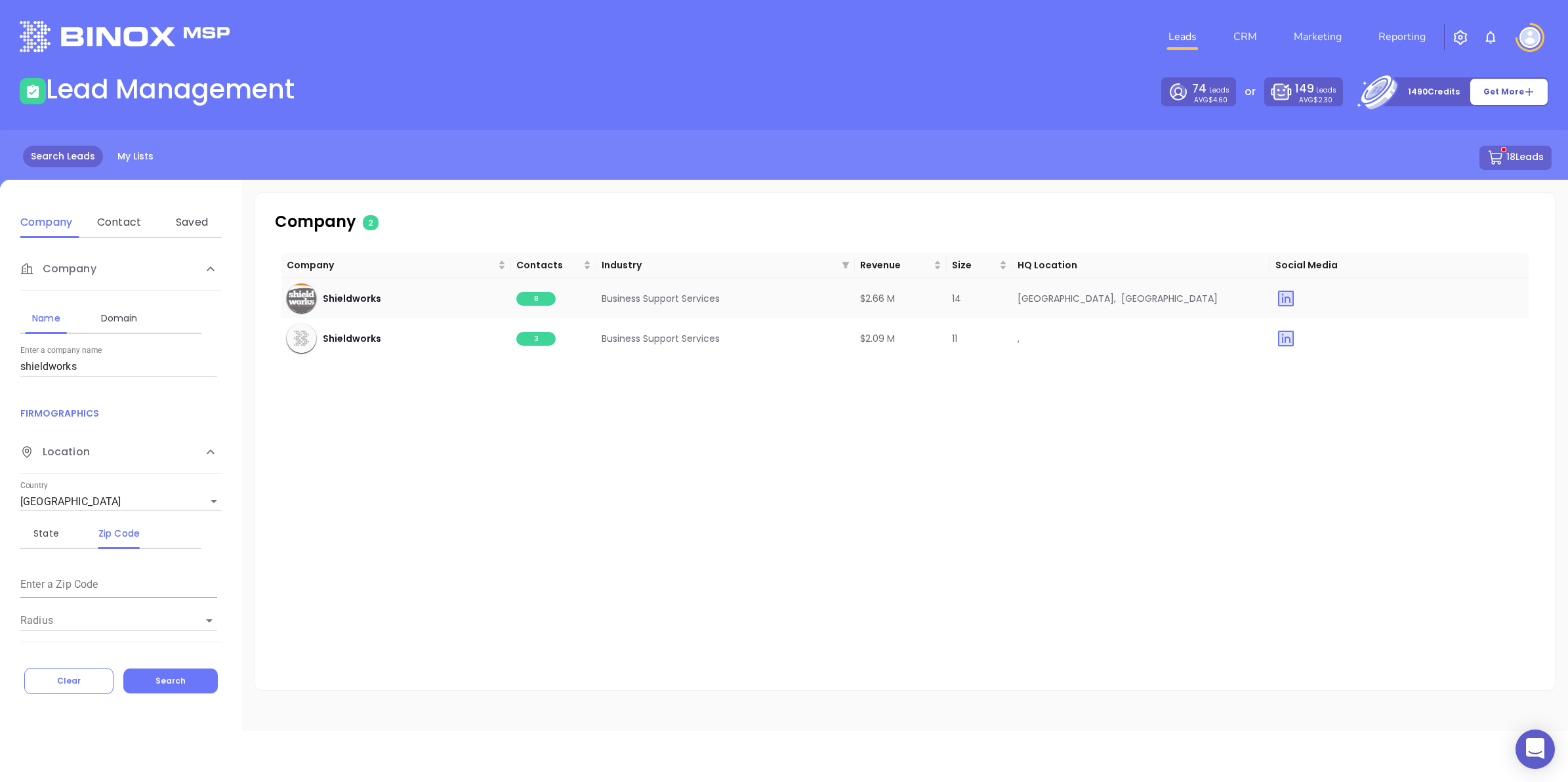
click at [524, 295] on span "8" at bounding box center [536, 299] width 39 height 14
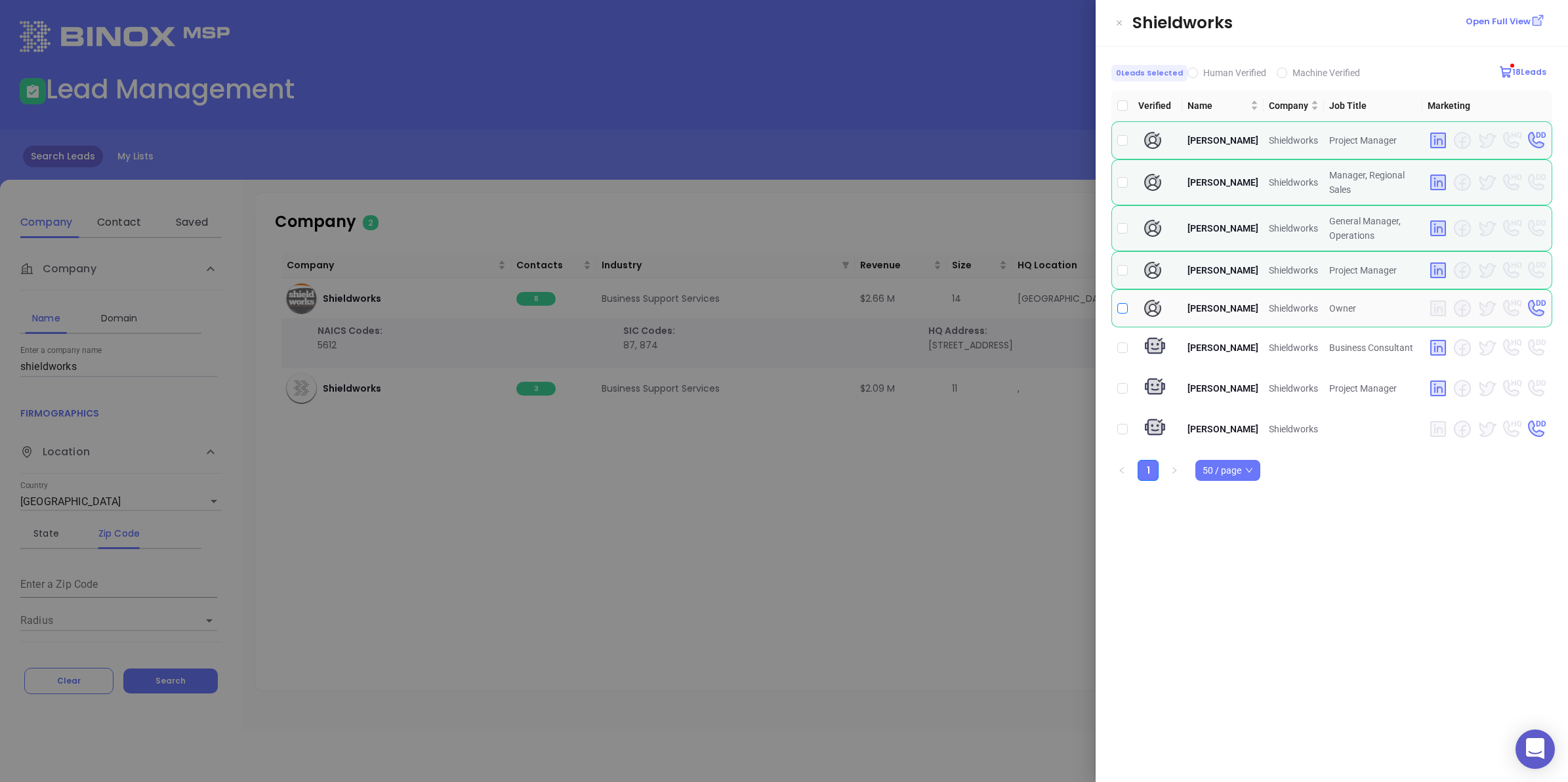
click at [1119, 313] on input "checkbox" at bounding box center [1122, 308] width 11 height 11
checkbox input "true"
click at [572, 529] on div at bounding box center [784, 391] width 1568 height 782
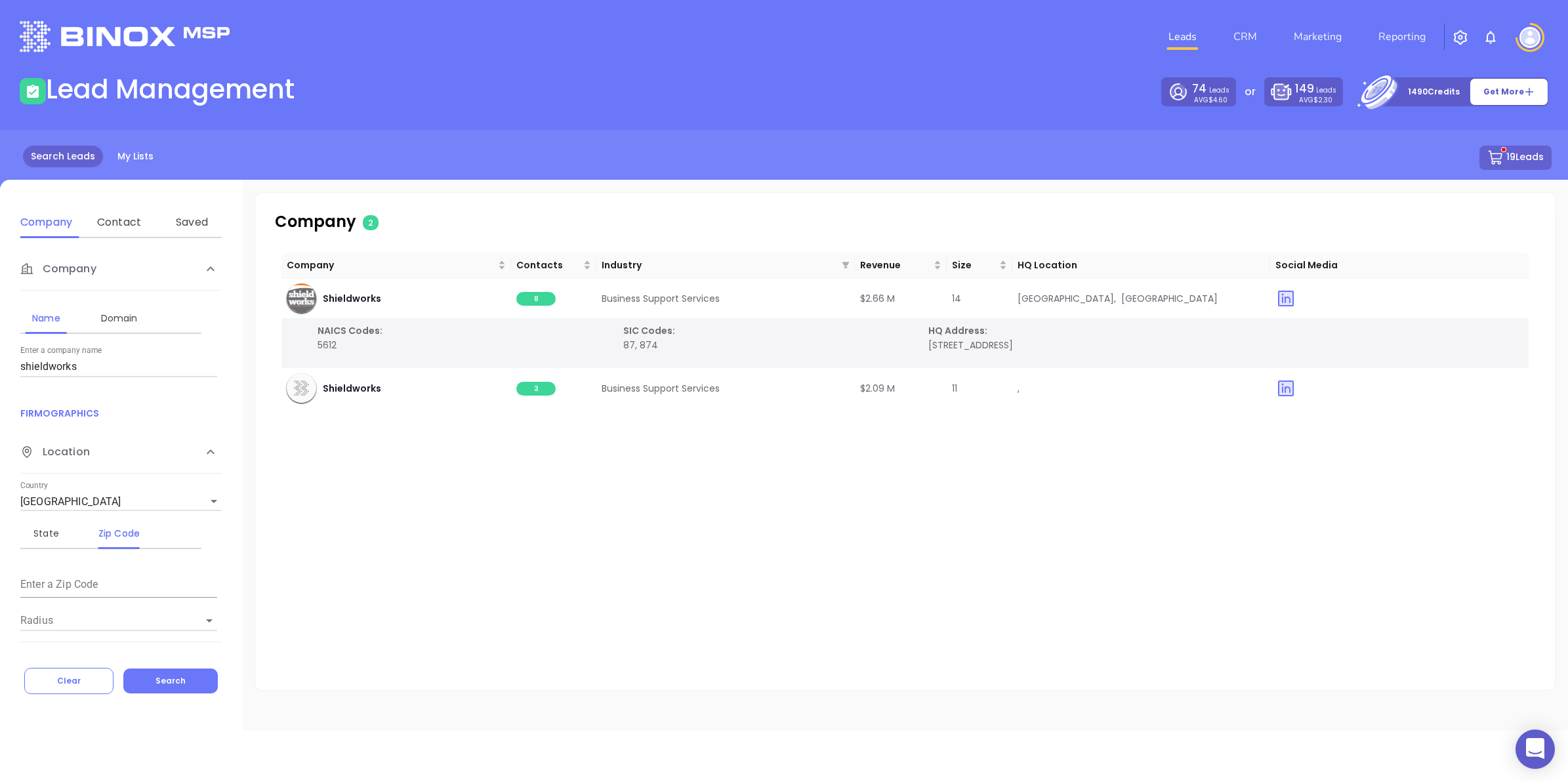
drag, startPoint x: -3, startPoint y: 367, endPoint x: 0, endPoint y: 360, distance: 7.6
click at [0, 366] on html "0 Leads CRM Marketing Reporting Financial Leads Leads Lead Management 74 Leads …" at bounding box center [784, 391] width 1568 height 782
type input "[US_STATE] eagle"
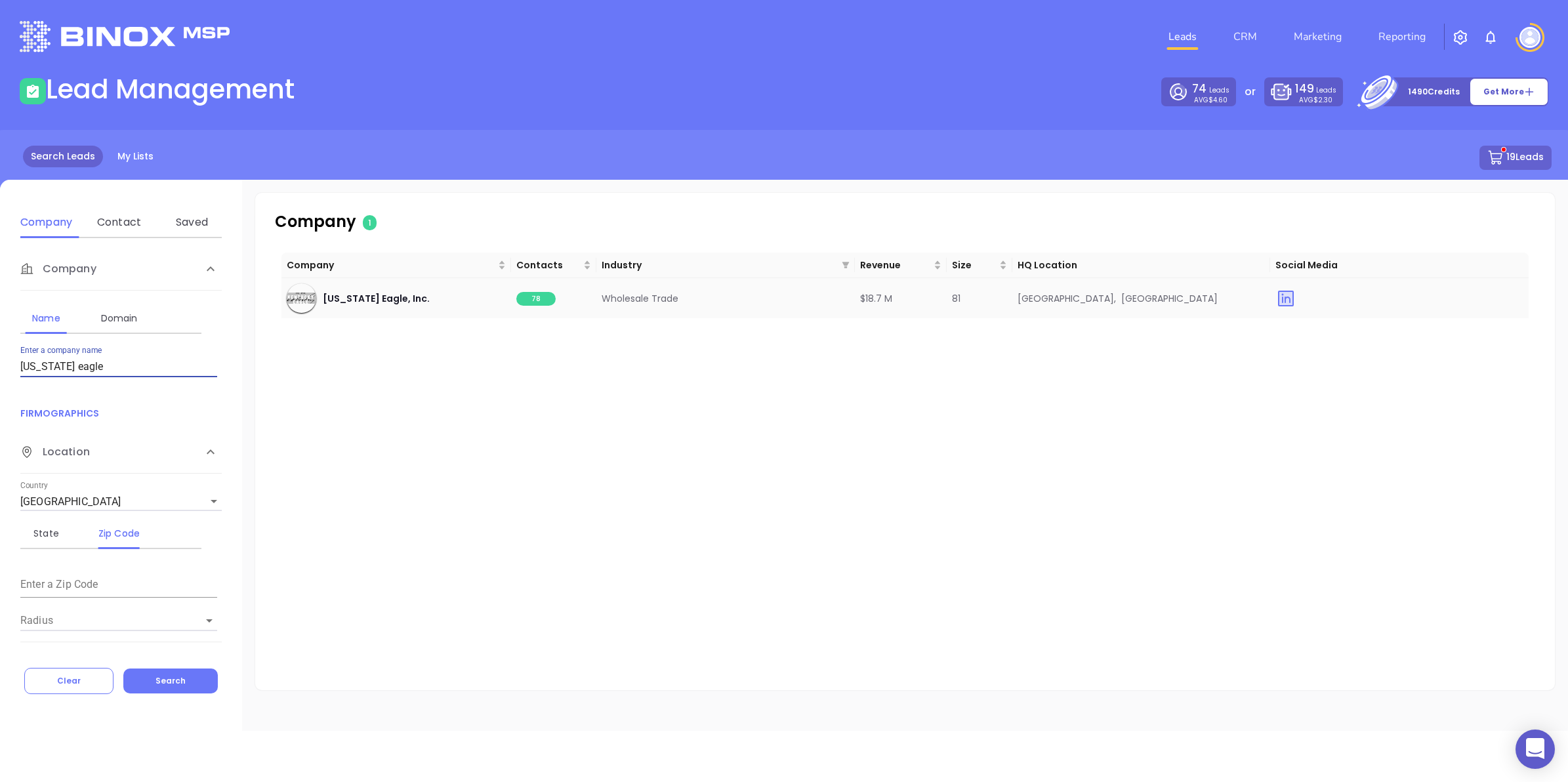
click at [530, 300] on span "78" at bounding box center [536, 299] width 39 height 14
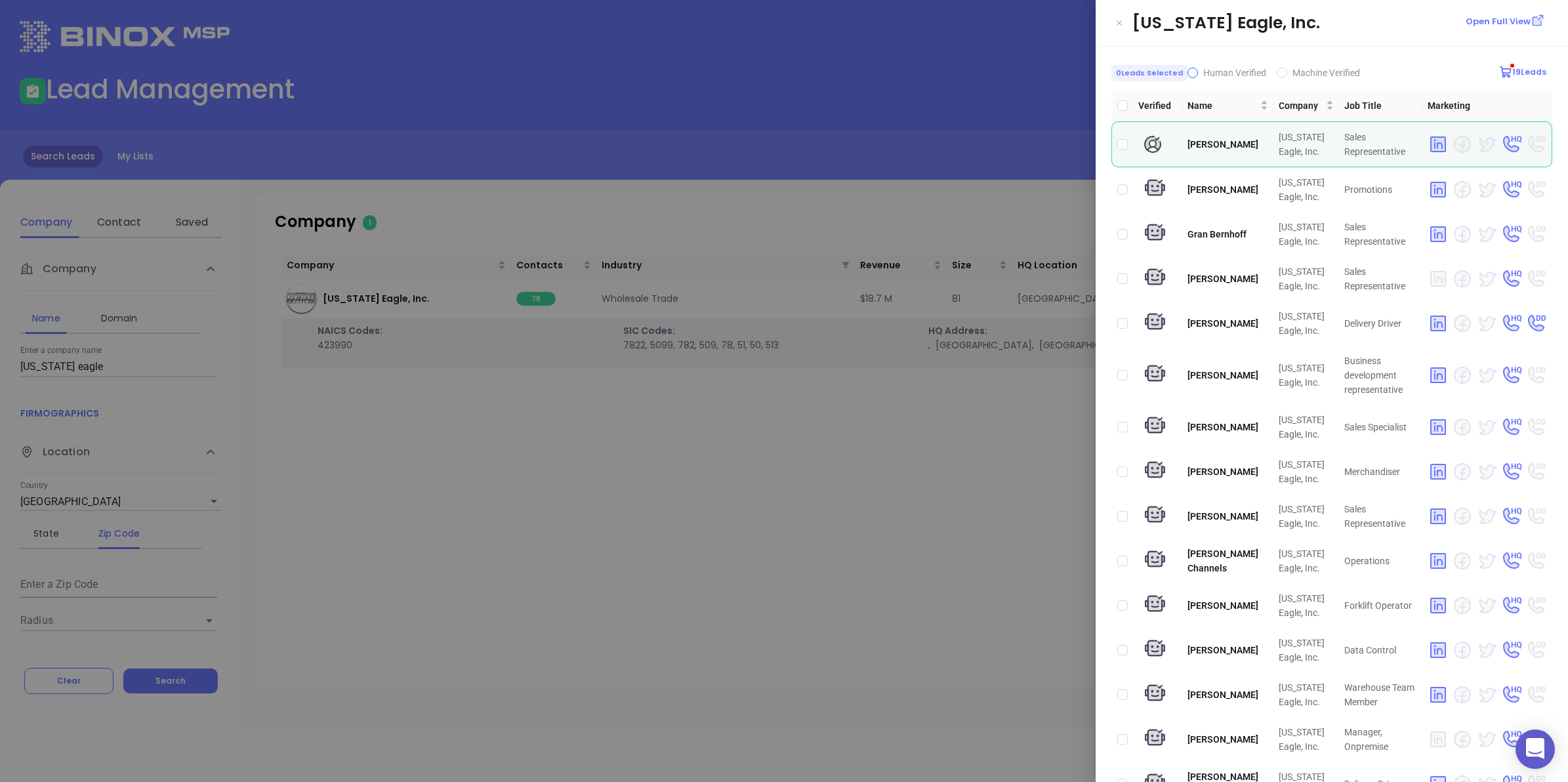
click at [1198, 70] on span "Human Verified" at bounding box center [1235, 72] width 74 height 14
click at [1196, 70] on input "Human Verified" at bounding box center [1193, 73] width 11 height 11
checkbox input "true"
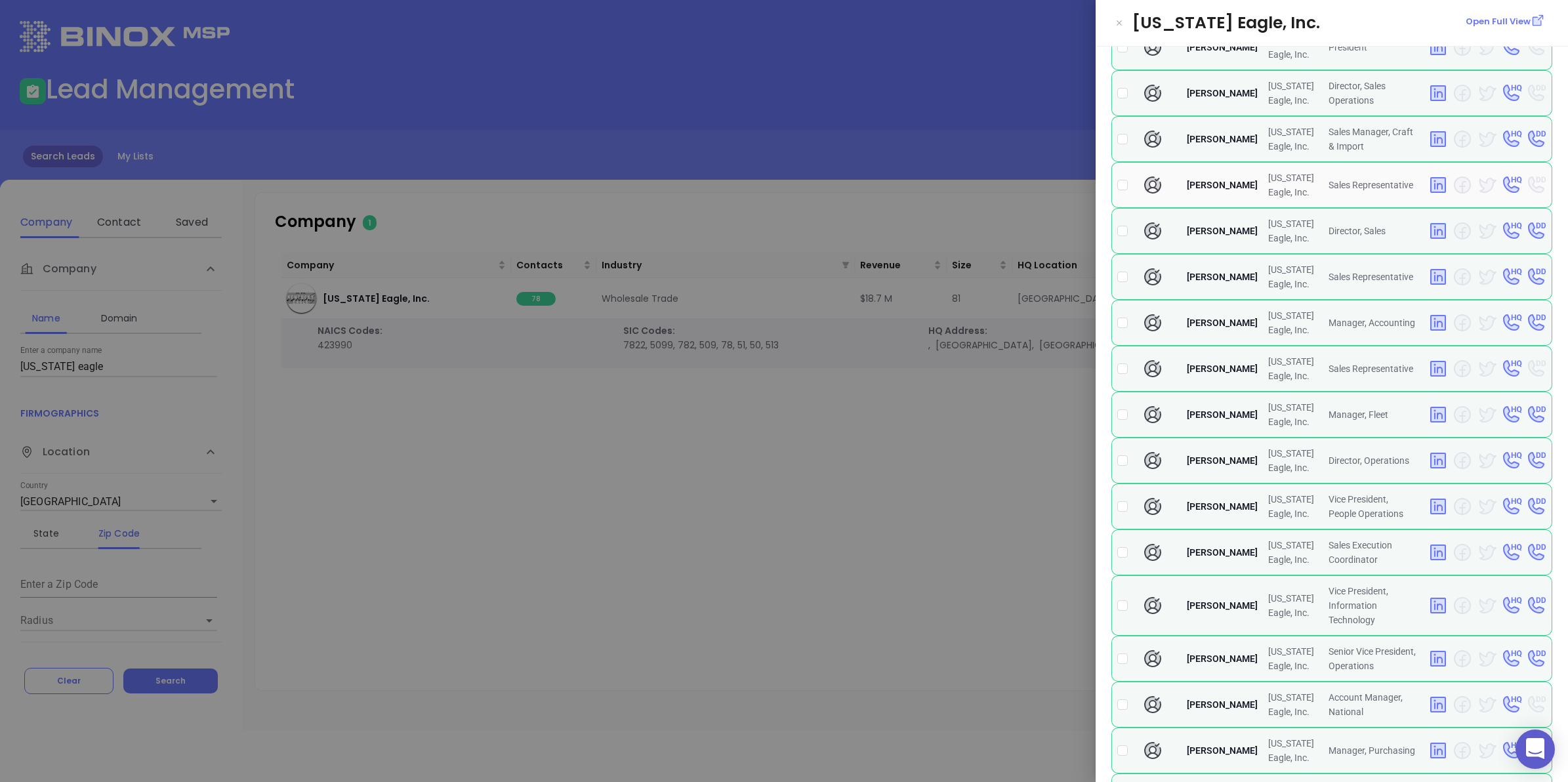
scroll to position [328, 0]
click at [1122, 608] on input "checkbox" at bounding box center [1122, 604] width 11 height 11
checkbox input "true"
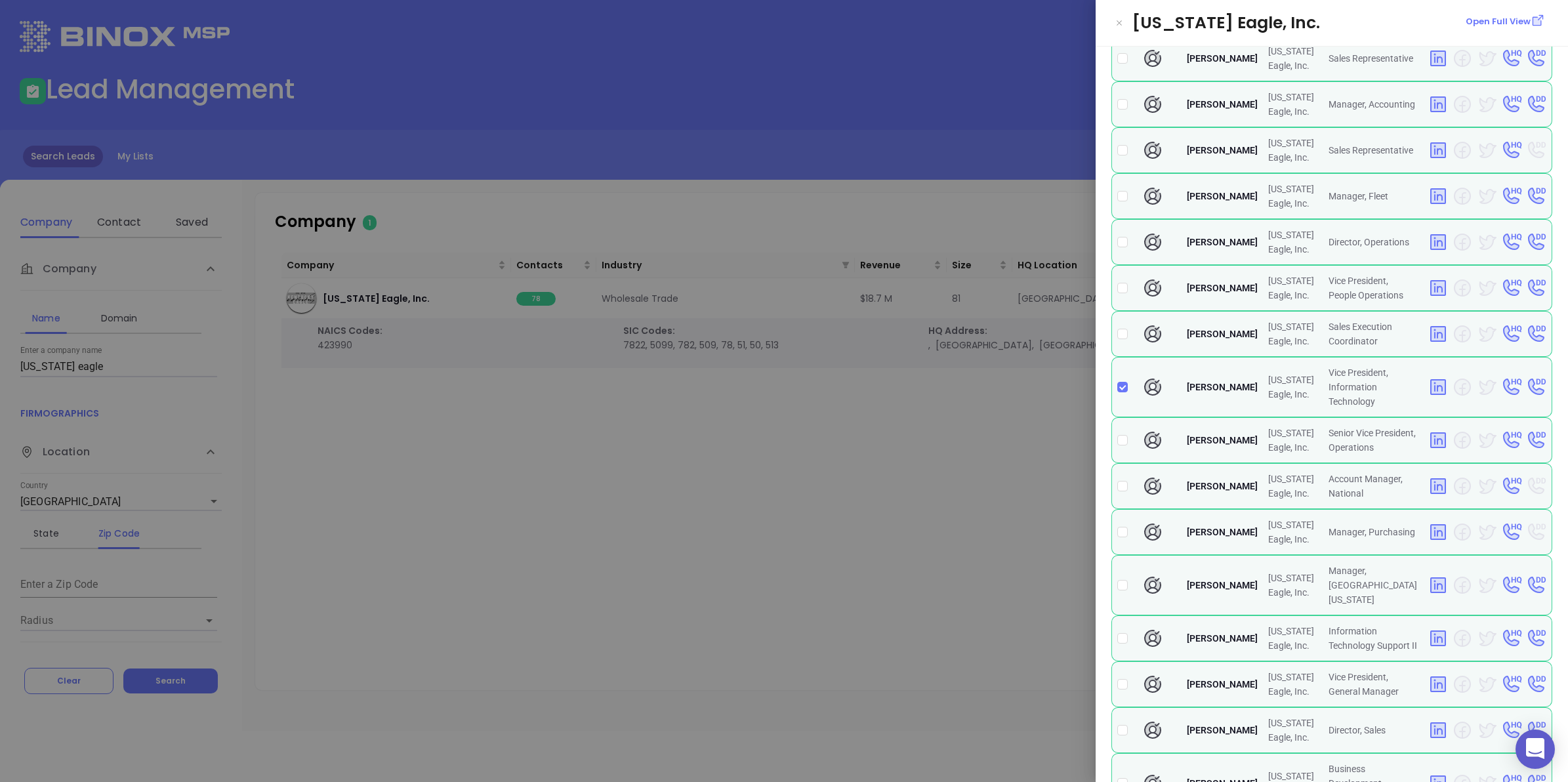
scroll to position [574, 0]
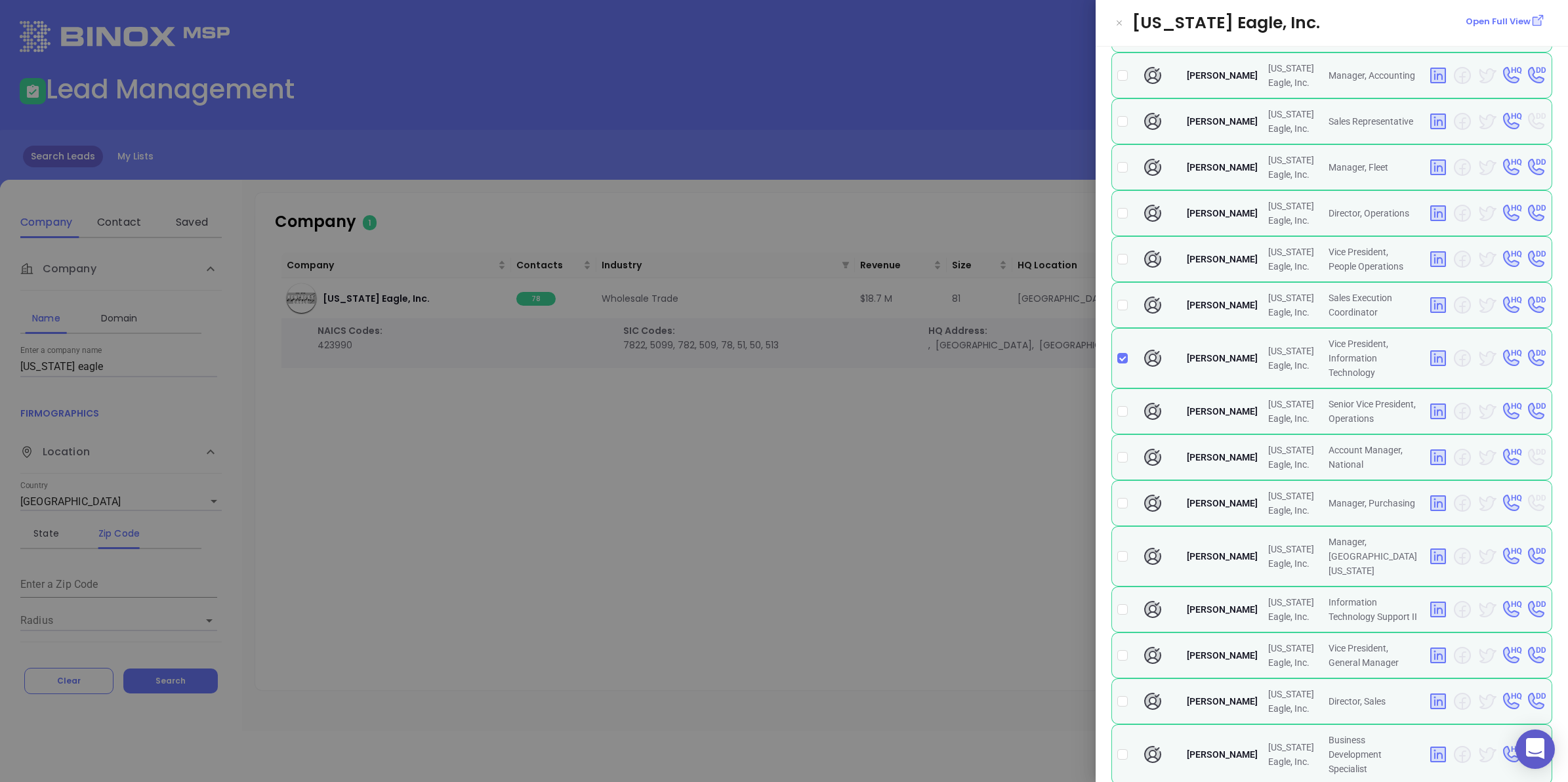
click at [746, 509] on div at bounding box center [784, 391] width 1568 height 782
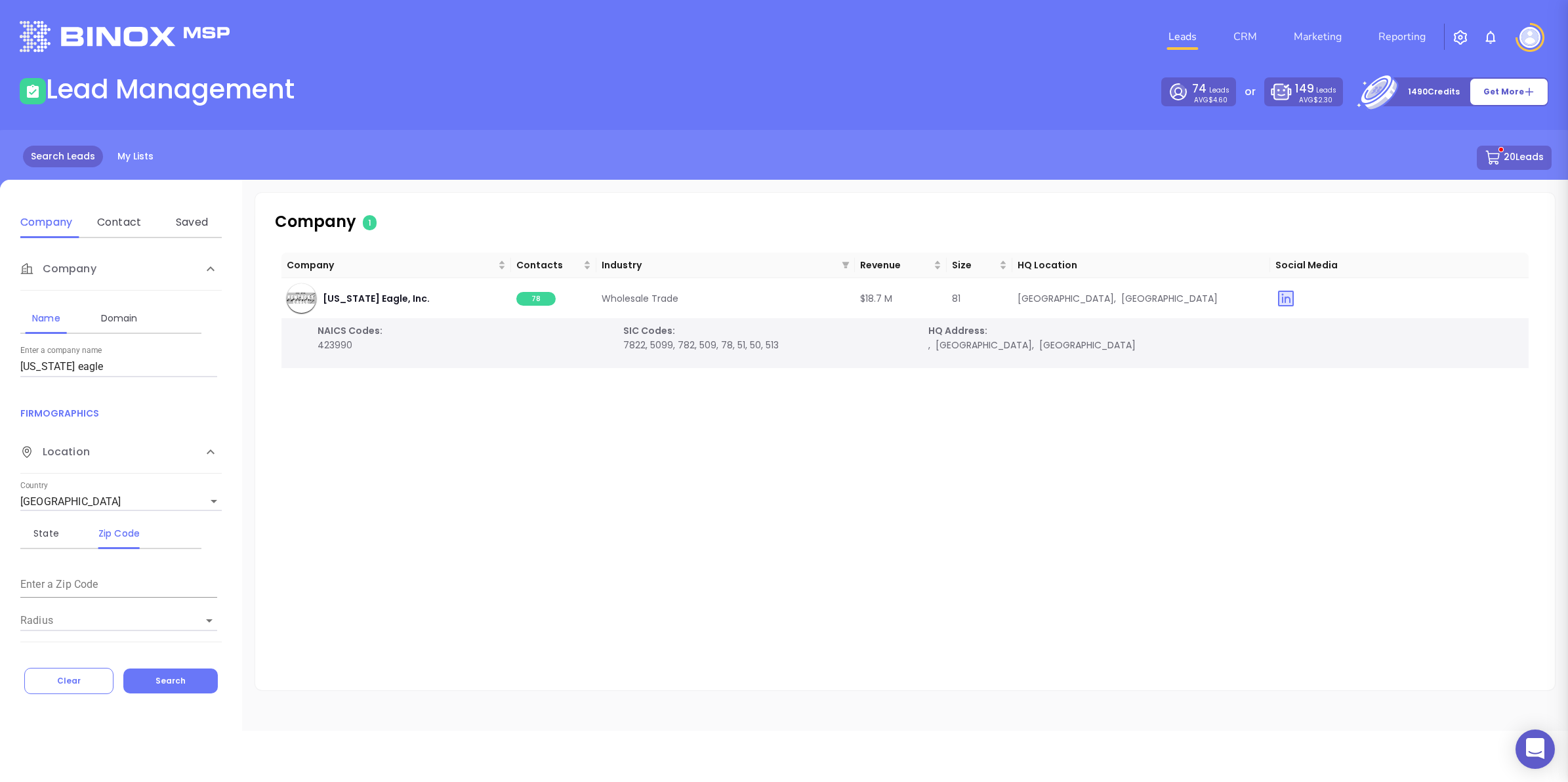
scroll to position [0, 0]
drag, startPoint x: 111, startPoint y: 371, endPoint x: 4, endPoint y: 352, distance: 108.7
click at [4, 352] on div "Company Name Domain Enter a company name [US_STATE] eagle FIRMOGRAPHICS Locatio…" at bounding box center [121, 445] width 242 height 413
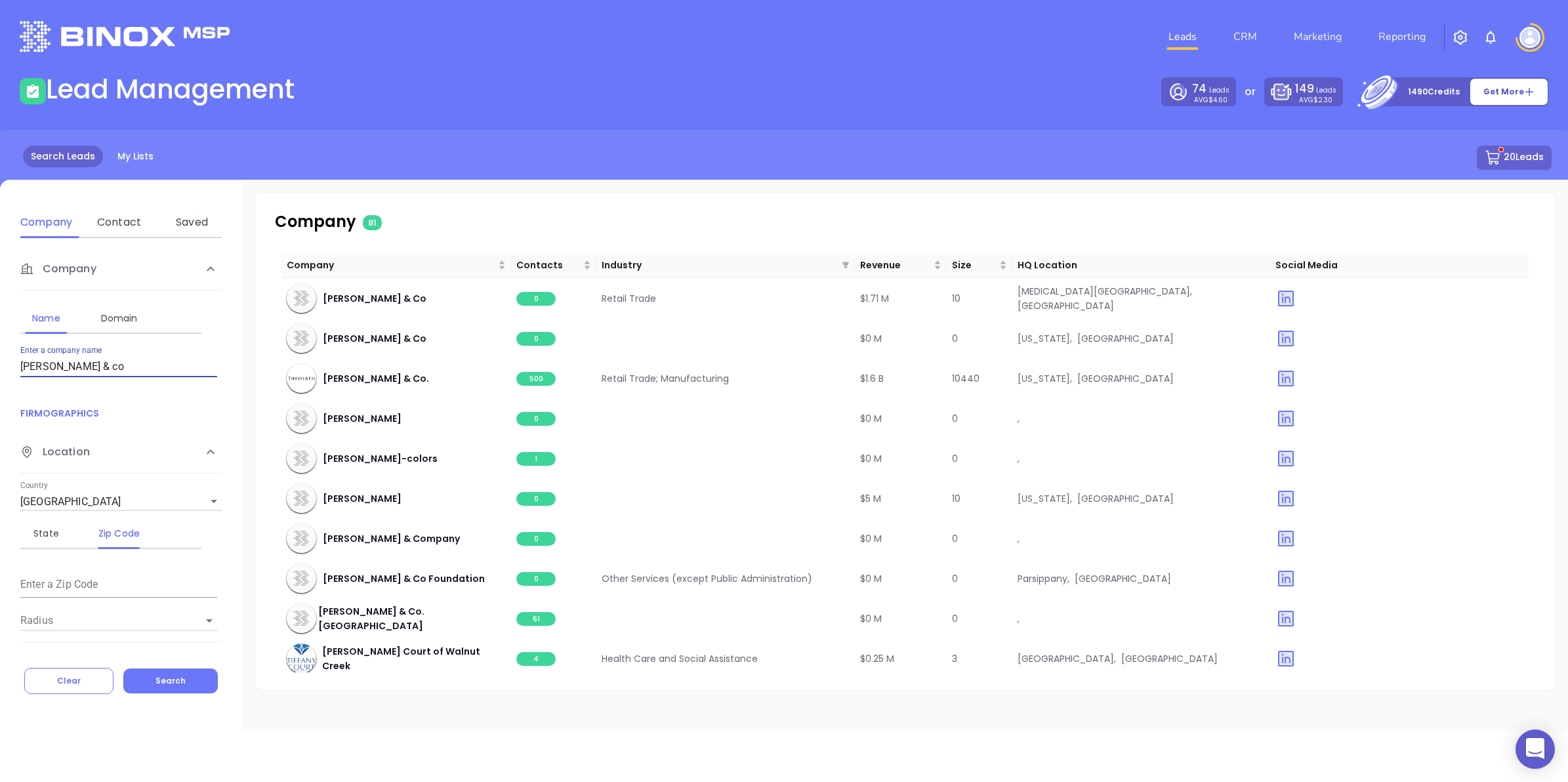
drag, startPoint x: 122, startPoint y: 363, endPoint x: 0, endPoint y: 376, distance: 122.7
click at [0, 376] on html "0 Leads CRM Marketing Reporting Financial Leads Leads Lead Management 74 Leads …" at bounding box center [784, 391] width 1568 height 782
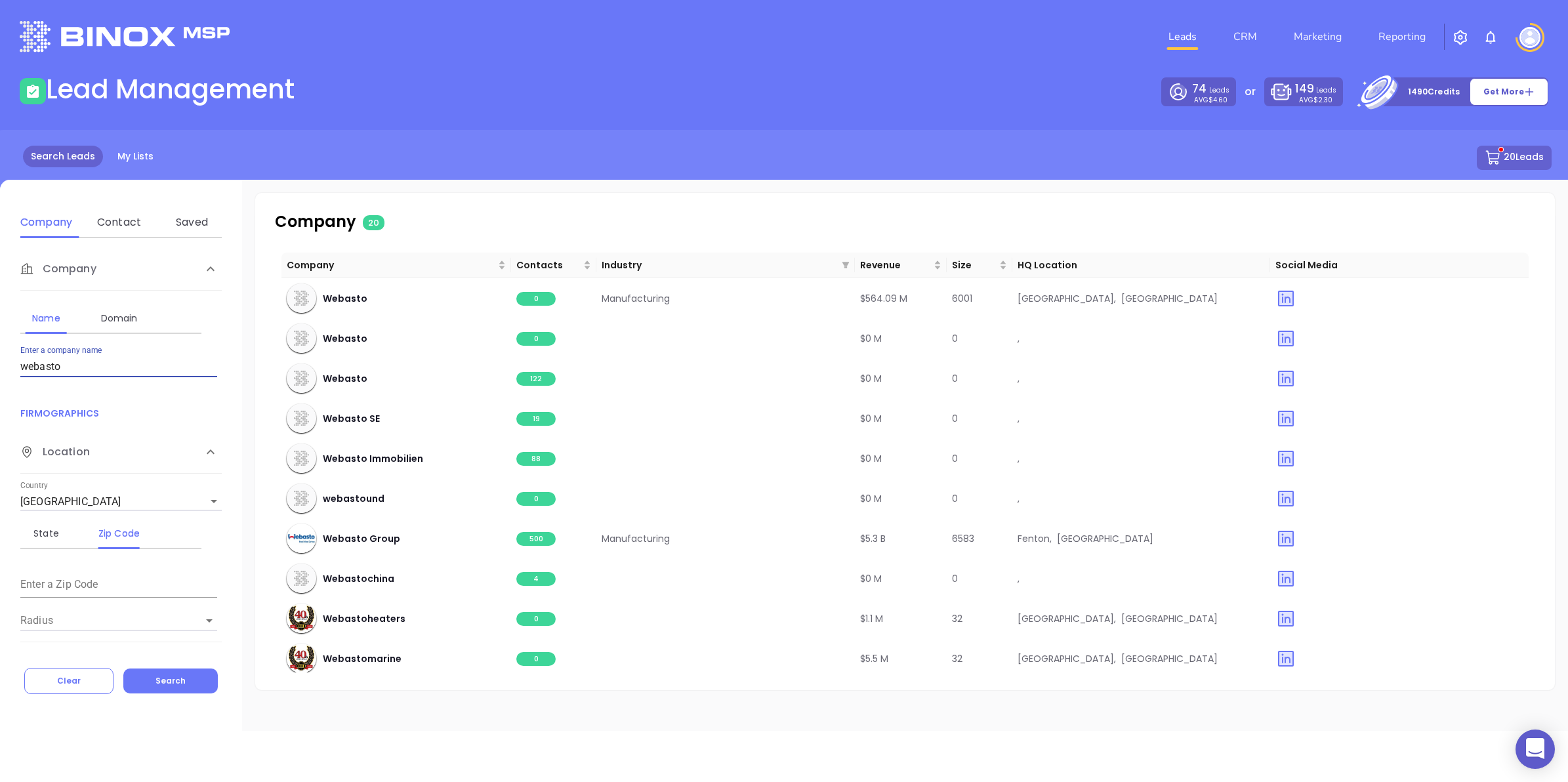
click at [0, 370] on html "0 Leads CRM Marketing Reporting Financial Leads Leads Lead Management 74 Leads …" at bounding box center [784, 391] width 1568 height 782
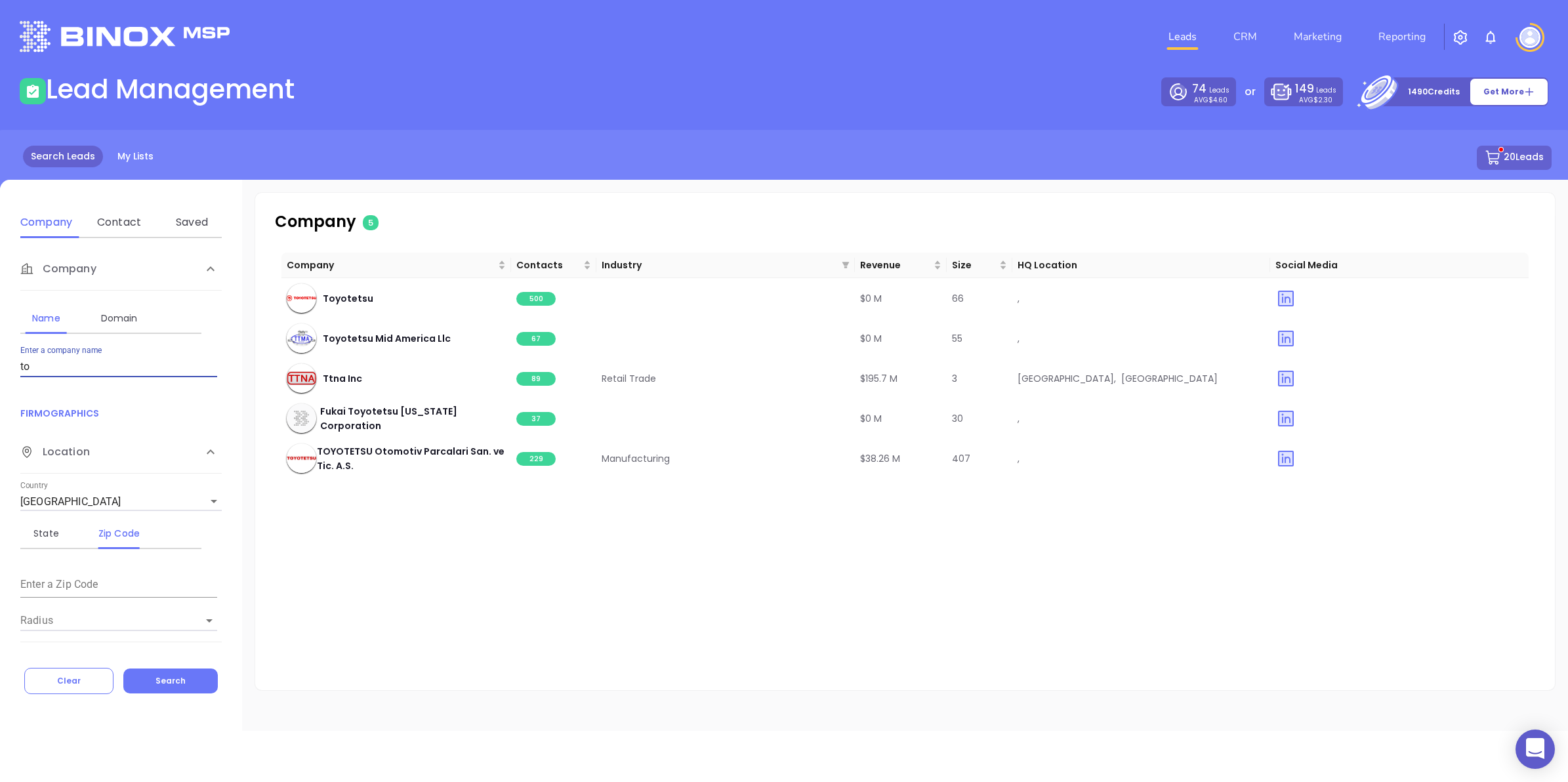
type input "t"
type input "international crankshaft"
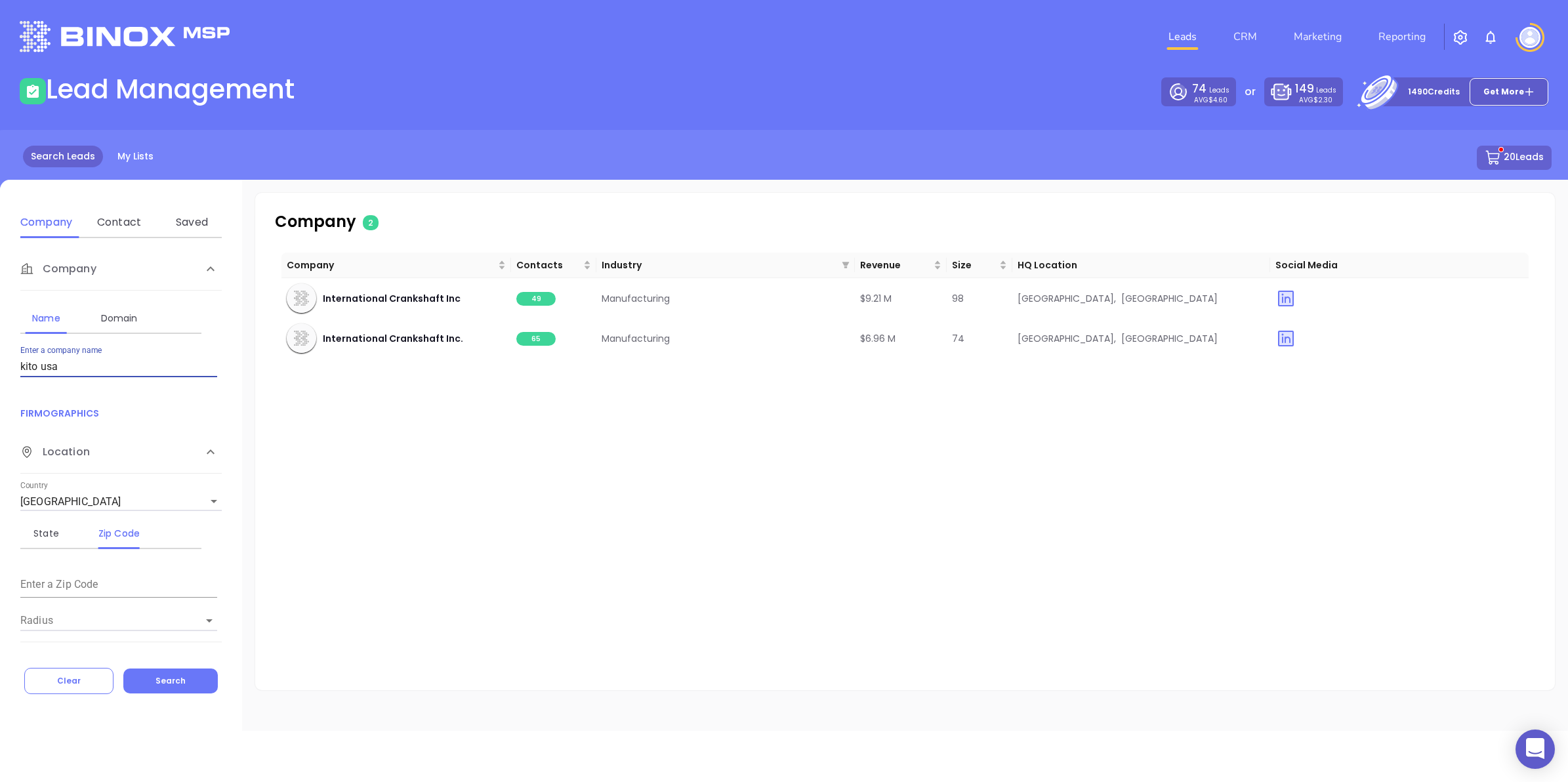
type input "kito usa"
click at [539, 297] on span "9" at bounding box center [536, 299] width 39 height 14
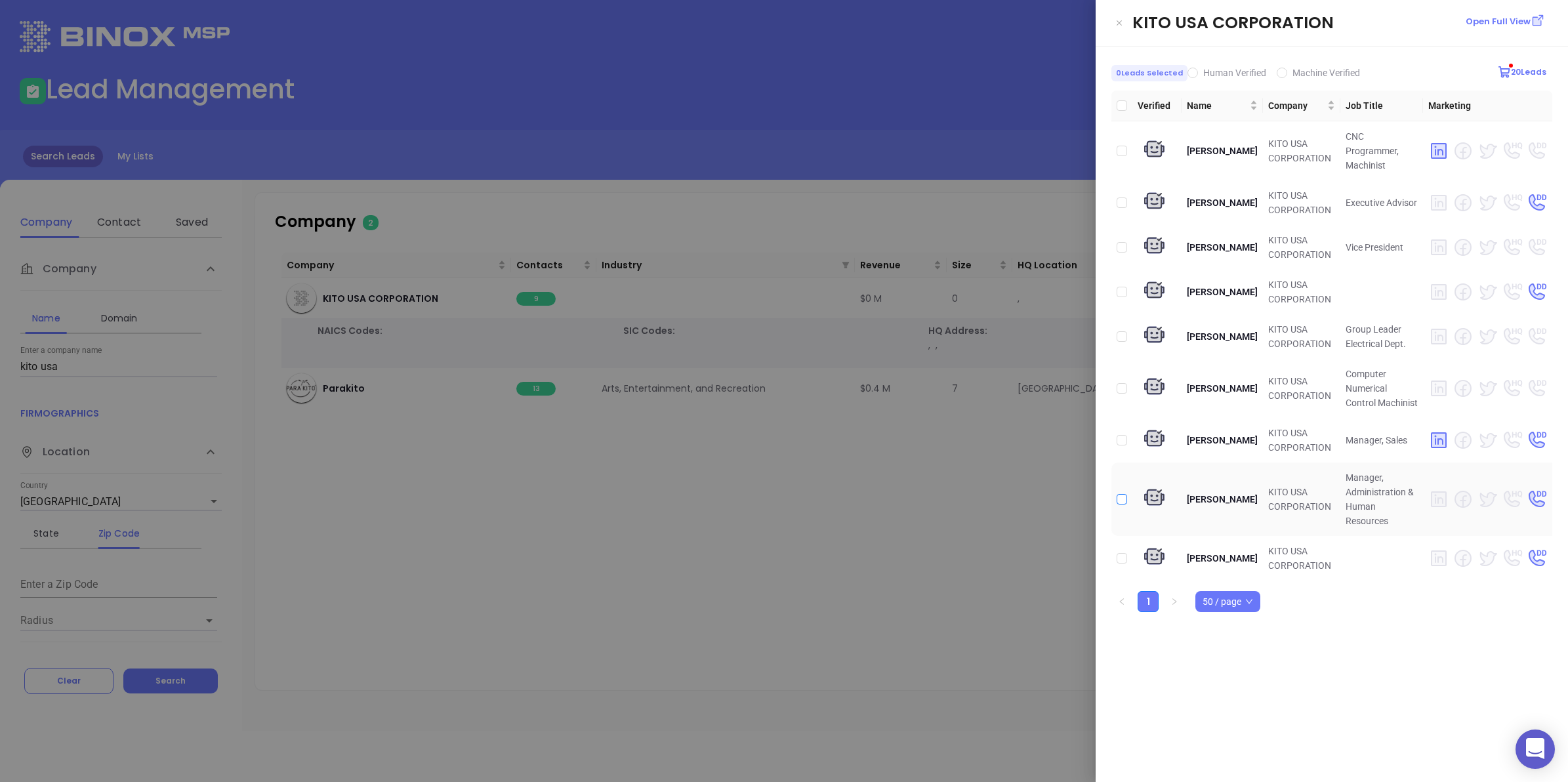
click at [1121, 494] on input "checkbox" at bounding box center [1122, 500] width 11 height 11
checkbox input "true"
click at [936, 505] on div at bounding box center [784, 391] width 1568 height 782
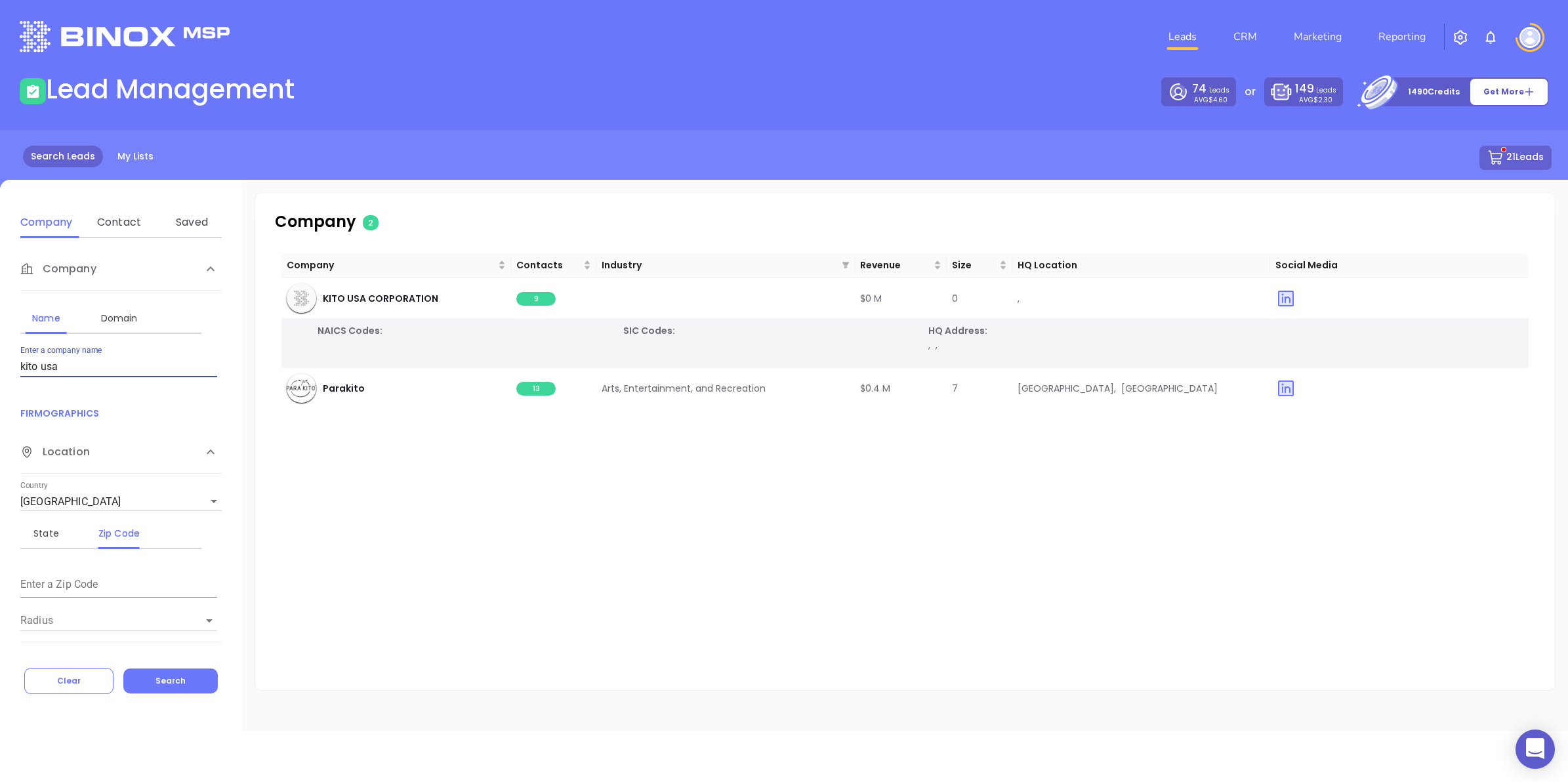
drag, startPoint x: 82, startPoint y: 365, endPoint x: 0, endPoint y: 350, distance: 83.4
click at [0, 353] on html "0 Leads CRM Marketing Reporting Financial Leads Leads Lead Management 74 Leads …" at bounding box center [784, 391] width 1568 height 782
type input "birtley"
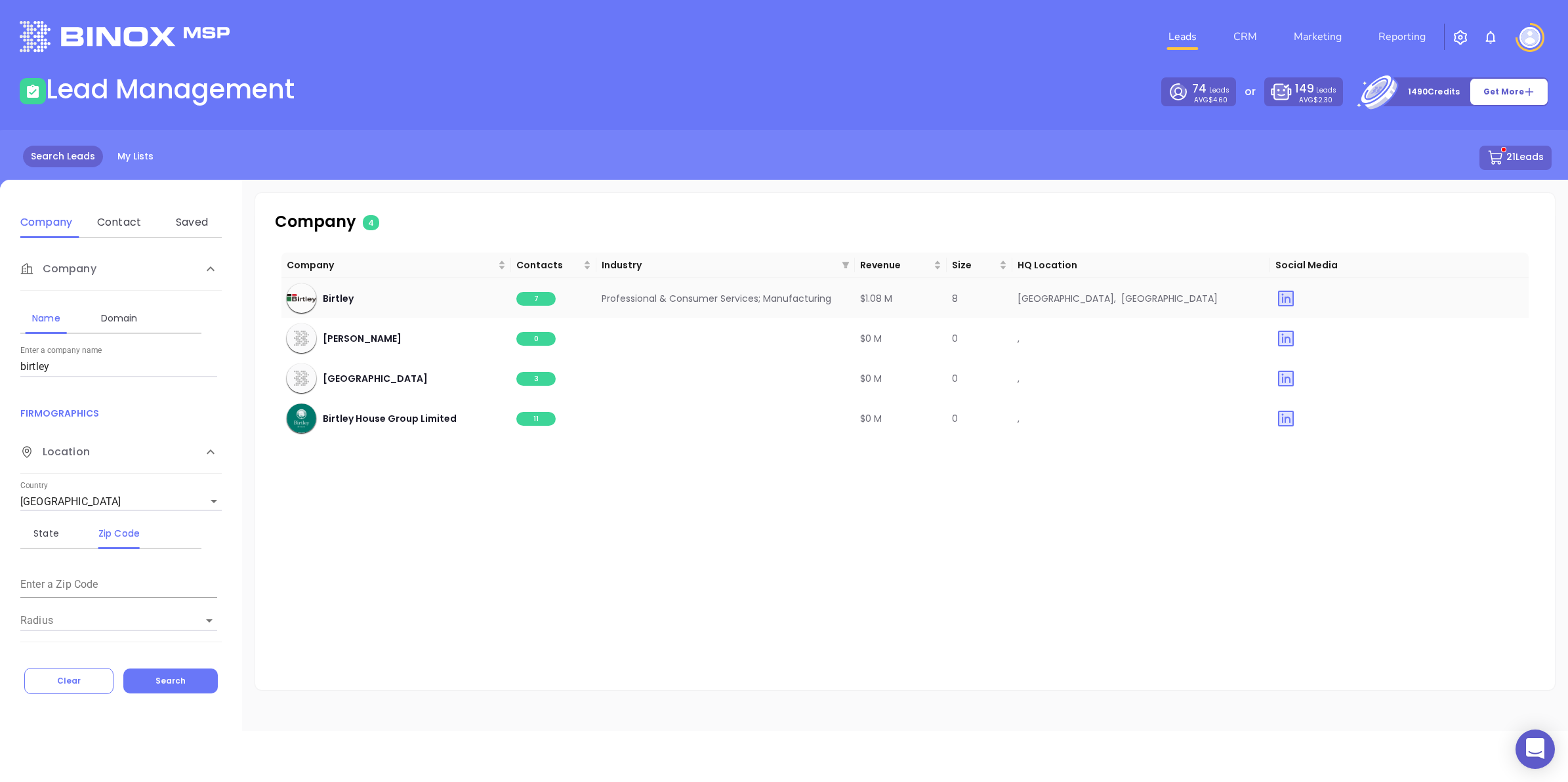
click at [543, 295] on span "7" at bounding box center [536, 299] width 39 height 14
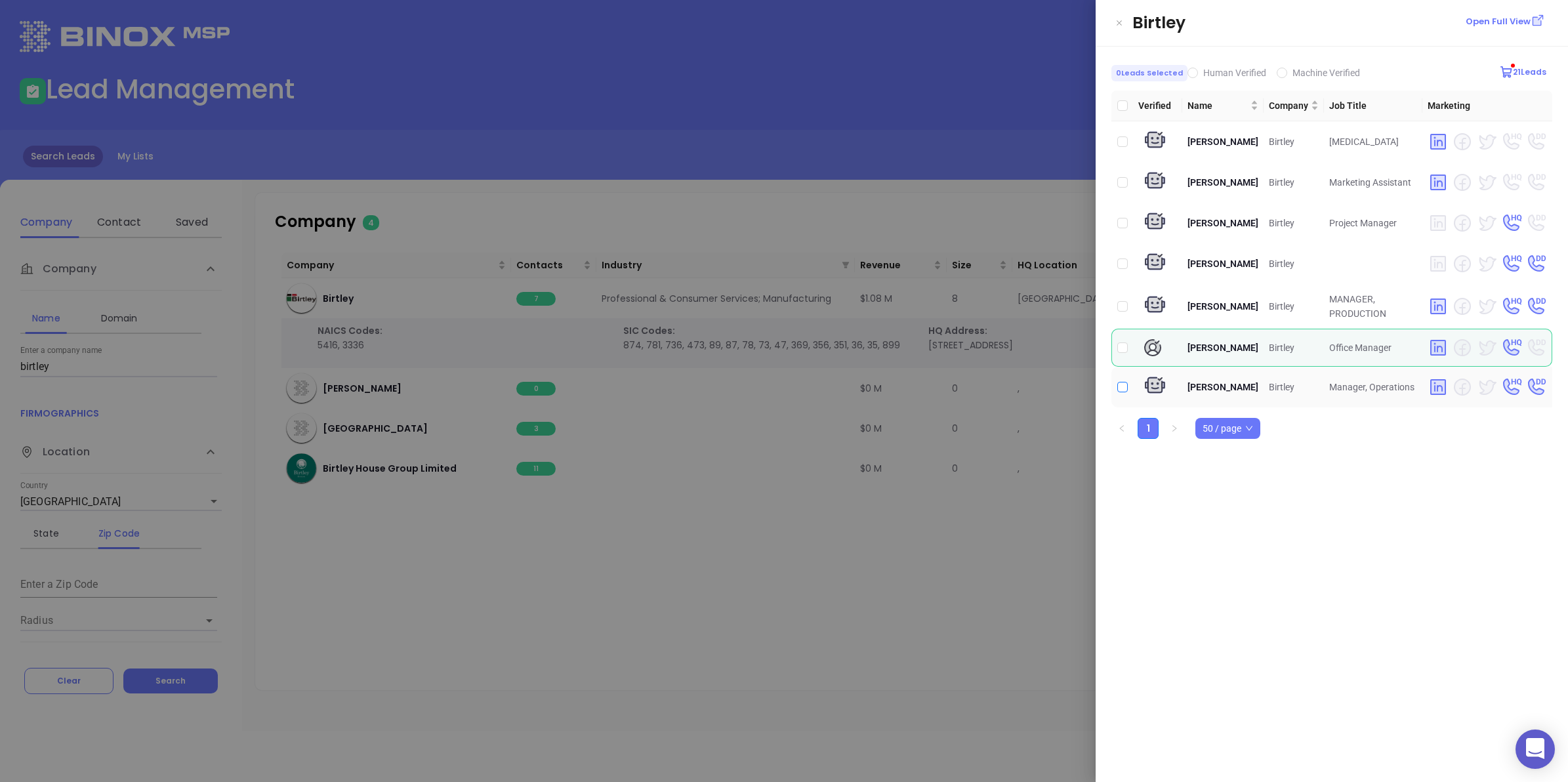
click at [1123, 385] on input "checkbox" at bounding box center [1122, 387] width 11 height 11
checkbox input "true"
click at [826, 548] on div at bounding box center [784, 391] width 1568 height 782
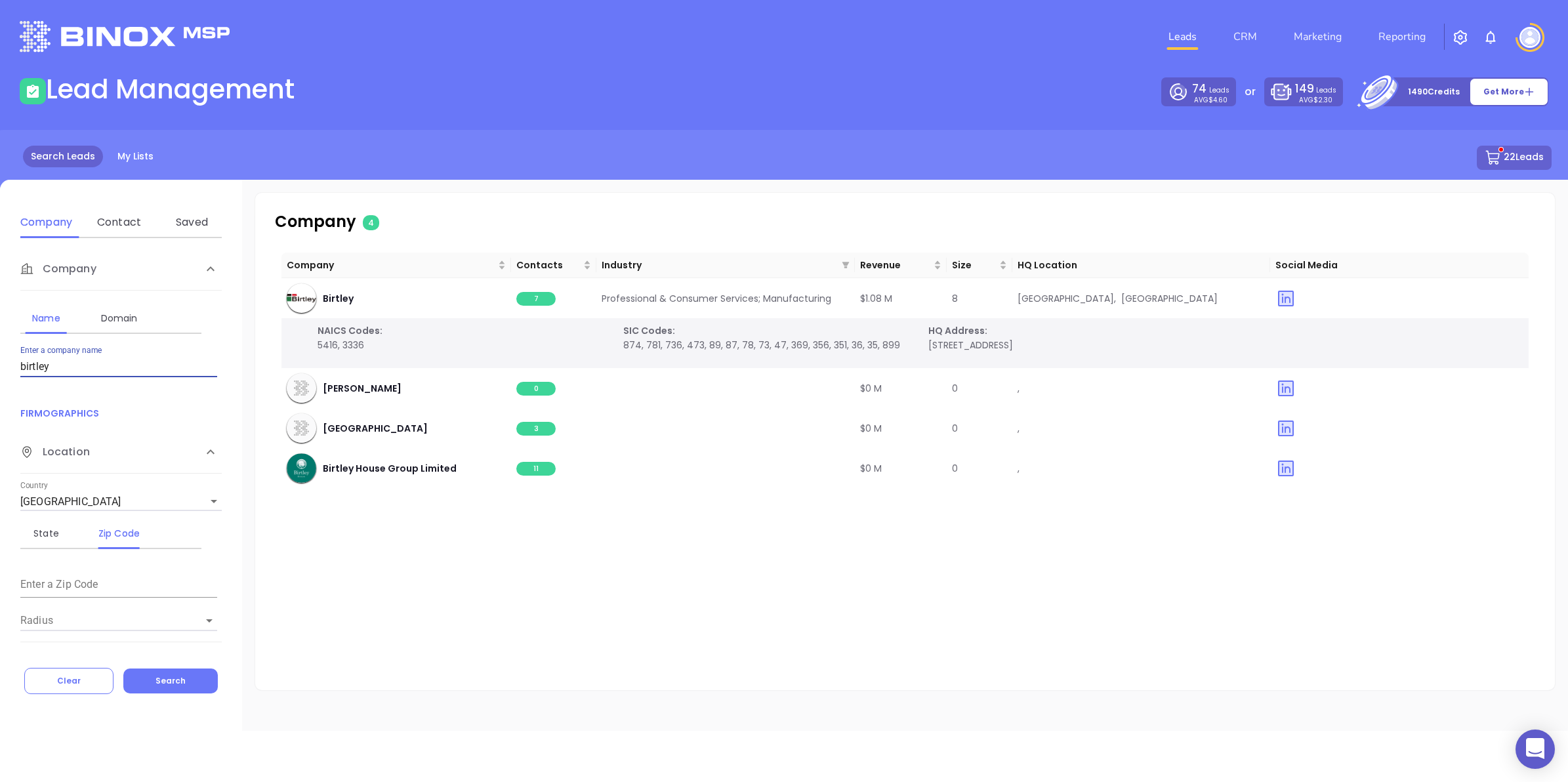
drag, startPoint x: 65, startPoint y: 365, endPoint x: 0, endPoint y: 349, distance: 66.9
click at [0, 358] on html "0 Leads CRM Marketing Reporting Financial Leads Leads Lead Management 74 Leads …" at bounding box center [784, 391] width 1568 height 782
type input "harbor steel"
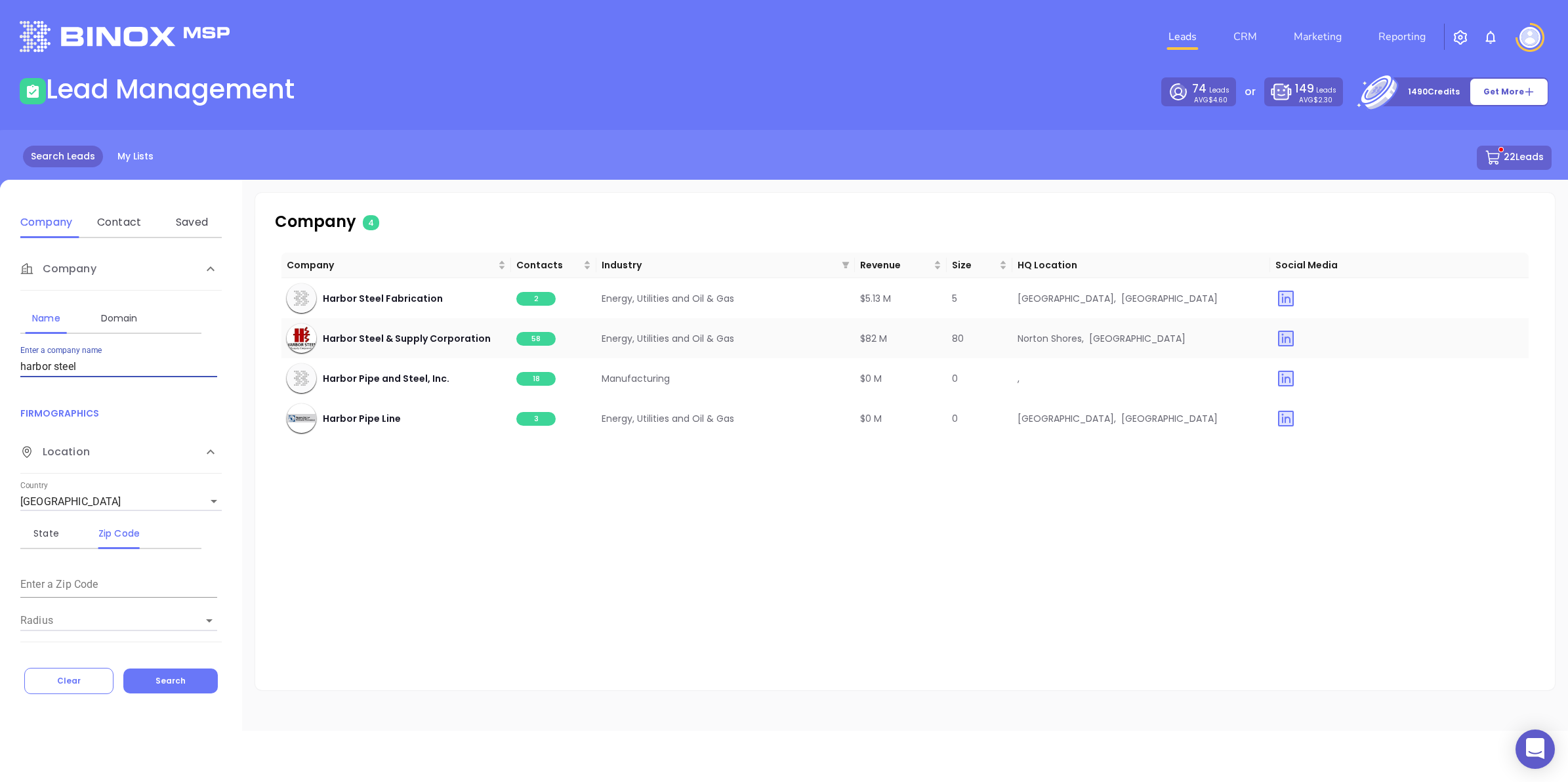
click at [545, 334] on span "58" at bounding box center [536, 339] width 39 height 14
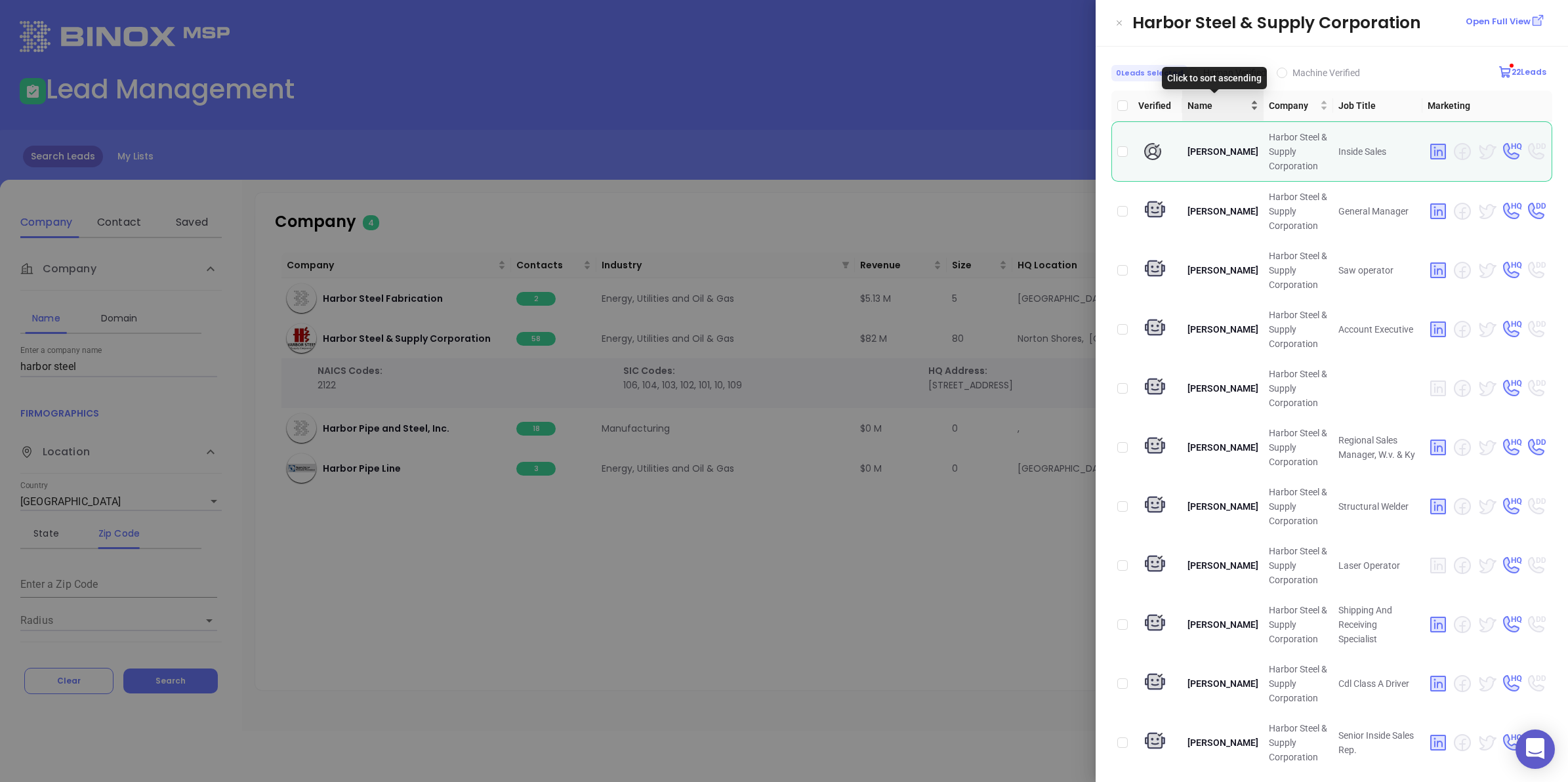
click at [1238, 107] on div "Name" at bounding box center [1223, 105] width 71 height 14
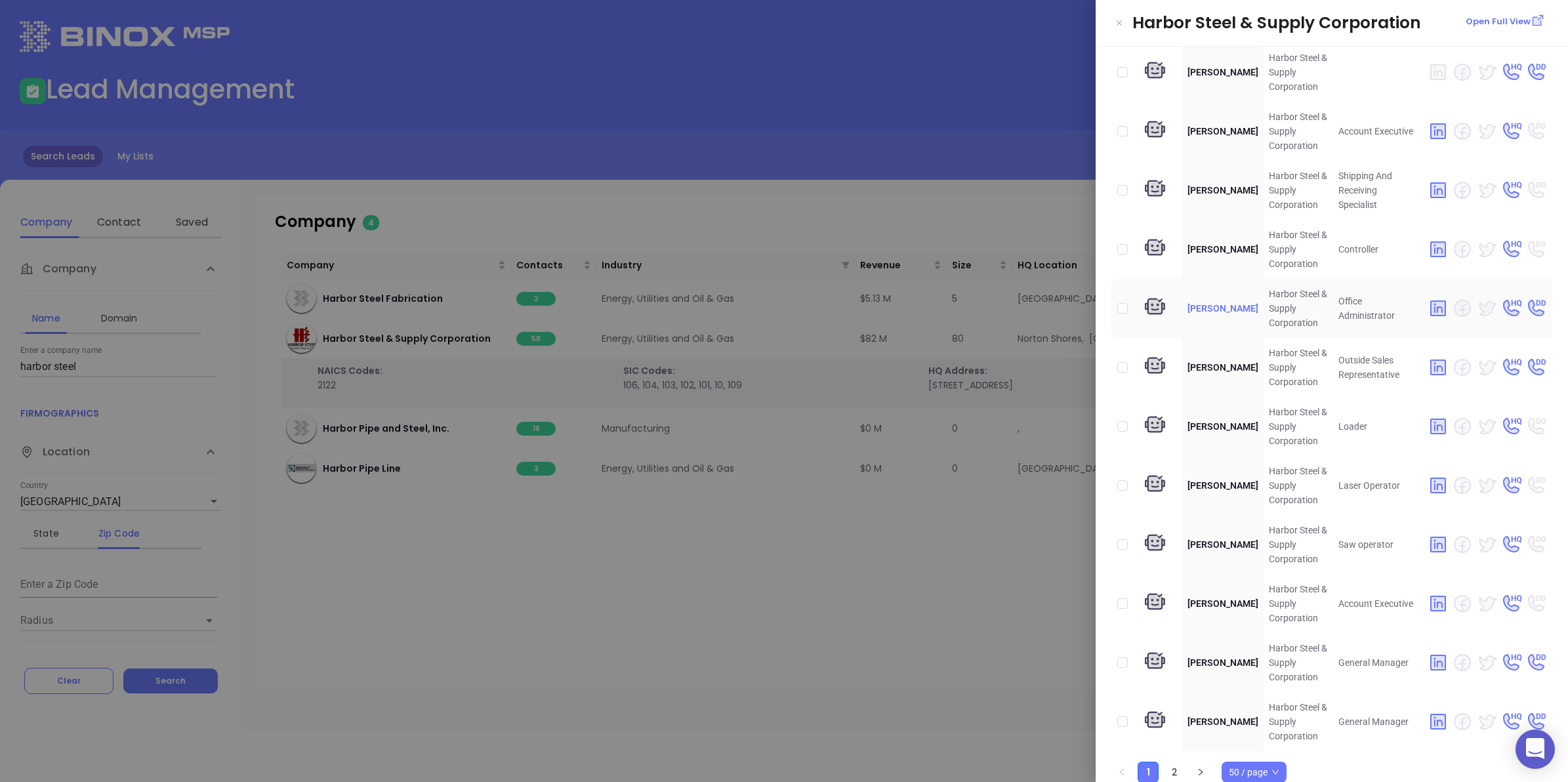
scroll to position [2338, 0]
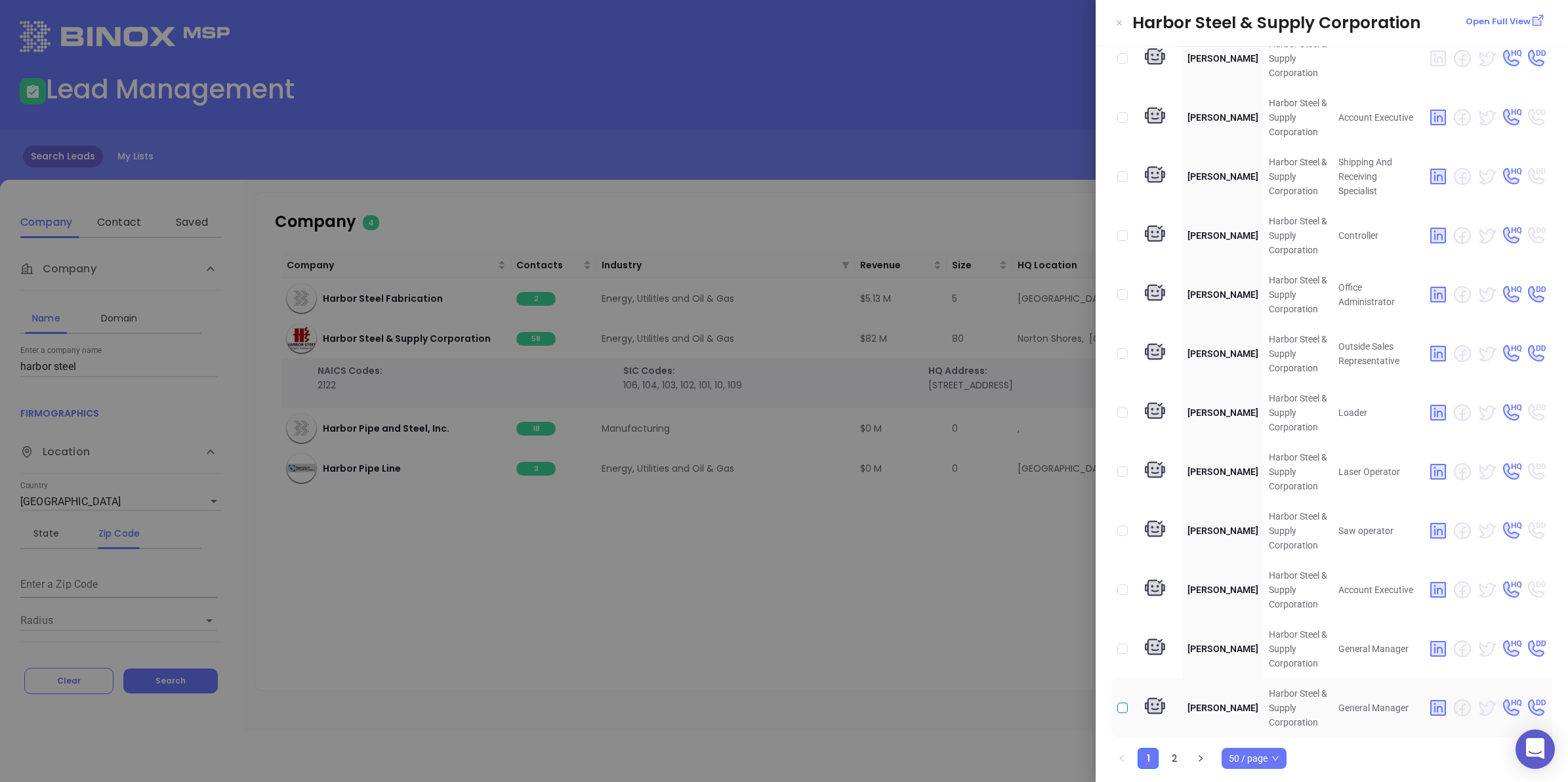
click at [1123, 702] on input "checkbox" at bounding box center [1122, 708] width 11 height 11
checkbox input "true"
click at [526, 565] on div at bounding box center [784, 391] width 1568 height 782
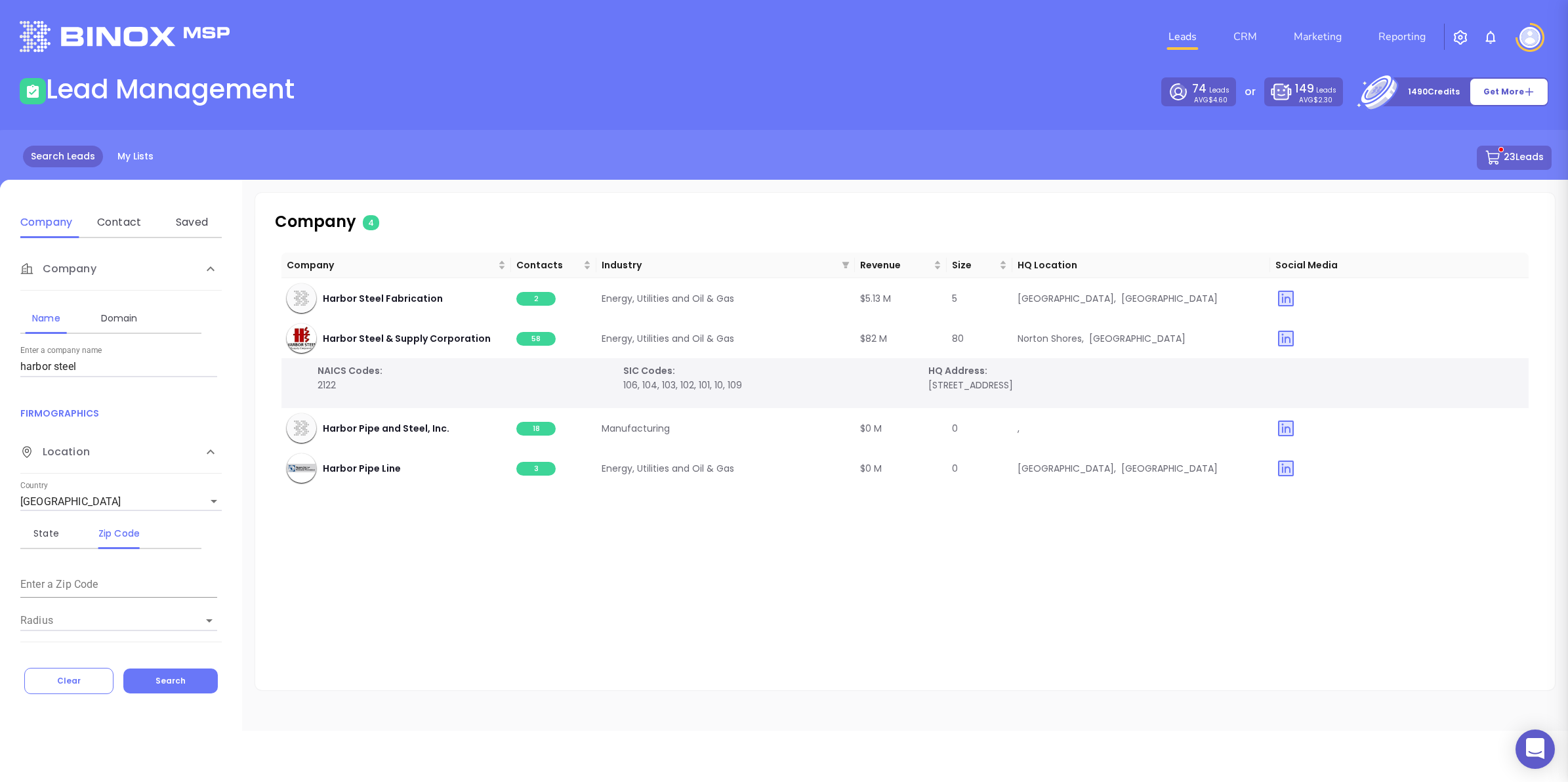
scroll to position [0, 0]
drag, startPoint x: 74, startPoint y: 363, endPoint x: 0, endPoint y: 361, distance: 74.0
click at [0, 361] on html "0 Leads CRM Marketing Reporting Financial Leads Leads Lead Management 74 Leads …" at bounding box center [784, 391] width 1568 height 782
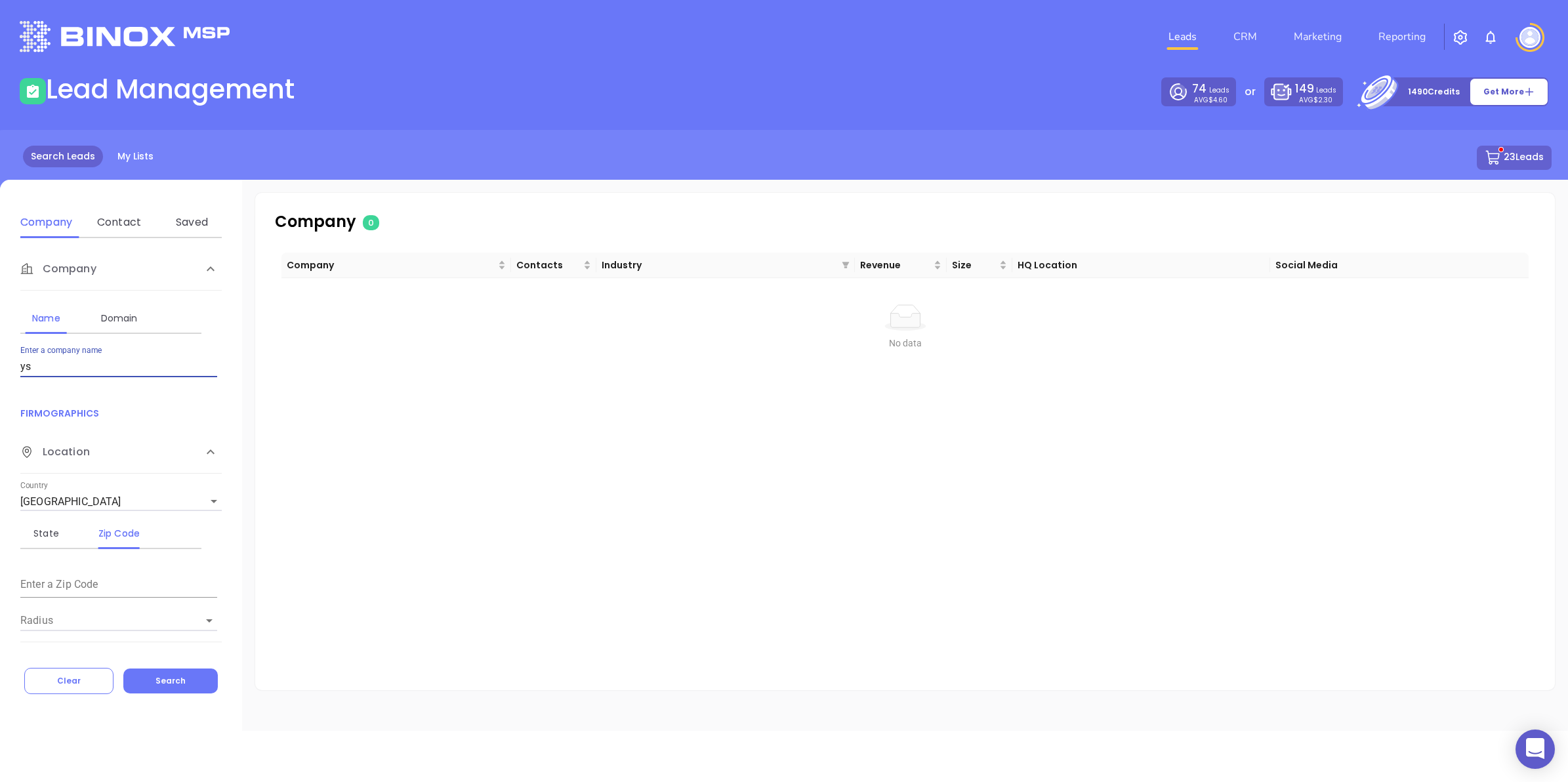
type input "y"
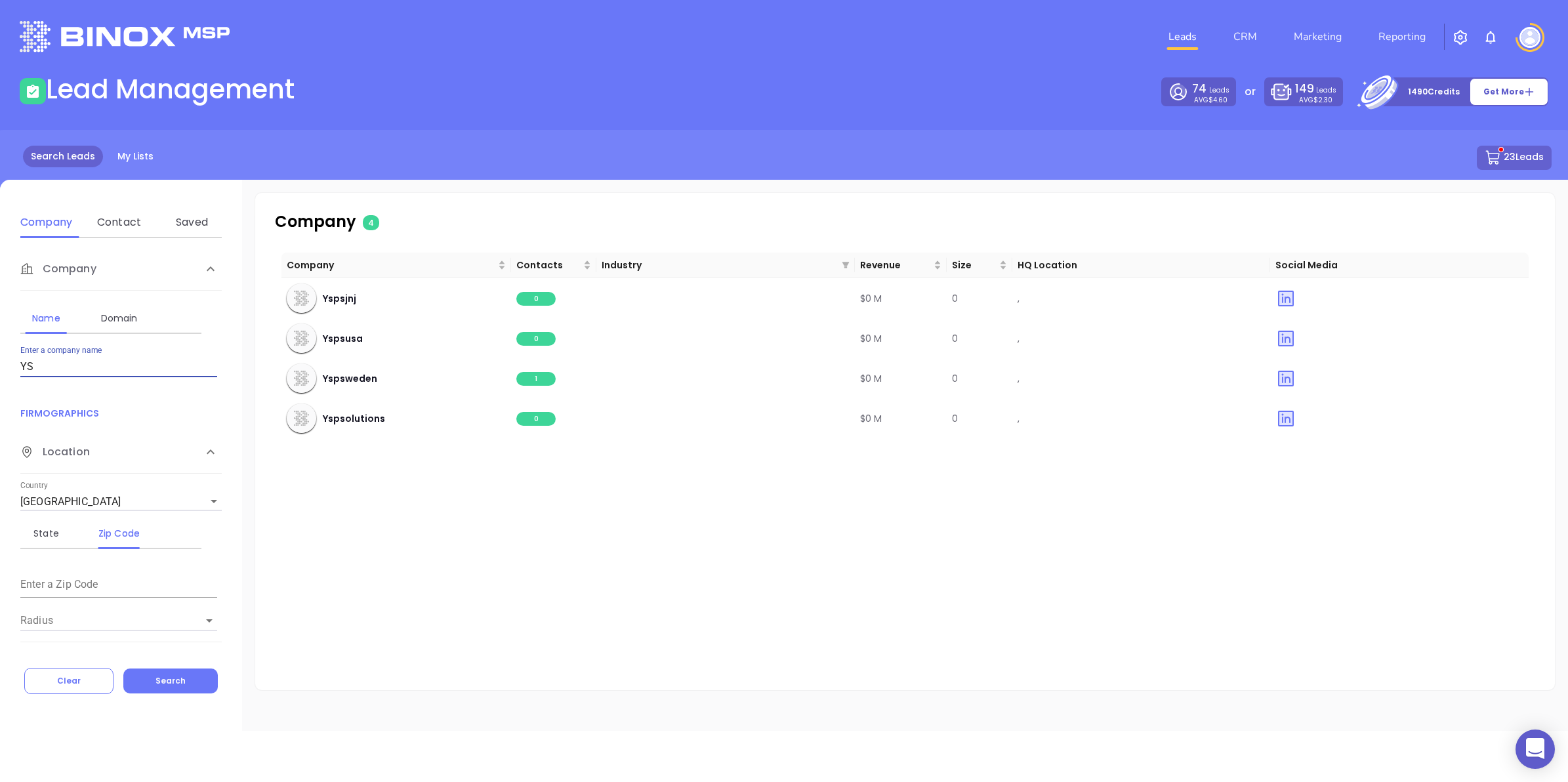
type input "Y"
click at [94, 364] on input "[PERSON_NAME]" at bounding box center [119, 367] width 197 height 21
type input "[PERSON_NAME]"
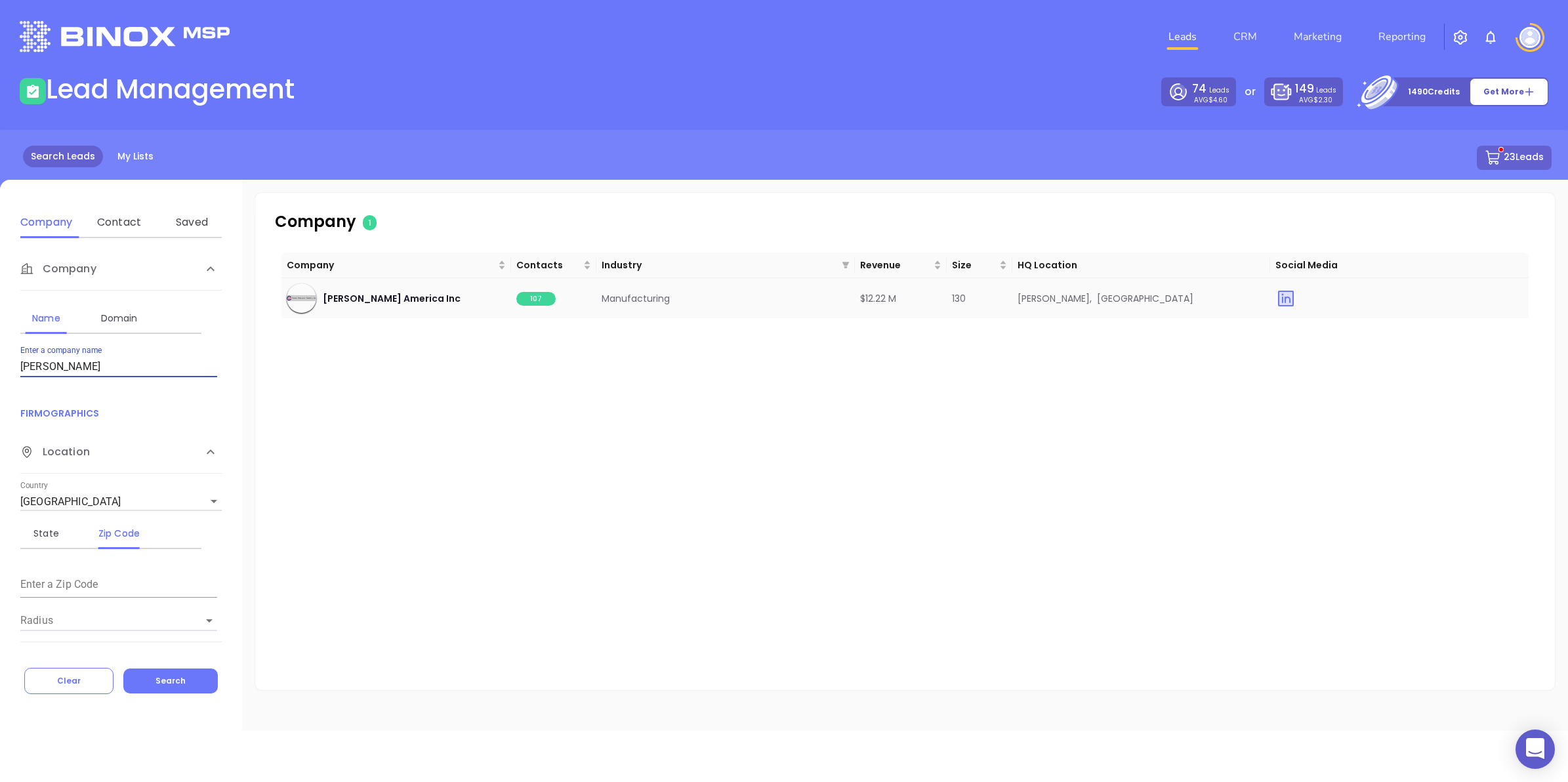
click at [526, 302] on span "107" at bounding box center [536, 299] width 39 height 14
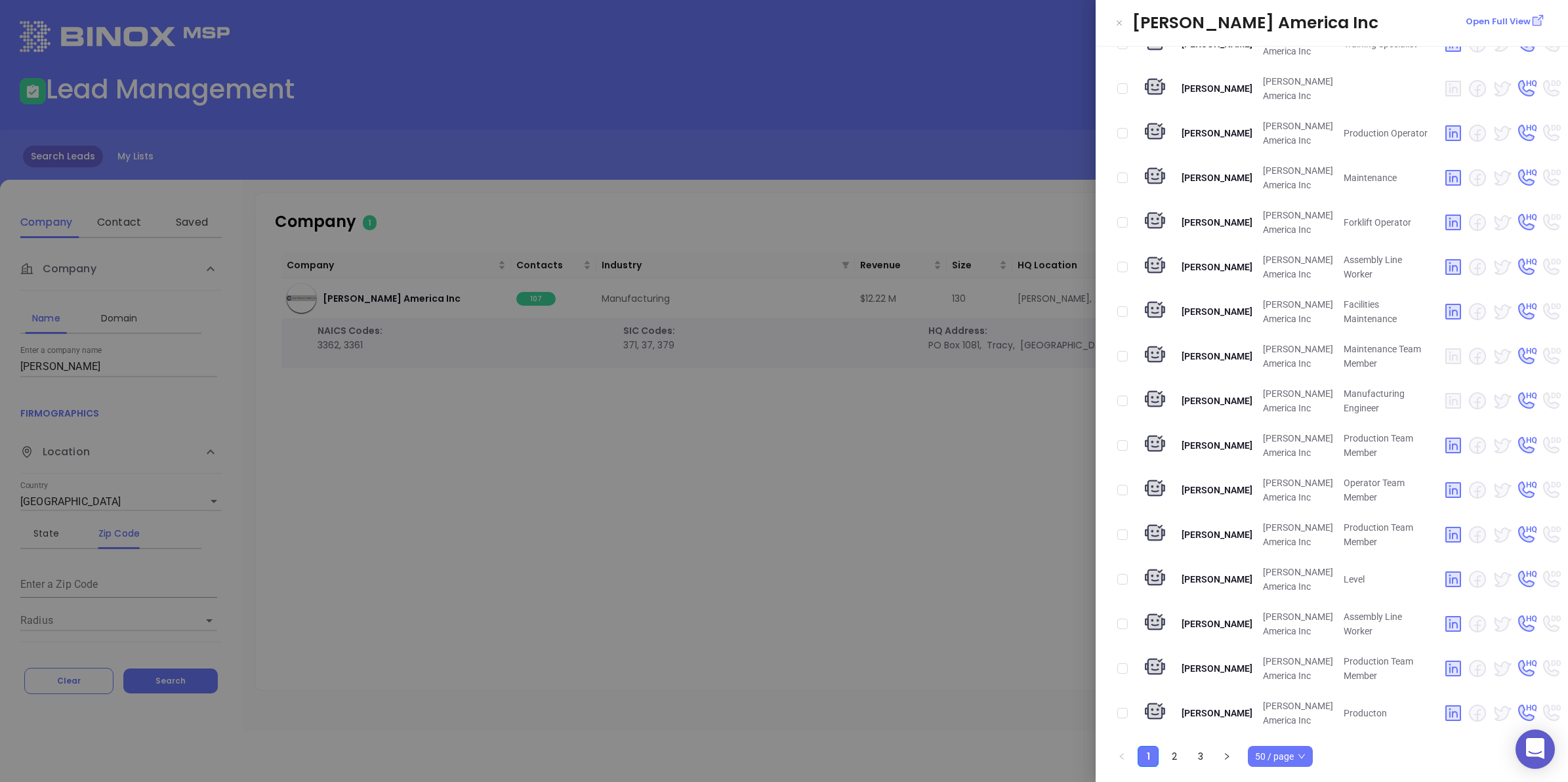
scroll to position [2367, 0]
click at [1179, 756] on link "2" at bounding box center [1174, 756] width 20 height 20
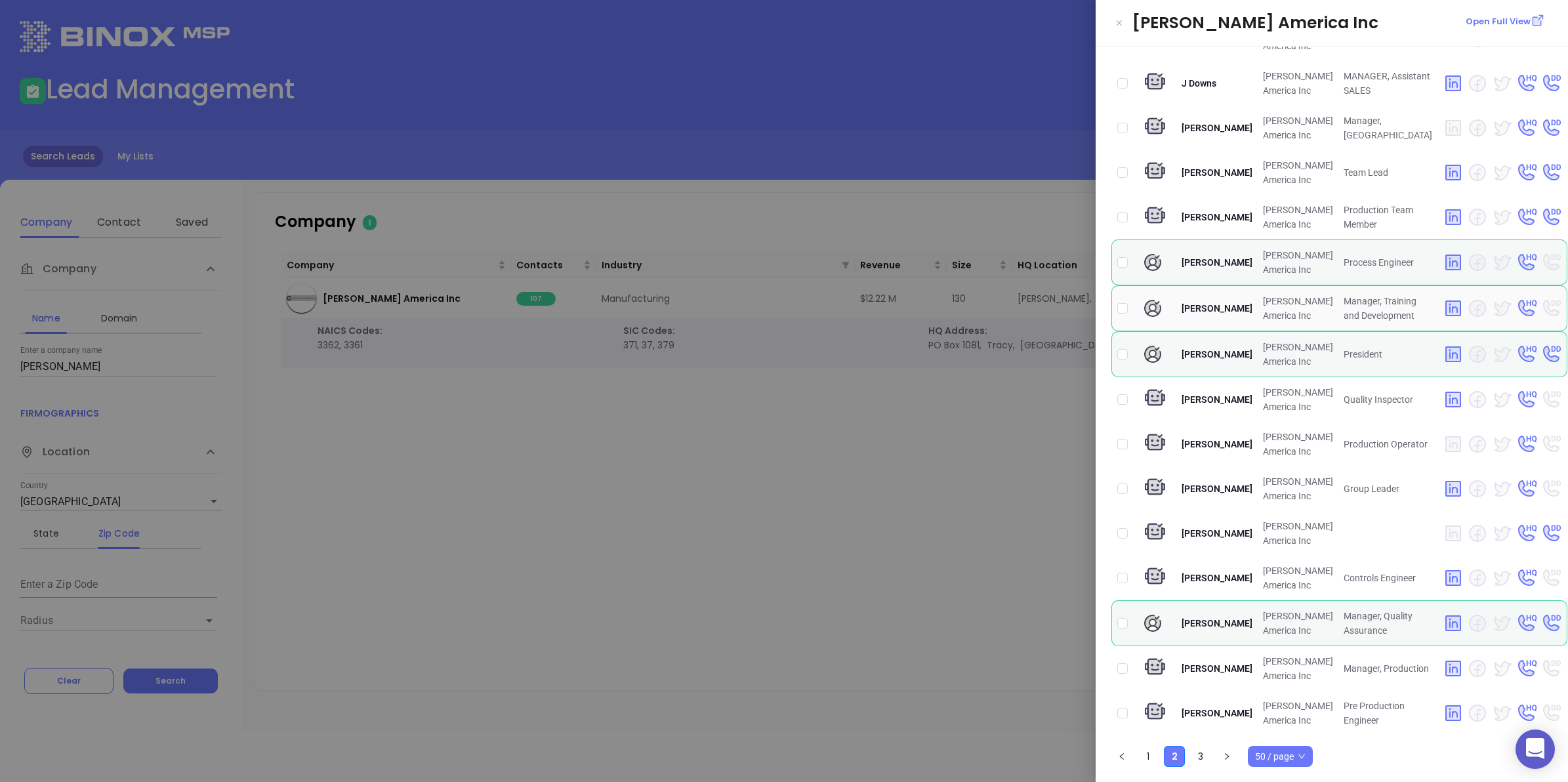
scroll to position [2344, 0]
click at [1202, 759] on link "3" at bounding box center [1201, 756] width 20 height 20
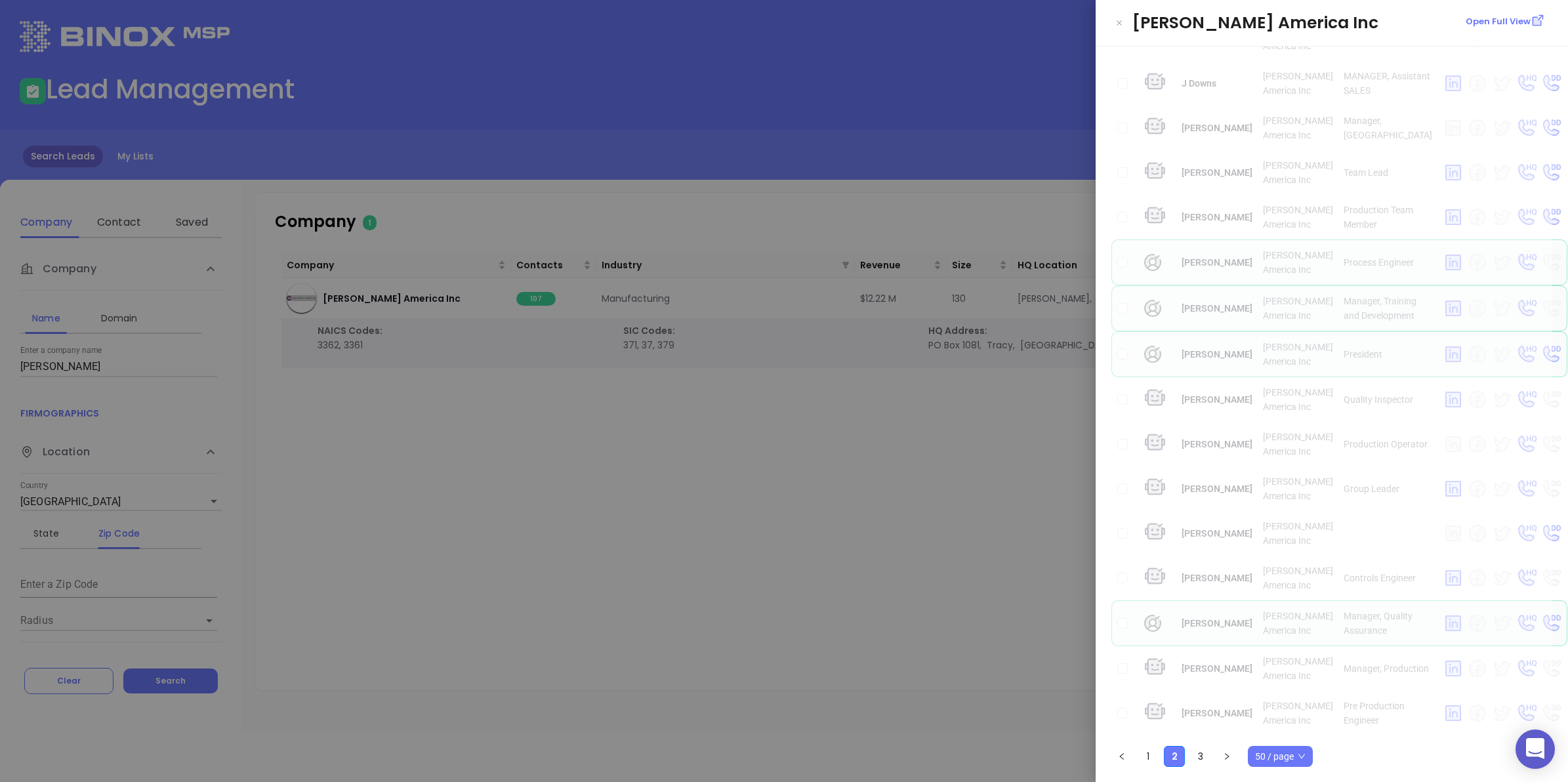
scroll to position [0, 0]
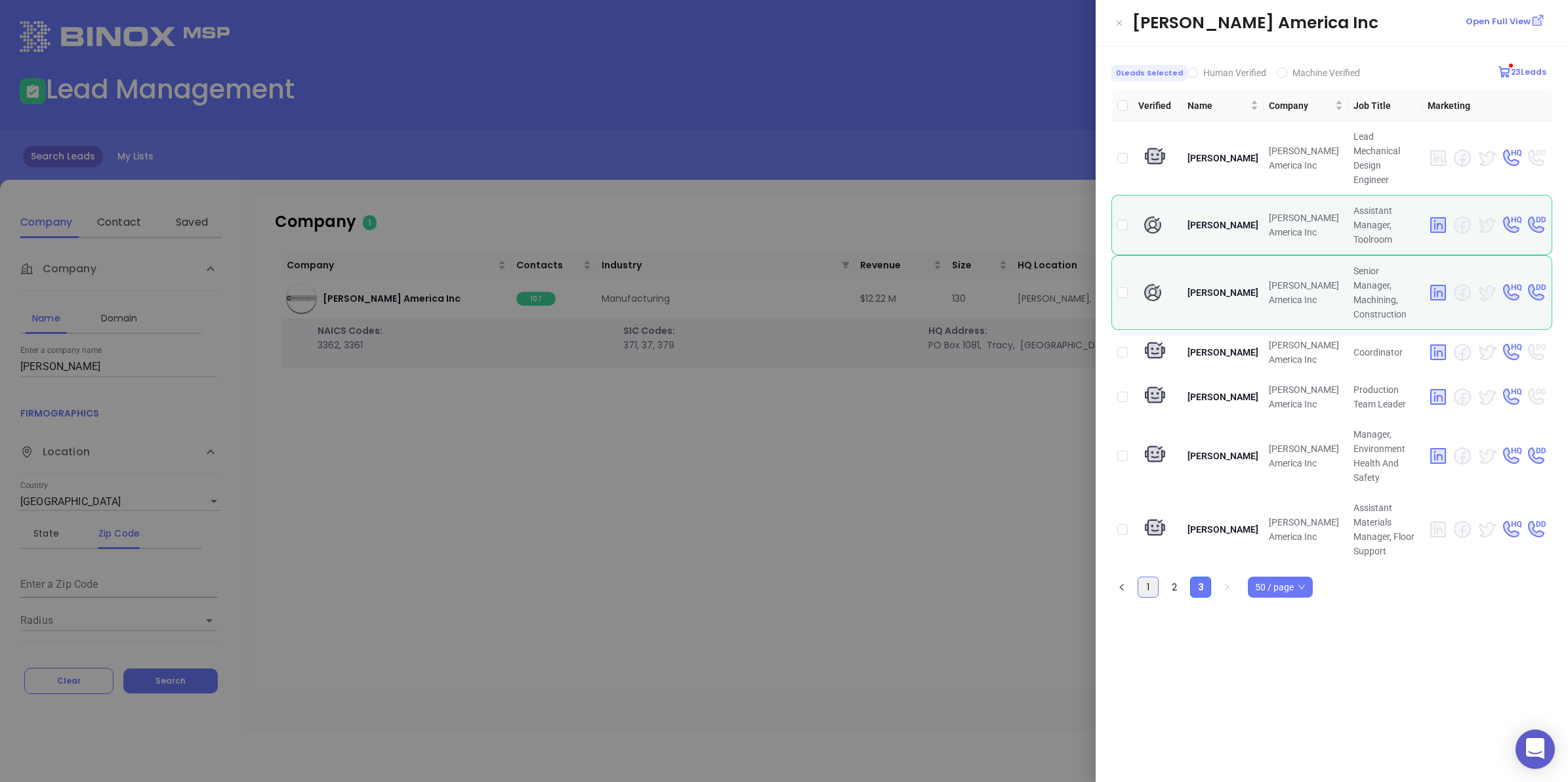
click at [1150, 578] on link "1" at bounding box center [1148, 587] width 20 height 20
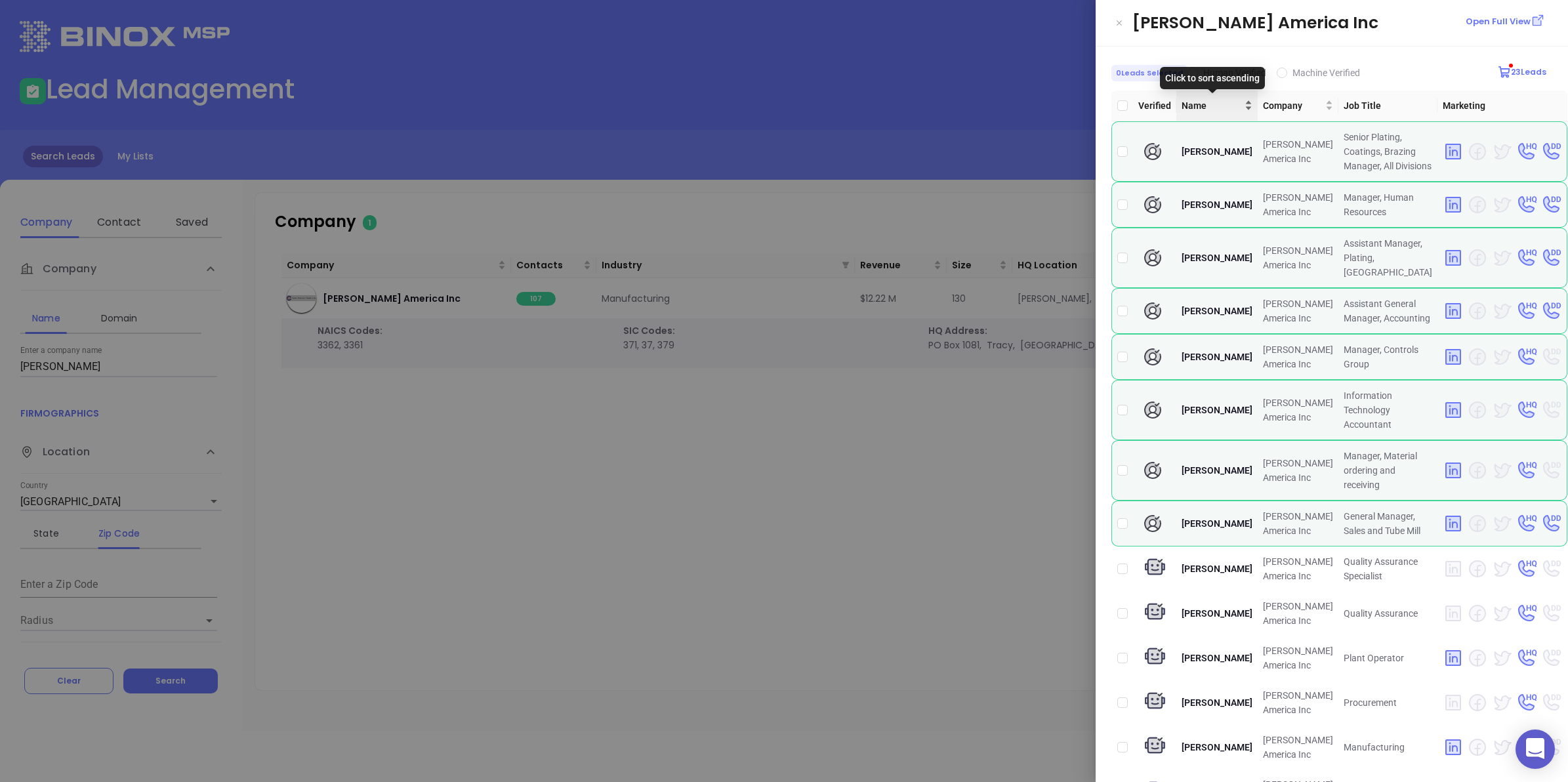
click at [1231, 107] on div "Name" at bounding box center [1217, 105] width 71 height 14
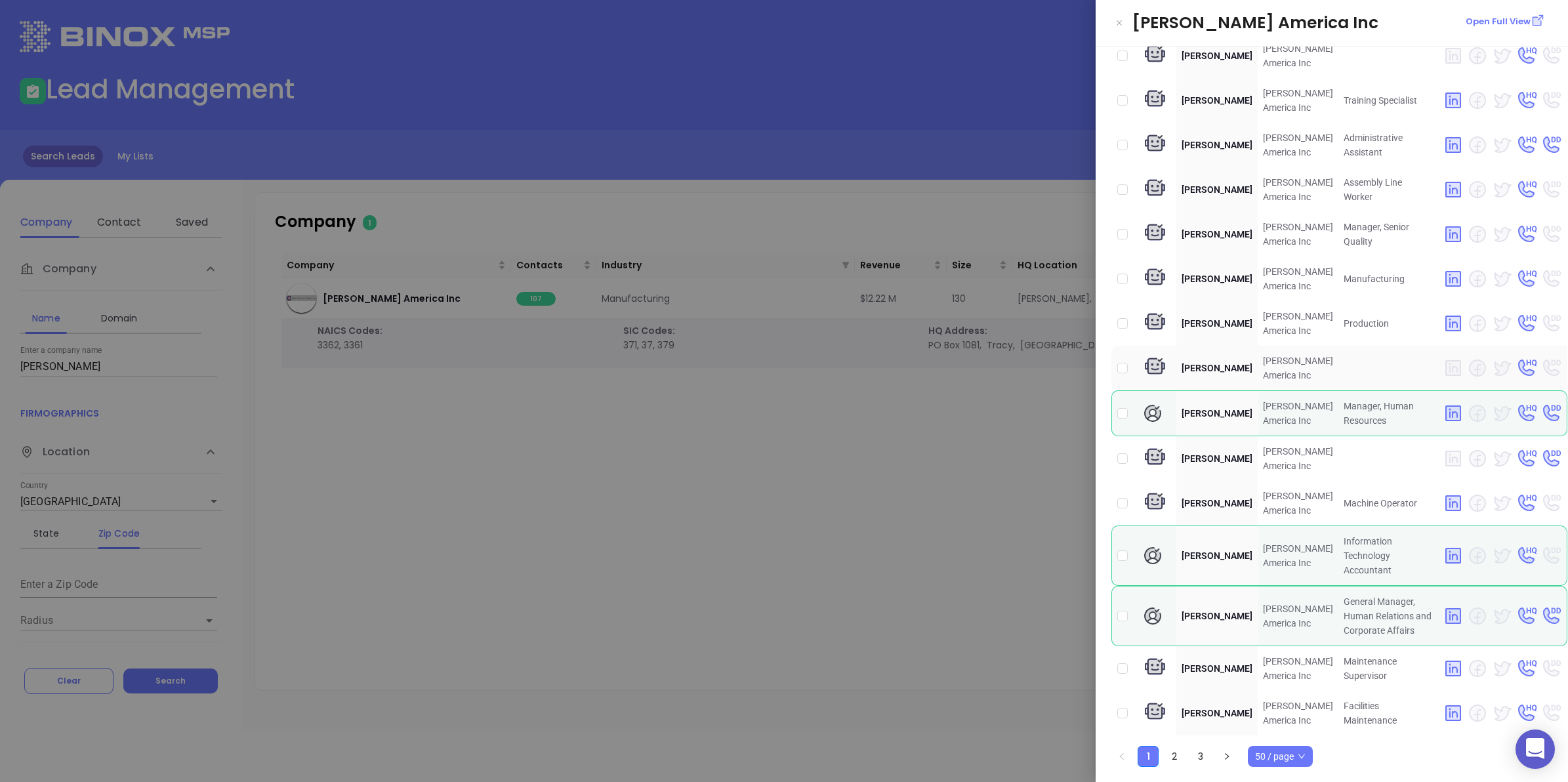
scroll to position [2367, 0]
click at [1195, 754] on link "3" at bounding box center [1201, 756] width 20 height 20
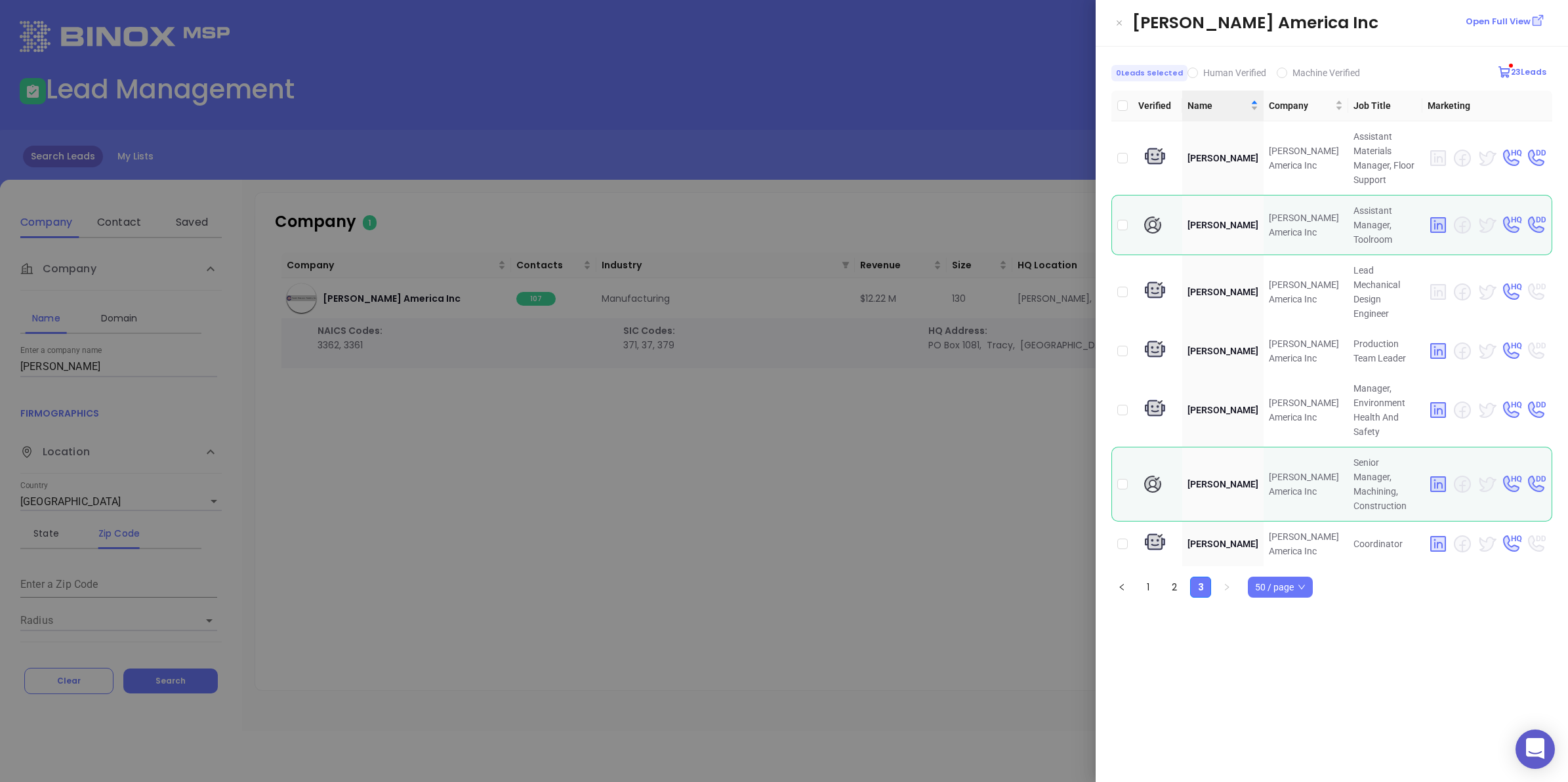
scroll to position [0, 0]
click at [1169, 578] on link "2" at bounding box center [1174, 587] width 20 height 20
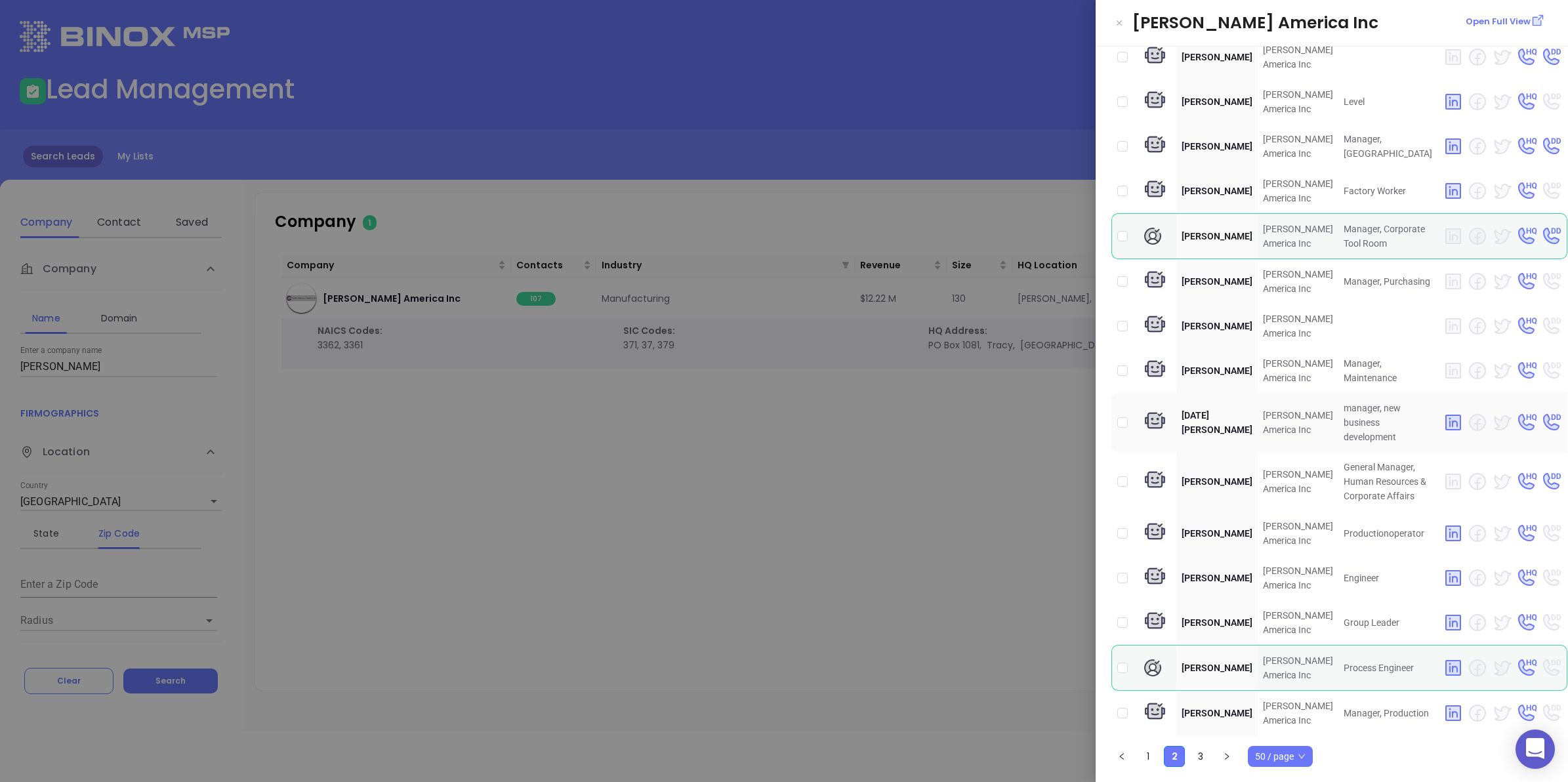
scroll to position [2344, 0]
click at [1146, 759] on link "1" at bounding box center [1148, 756] width 20 height 20
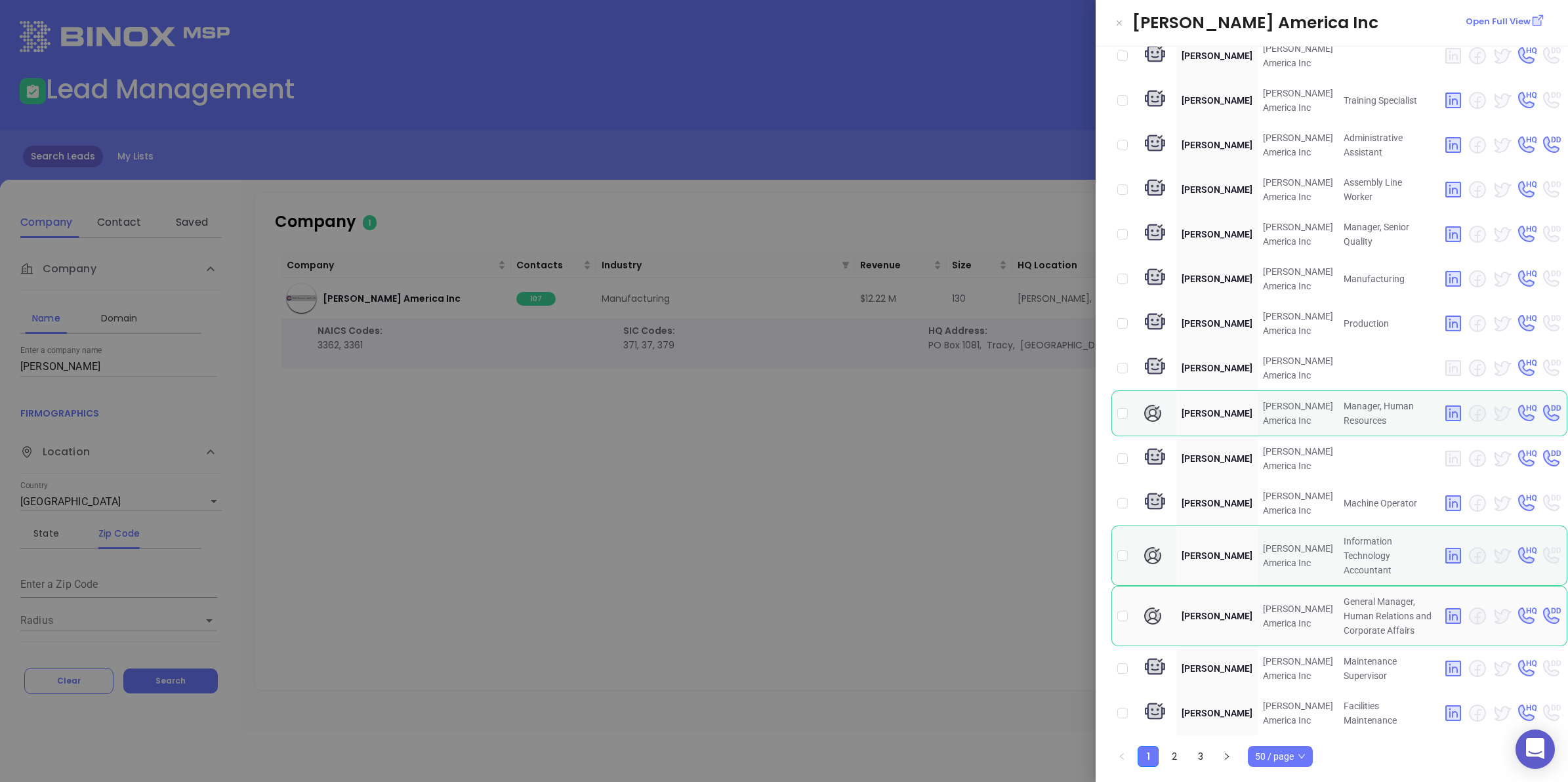
scroll to position [2367, 0]
click at [1179, 753] on link "2" at bounding box center [1174, 756] width 20 height 20
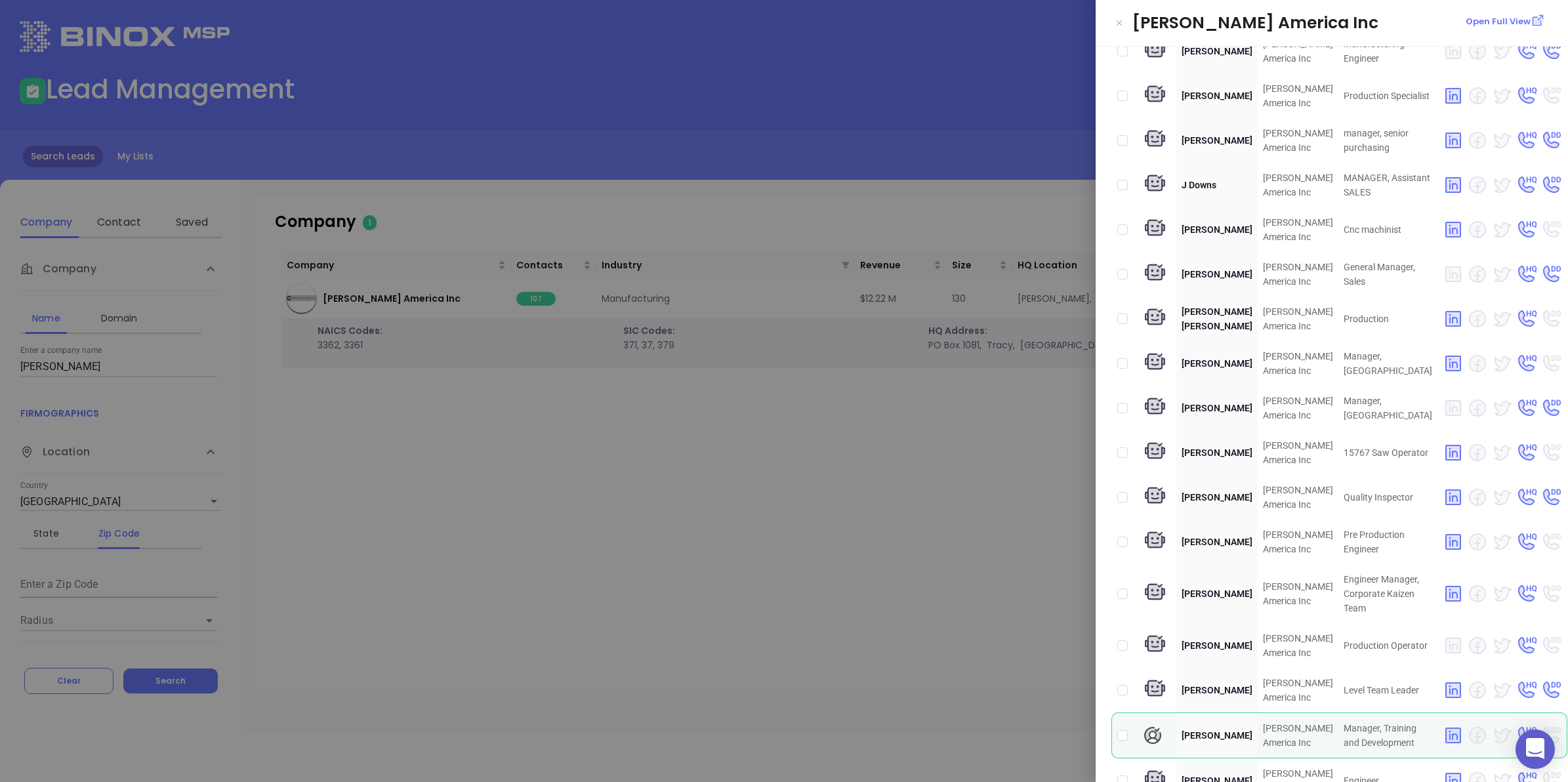
scroll to position [705, 0]
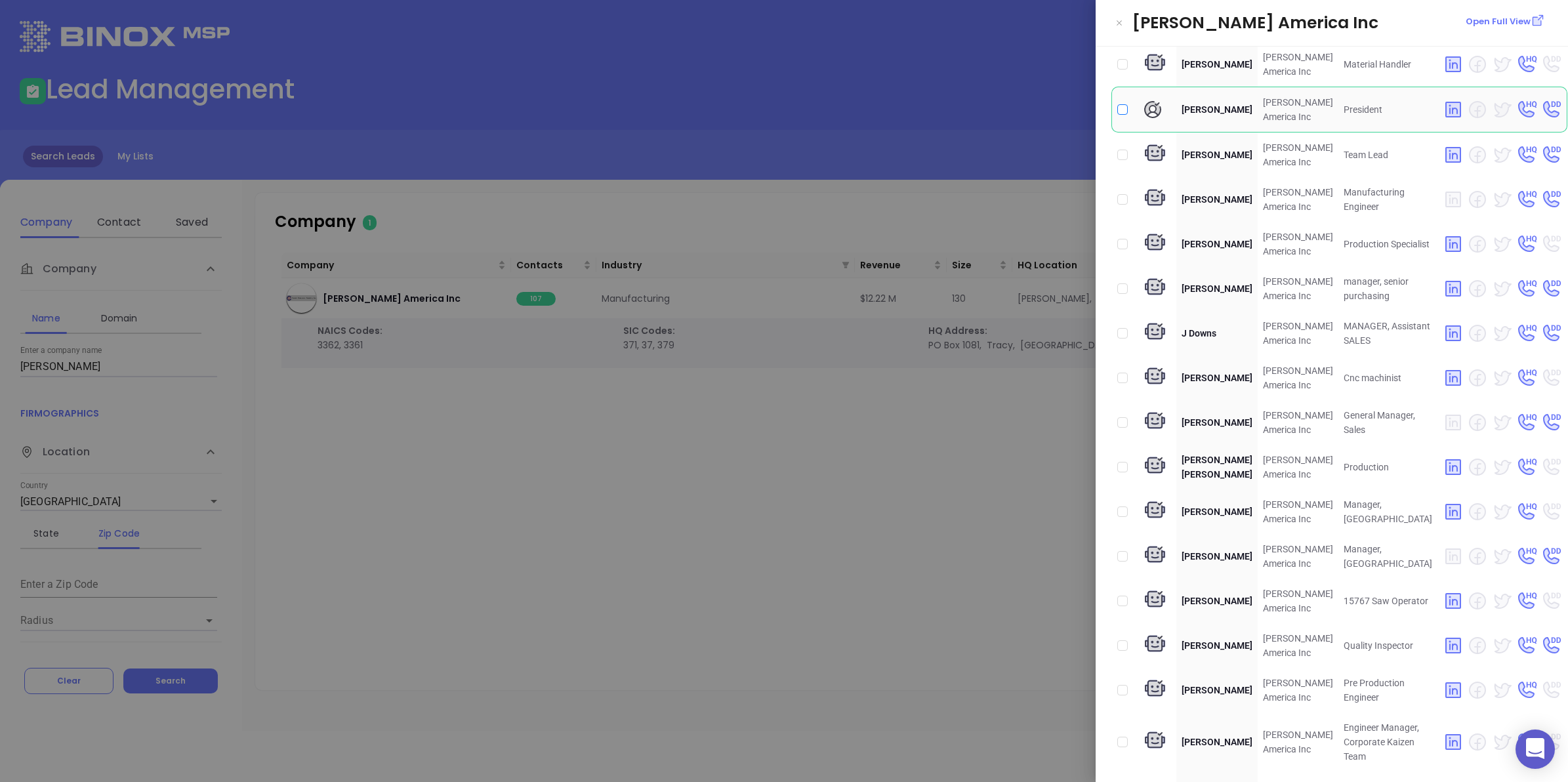
click at [1126, 115] on input "checkbox" at bounding box center [1122, 110] width 11 height 11
checkbox input "true"
click at [845, 500] on div at bounding box center [784, 391] width 1568 height 782
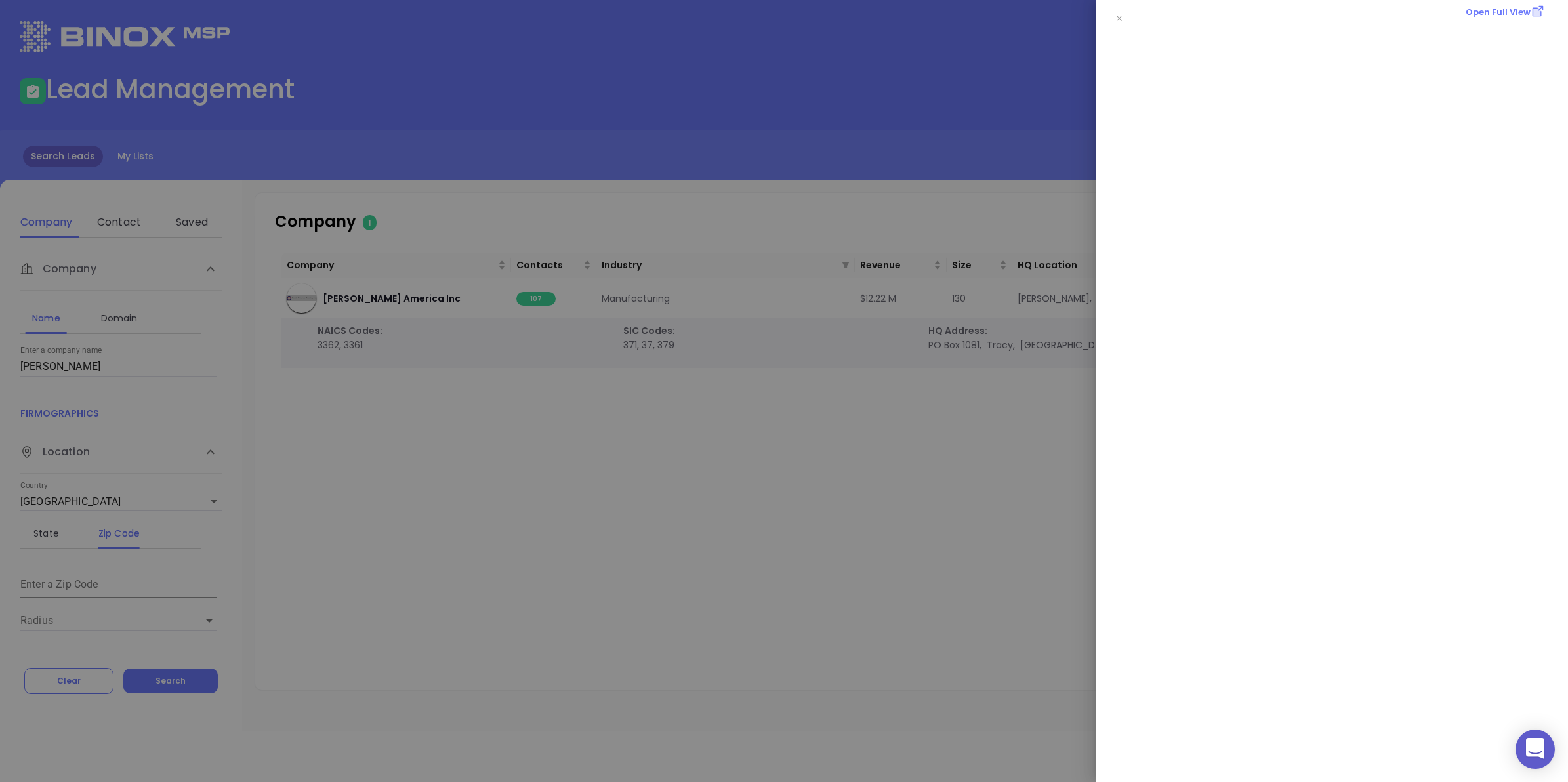
scroll to position [0, 0]
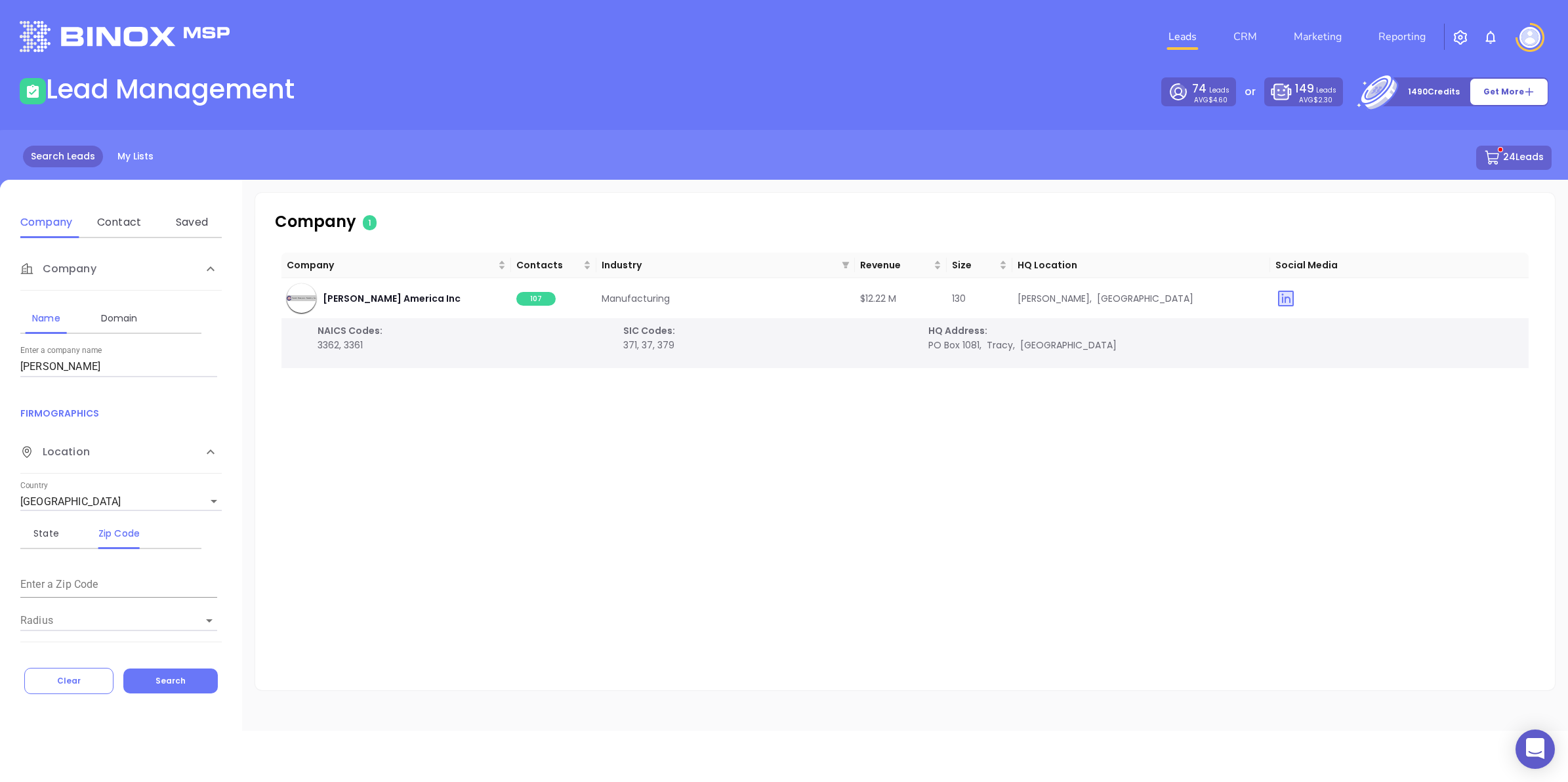
drag, startPoint x: 59, startPoint y: 364, endPoint x: 0, endPoint y: 375, distance: 60.0
click at [0, 363] on html "0 Leads CRM Marketing Reporting Financial Leads Leads Lead Management 74 Leads …" at bounding box center [784, 391] width 1568 height 782
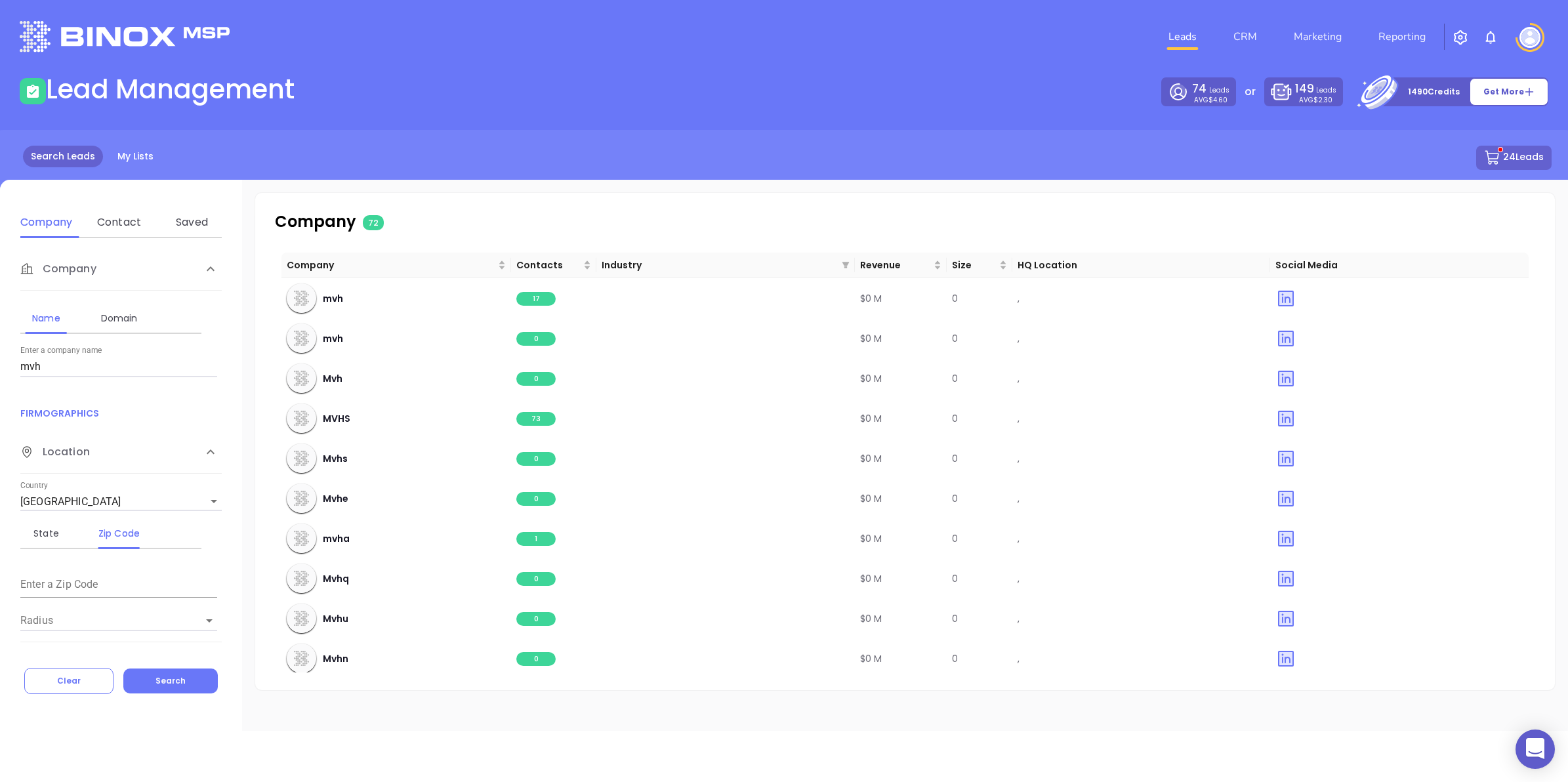
click at [0, 366] on html "0 Leads CRM Marketing Reporting Financial Leads Leads Lead Management 74 Leads …" at bounding box center [784, 391] width 1568 height 782
type input "m"
type input "MVH Industrial Piping"
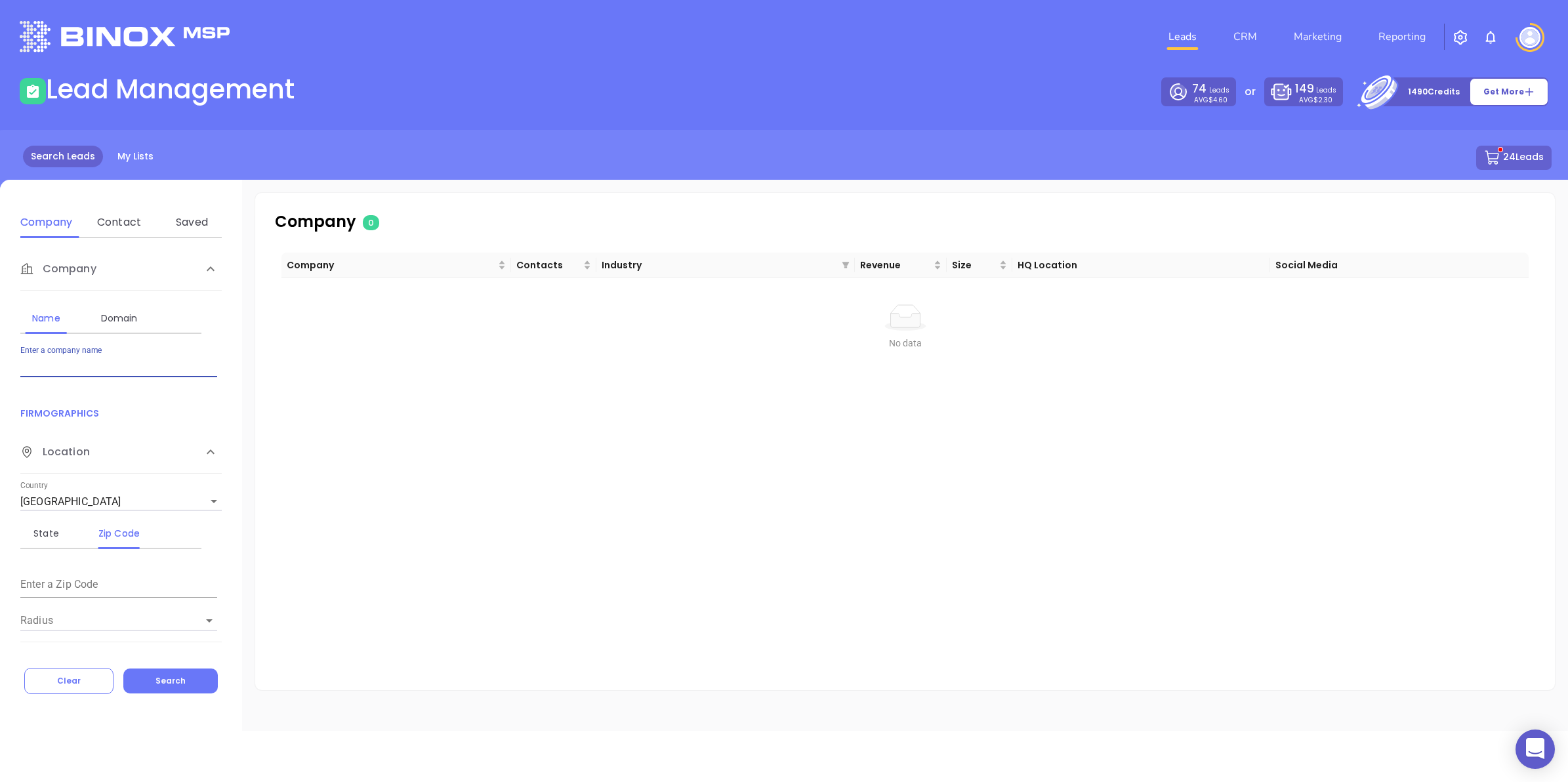
click at [111, 364] on input "Enter a company name" at bounding box center [119, 367] width 197 height 21
type input "Concept Packaging Group"
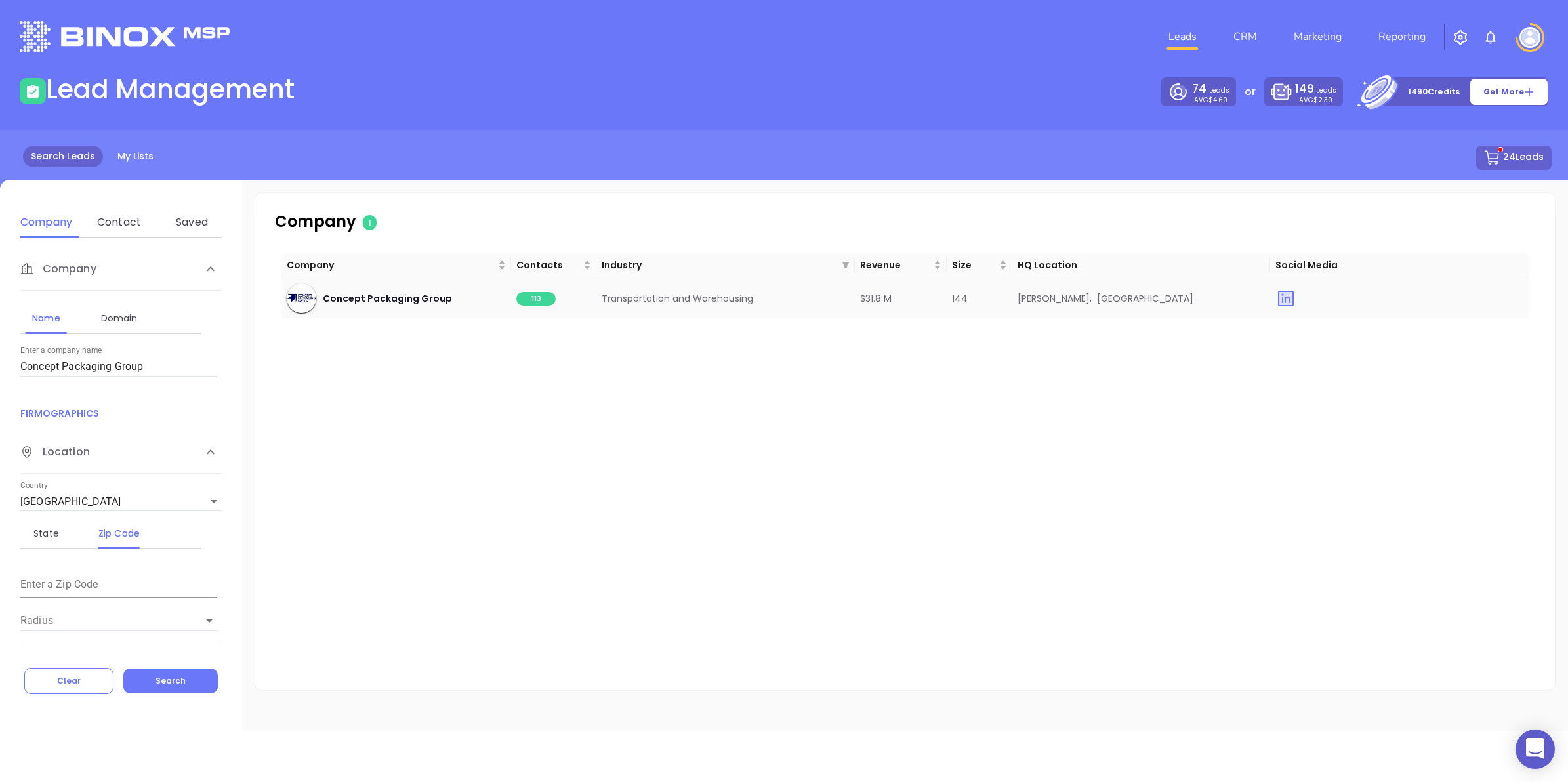
click at [533, 297] on span "113" at bounding box center [536, 299] width 39 height 14
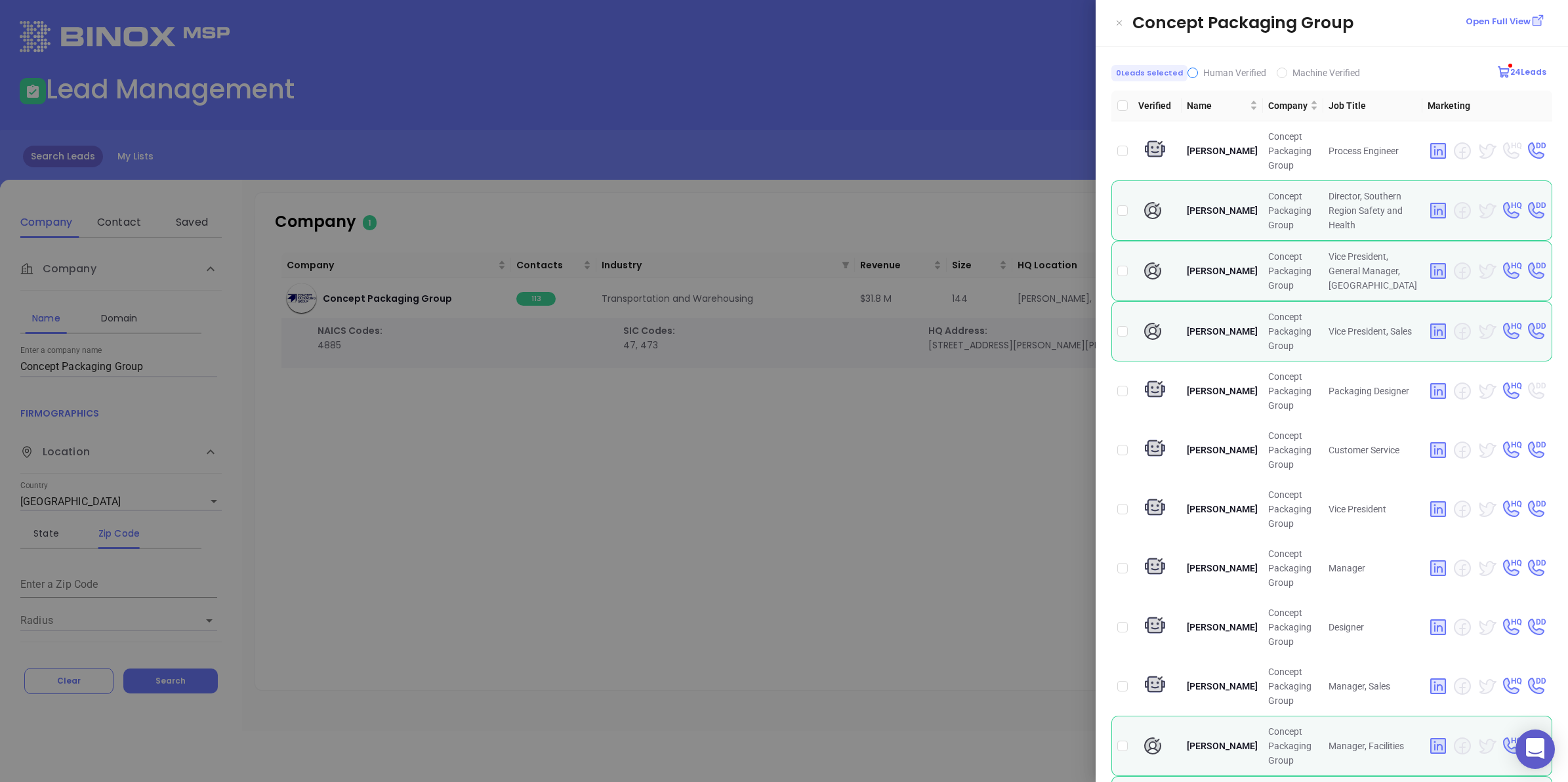
click at [1189, 72] on input "Human Verified" at bounding box center [1193, 73] width 11 height 11
checkbox input "true"
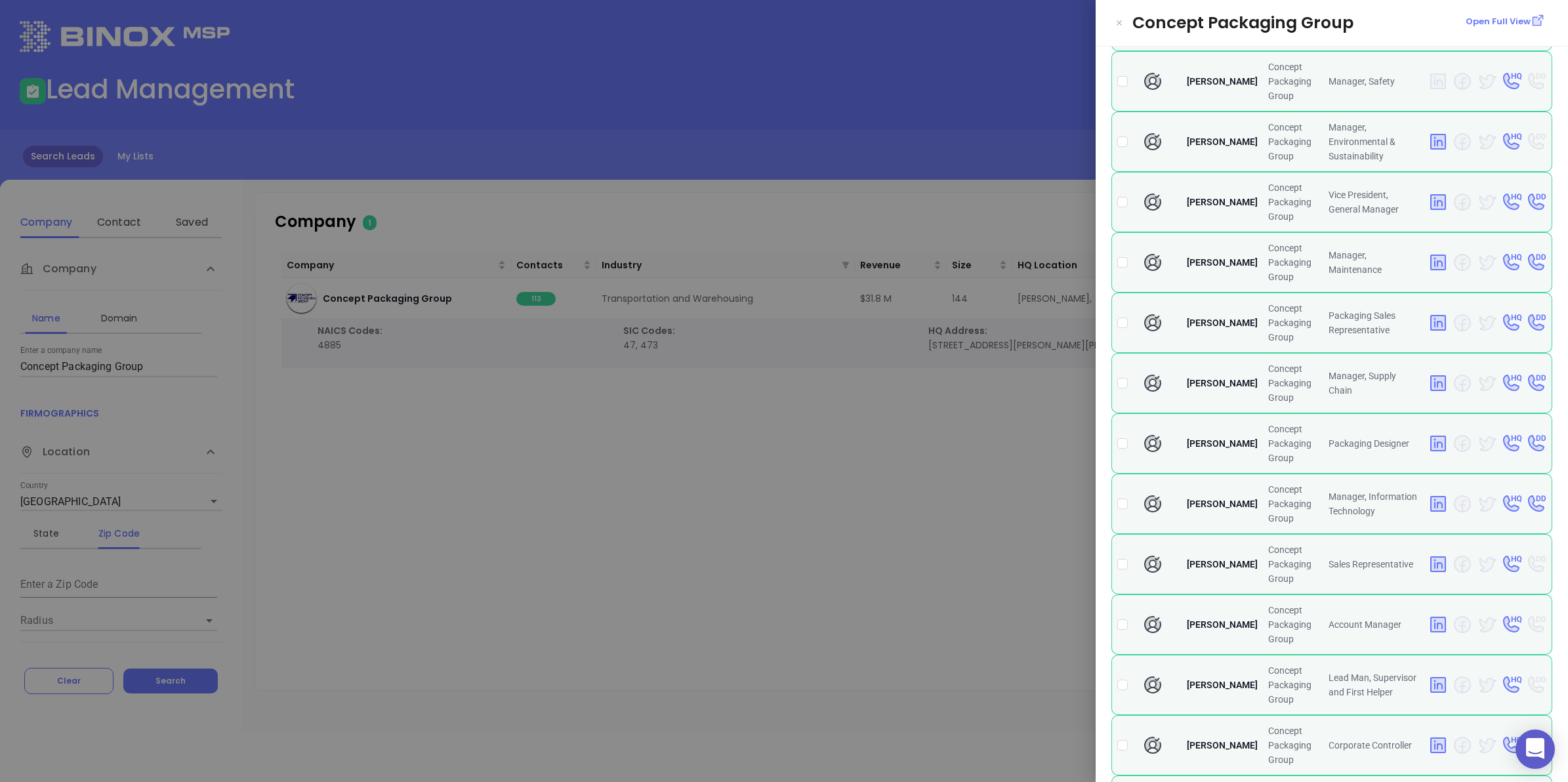
scroll to position [574, 0]
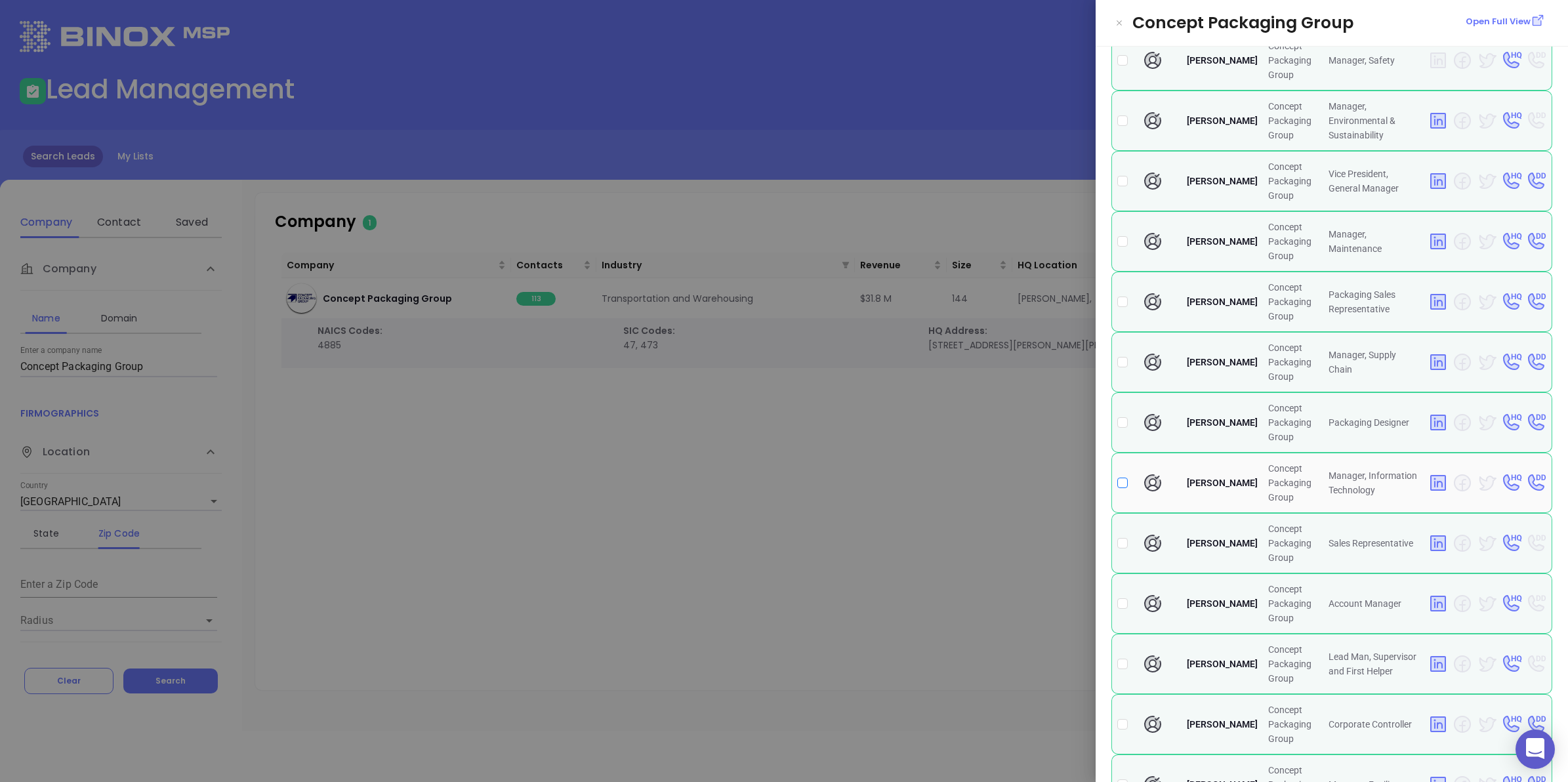
click at [1119, 482] on input "checkbox" at bounding box center [1122, 483] width 11 height 11
checkbox input "true"
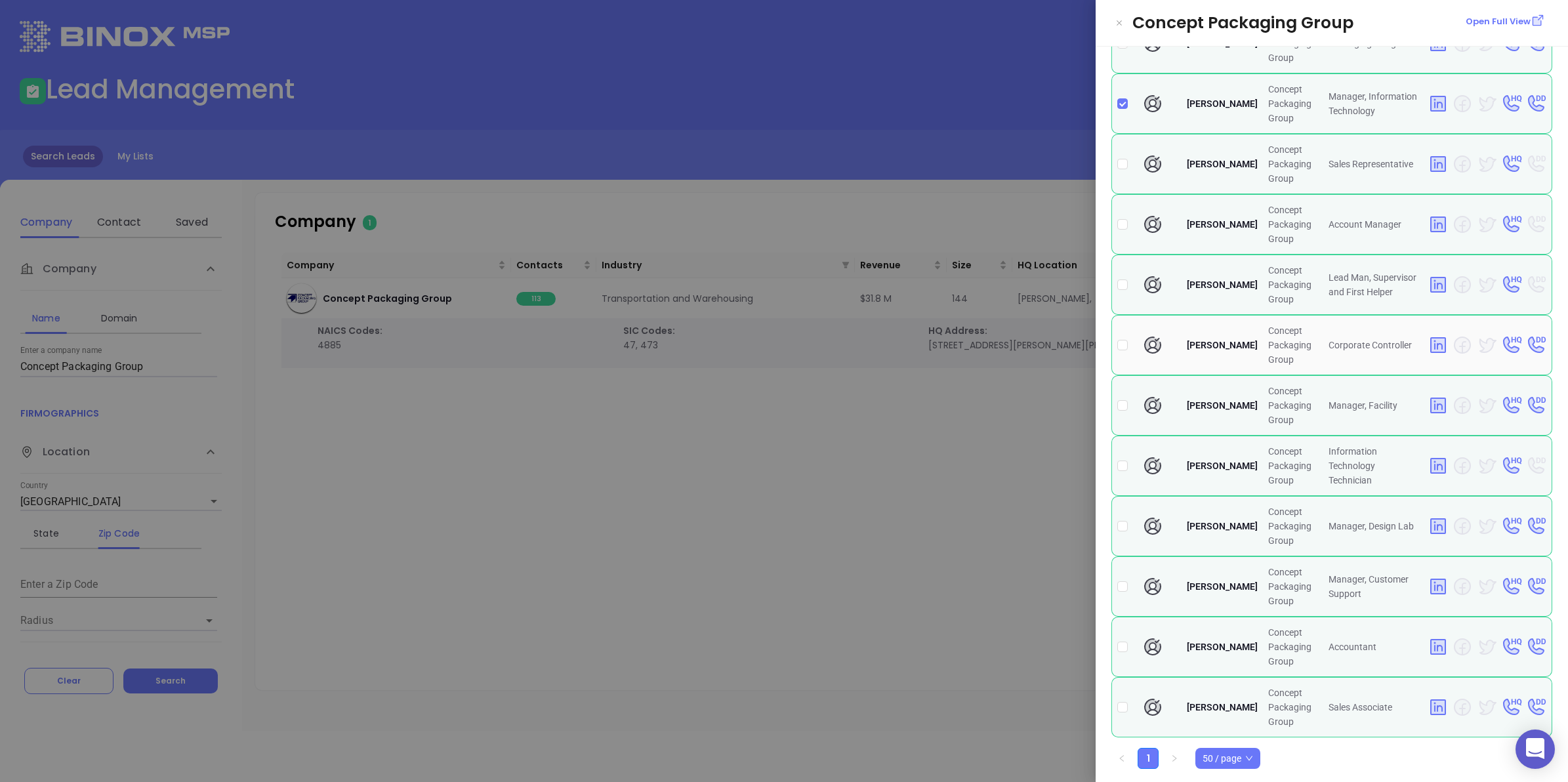
scroll to position [962, 0]
click at [884, 509] on div at bounding box center [784, 391] width 1568 height 782
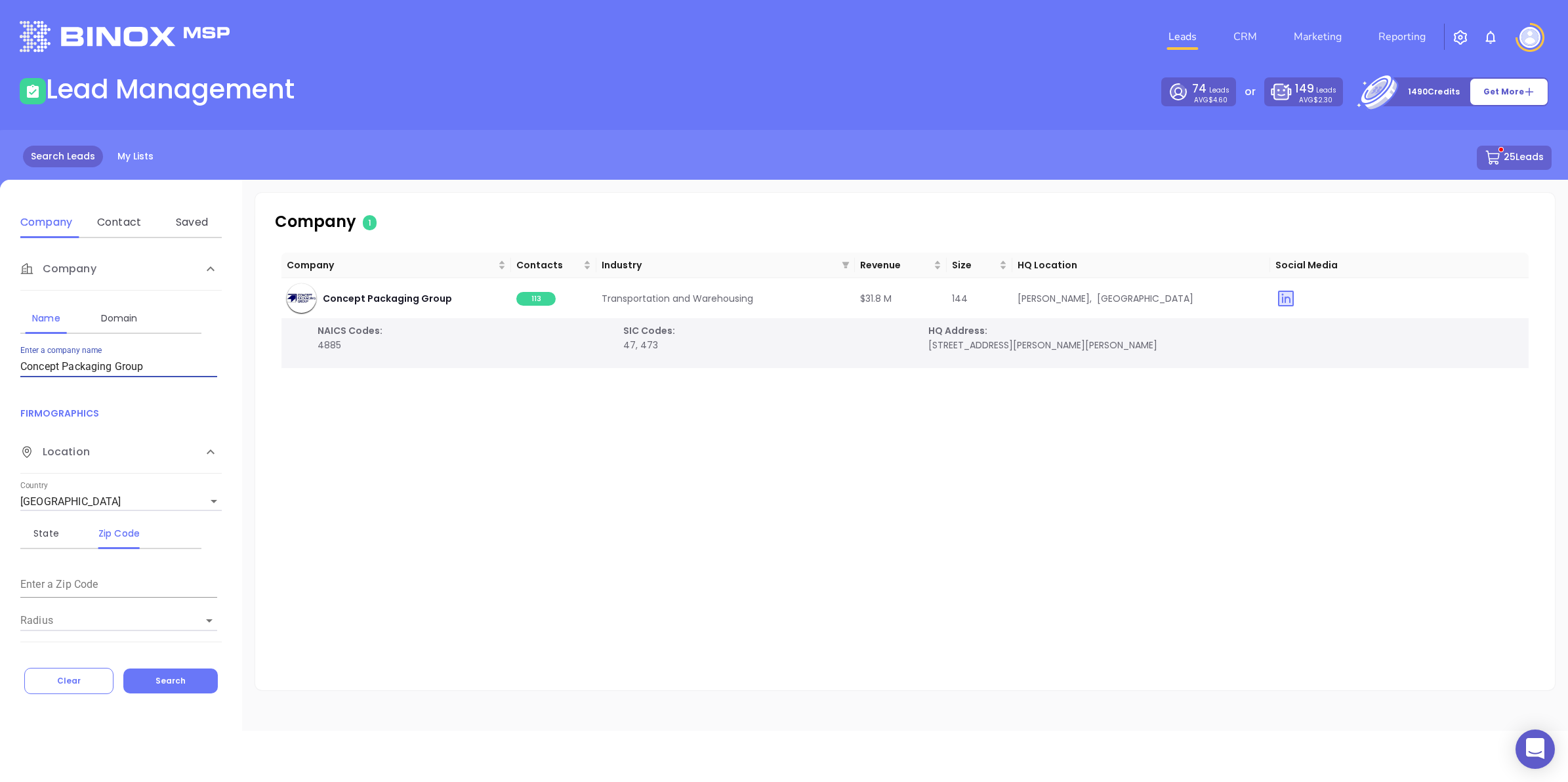
drag, startPoint x: 73, startPoint y: 365, endPoint x: 0, endPoint y: 363, distance: 73.0
click at [0, 364] on html "0 Leads CRM Marketing Reporting Financial Leads Leads Lead Management 74 Leads …" at bounding box center [784, 391] width 1568 height 782
type input "[PERSON_NAME] Equipment"
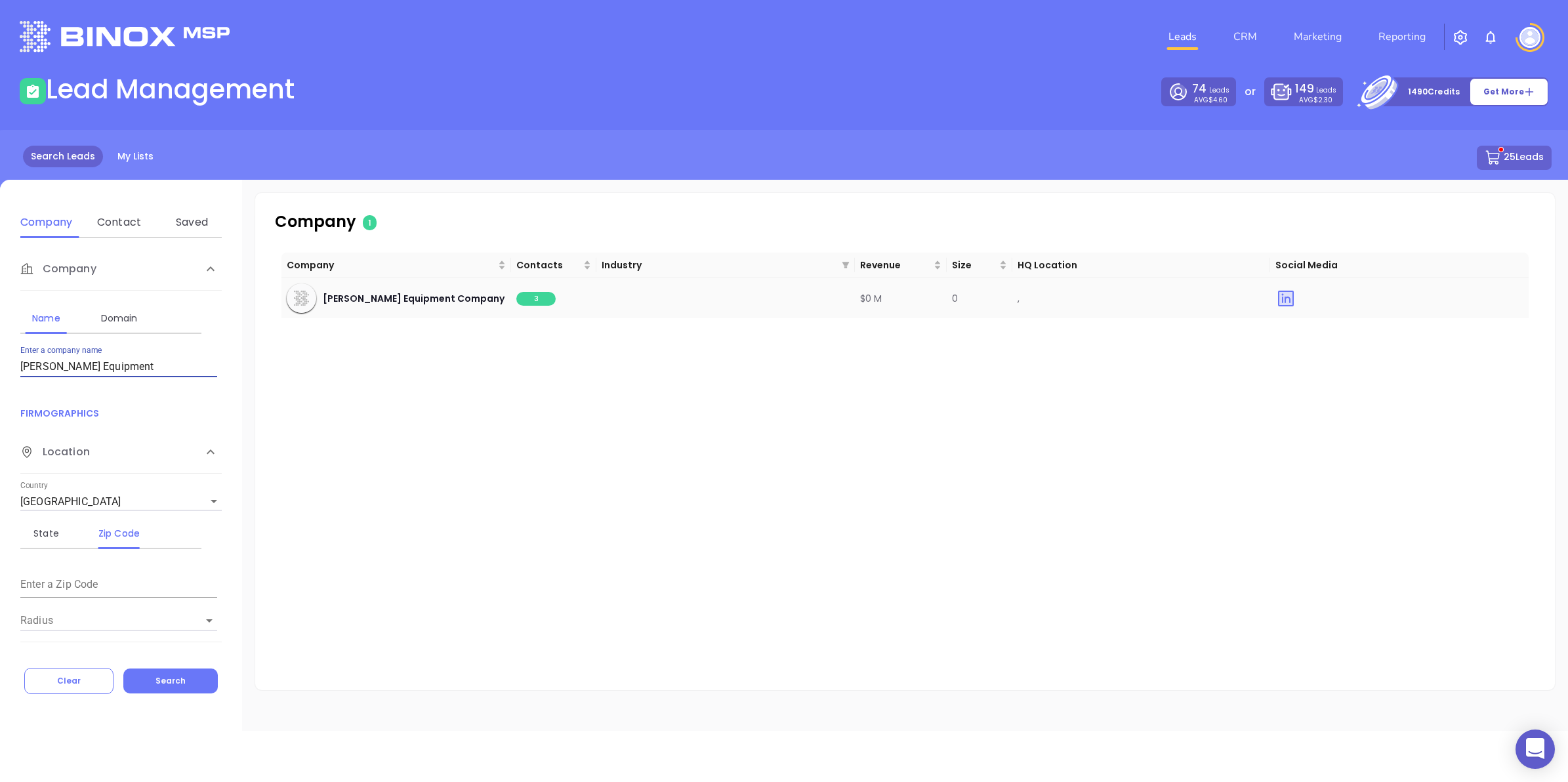
click at [529, 300] on span "3" at bounding box center [536, 299] width 39 height 14
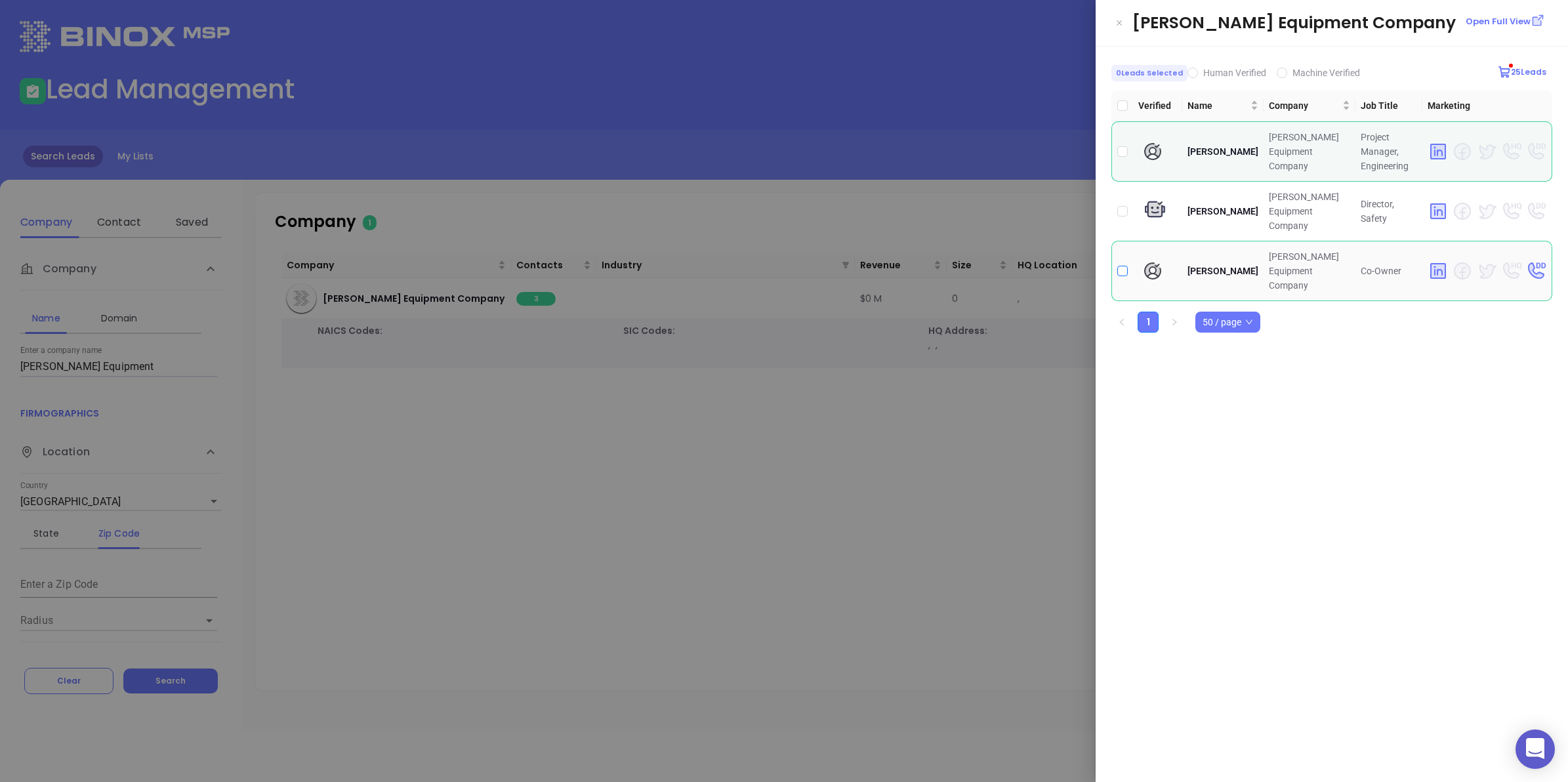
click at [1121, 266] on input "checkbox" at bounding box center [1122, 271] width 11 height 11
checkbox input "true"
click at [743, 557] on div at bounding box center [784, 391] width 1568 height 782
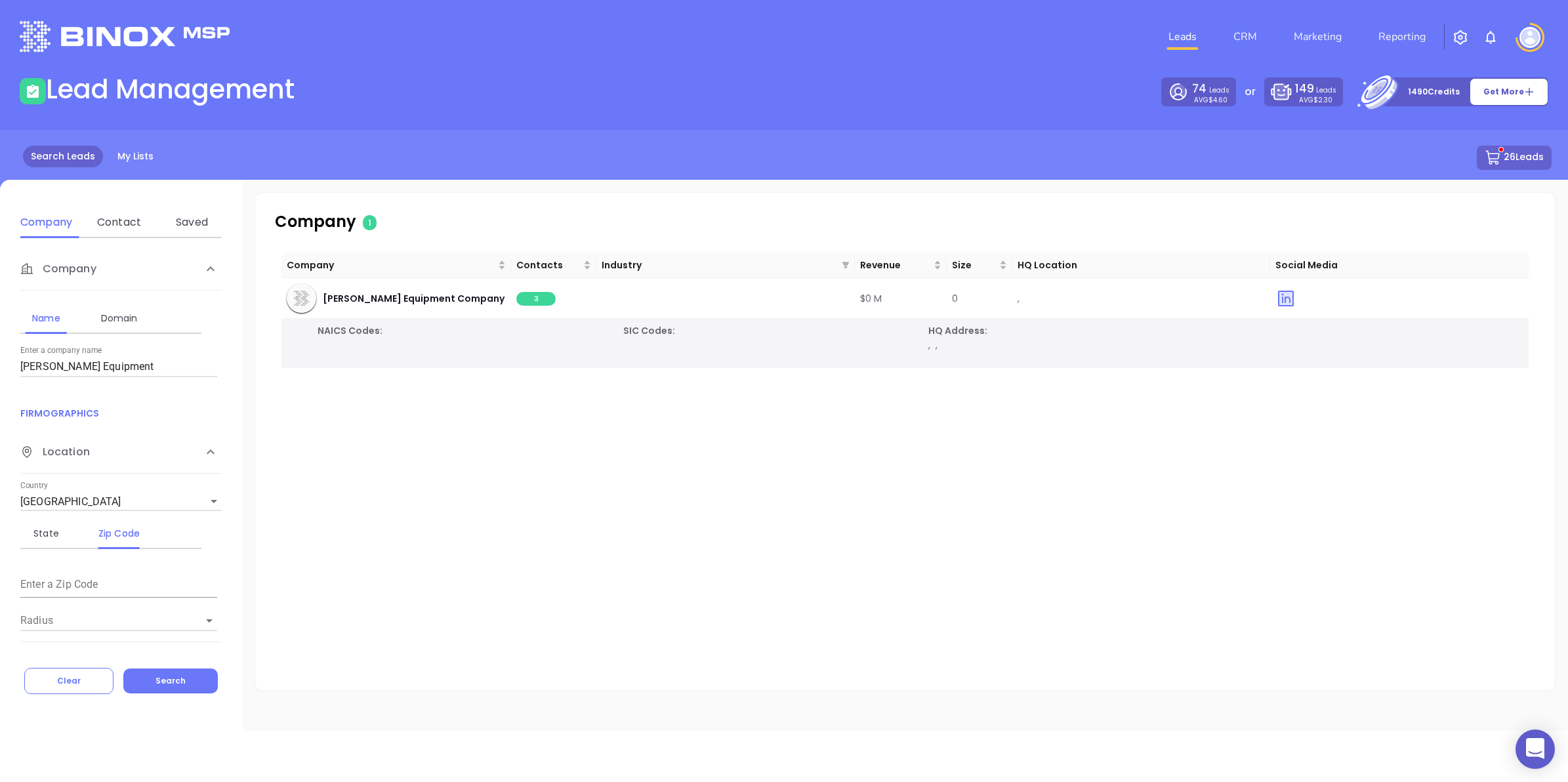
click at [1505, 156] on button "26 Leads" at bounding box center [1515, 158] width 75 height 24
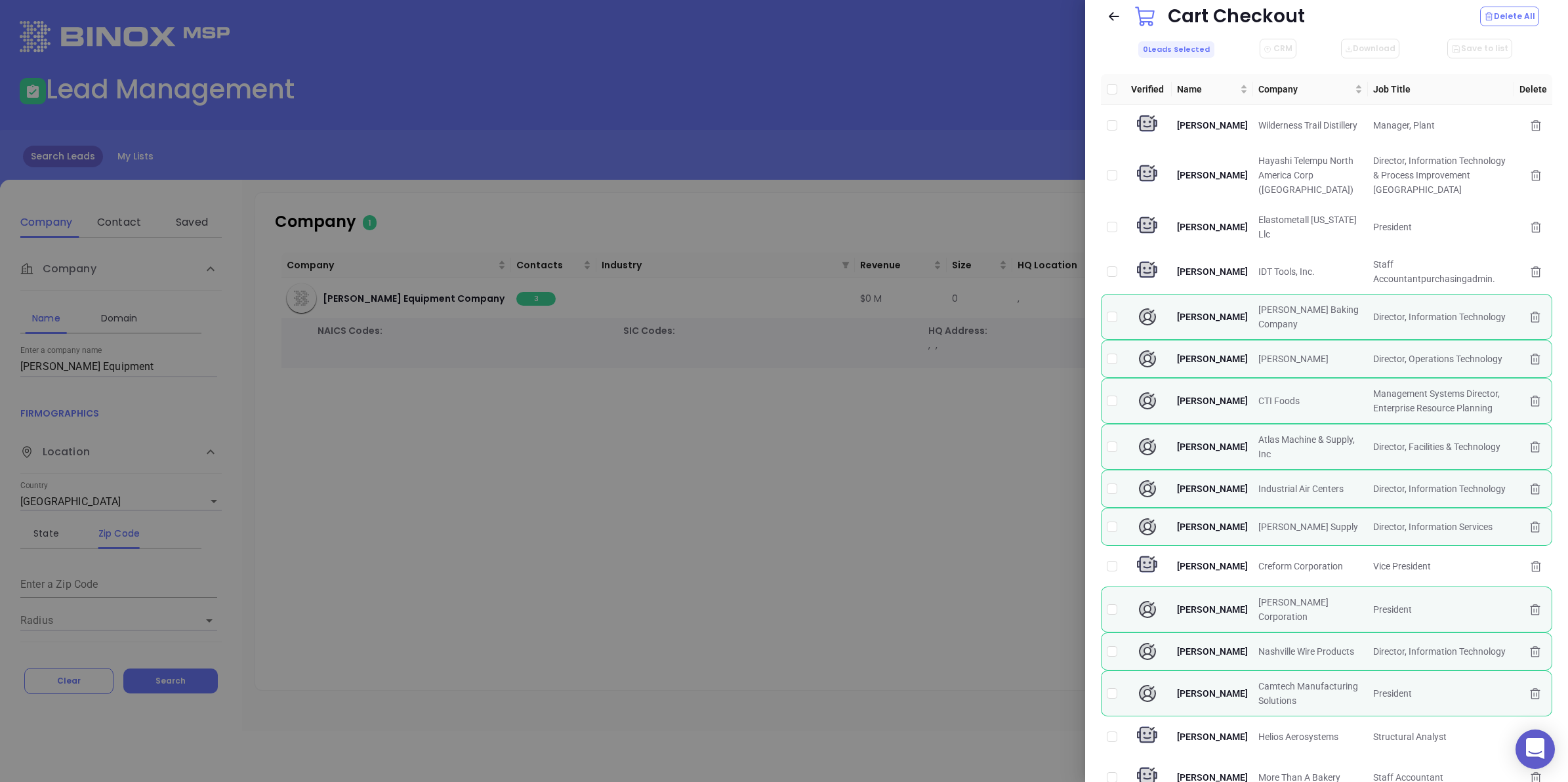
click at [739, 528] on div at bounding box center [784, 391] width 1568 height 782
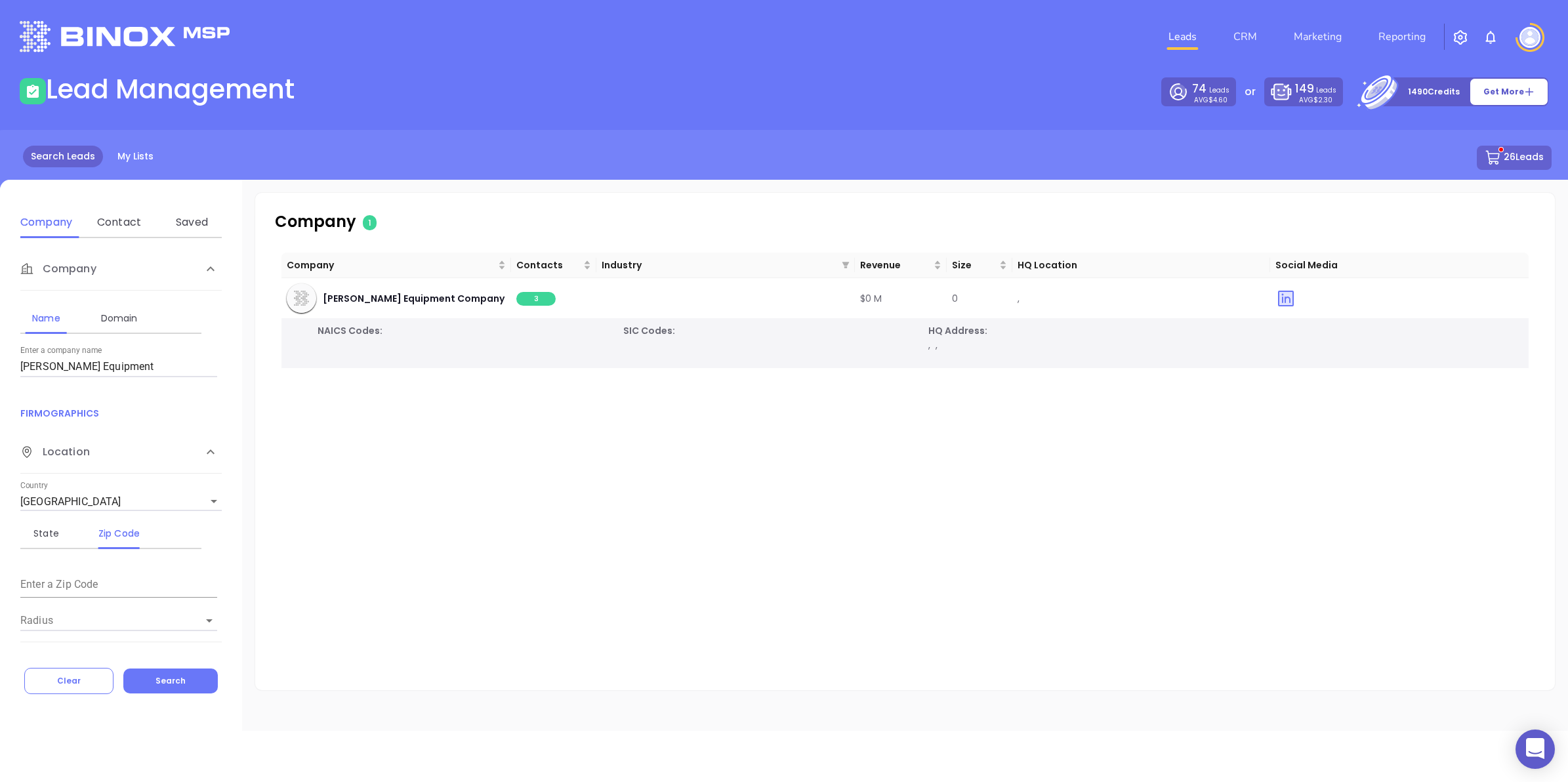
click at [1517, 162] on button "26 Leads" at bounding box center [1515, 158] width 75 height 24
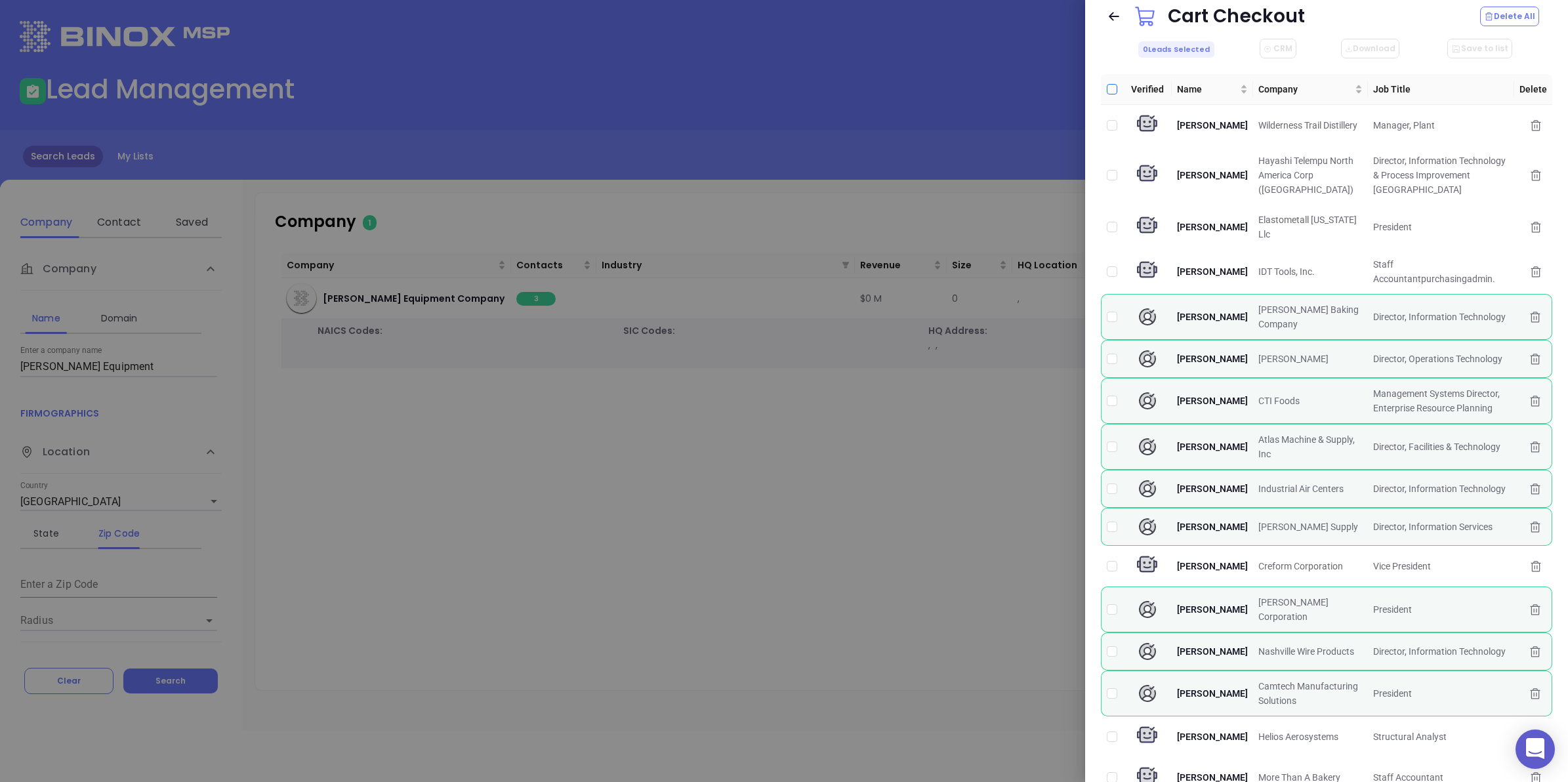
click at [1110, 86] on input "Select all" at bounding box center [1112, 89] width 11 height 11
checkbox input "true"
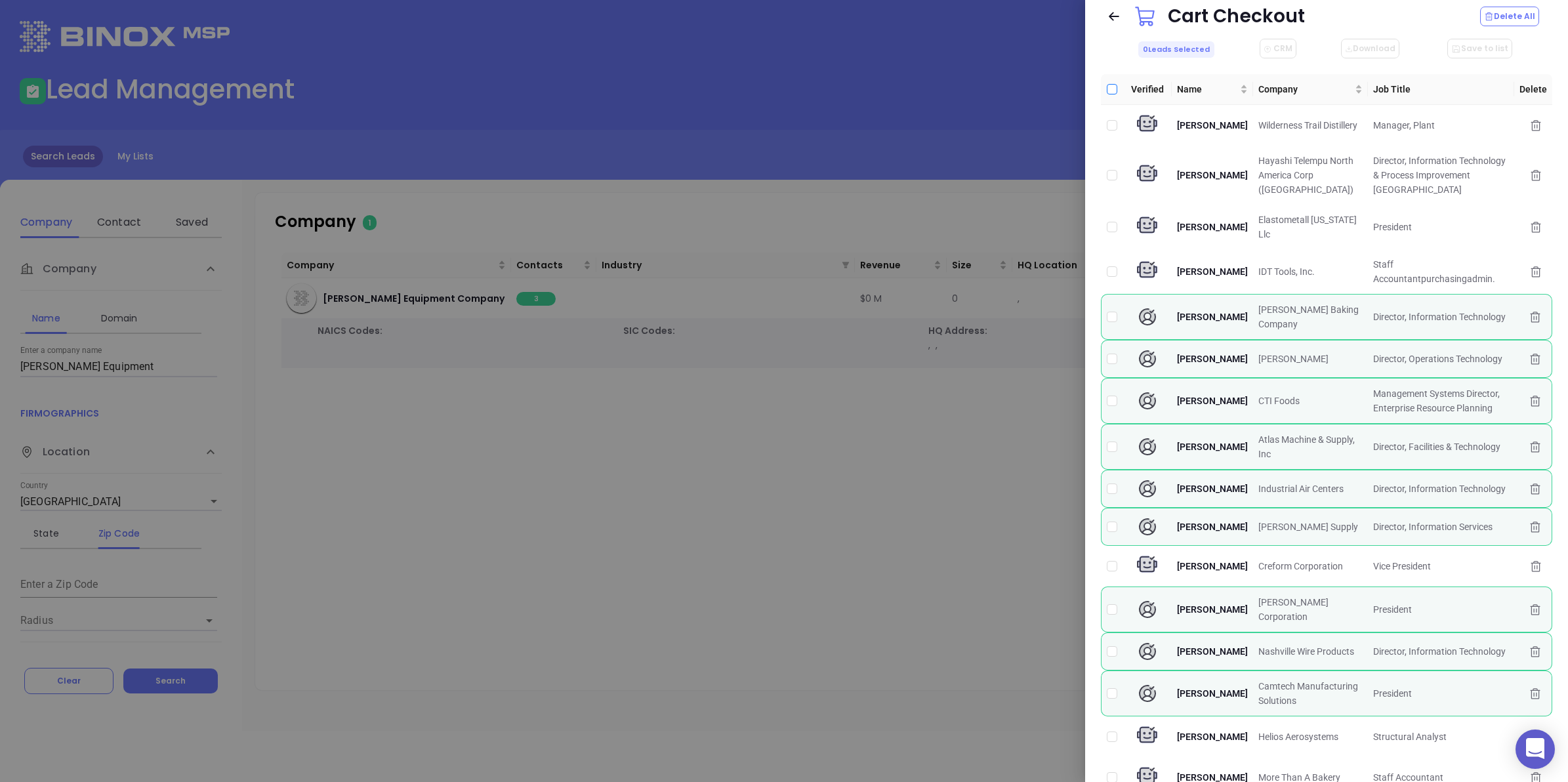
checkbox input "true"
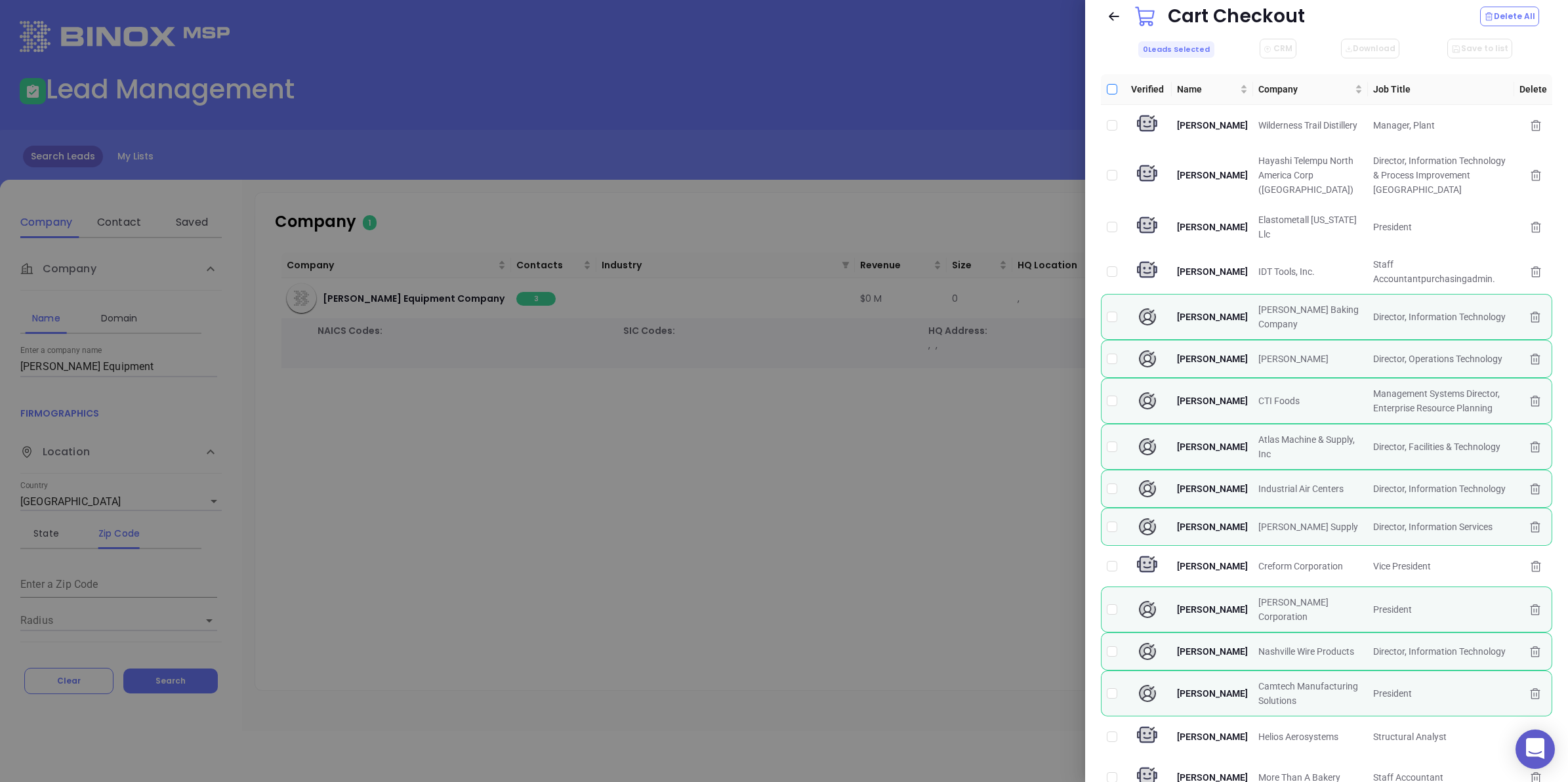
checkbox input "true"
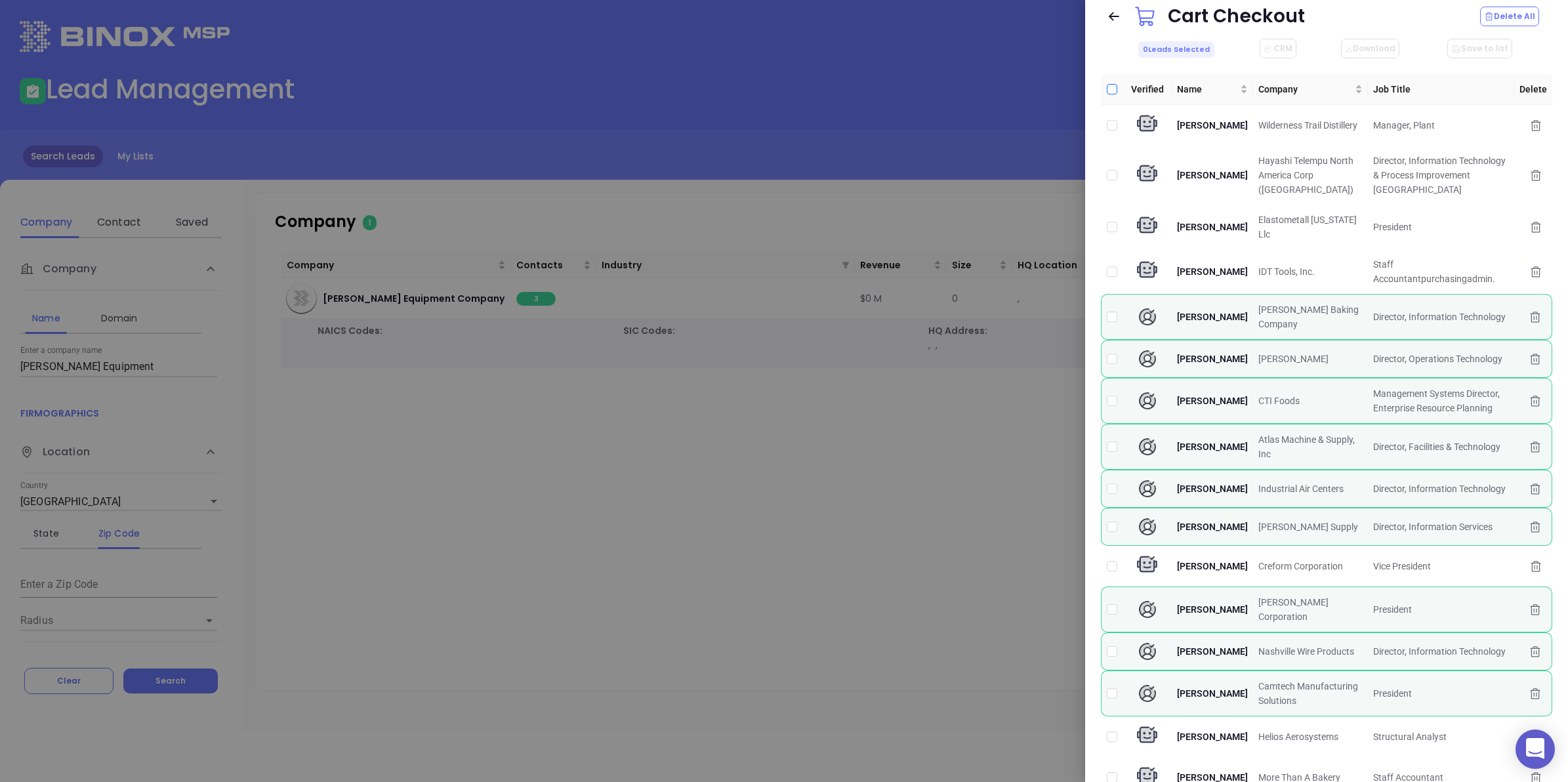
checkbox input "true"
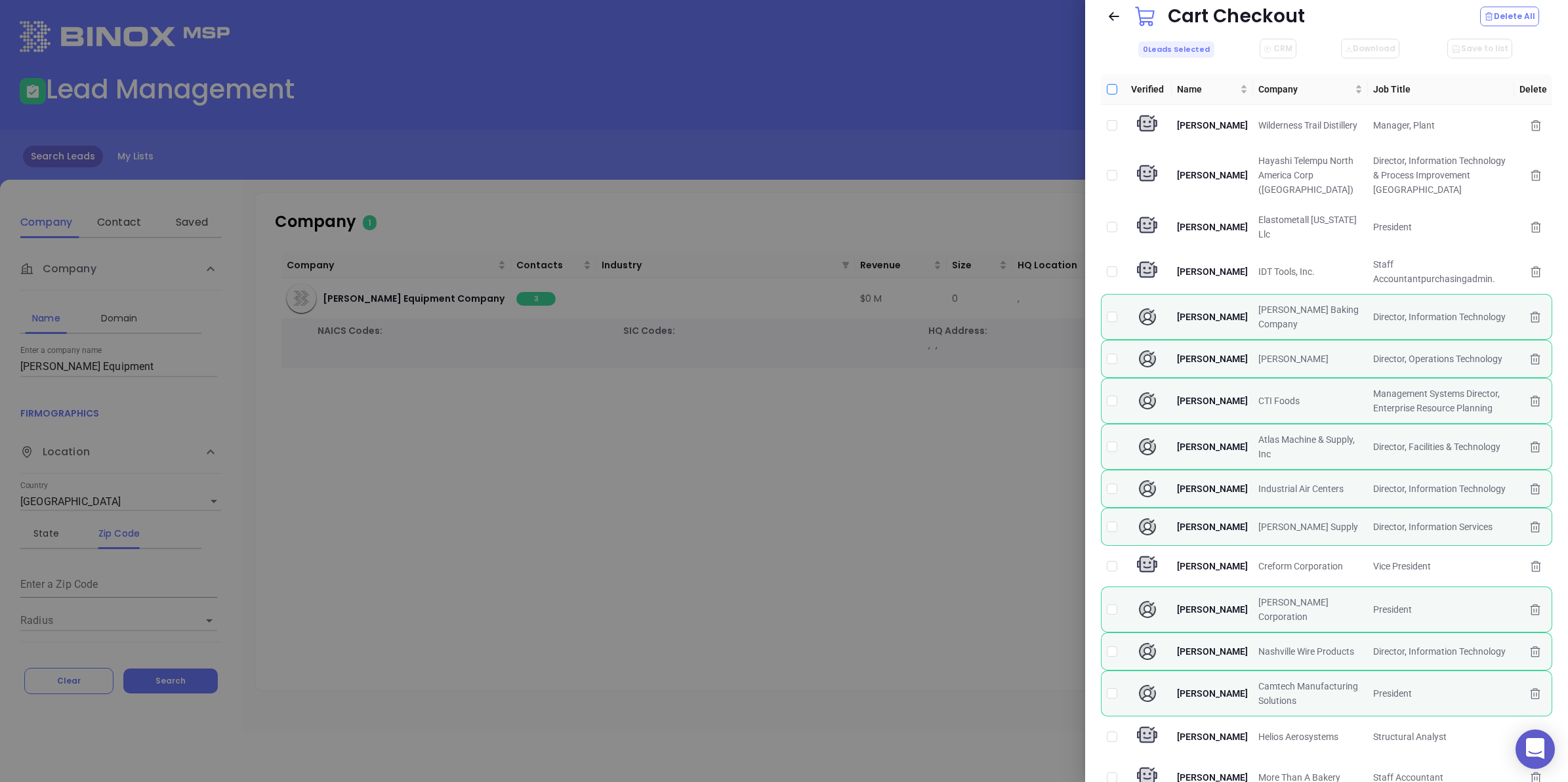
checkbox input "true"
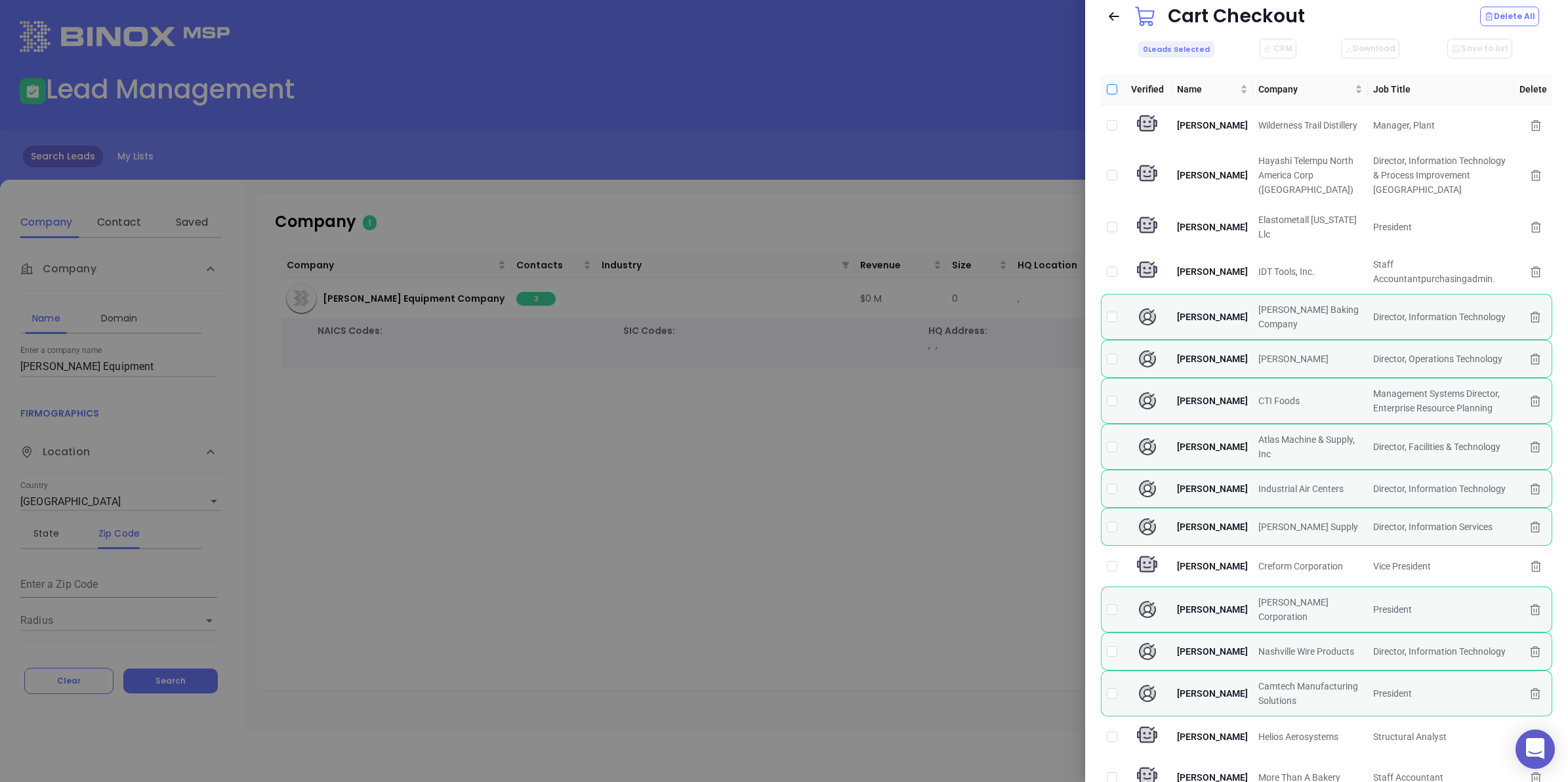
checkbox input "true"
click at [1359, 50] on button "Download" at bounding box center [1373, 49] width 59 height 20
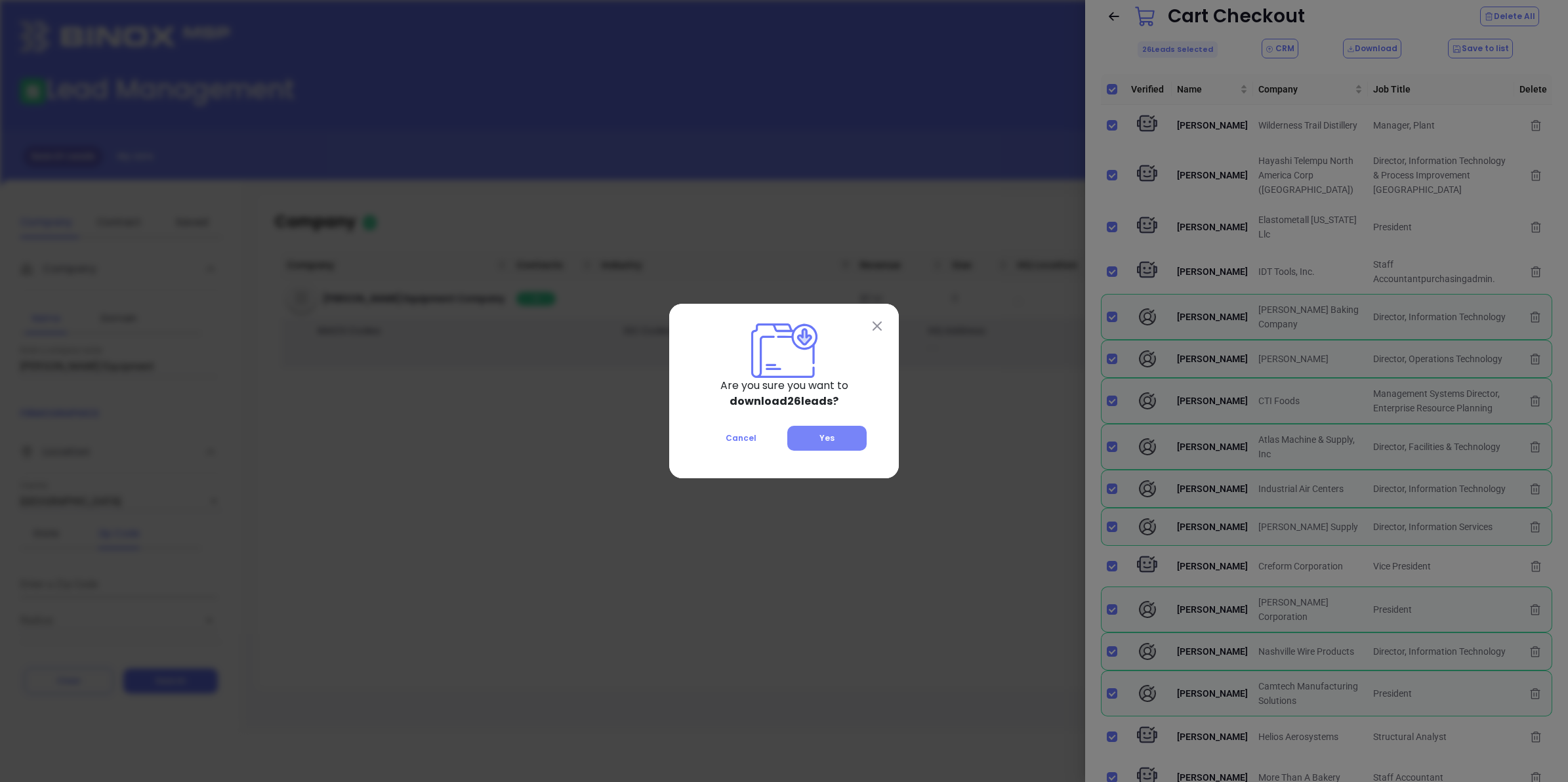
click at [830, 438] on span "Yes" at bounding box center [827, 438] width 15 height 11
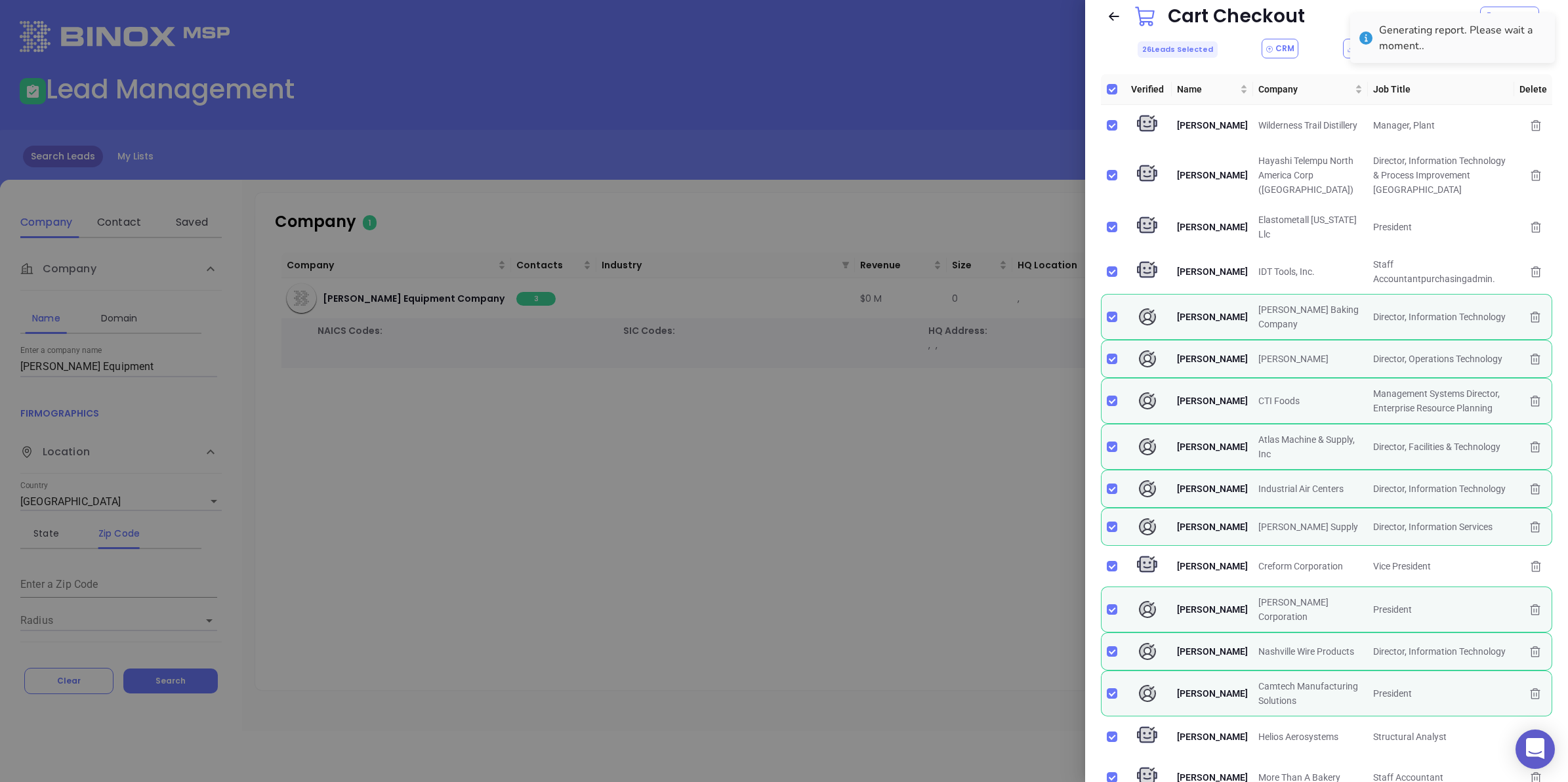
checkbox input "false"
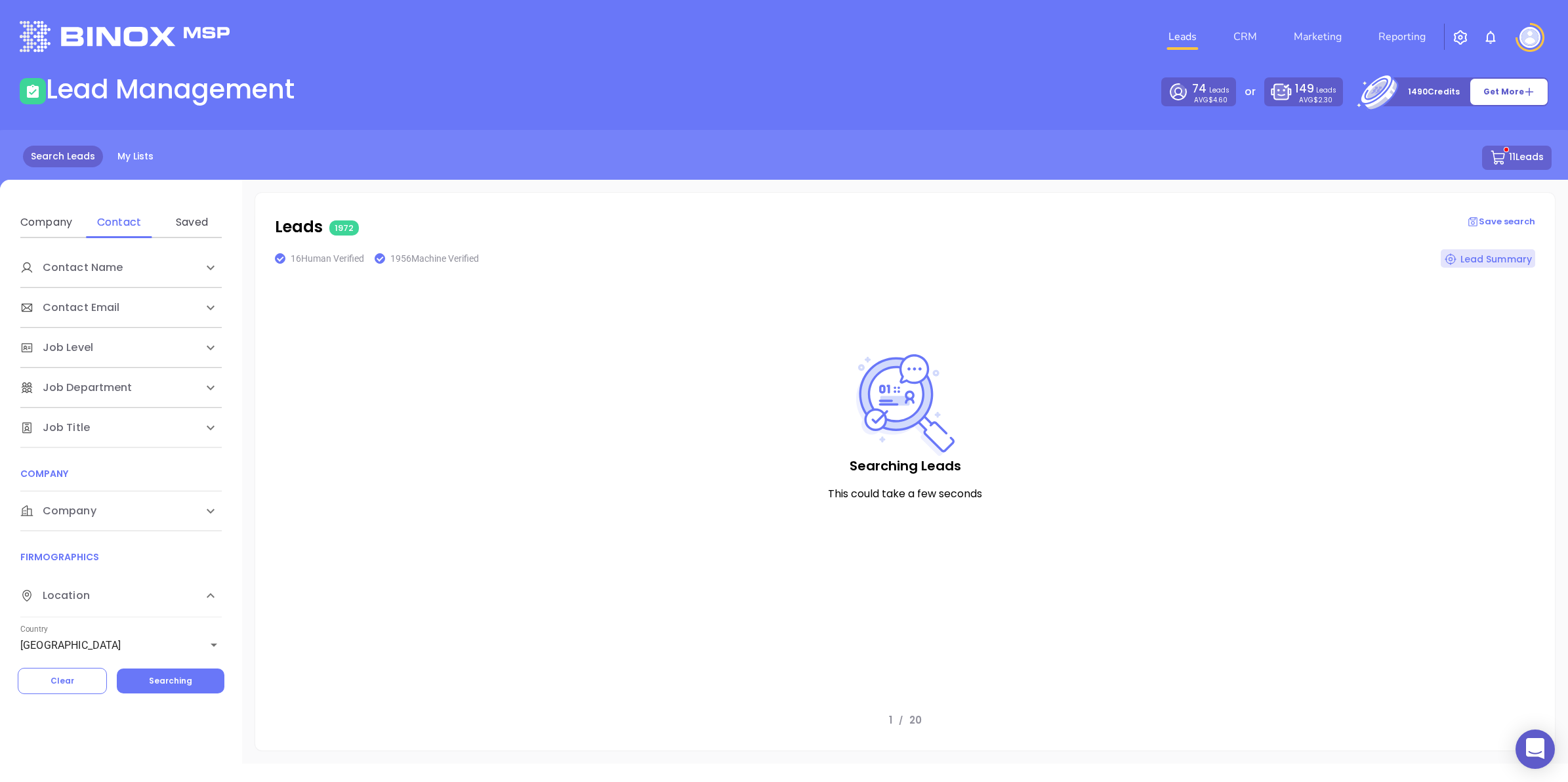
checkbox input "true"
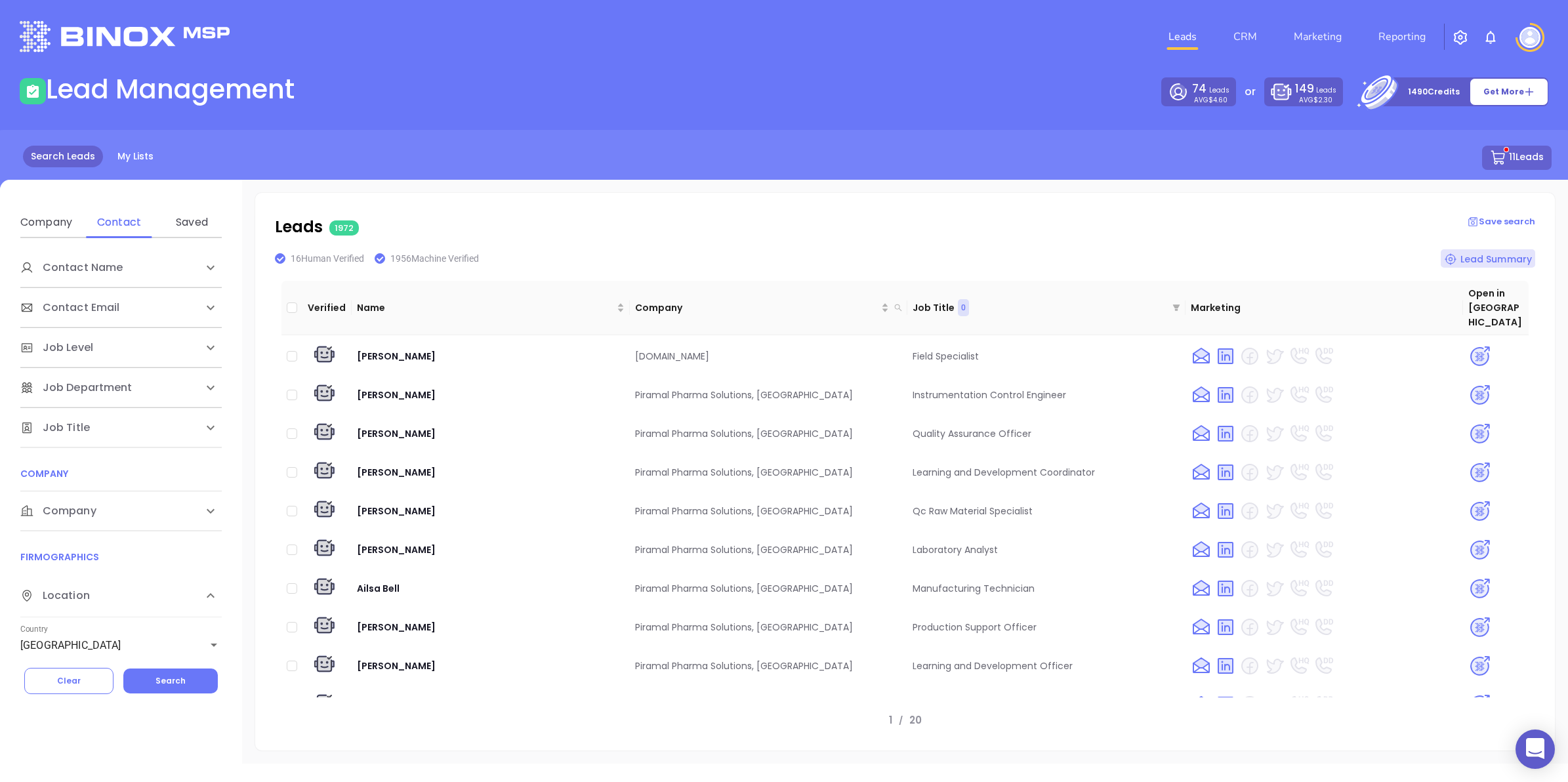
click at [203, 267] on icon at bounding box center [210, 267] width 16 height 16
click at [92, 309] on input "Min value" at bounding box center [121, 319] width 201 height 21
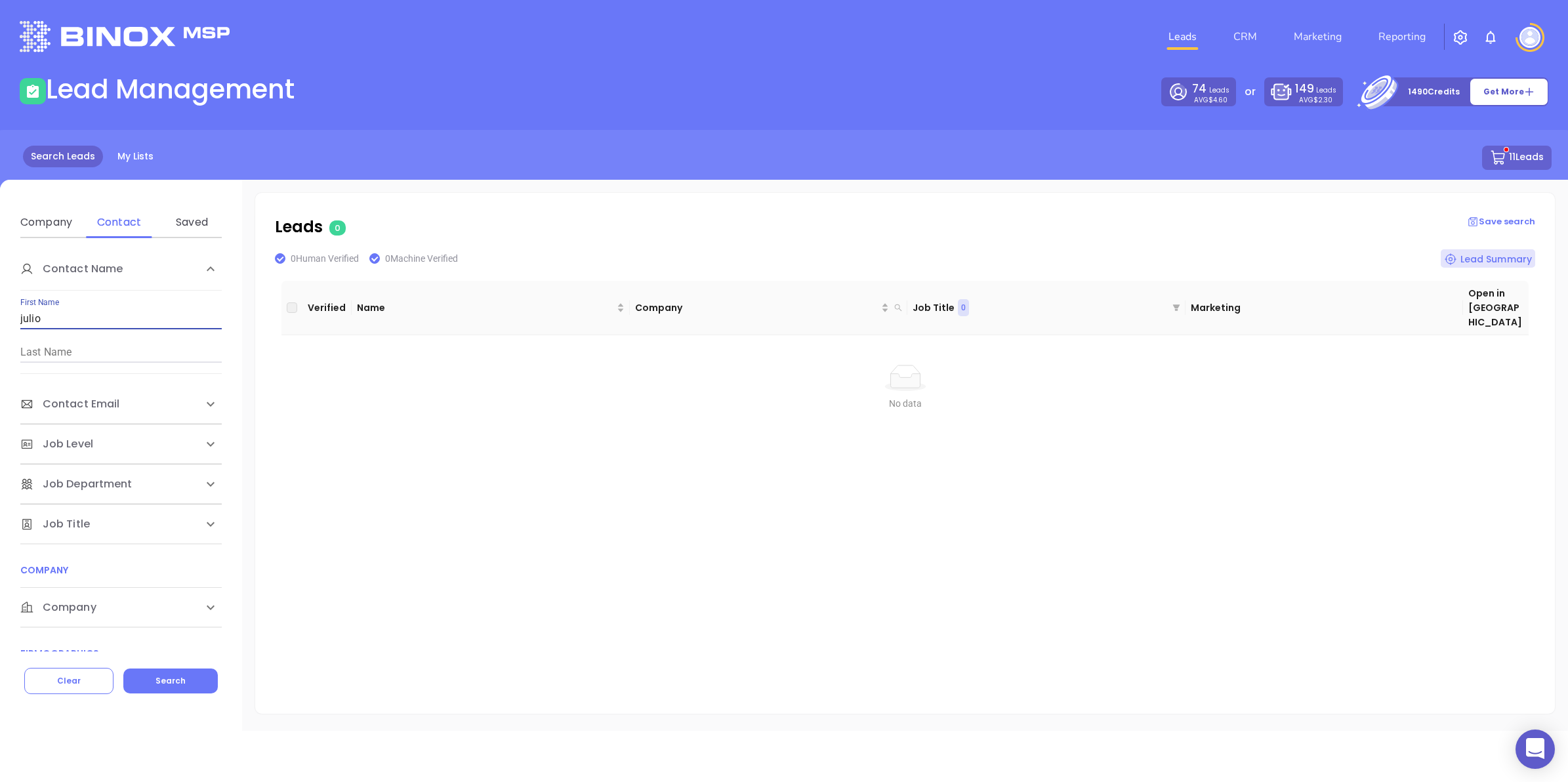
type input "julio"
type input "sanjuan"
